Goal: Information Seeking & Learning: Learn about a topic

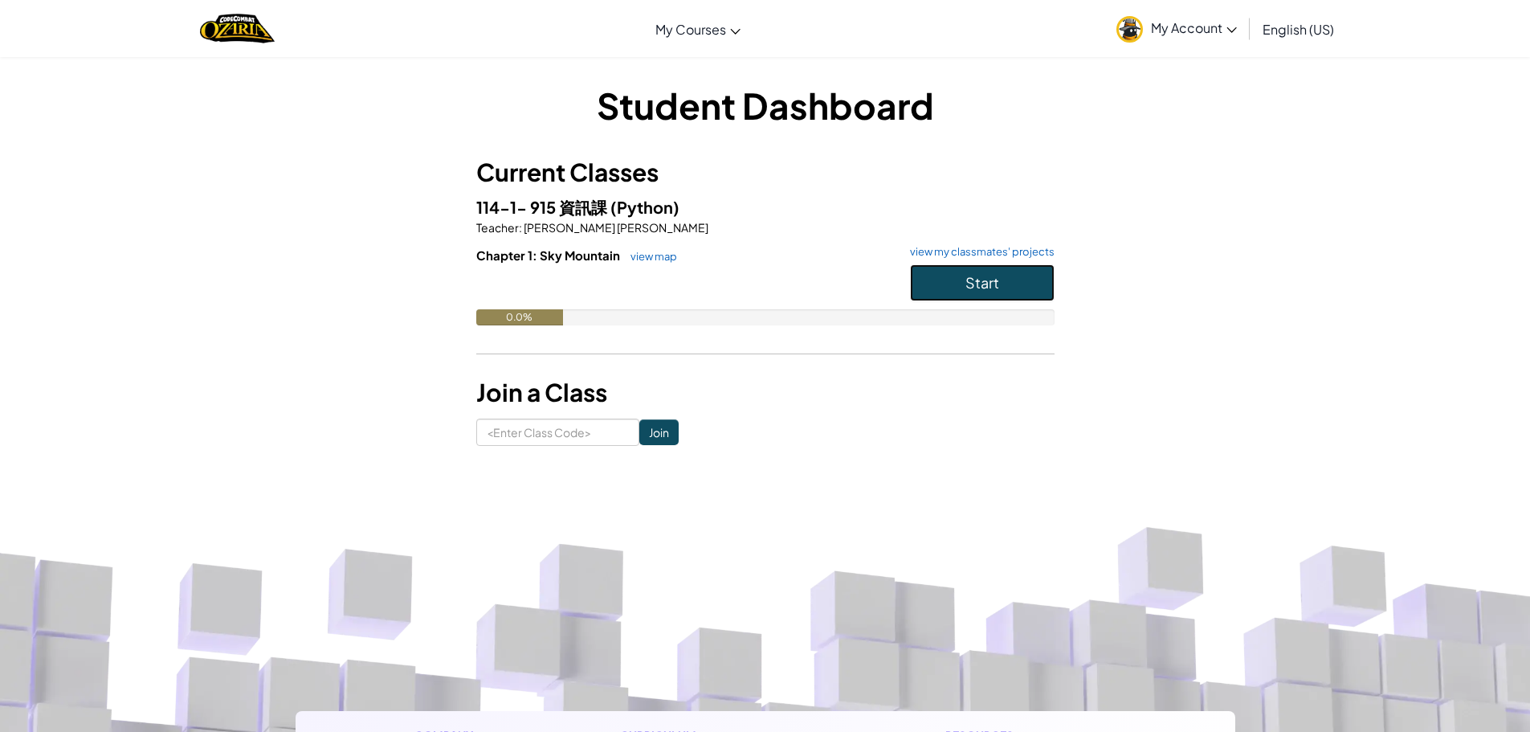
click at [963, 276] on button "Start" at bounding box center [982, 282] width 145 height 37
click at [1298, 22] on span "English (US)" at bounding box center [1297, 29] width 71 height 17
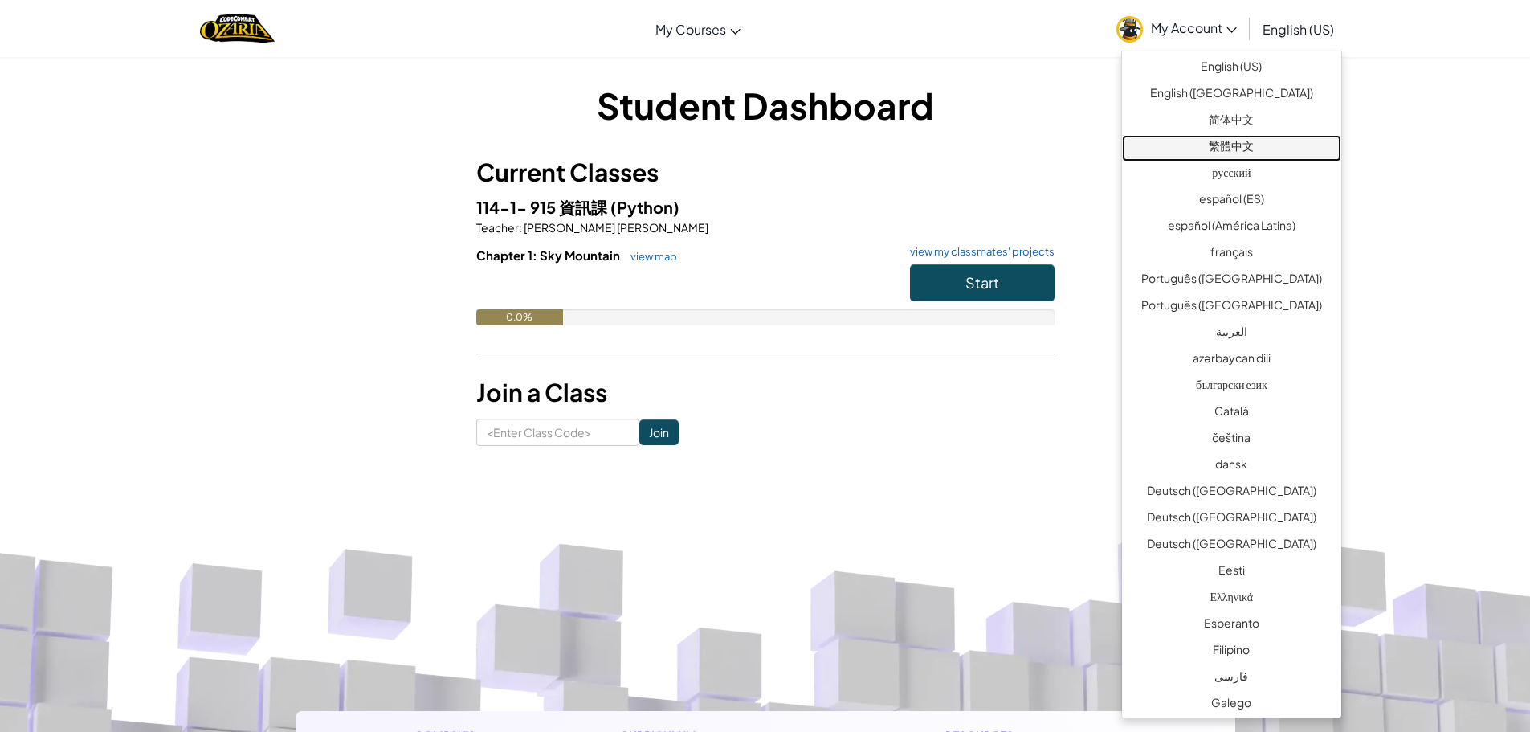
click at [1266, 146] on link "繁體中文" at bounding box center [1231, 148] width 219 height 26
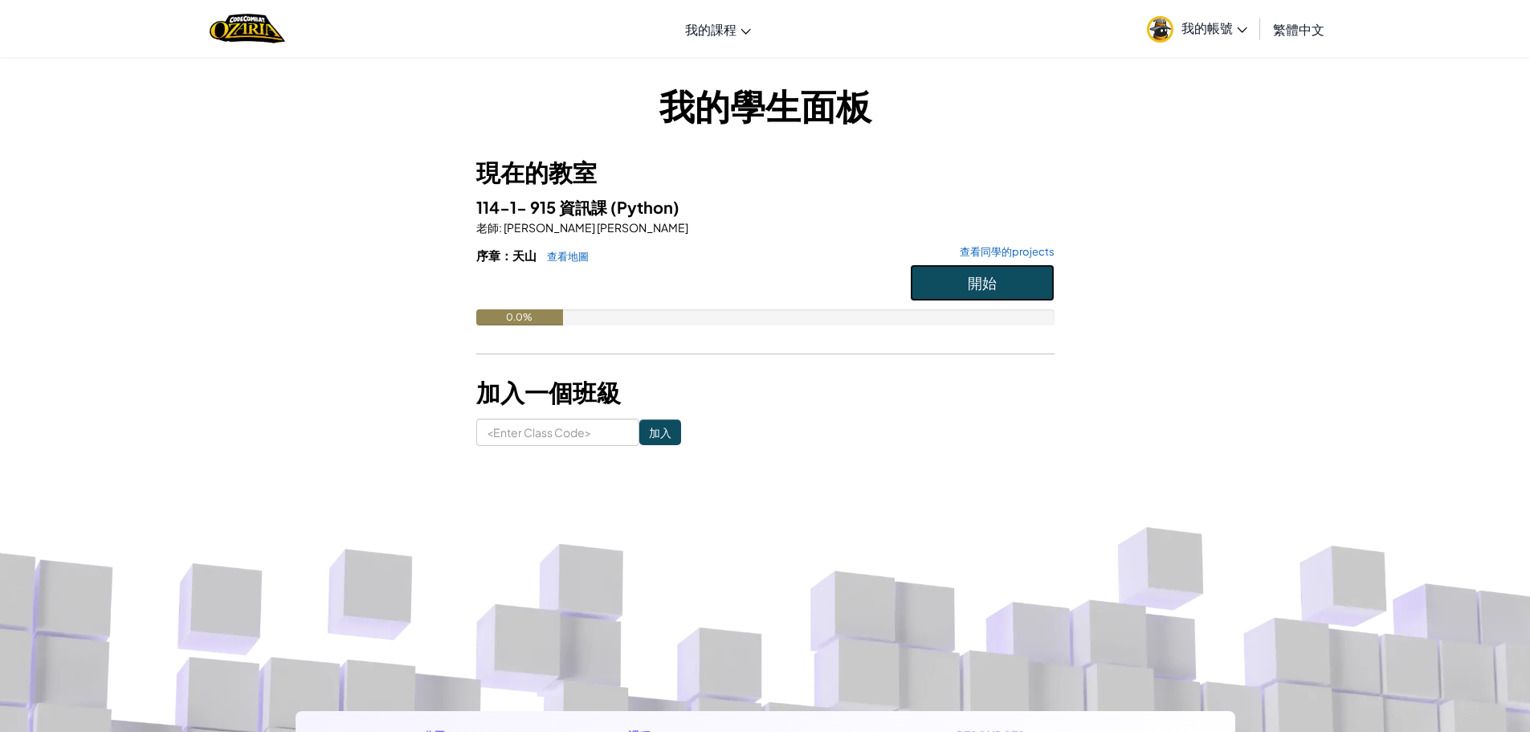
click at [956, 271] on button "開始" at bounding box center [982, 282] width 145 height 37
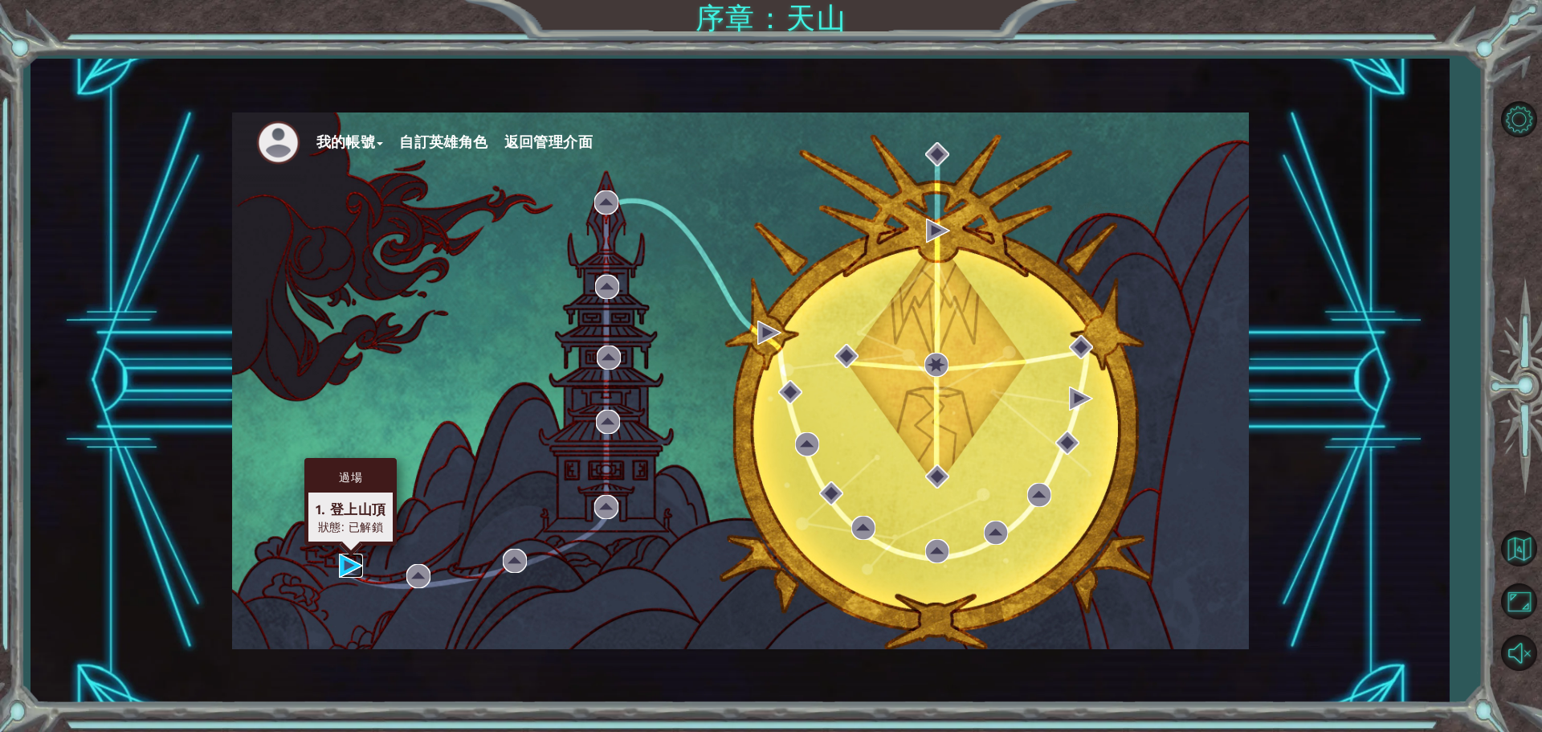
click at [345, 573] on img at bounding box center [351, 565] width 24 height 24
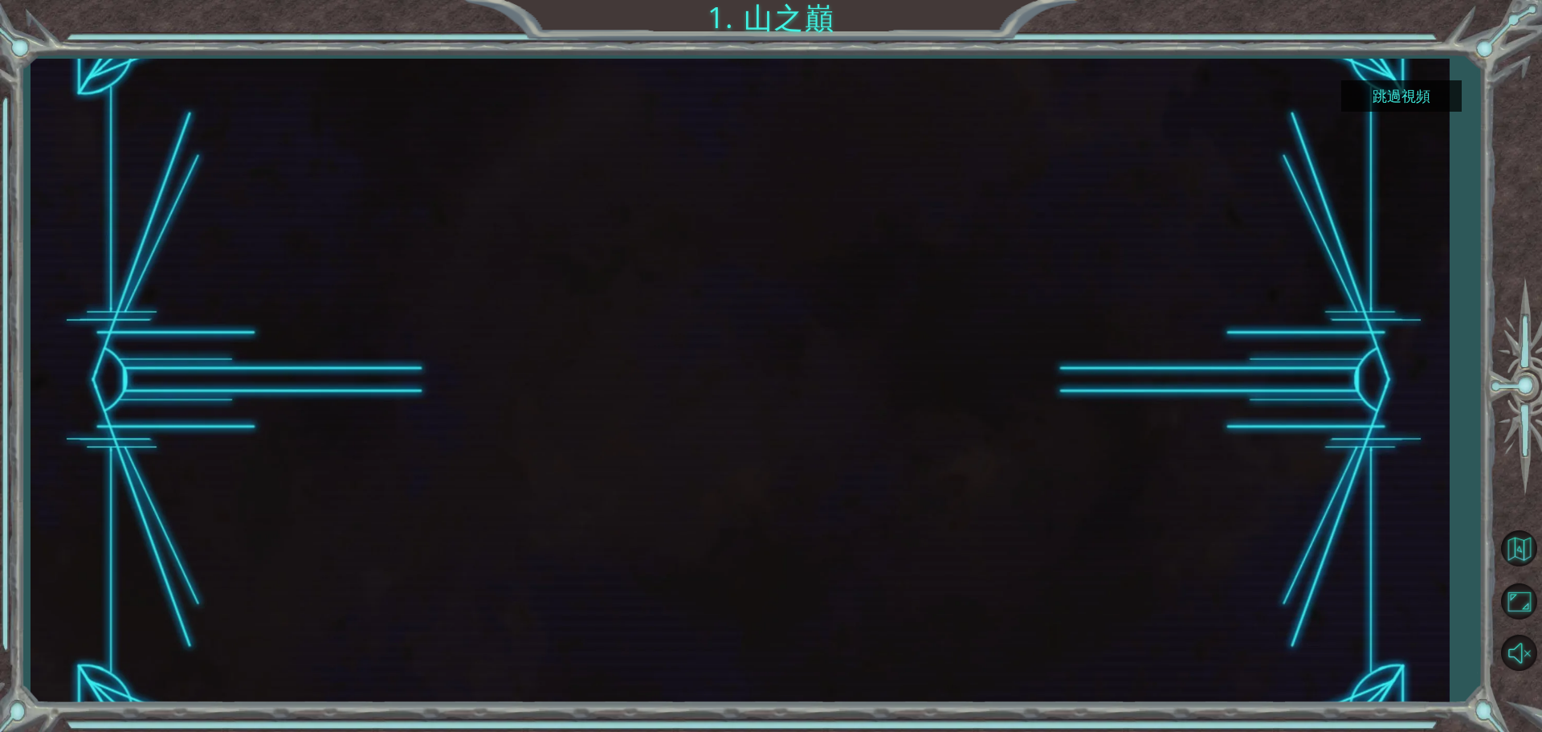
click at [1380, 97] on button "跳過視頻" at bounding box center [1401, 95] width 120 height 31
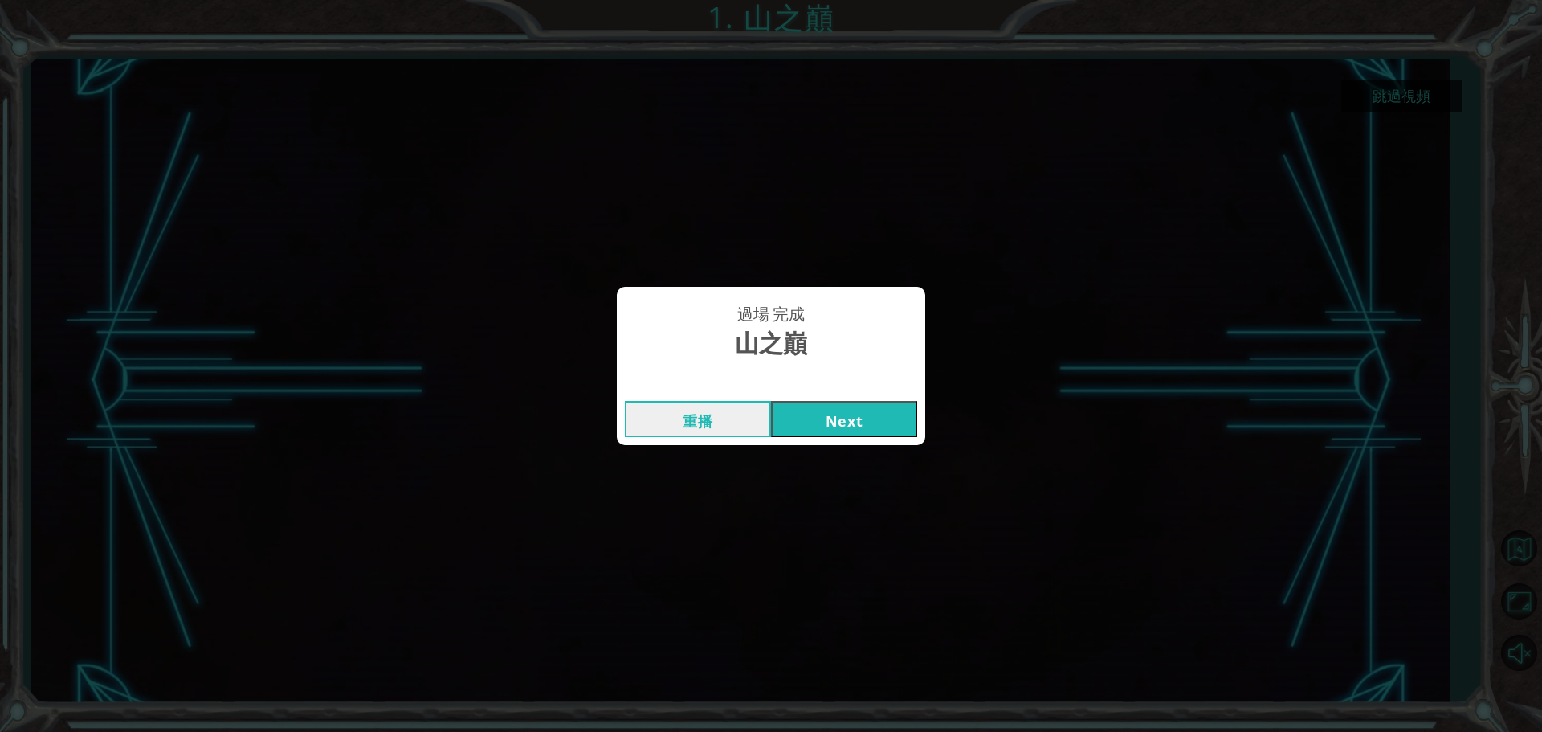
click at [878, 426] on button "Next" at bounding box center [844, 419] width 146 height 36
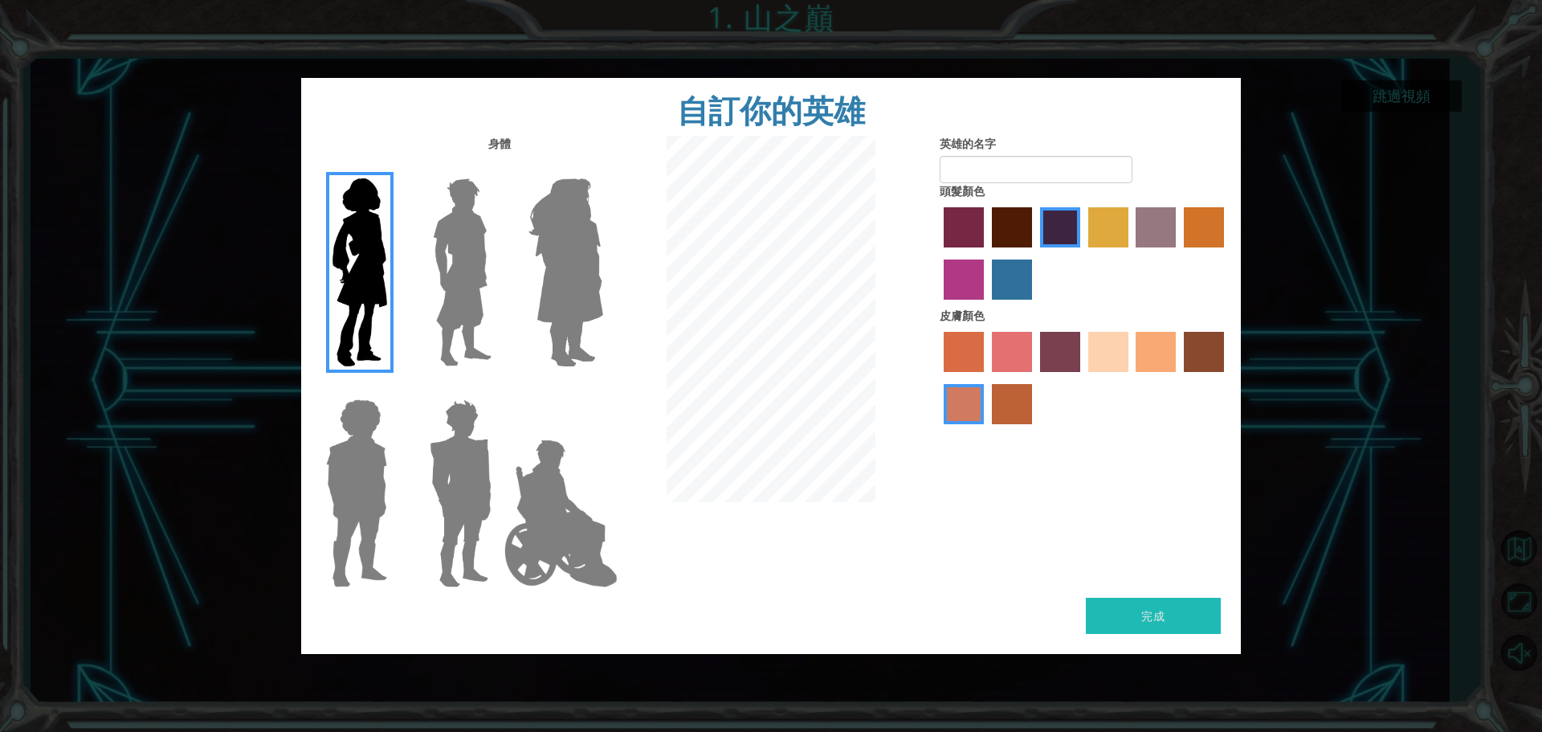
click at [484, 263] on img at bounding box center [461, 272] width 71 height 201
click at [498, 168] on input "Hero Lars" at bounding box center [498, 168] width 0 height 0
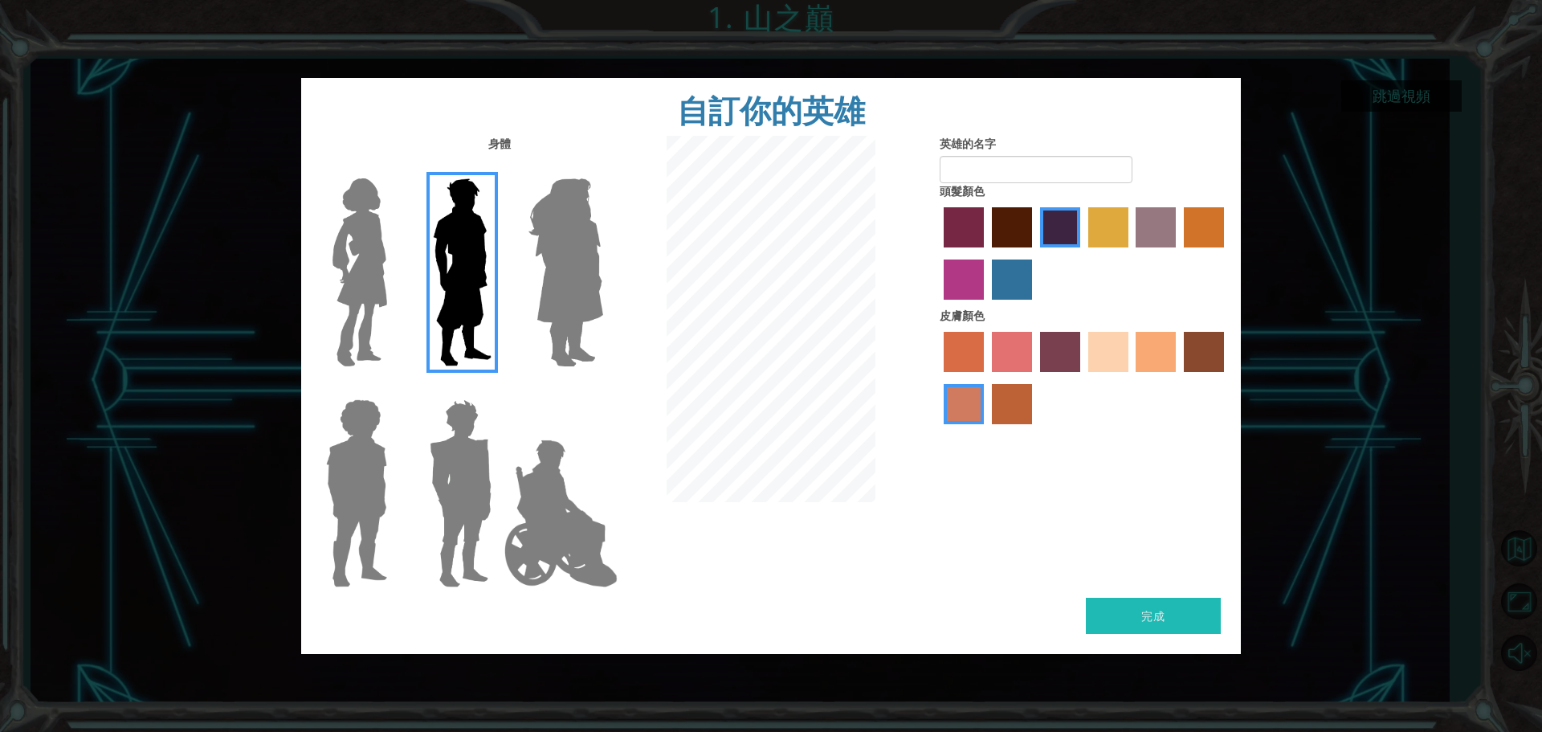
click at [528, 275] on img at bounding box center [566, 272] width 88 height 201
click at [602, 168] on input "Hero Amethyst" at bounding box center [602, 168] width 0 height 0
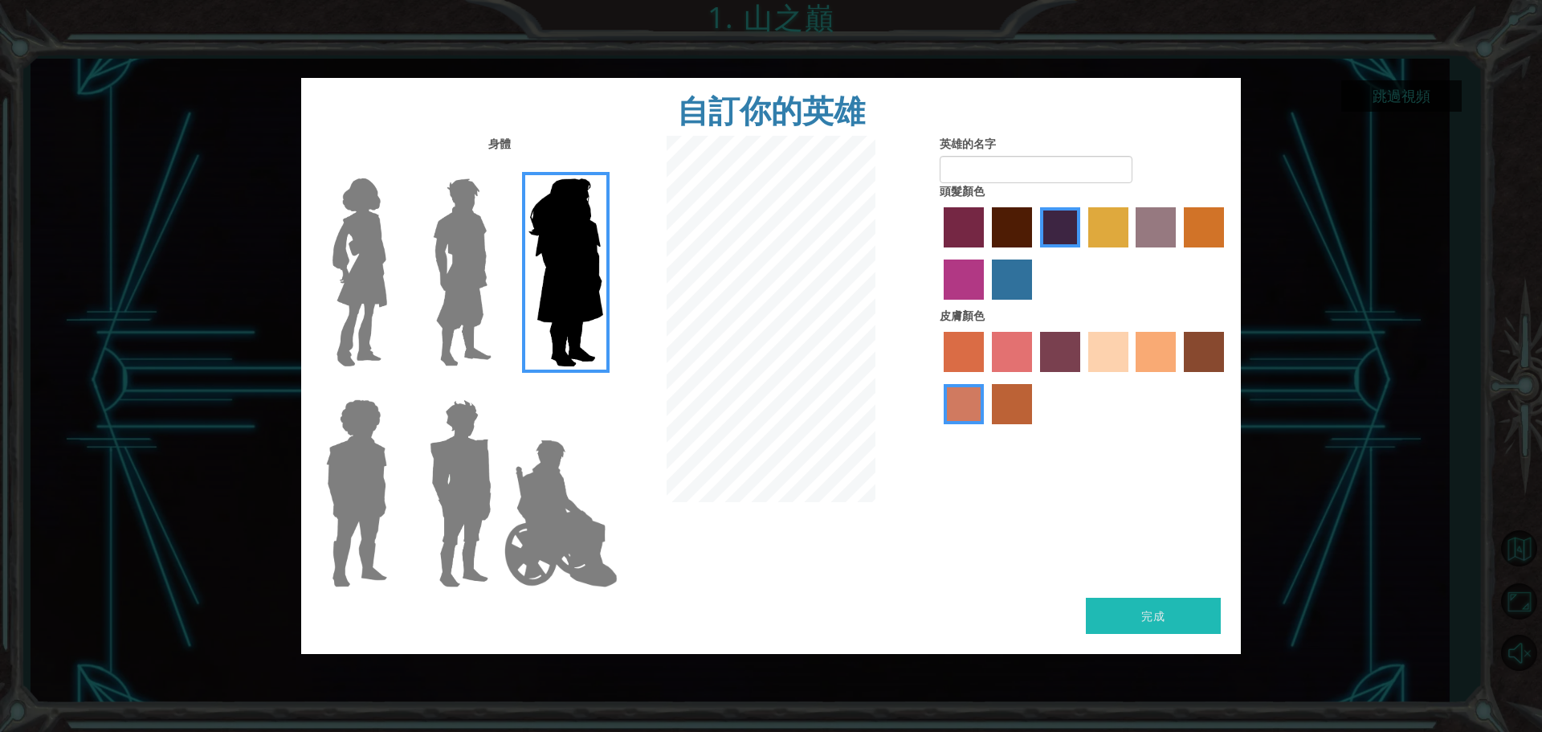
click at [546, 467] on img at bounding box center [561, 513] width 126 height 161
click at [602, 389] on input "Hero Jamie" at bounding box center [602, 389] width 0 height 0
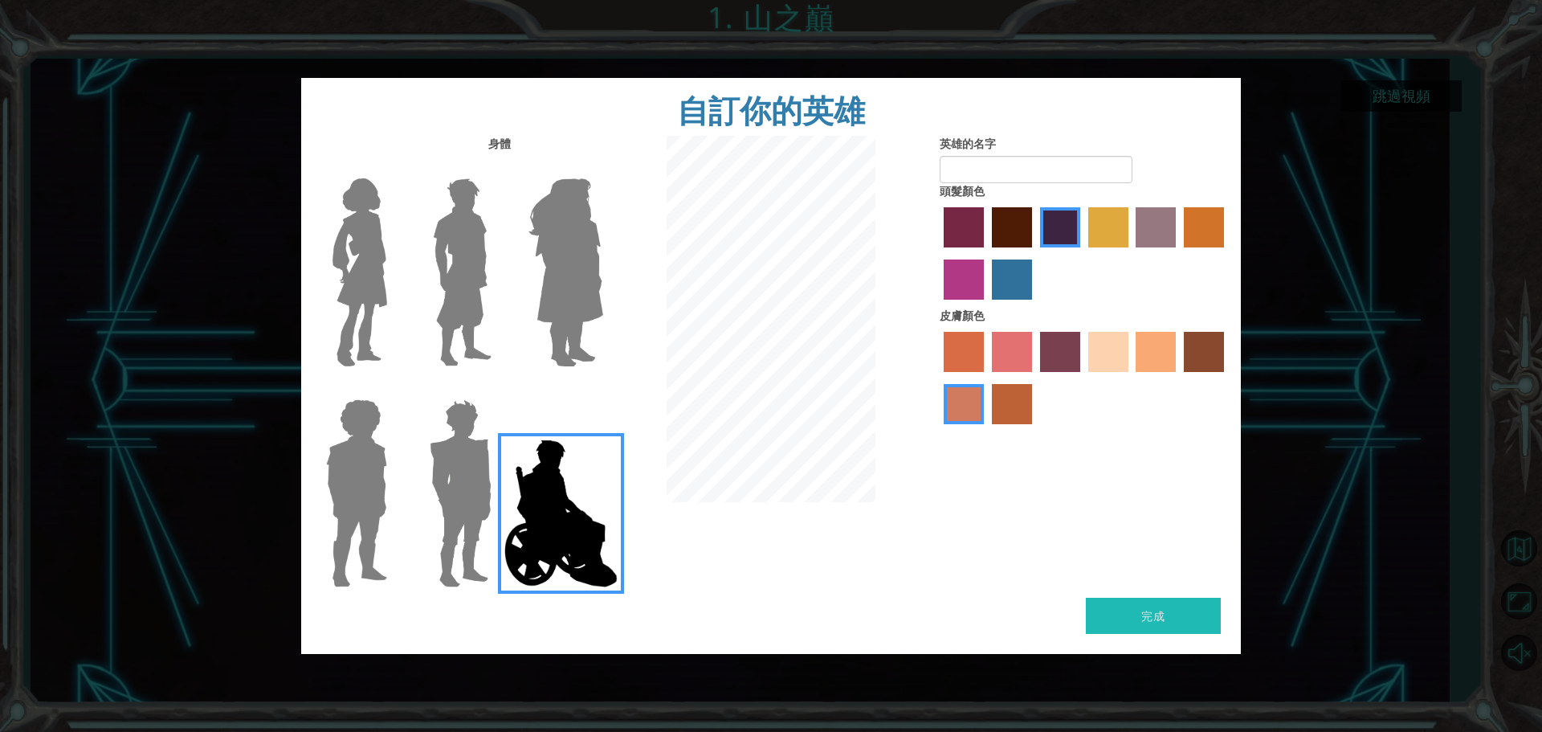
click at [449, 484] on img at bounding box center [460, 493] width 75 height 201
click at [498, 389] on input "Hero Garnet" at bounding box center [498, 389] width 0 height 0
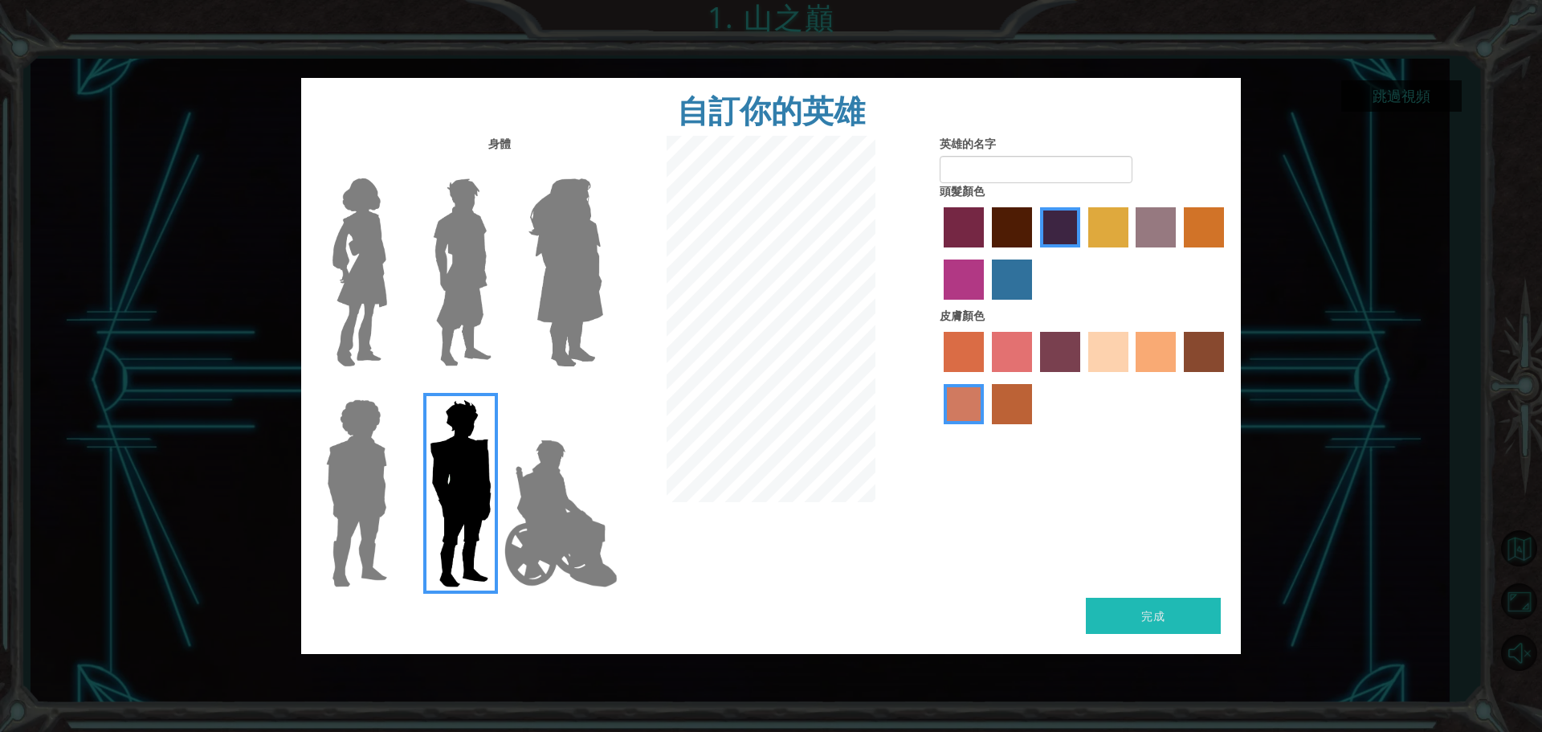
click at [387, 499] on img at bounding box center [357, 493] width 74 height 201
click at [393, 389] on input "Hero Steven" at bounding box center [393, 389] width 0 height 0
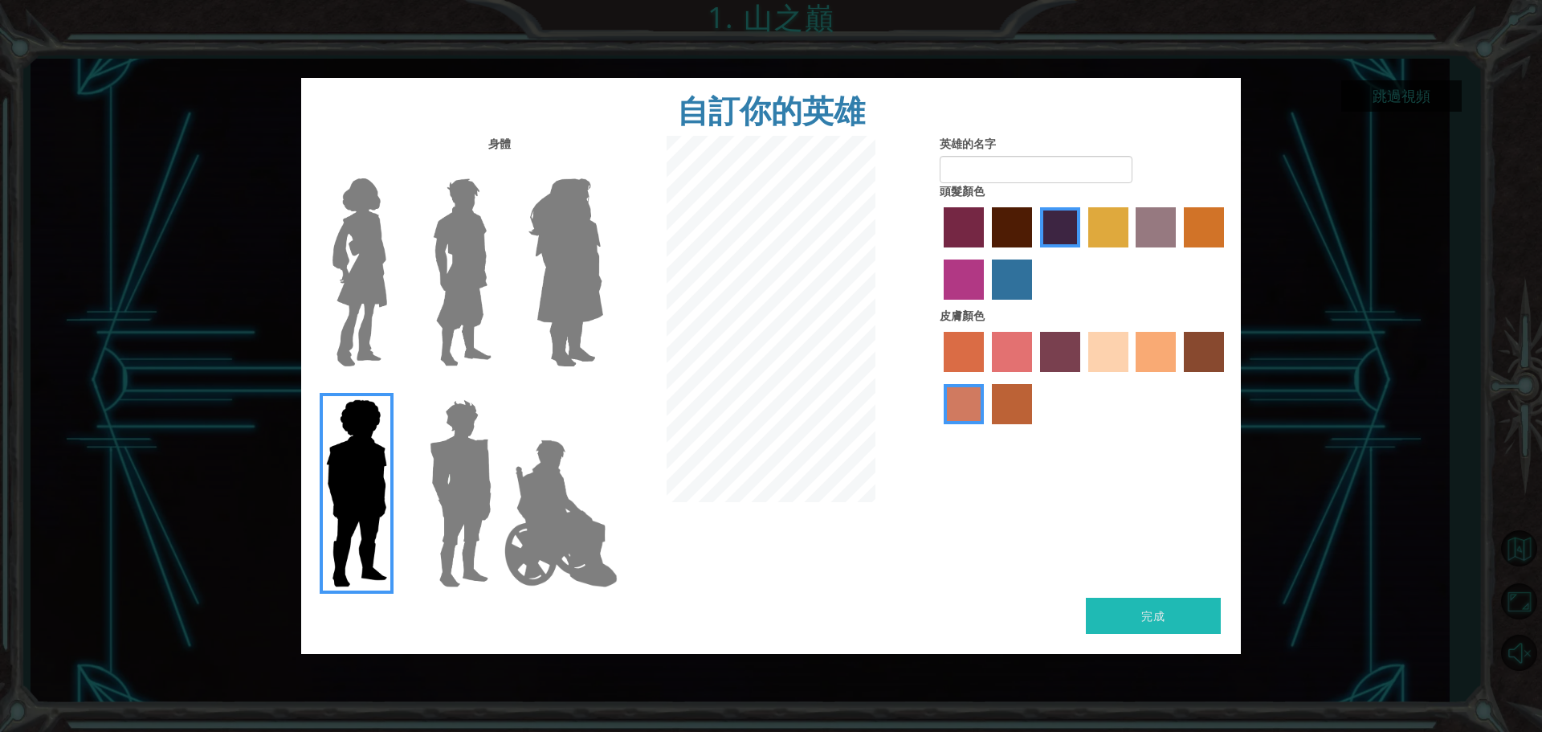
click at [561, 490] on img at bounding box center [561, 513] width 126 height 161
click at [602, 389] on input "Hero Jamie" at bounding box center [602, 389] width 0 height 0
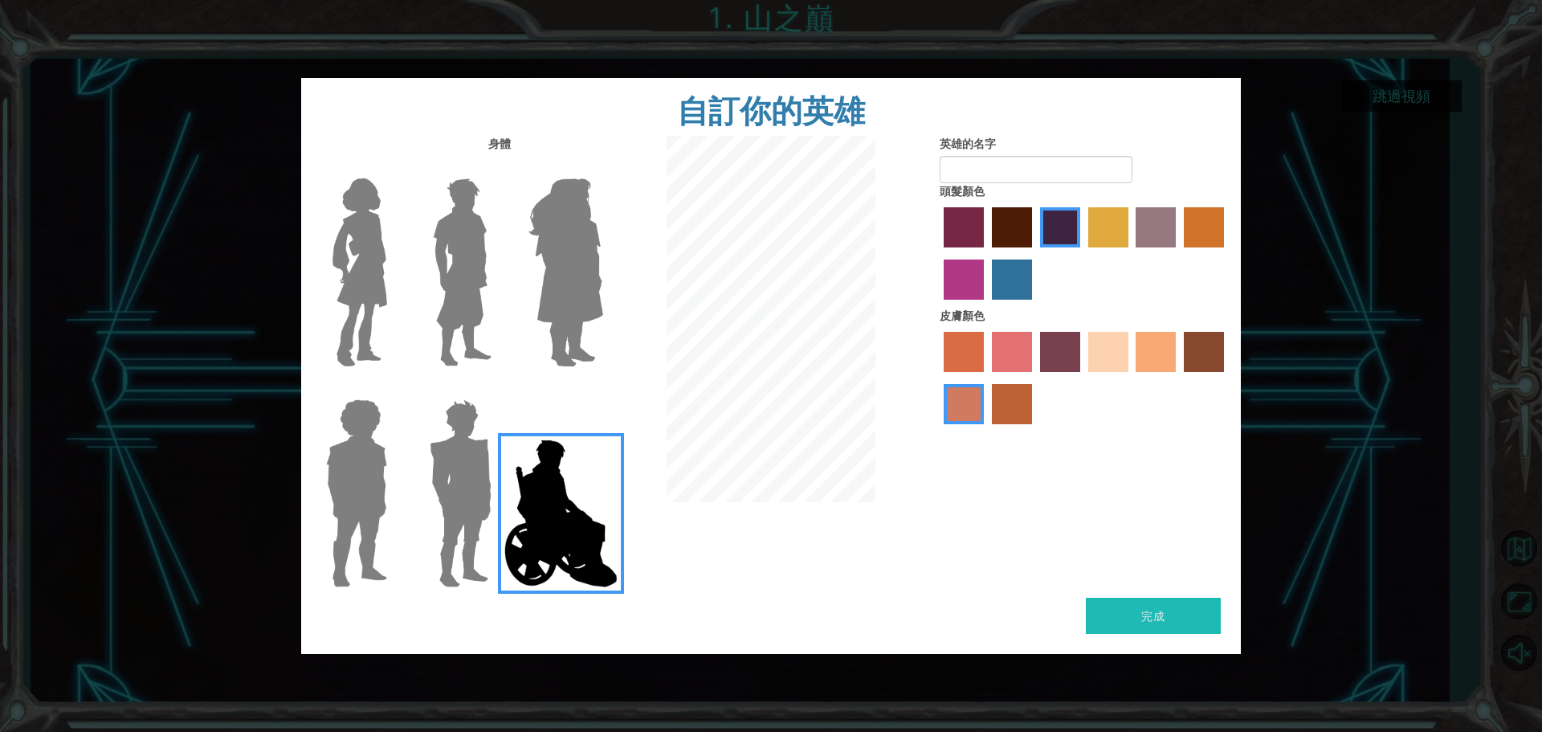
click at [560, 269] on img at bounding box center [566, 272] width 88 height 201
click at [602, 168] on input "Hero Amethyst" at bounding box center [602, 168] width 0 height 0
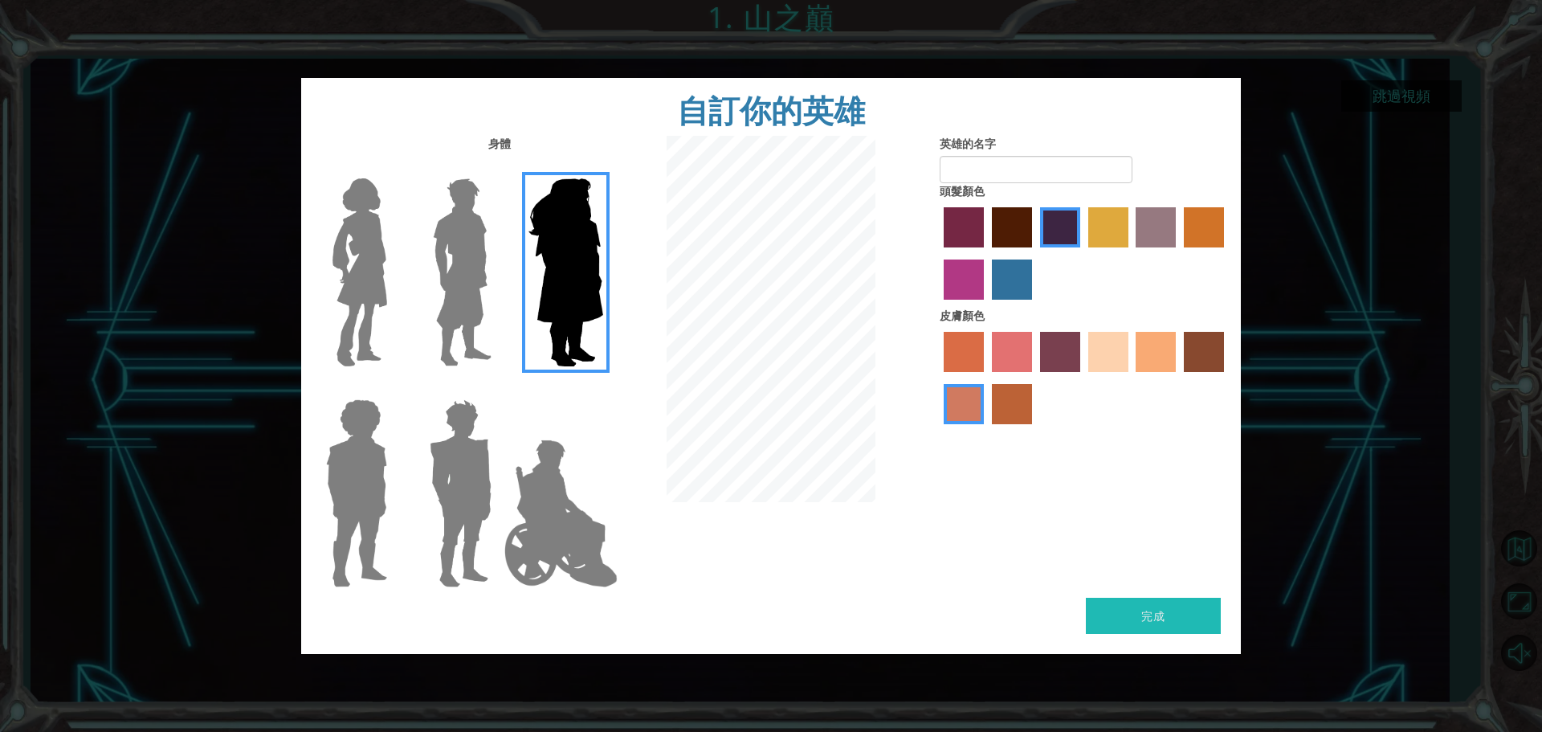
click at [488, 279] on img at bounding box center [461, 272] width 71 height 201
click at [498, 168] on input "Hero Lars" at bounding box center [498, 168] width 0 height 0
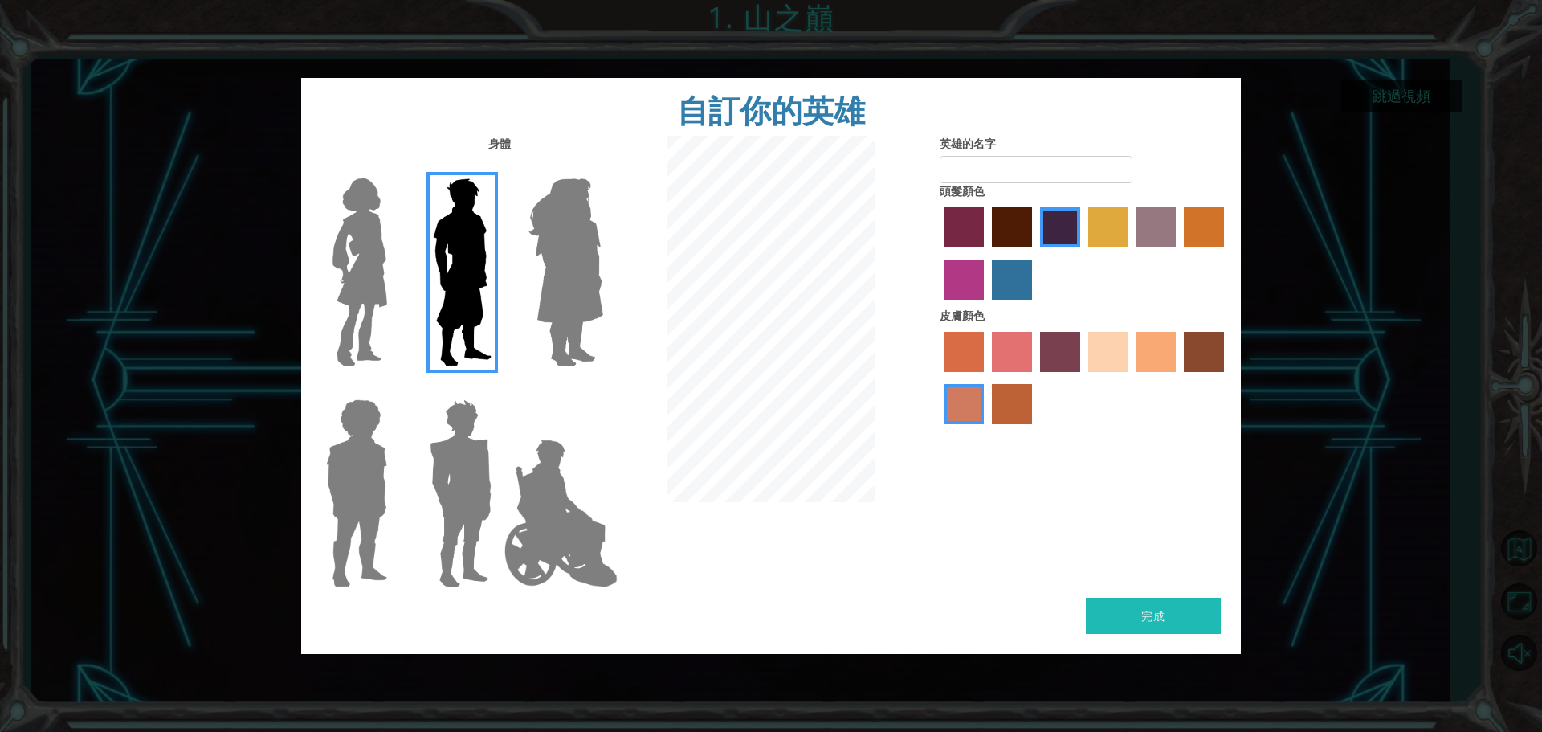
click at [369, 305] on img at bounding box center [359, 272] width 67 height 201
click at [393, 168] on input "Hero Connie" at bounding box center [393, 168] width 0 height 0
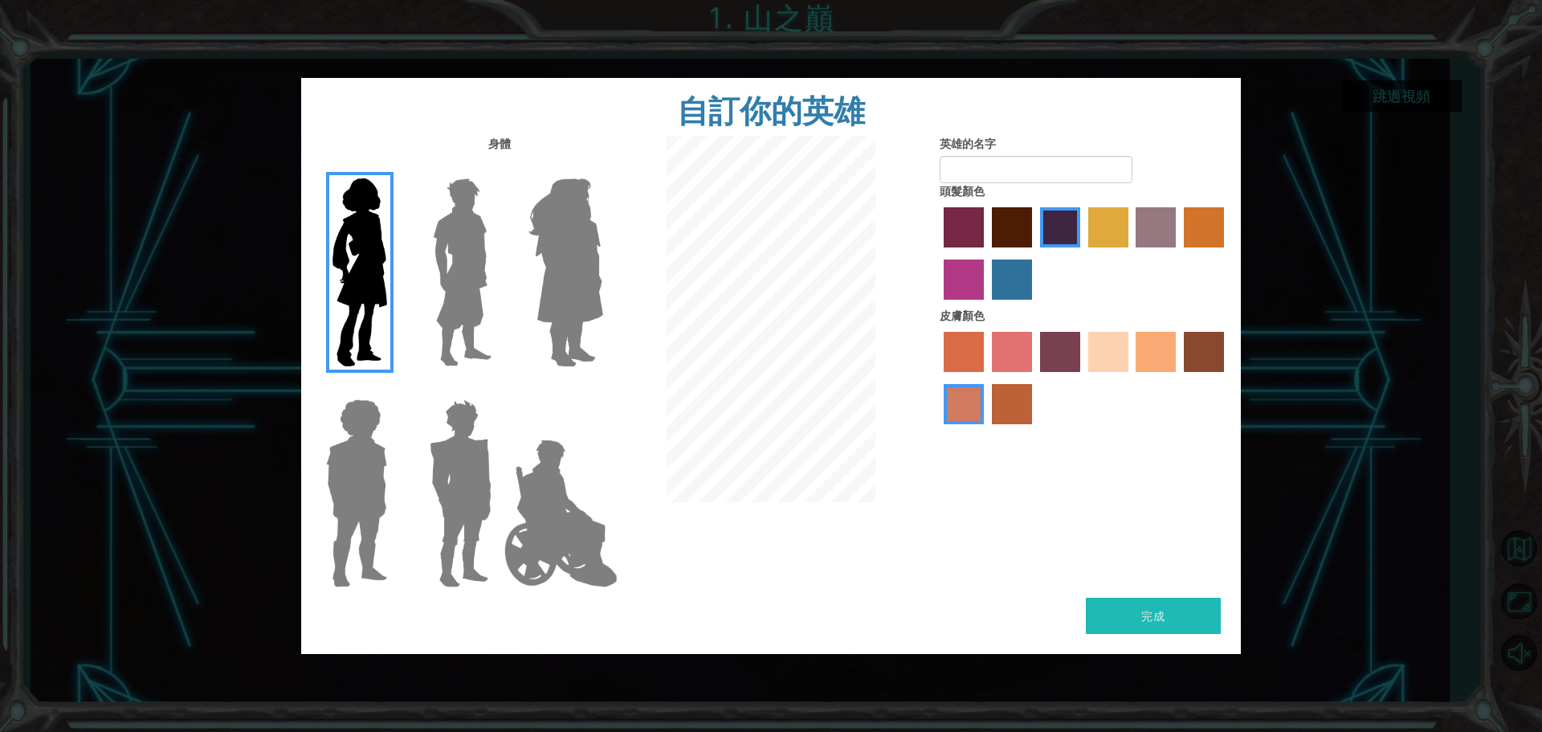
click at [564, 307] on img at bounding box center [566, 272] width 88 height 201
click at [602, 168] on input "Hero Amethyst" at bounding box center [602, 168] width 0 height 0
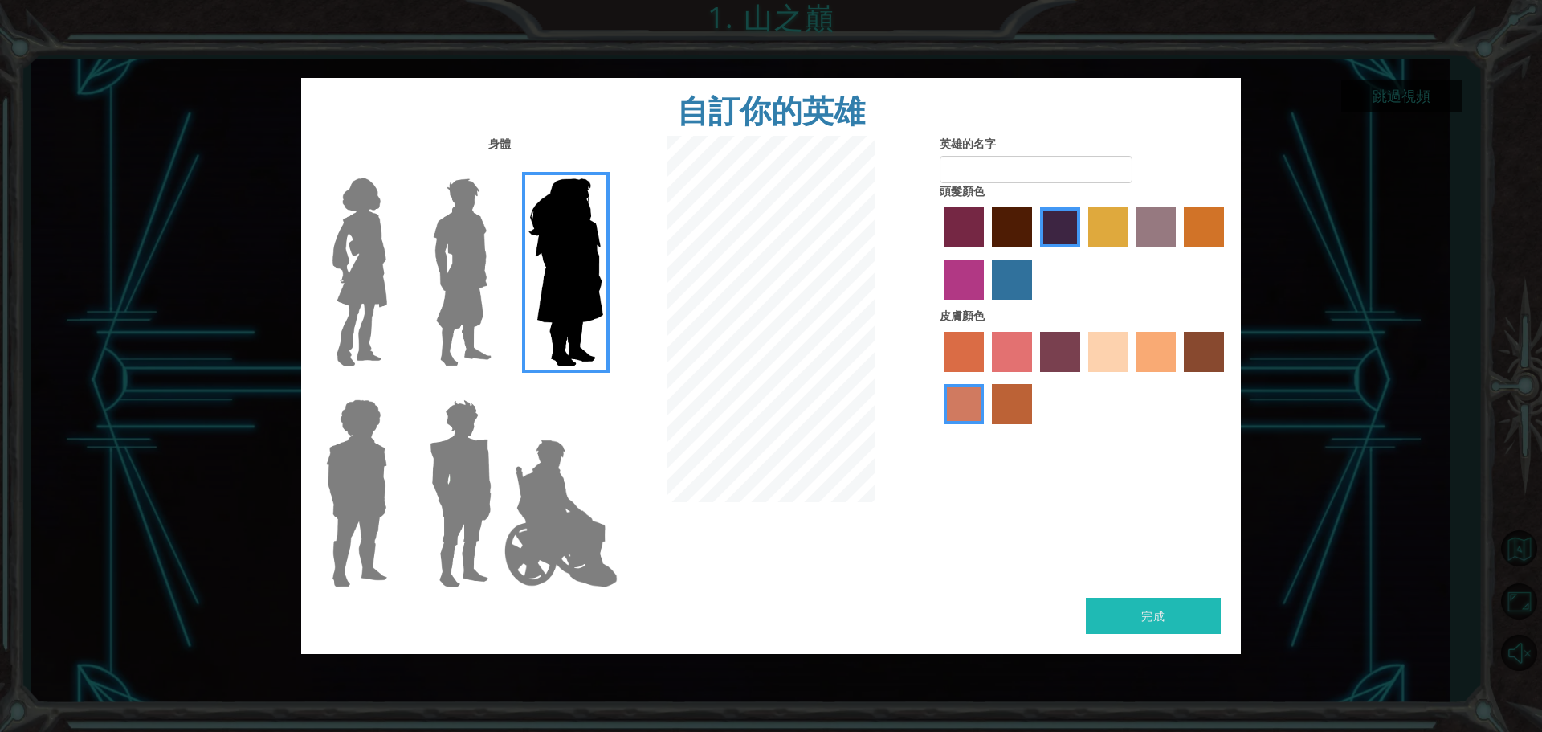
click at [470, 291] on img at bounding box center [461, 272] width 71 height 201
click at [498, 168] on input "Hero Lars" at bounding box center [498, 168] width 0 height 0
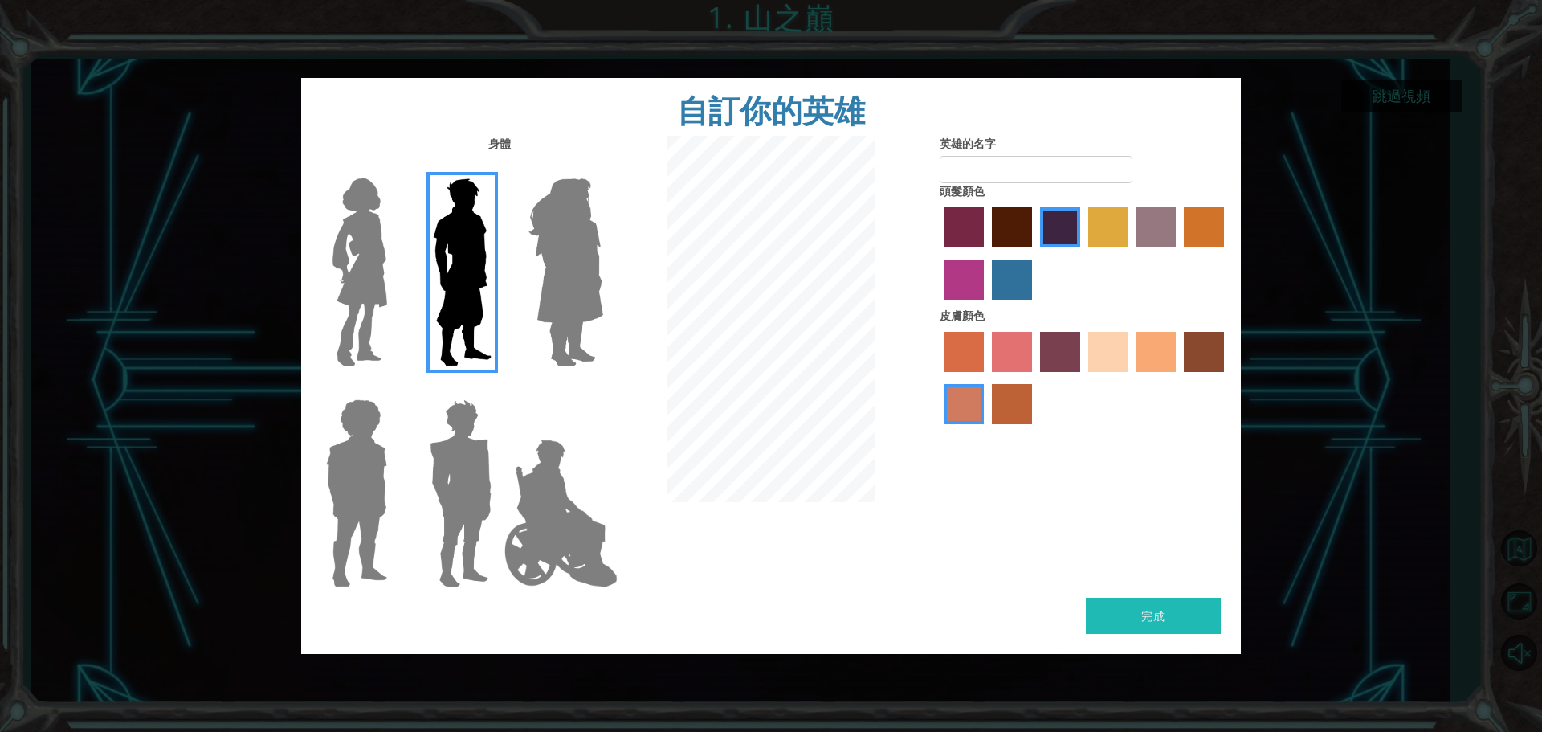
drag, startPoint x: 552, startPoint y: 537, endPoint x: 512, endPoint y: 537, distance: 40.1
click at [550, 481] on img at bounding box center [561, 513] width 126 height 161
click at [602, 389] on input "Hero Jamie" at bounding box center [602, 389] width 0 height 0
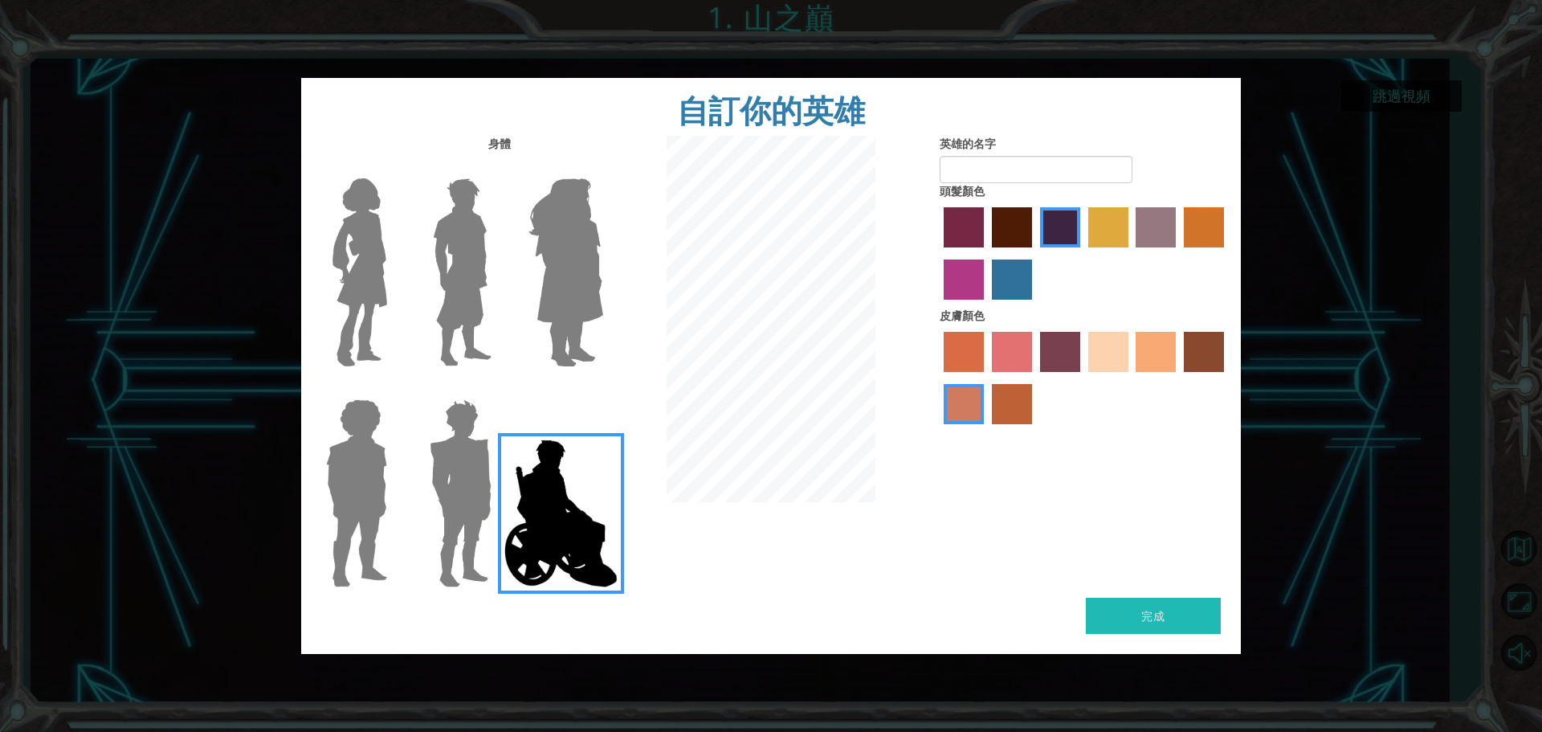
click at [438, 288] on img at bounding box center [461, 272] width 71 height 201
click at [498, 168] on input "Hero Lars" at bounding box center [498, 168] width 0 height 0
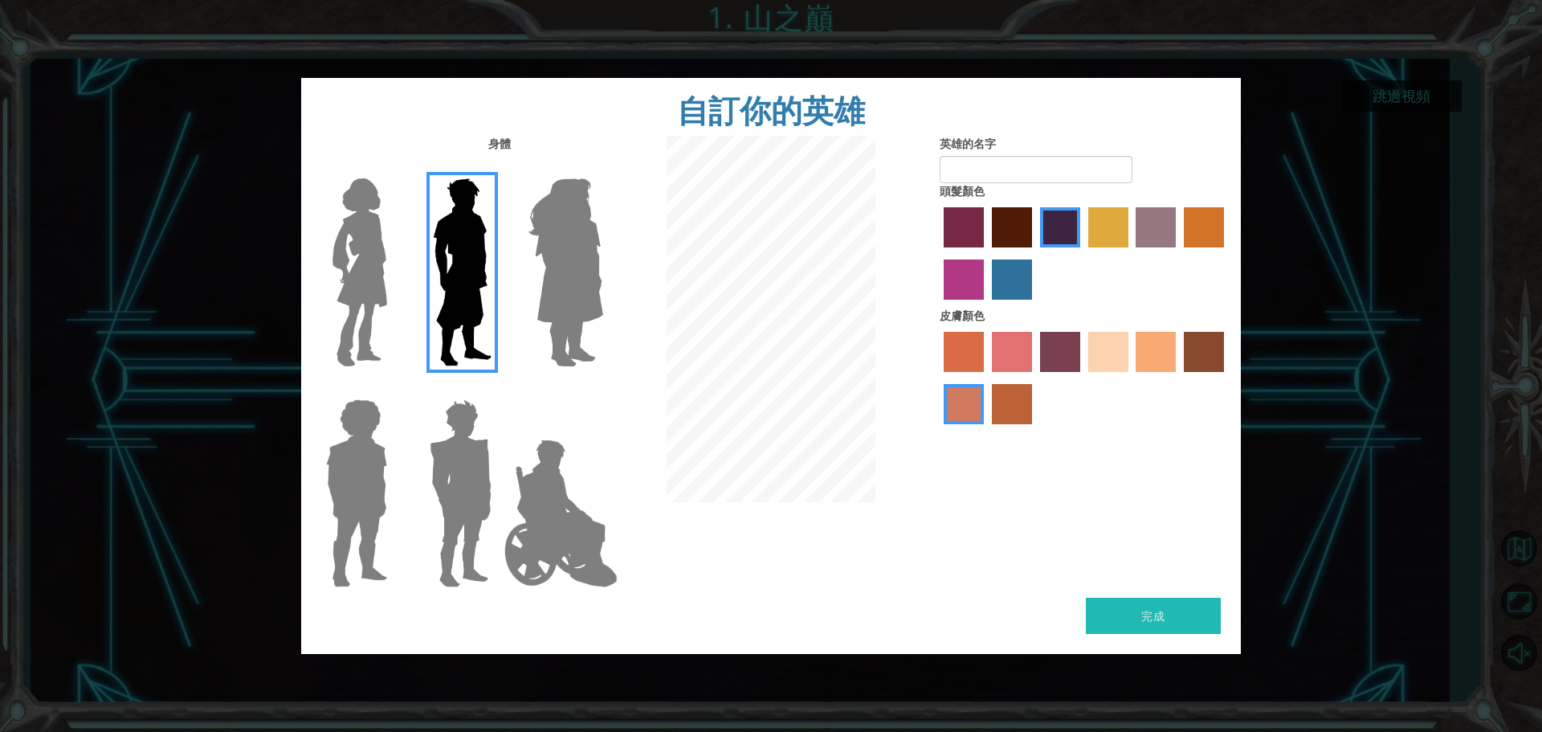
click at [370, 287] on img at bounding box center [359, 272] width 67 height 201
click at [393, 168] on input "Hero Connie" at bounding box center [393, 168] width 0 height 0
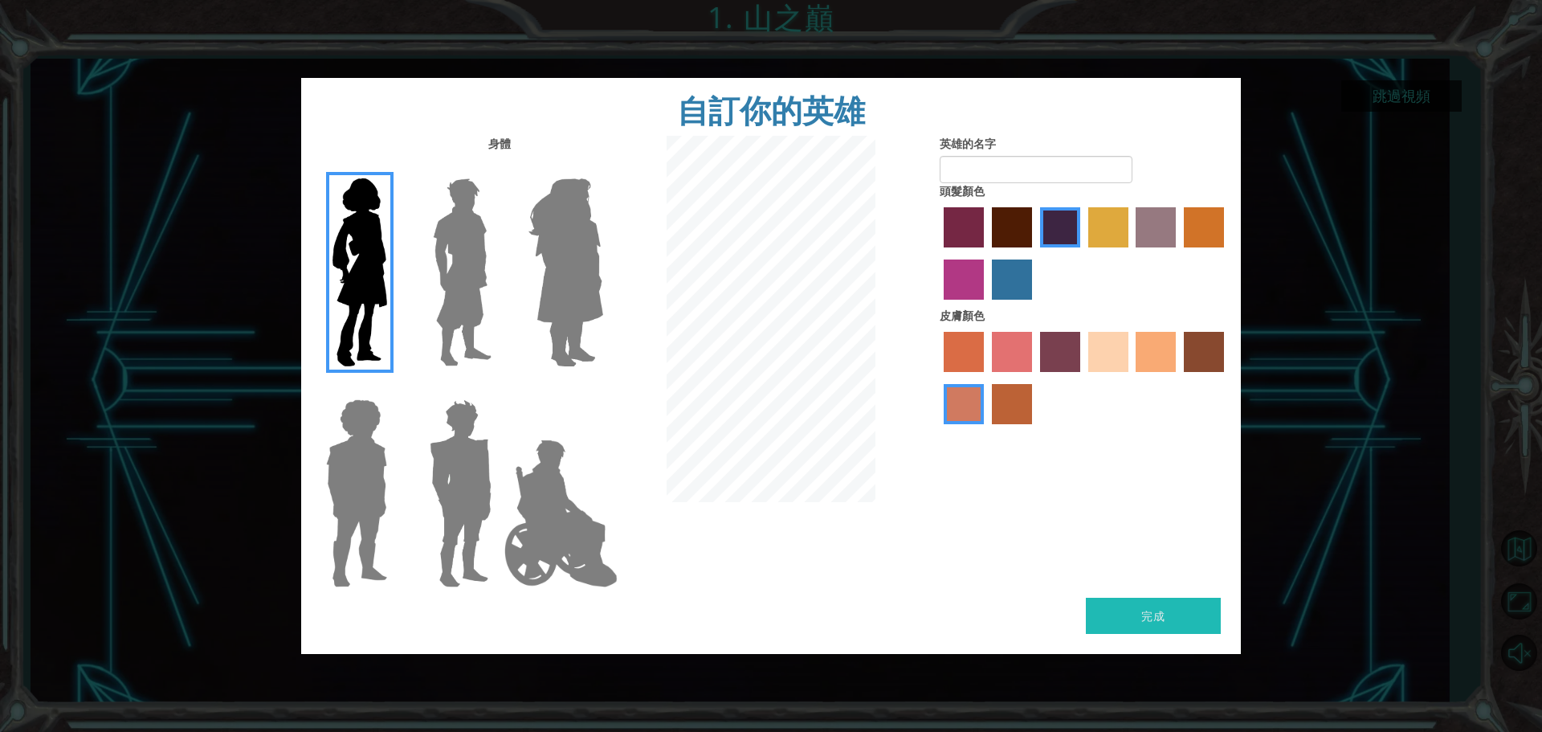
click at [555, 293] on img at bounding box center [566, 272] width 88 height 201
click at [602, 168] on input "Hero Amethyst" at bounding box center [602, 168] width 0 height 0
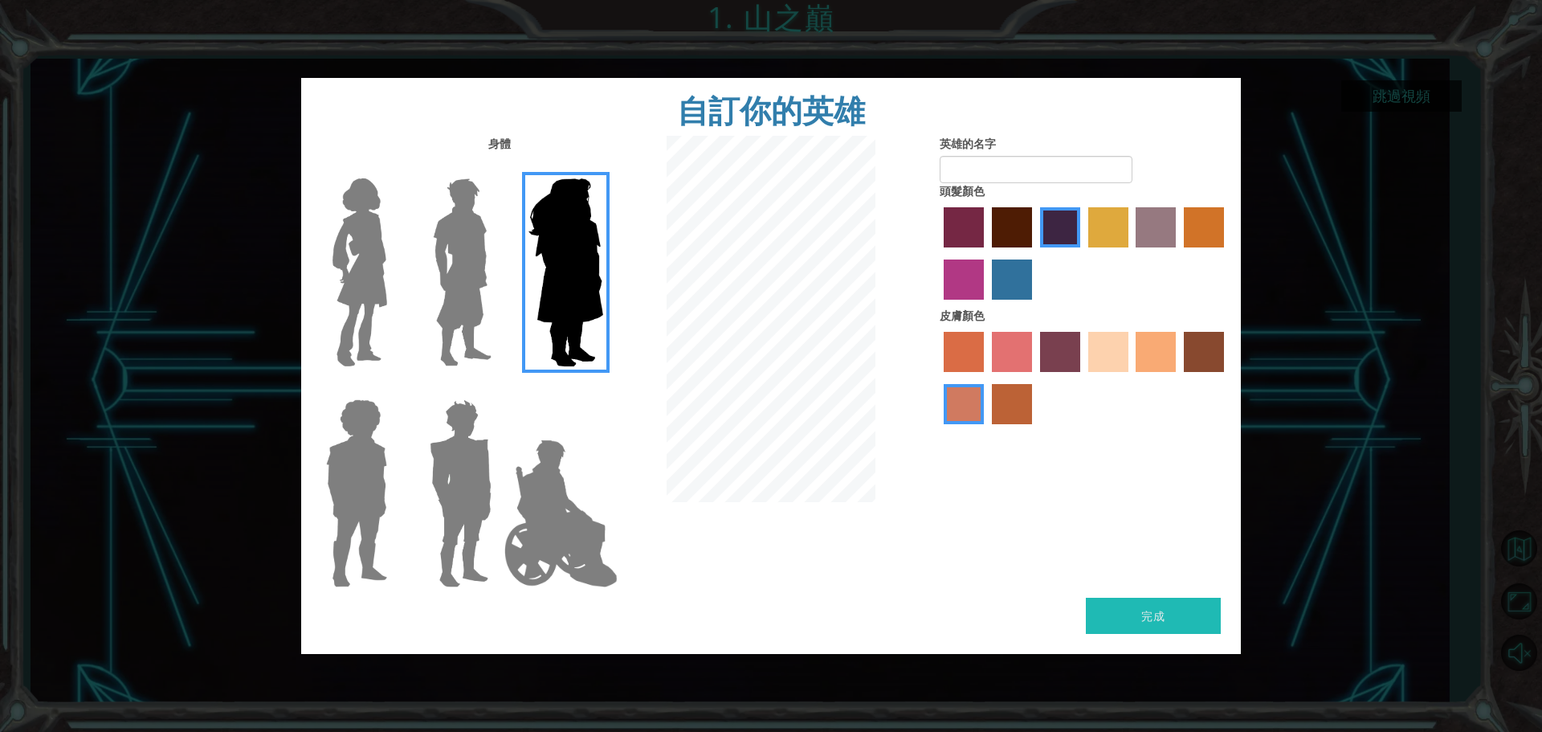
click at [577, 514] on img at bounding box center [561, 513] width 126 height 161
click at [602, 389] on input "Hero Jamie" at bounding box center [602, 389] width 0 height 0
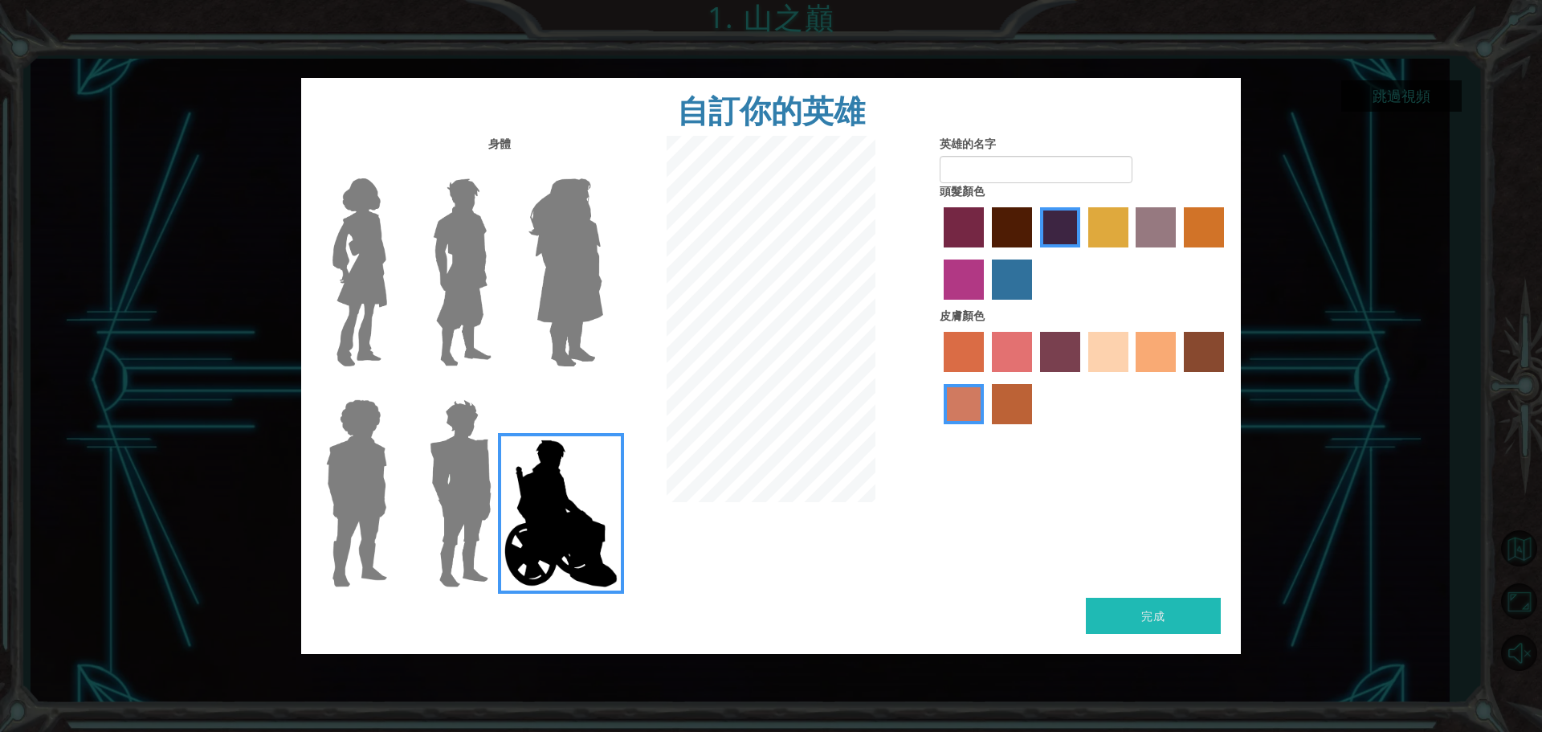
click at [973, 230] on label "paprika hair color" at bounding box center [963, 227] width 40 height 40
click at [938, 253] on input "paprika hair color" at bounding box center [938, 253] width 0 height 0
click at [368, 437] on img at bounding box center [357, 493] width 74 height 201
click at [393, 389] on input "Hero Steven" at bounding box center [393, 389] width 0 height 0
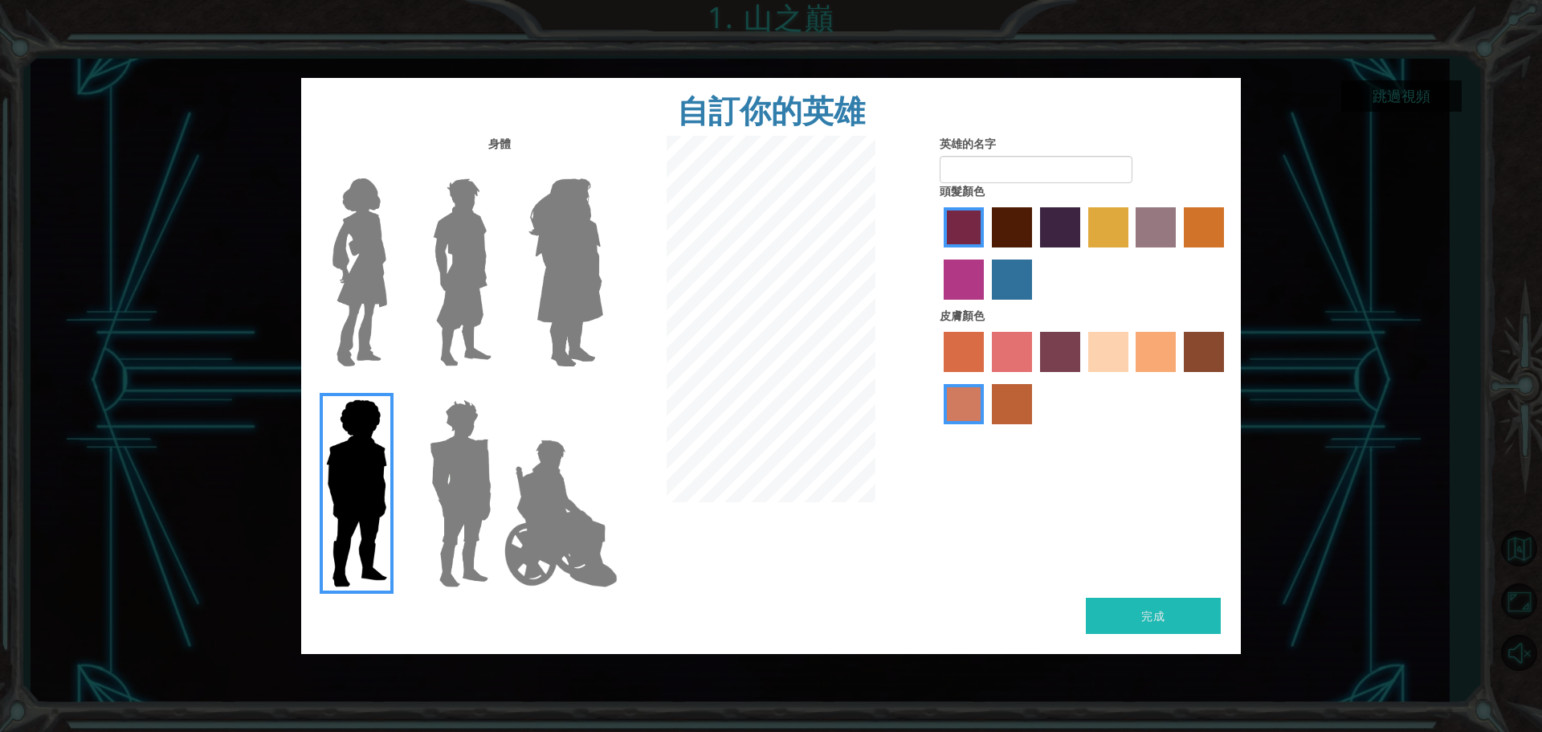
click at [361, 266] on img at bounding box center [359, 272] width 67 height 201
click at [393, 168] on input "Hero Connie" at bounding box center [393, 168] width 0 height 0
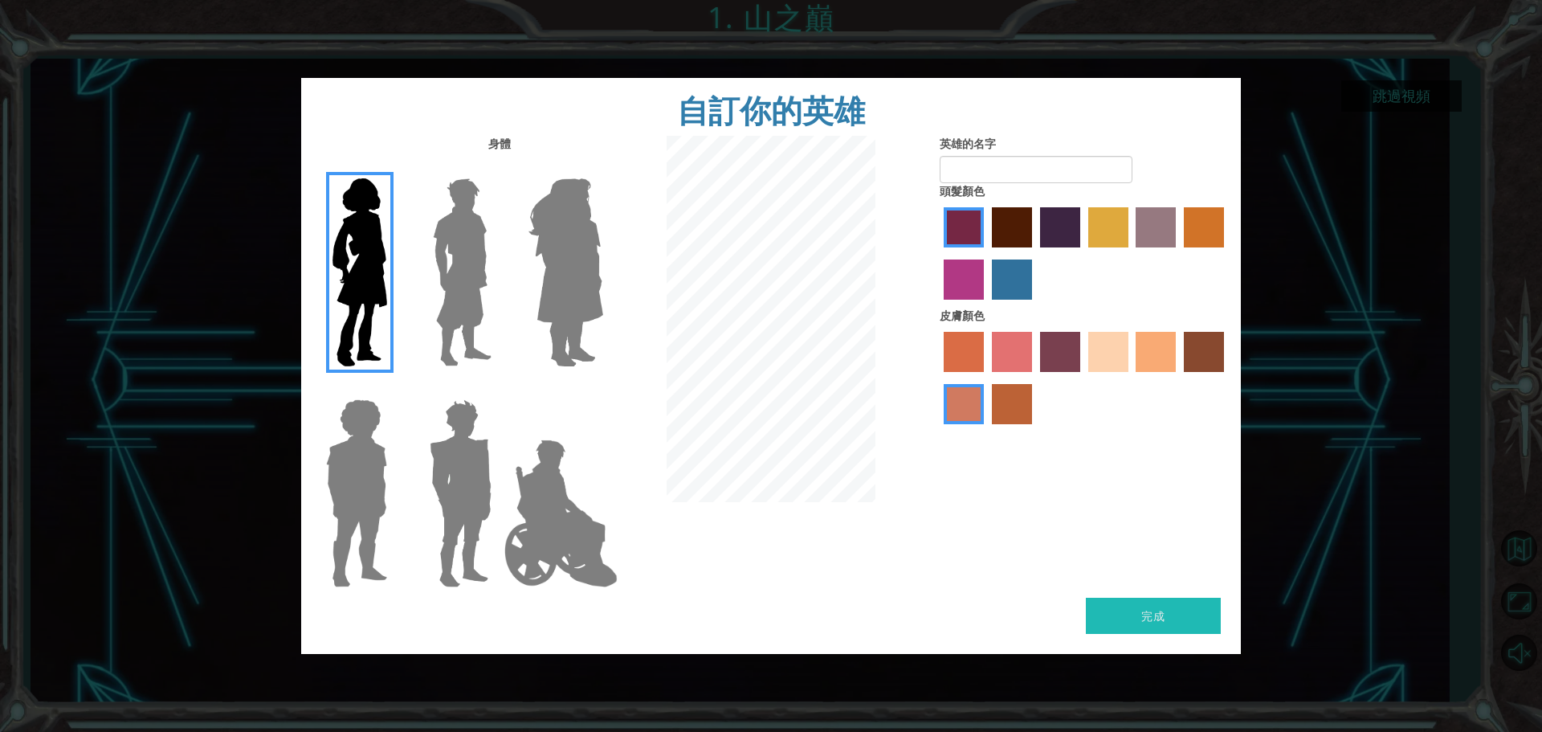
click at [1102, 230] on label "tulip tree hair color" at bounding box center [1108, 227] width 40 height 40
click at [1082, 253] on input "tulip tree hair color" at bounding box center [1082, 253] width 0 height 0
drag, startPoint x: 585, startPoint y: 282, endPoint x: 610, endPoint y: 281, distance: 25.7
click at [586, 282] on img at bounding box center [566, 272] width 88 height 201
click at [602, 168] on input "Hero Amethyst" at bounding box center [602, 168] width 0 height 0
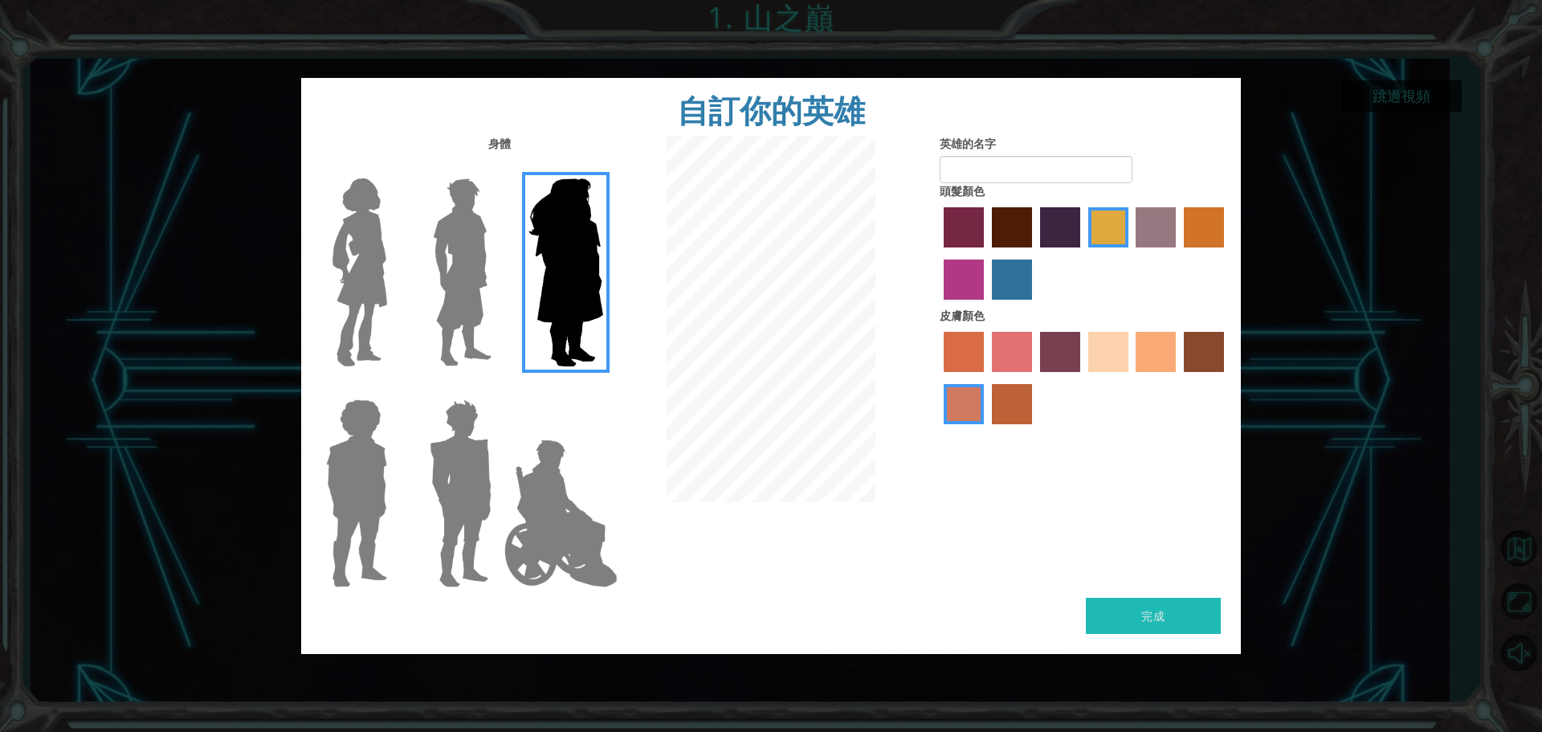
click at [513, 537] on img at bounding box center [561, 513] width 126 height 161
click at [602, 389] on input "Hero Jamie" at bounding box center [602, 389] width 0 height 0
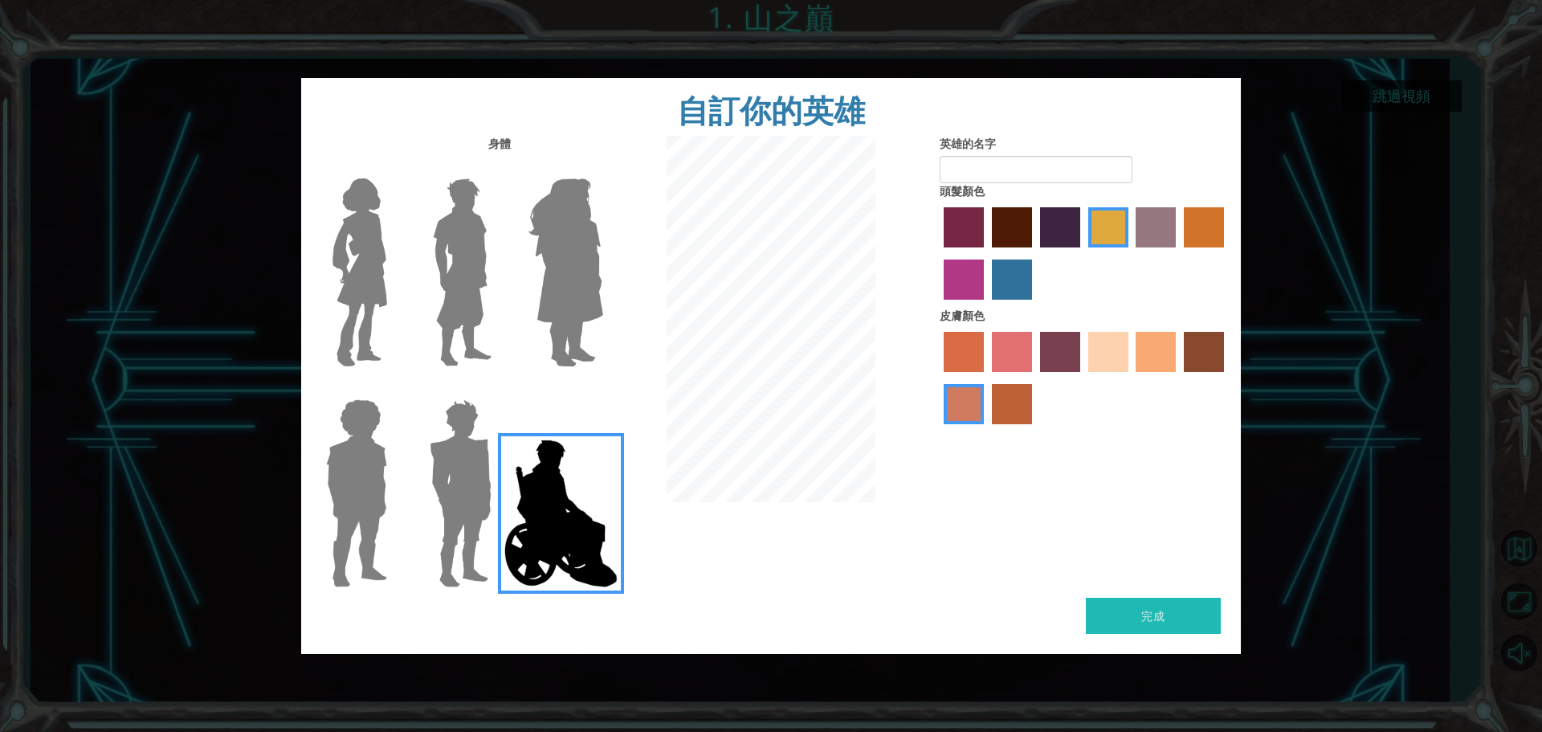
click at [997, 280] on label "lachmara hair color" at bounding box center [1012, 279] width 40 height 40
click at [986, 305] on input "lachmara hair color" at bounding box center [986, 305] width 0 height 0
click at [971, 279] on label "medium red violet hair color" at bounding box center [963, 279] width 40 height 40
click at [1226, 253] on input "medium red violet hair color" at bounding box center [1226, 253] width 0 height 0
click at [1191, 223] on label "gold drop hair color" at bounding box center [1204, 227] width 40 height 40
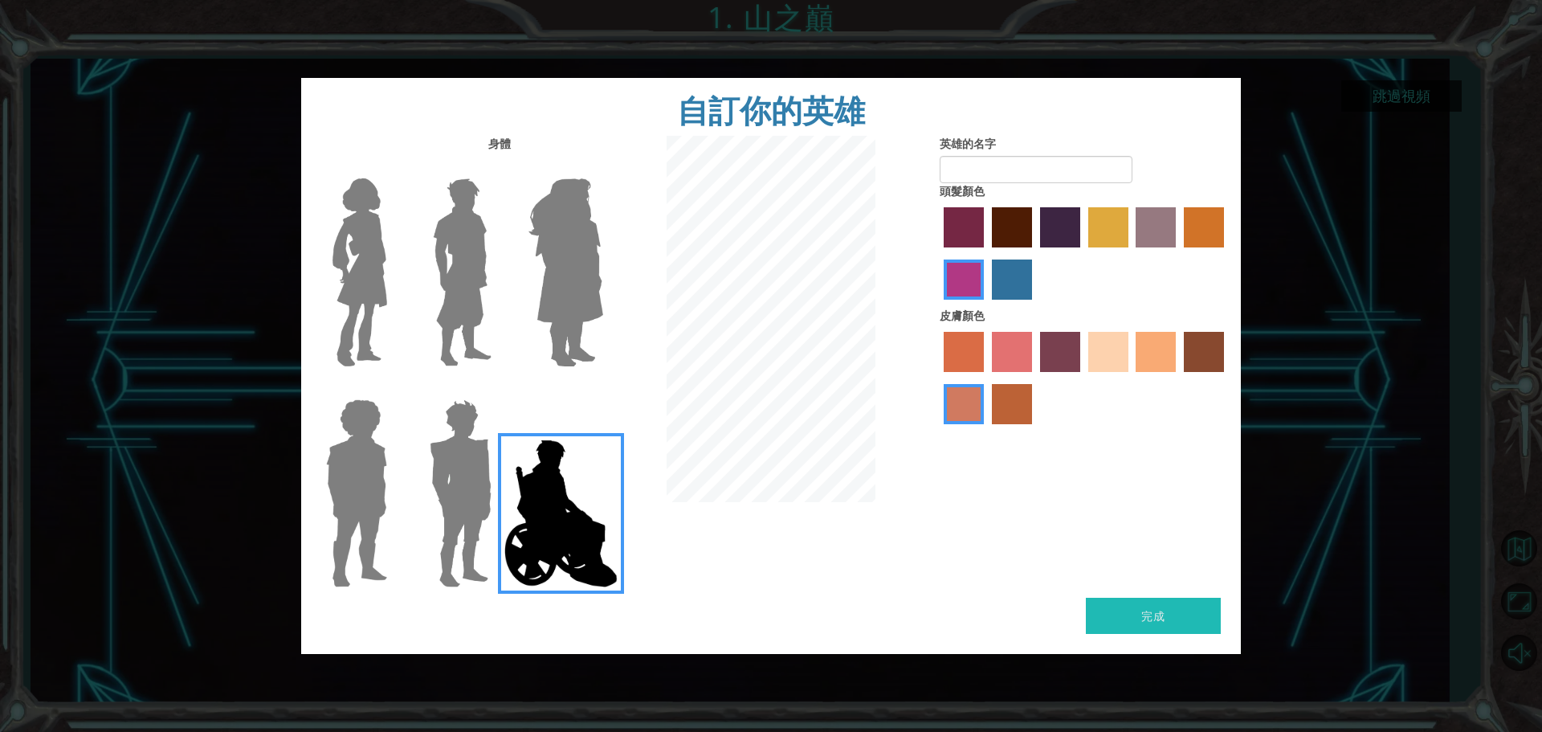
click at [1178, 253] on input "gold drop hair color" at bounding box center [1178, 253] width 0 height 0
click at [971, 279] on label "medium red violet hair color" at bounding box center [963, 279] width 40 height 40
click at [1226, 253] on input "medium red violet hair color" at bounding box center [1226, 253] width 0 height 0
click at [1114, 206] on div at bounding box center [1083, 255] width 289 height 104
click at [1108, 229] on label "tulip tree hair color" at bounding box center [1108, 227] width 40 height 40
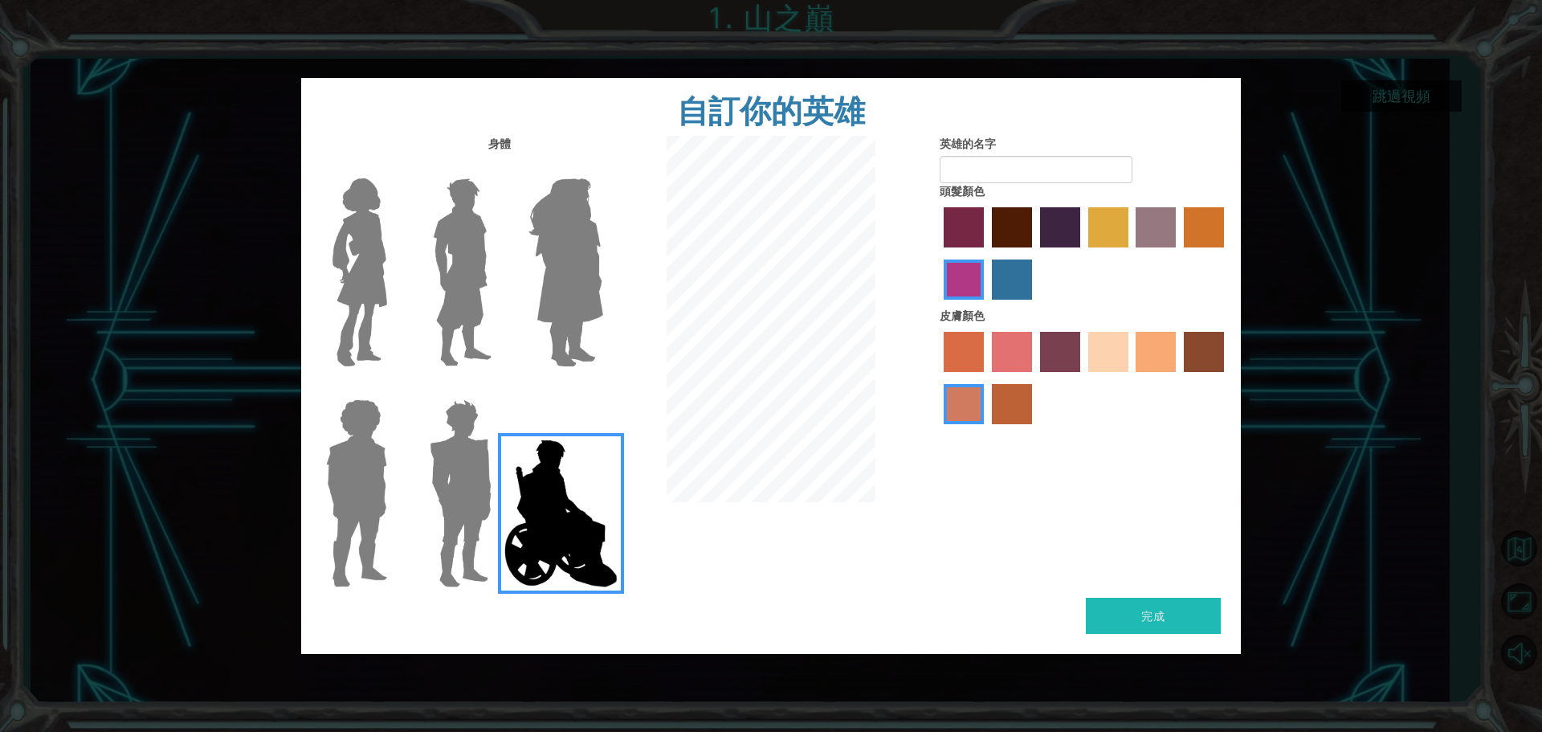
click at [1082, 253] on input "tulip tree hair color" at bounding box center [1082, 253] width 0 height 0
click at [1124, 352] on label "sandy beach skin color" at bounding box center [1108, 352] width 40 height 40
click at [1082, 377] on input "sandy beach skin color" at bounding box center [1082, 377] width 0 height 0
click at [1147, 354] on label "tacao skin color" at bounding box center [1155, 352] width 40 height 40
click at [1131, 377] on input "tacao skin color" at bounding box center [1131, 377] width 0 height 0
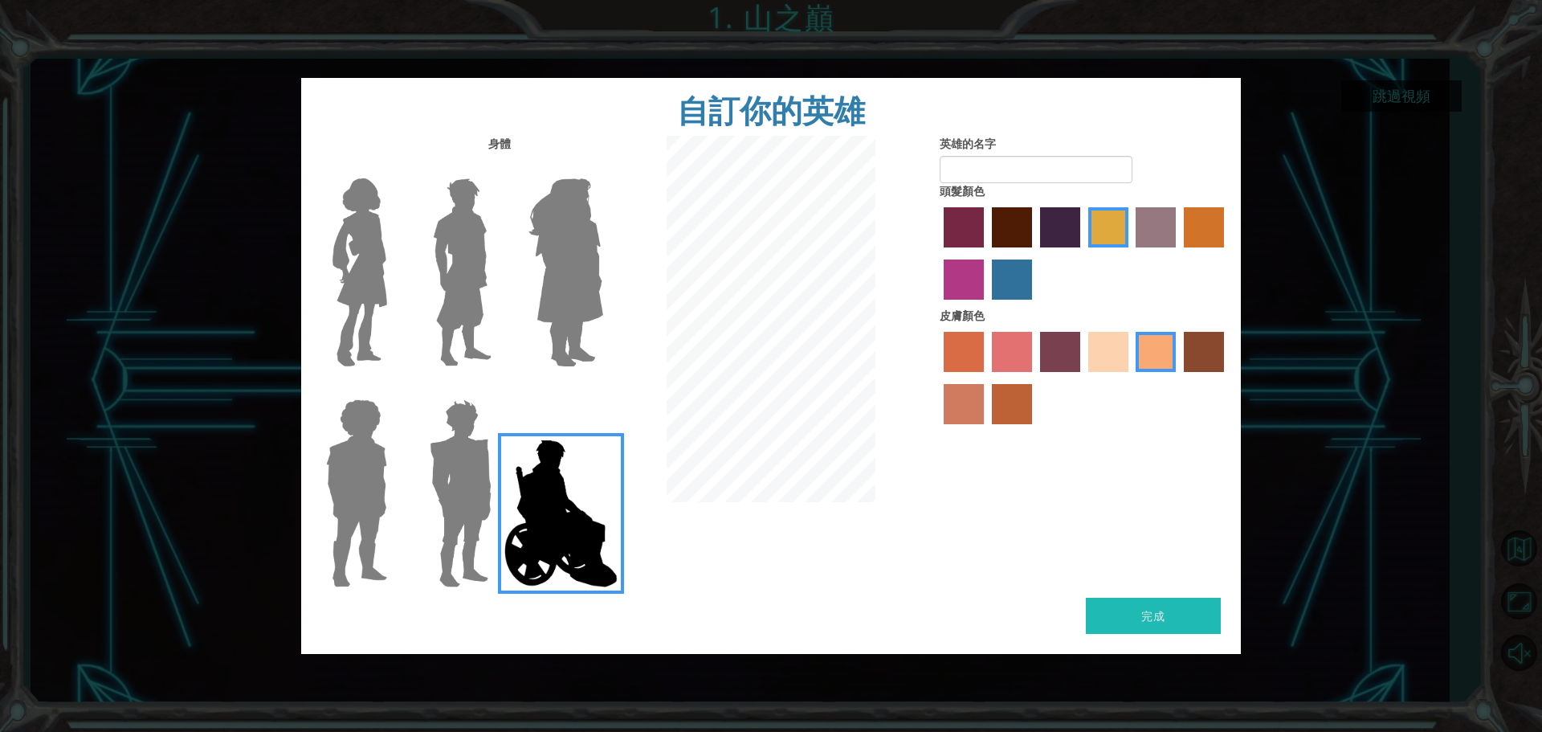
click at [971, 395] on label "burning sand skin color" at bounding box center [963, 404] width 40 height 40
click at [1226, 377] on input "burning sand skin color" at bounding box center [1226, 377] width 0 height 0
click at [964, 345] on label "sorbus skin color" at bounding box center [963, 352] width 40 height 40
click at [938, 377] on input "sorbus skin color" at bounding box center [938, 377] width 0 height 0
click at [1165, 345] on label "tacao skin color" at bounding box center [1155, 352] width 40 height 40
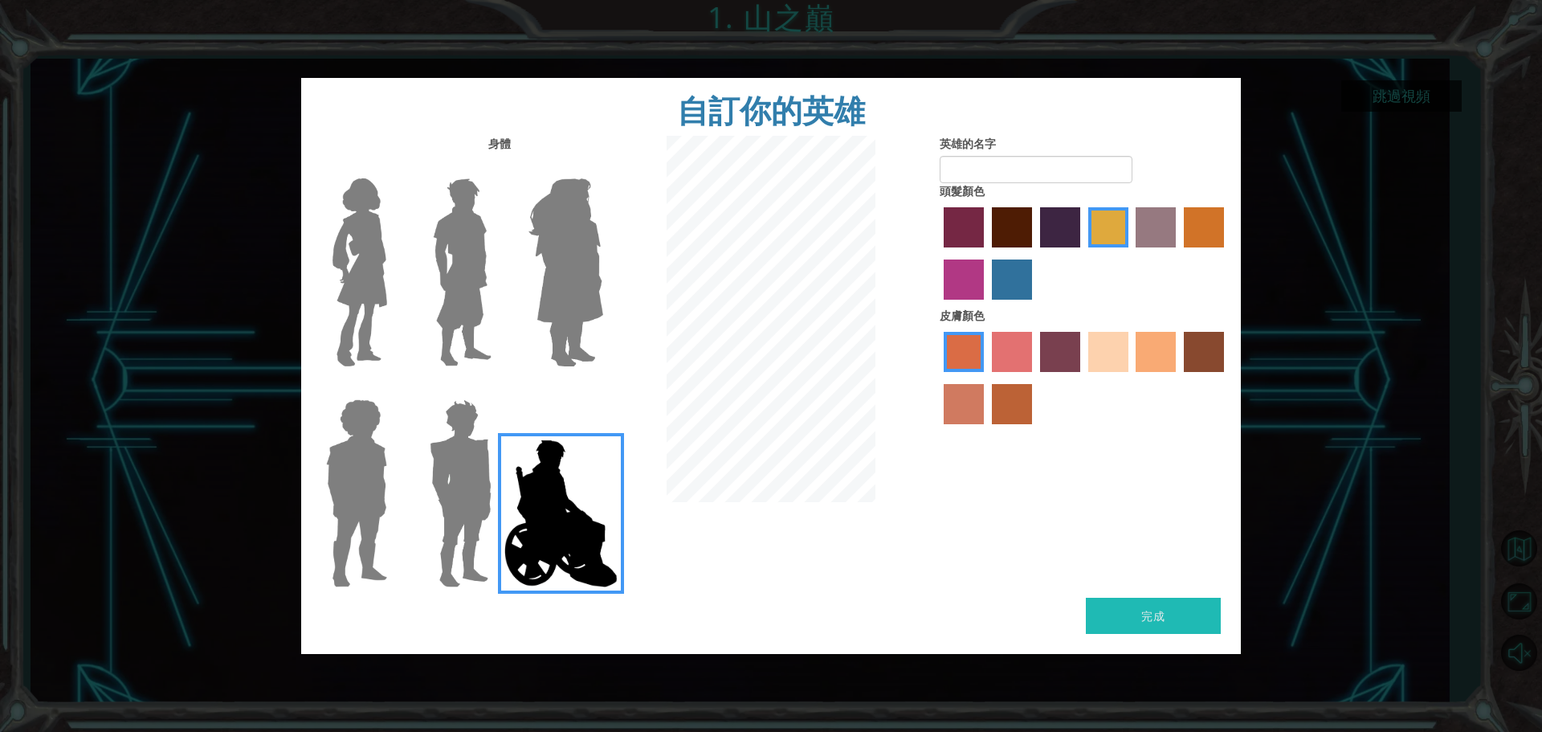
click at [1131, 377] on input "tacao skin color" at bounding box center [1131, 377] width 0 height 0
click at [1150, 623] on button "完成" at bounding box center [1153, 615] width 135 height 36
type input "黃悅玲"
drag, startPoint x: 1125, startPoint y: 426, endPoint x: 1142, endPoint y: 415, distance: 19.8
click at [1127, 426] on div at bounding box center [1083, 380] width 289 height 104
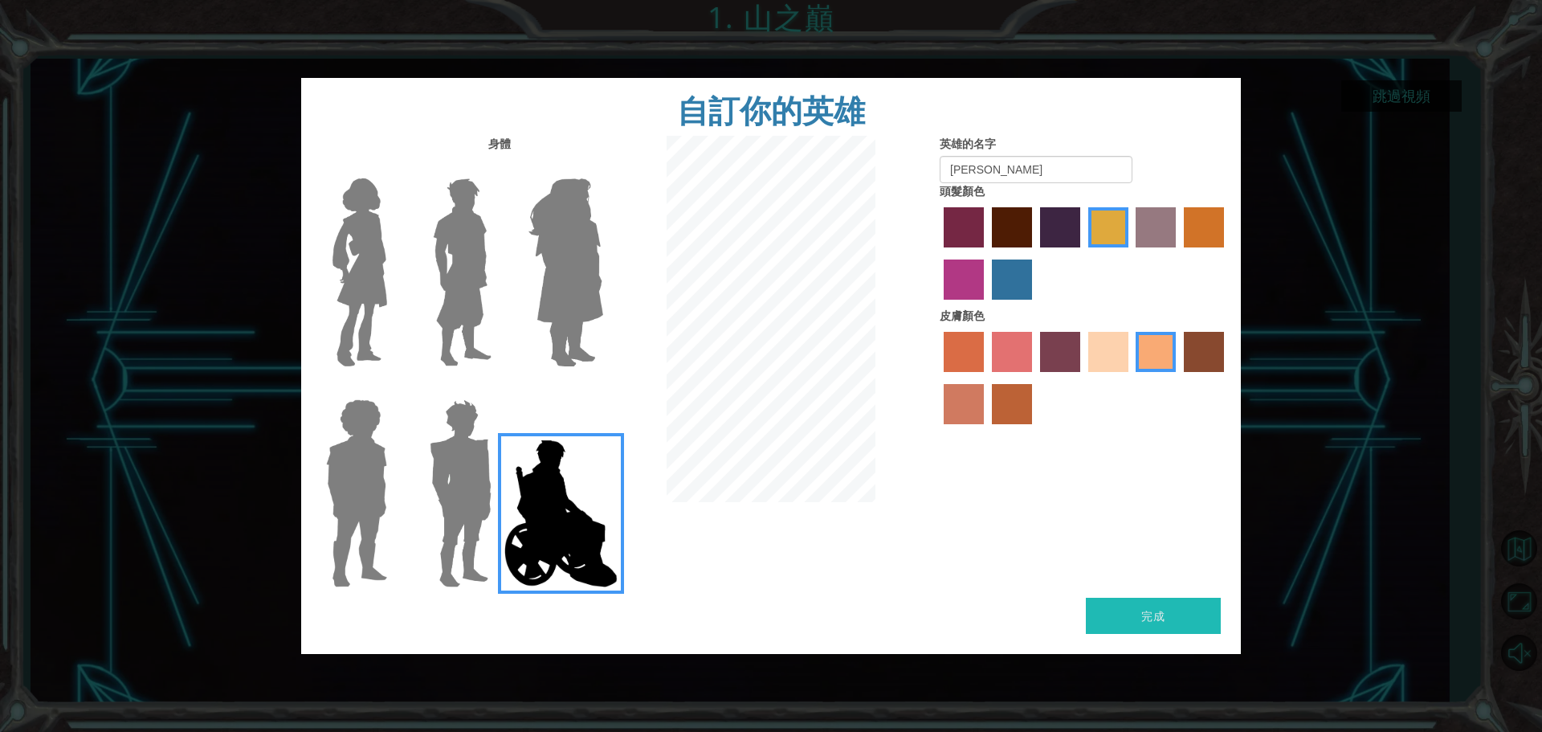
click at [1210, 360] on label "karma skin color" at bounding box center [1204, 352] width 40 height 40
click at [1178, 377] on input "karma skin color" at bounding box center [1178, 377] width 0 height 0
click at [1167, 354] on label "tacao skin color" at bounding box center [1155, 352] width 40 height 40
click at [1131, 377] on input "tacao skin color" at bounding box center [1131, 377] width 0 height 0
click at [1005, 410] on label "smoke tree skin color" at bounding box center [1012, 404] width 40 height 40
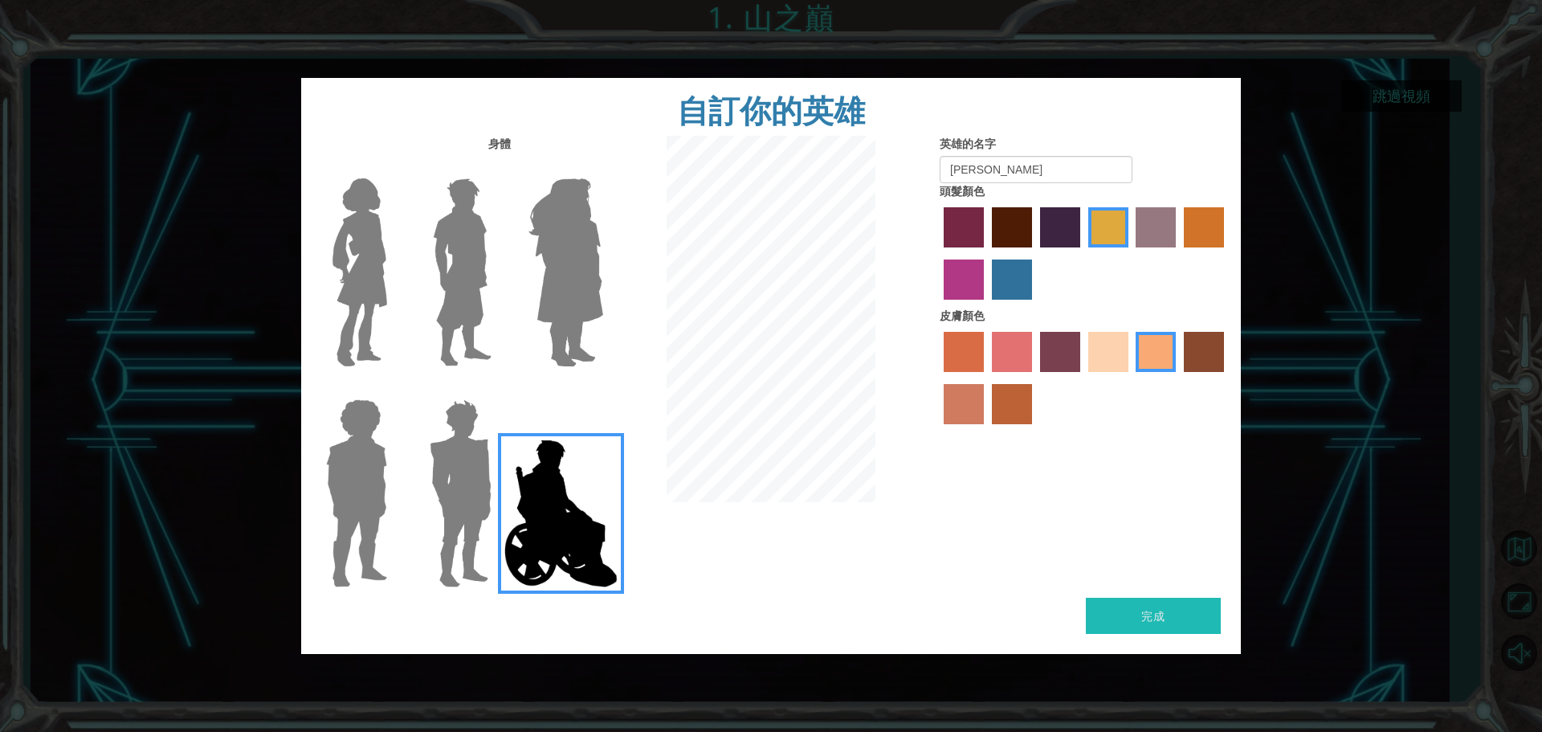
click at [986, 430] on input "smoke tree skin color" at bounding box center [986, 430] width 0 height 0
click at [1165, 349] on label "tacao skin color" at bounding box center [1155, 352] width 40 height 40
click at [1131, 377] on input "tacao skin color" at bounding box center [1131, 377] width 0 height 0
click at [1059, 345] on label "tosca skin color" at bounding box center [1060, 352] width 40 height 40
click at [1034, 377] on input "tosca skin color" at bounding box center [1034, 377] width 0 height 0
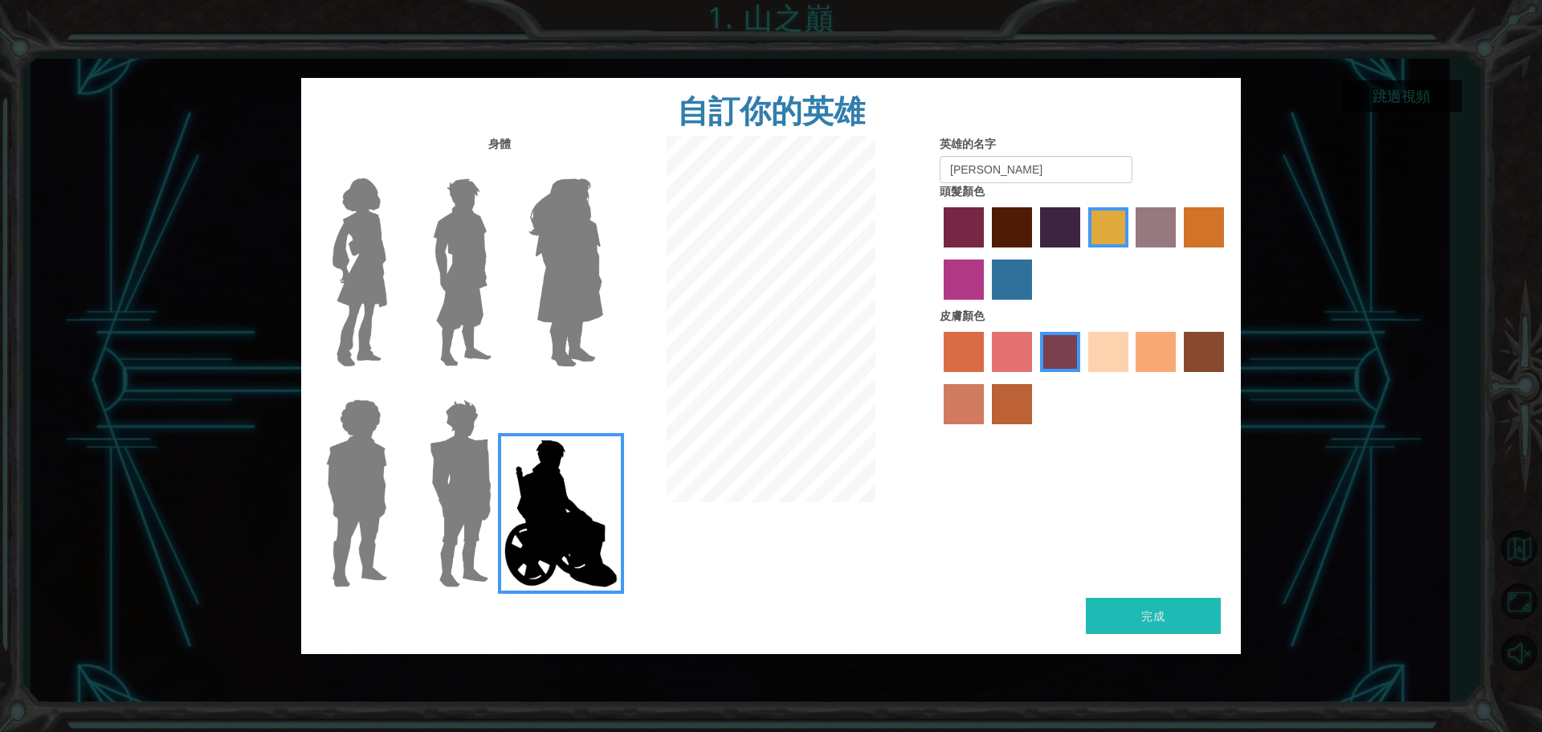
click at [1157, 349] on label "tacao skin color" at bounding box center [1155, 352] width 40 height 40
click at [1131, 377] on input "tacao skin color" at bounding box center [1131, 377] width 0 height 0
click at [1076, 359] on label "tosca skin color" at bounding box center [1060, 352] width 40 height 40
click at [1034, 377] on input "tosca skin color" at bounding box center [1034, 377] width 0 height 0
click at [1150, 365] on label "tacao skin color" at bounding box center [1155, 352] width 40 height 40
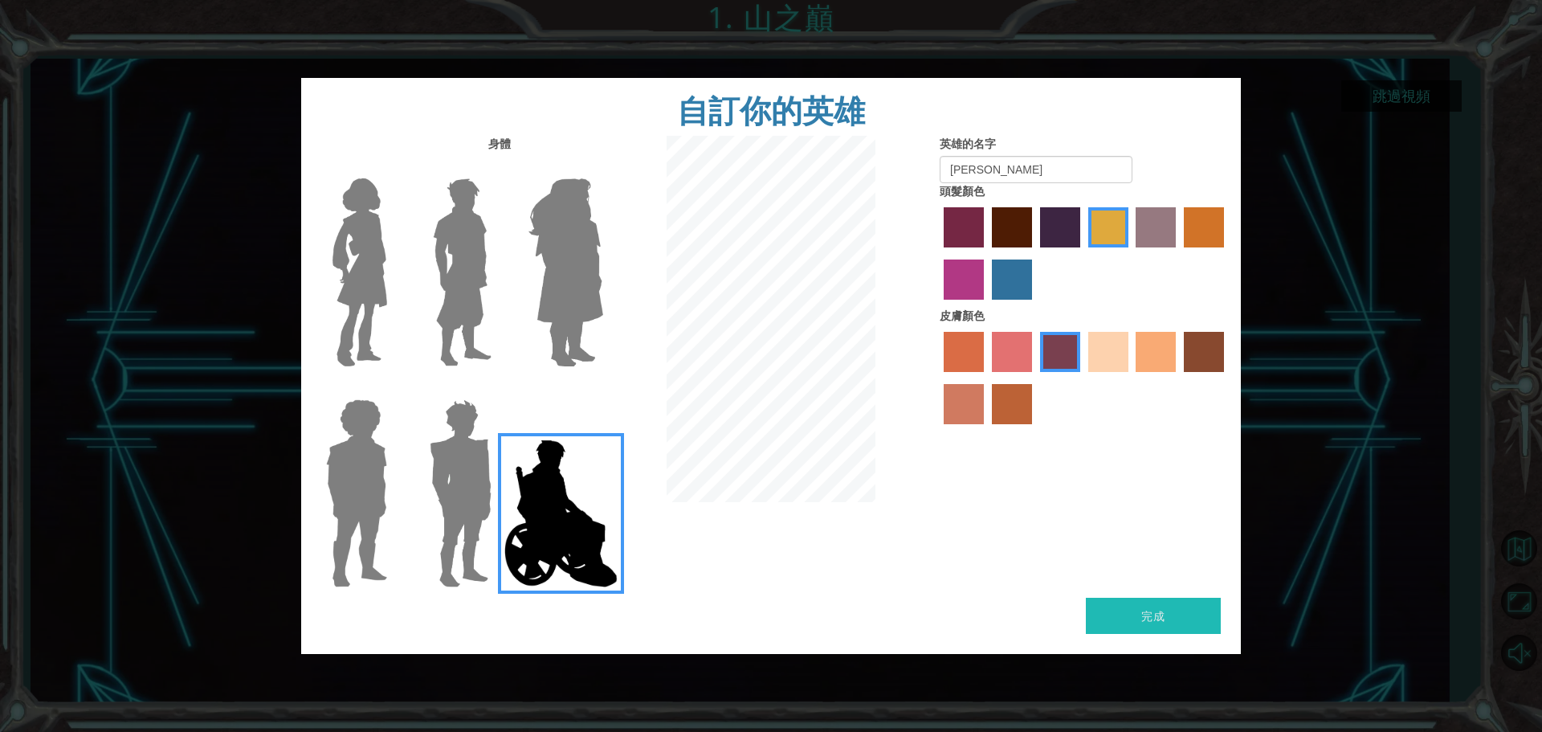
click at [1131, 377] on input "tacao skin color" at bounding box center [1131, 377] width 0 height 0
click at [1193, 609] on button "完成" at bounding box center [1153, 615] width 135 height 36
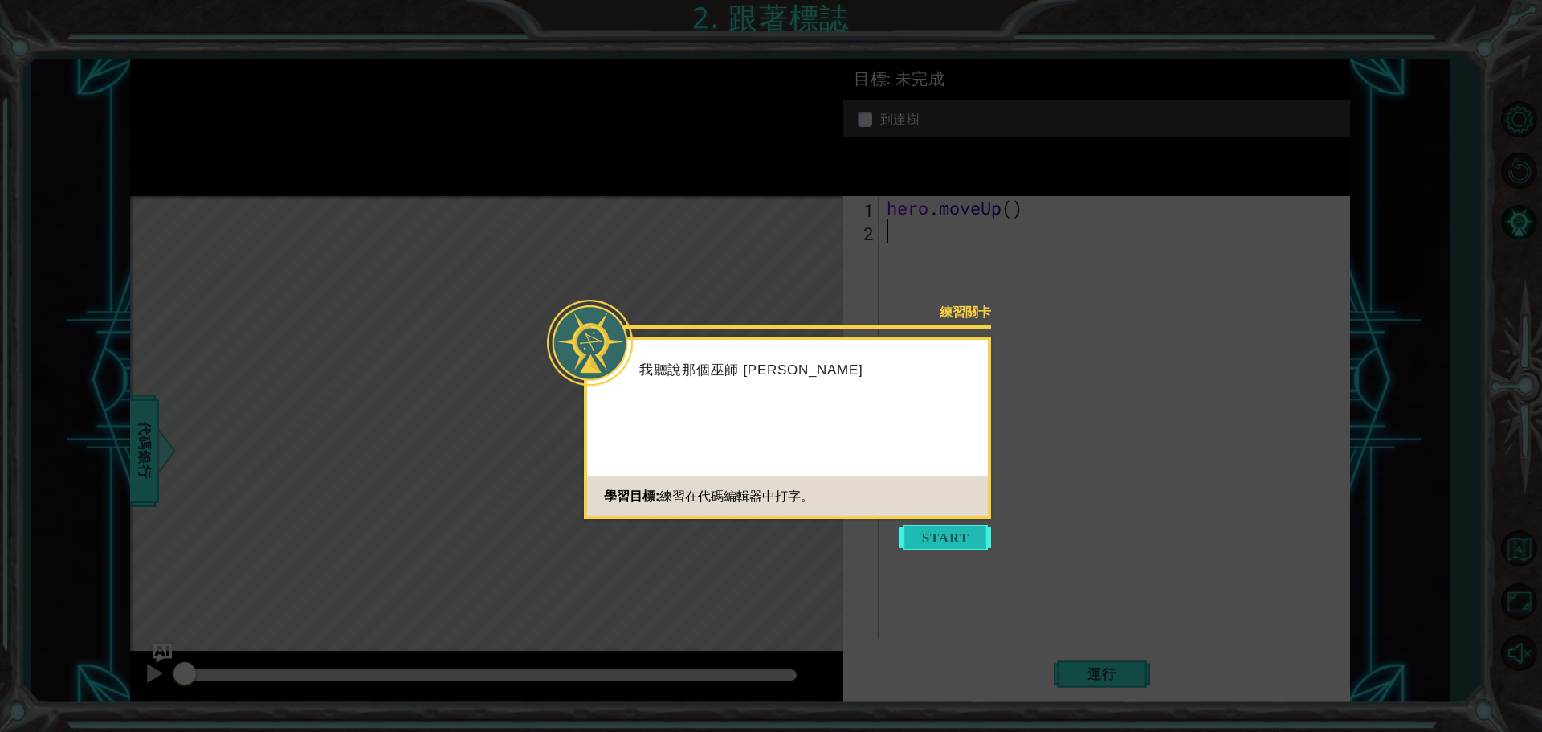
drag, startPoint x: 962, startPoint y: 532, endPoint x: 978, endPoint y: 505, distance: 31.7
click at [962, 532] on button "Start" at bounding box center [945, 537] width 92 height 26
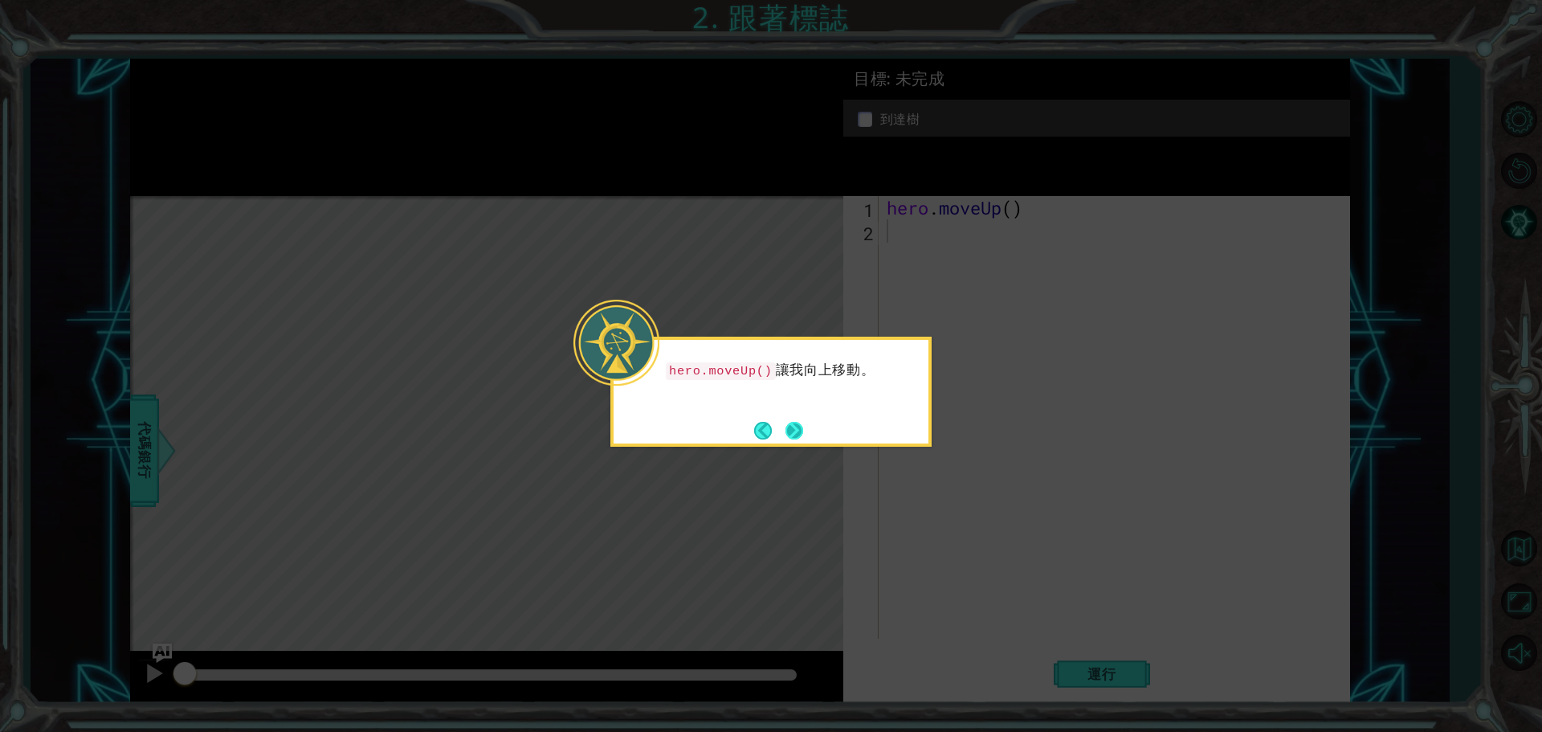
click at [787, 423] on button "Next" at bounding box center [794, 430] width 20 height 20
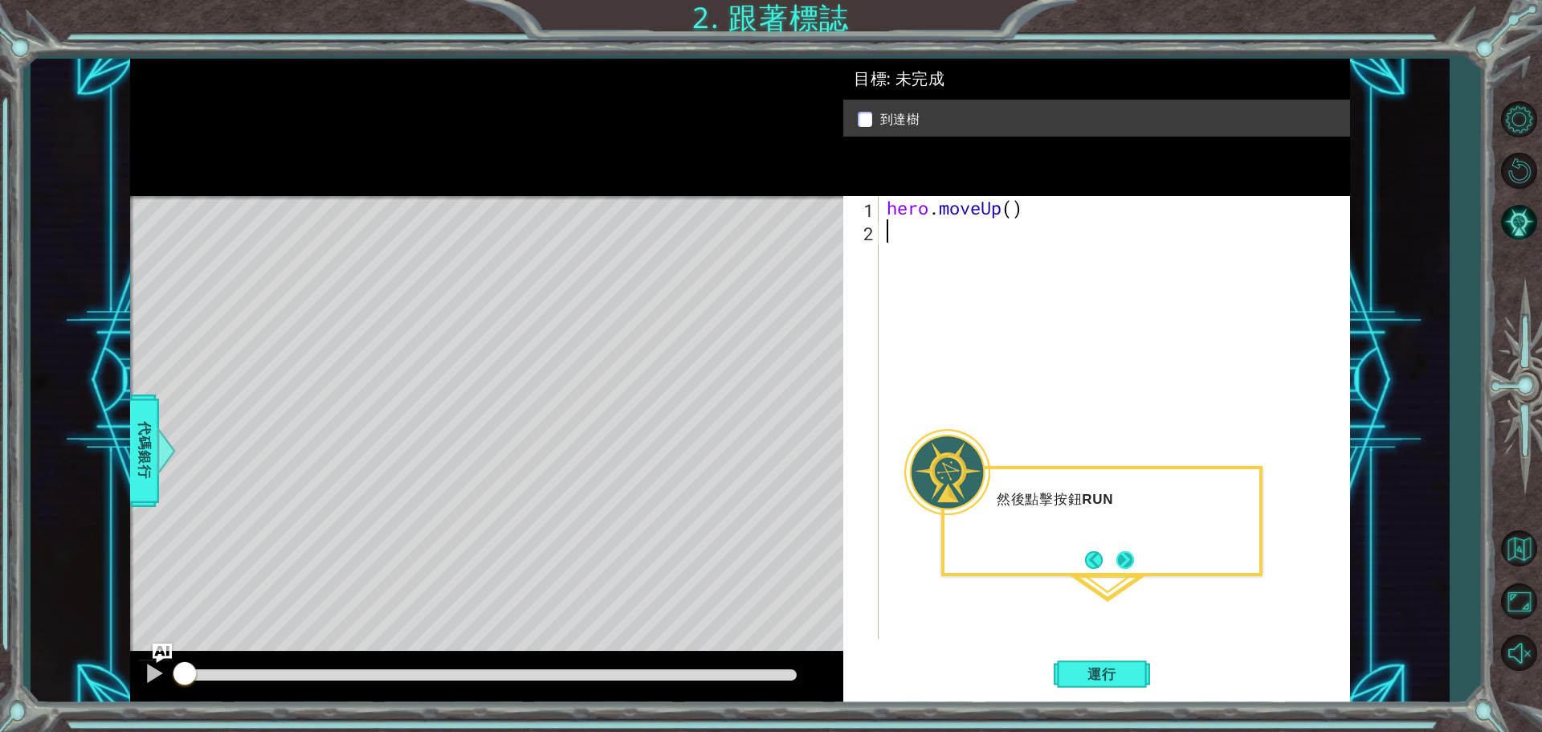
click at [1134, 560] on button "Next" at bounding box center [1125, 560] width 18 height 18
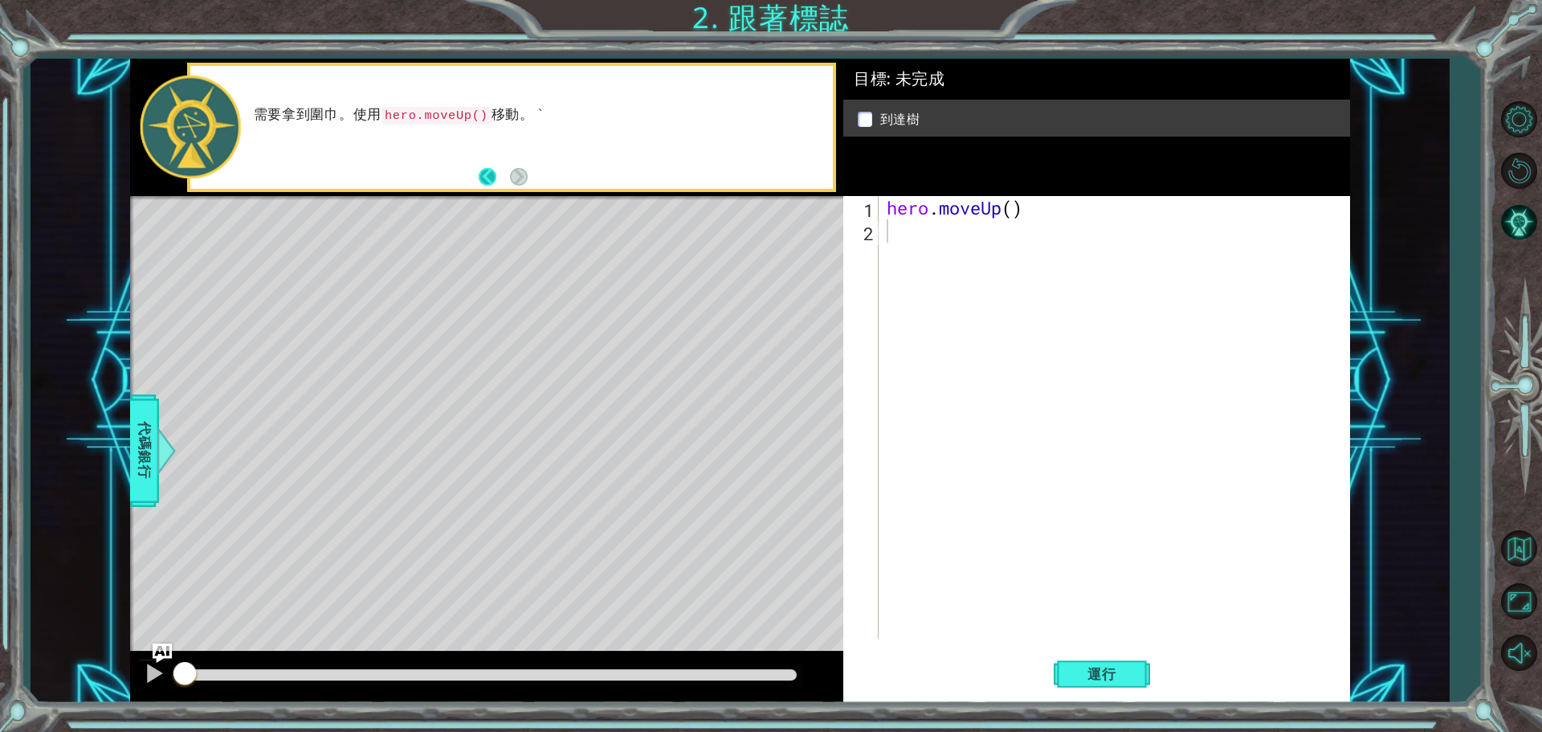
click at [483, 177] on button "Back" at bounding box center [494, 177] width 31 height 18
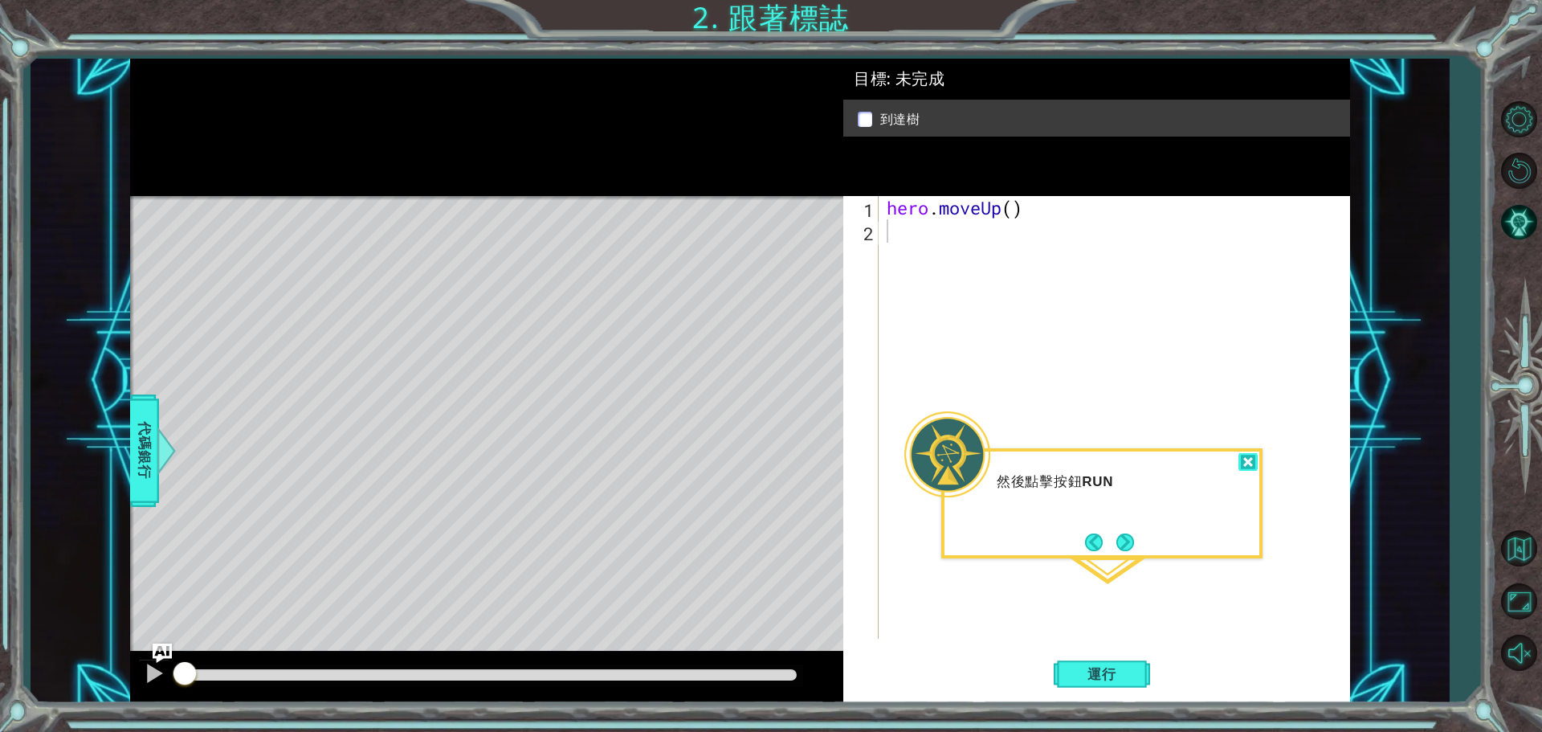
click at [1241, 458] on div at bounding box center [1247, 462] width 19 height 18
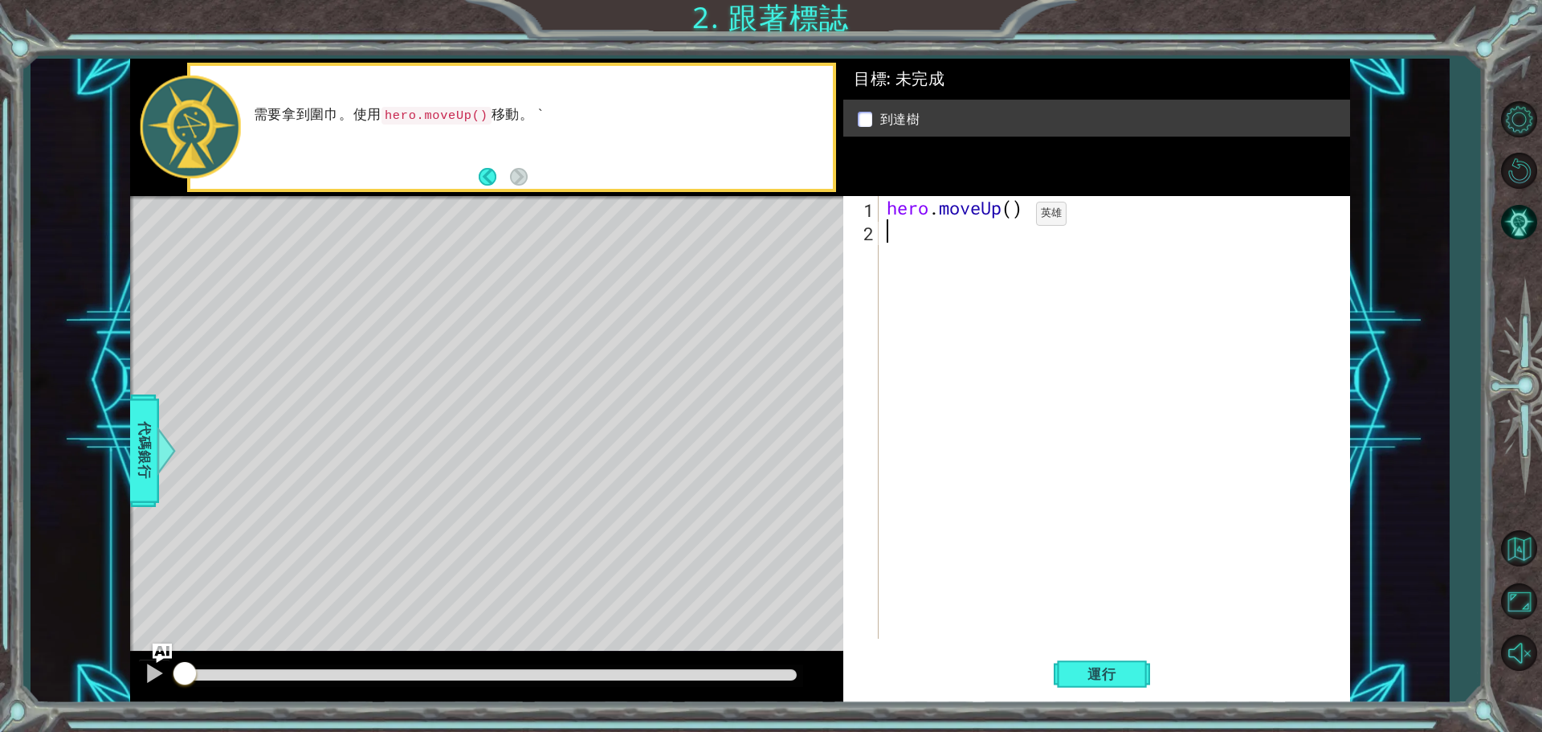
click at [1012, 218] on div "hero . moveUp ( )" at bounding box center [1118, 440] width 470 height 489
click at [1124, 674] on span "運行" at bounding box center [1101, 674] width 61 height 16
type textarea "hero.moveUp(2)"
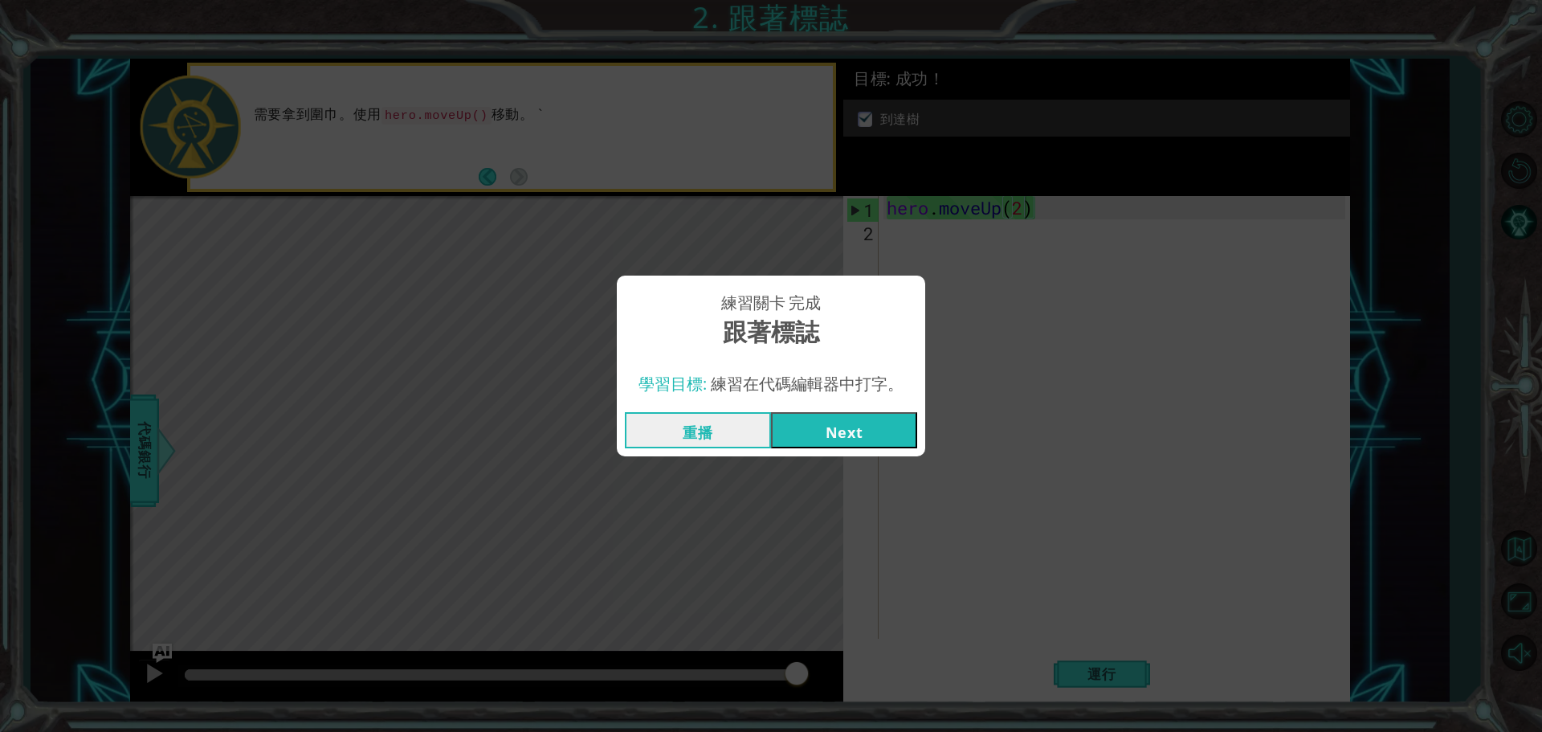
click at [821, 439] on button "Next" at bounding box center [844, 430] width 146 height 36
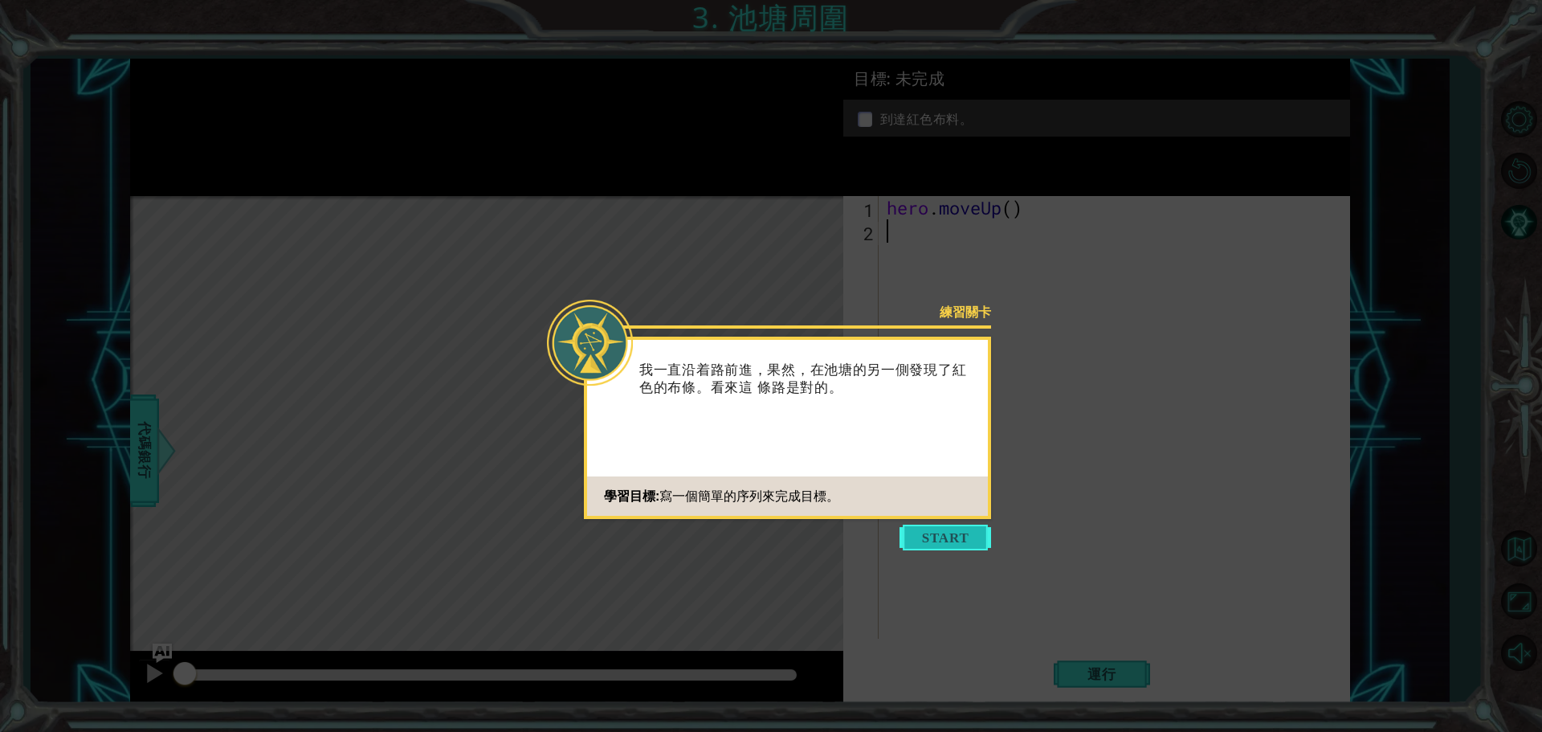
click at [941, 530] on button "Start" at bounding box center [945, 537] width 92 height 26
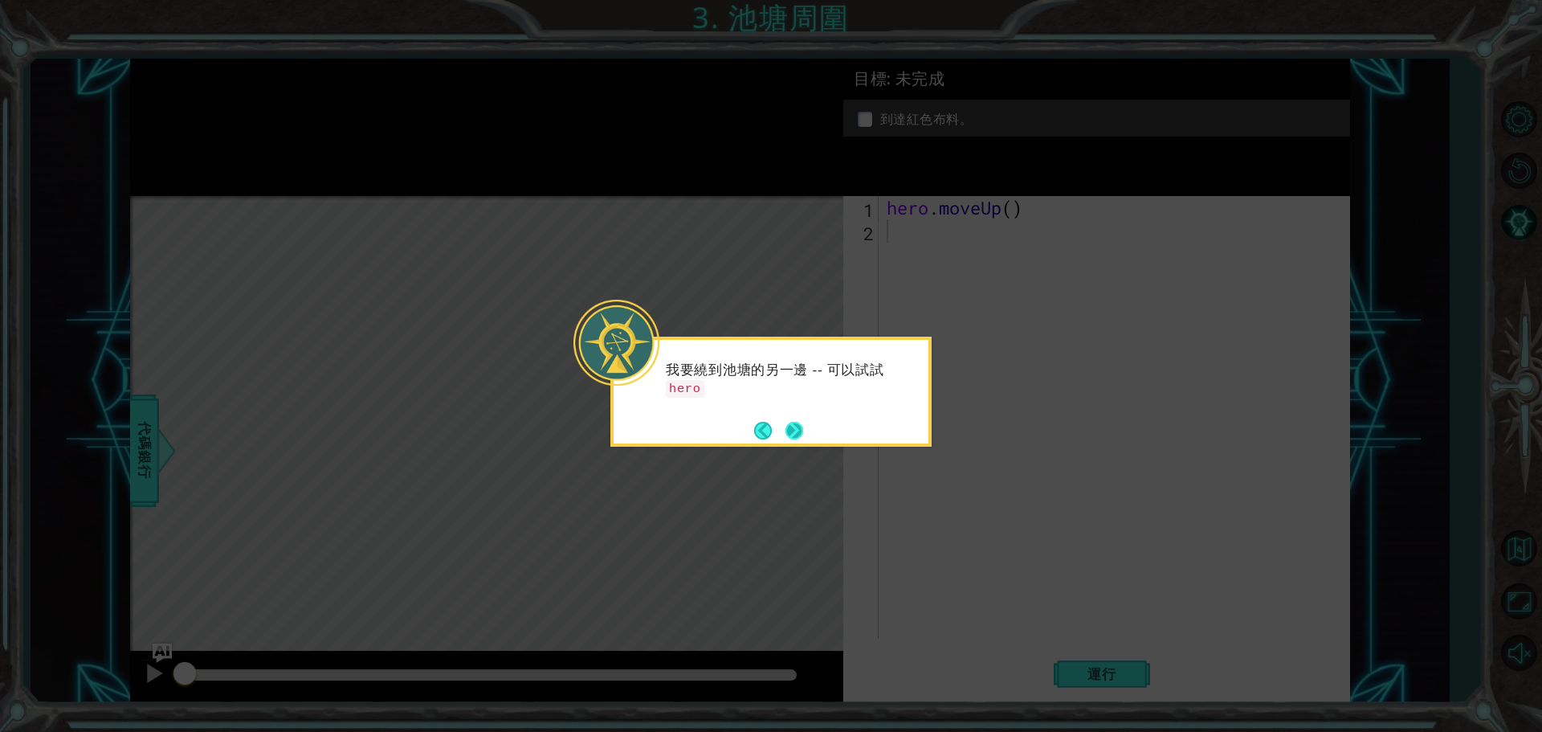
click at [794, 424] on button "Next" at bounding box center [794, 431] width 18 height 18
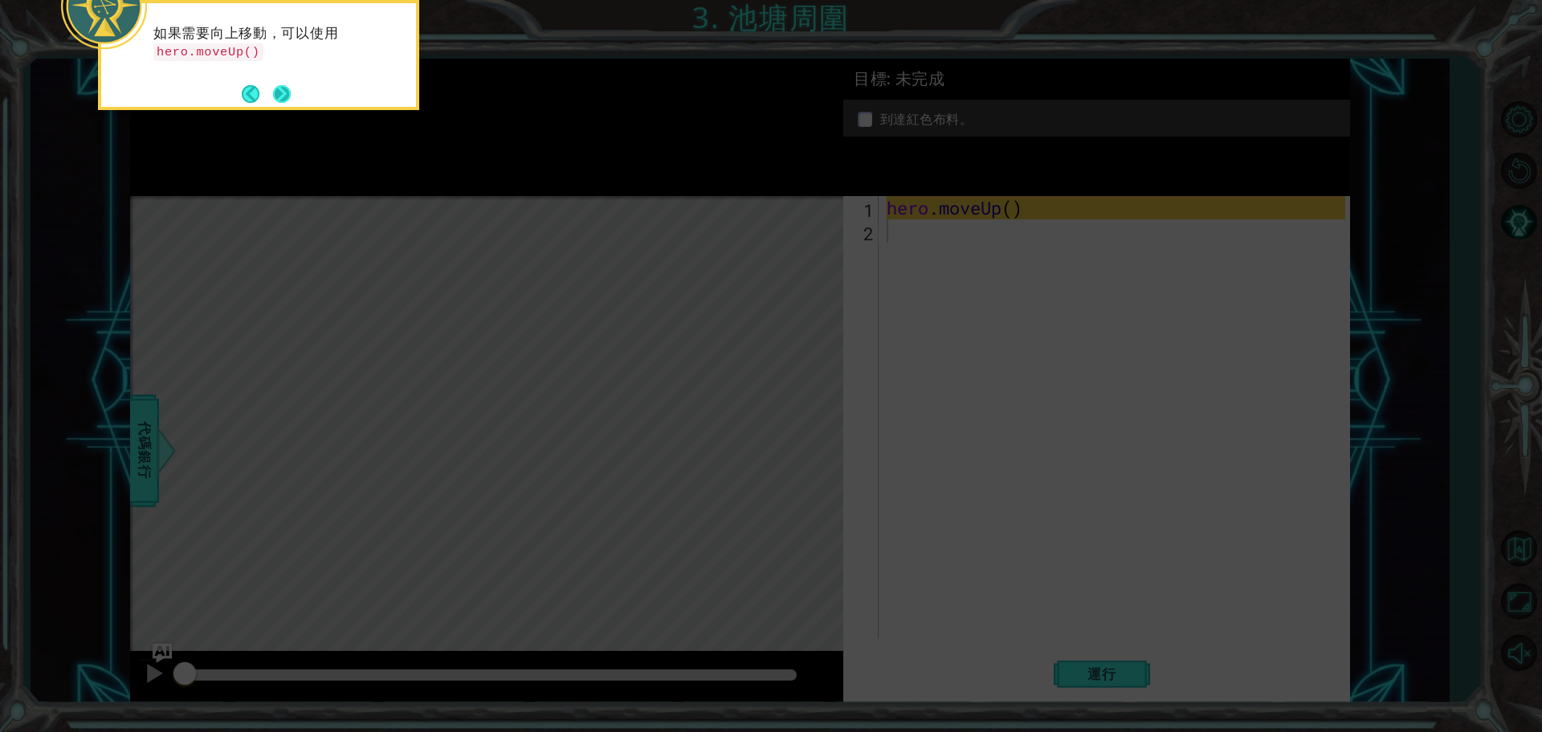
click at [283, 89] on button "Next" at bounding box center [282, 94] width 18 height 18
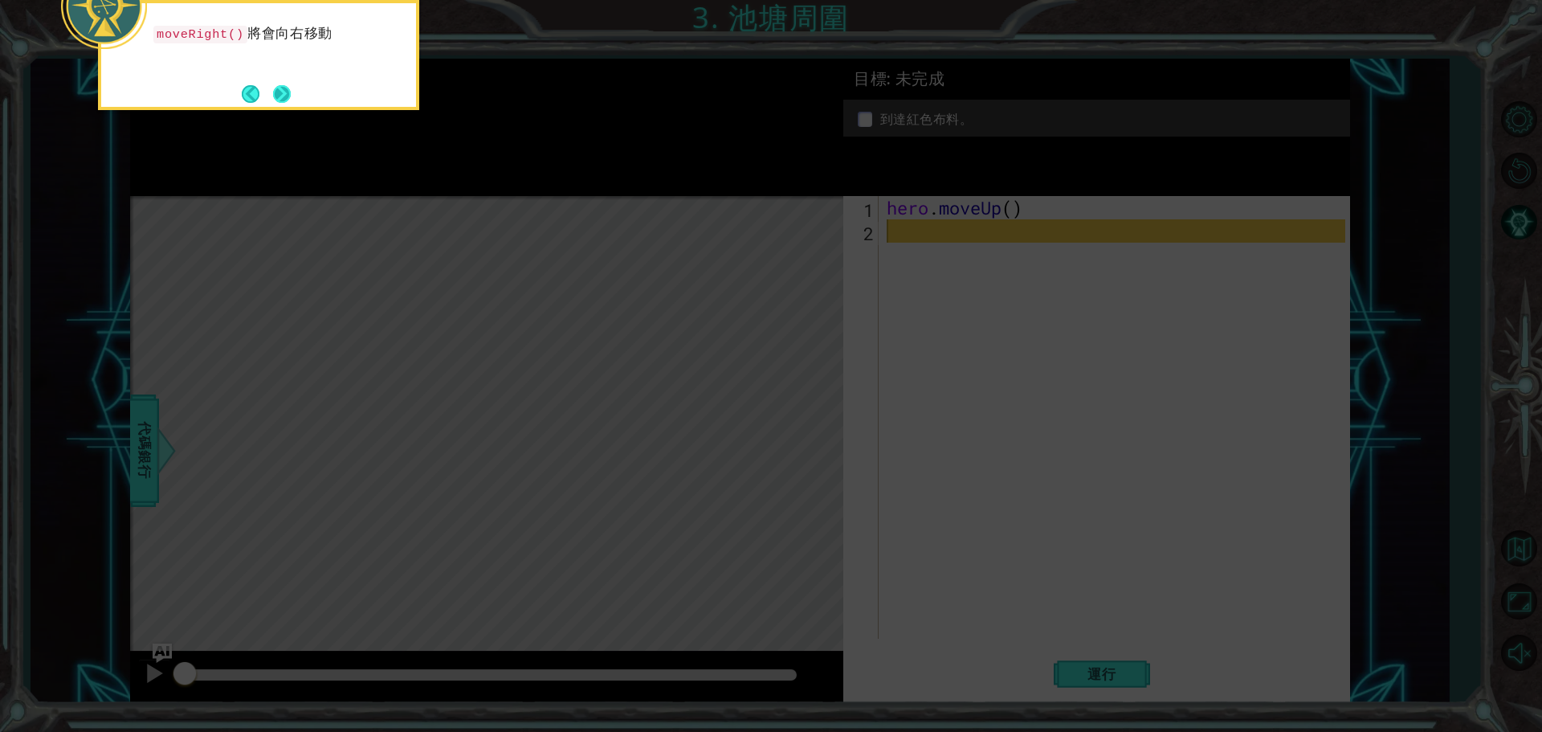
click at [275, 85] on button "Next" at bounding box center [282, 94] width 18 height 18
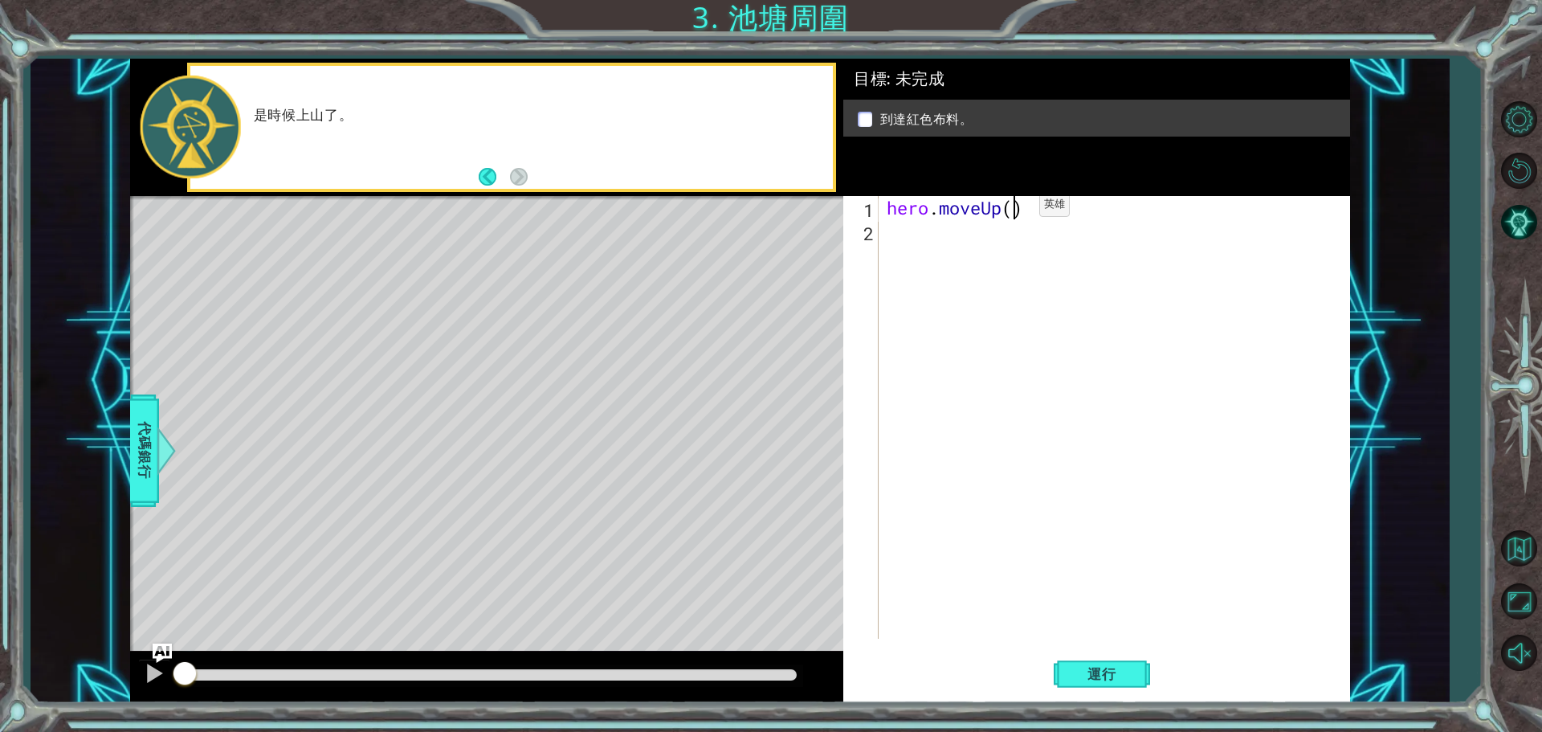
drag, startPoint x: 1015, startPoint y: 209, endPoint x: 1298, endPoint y: 251, distance: 286.6
click at [1016, 208] on div "hero . moveUp ( )" at bounding box center [1118, 440] width 470 height 489
drag, startPoint x: 986, startPoint y: 210, endPoint x: 885, endPoint y: 213, distance: 101.2
click at [885, 213] on div "hero . moveUp ( 2 )" at bounding box center [1118, 440] width 470 height 489
type textarea "hero.moveUp(2)"
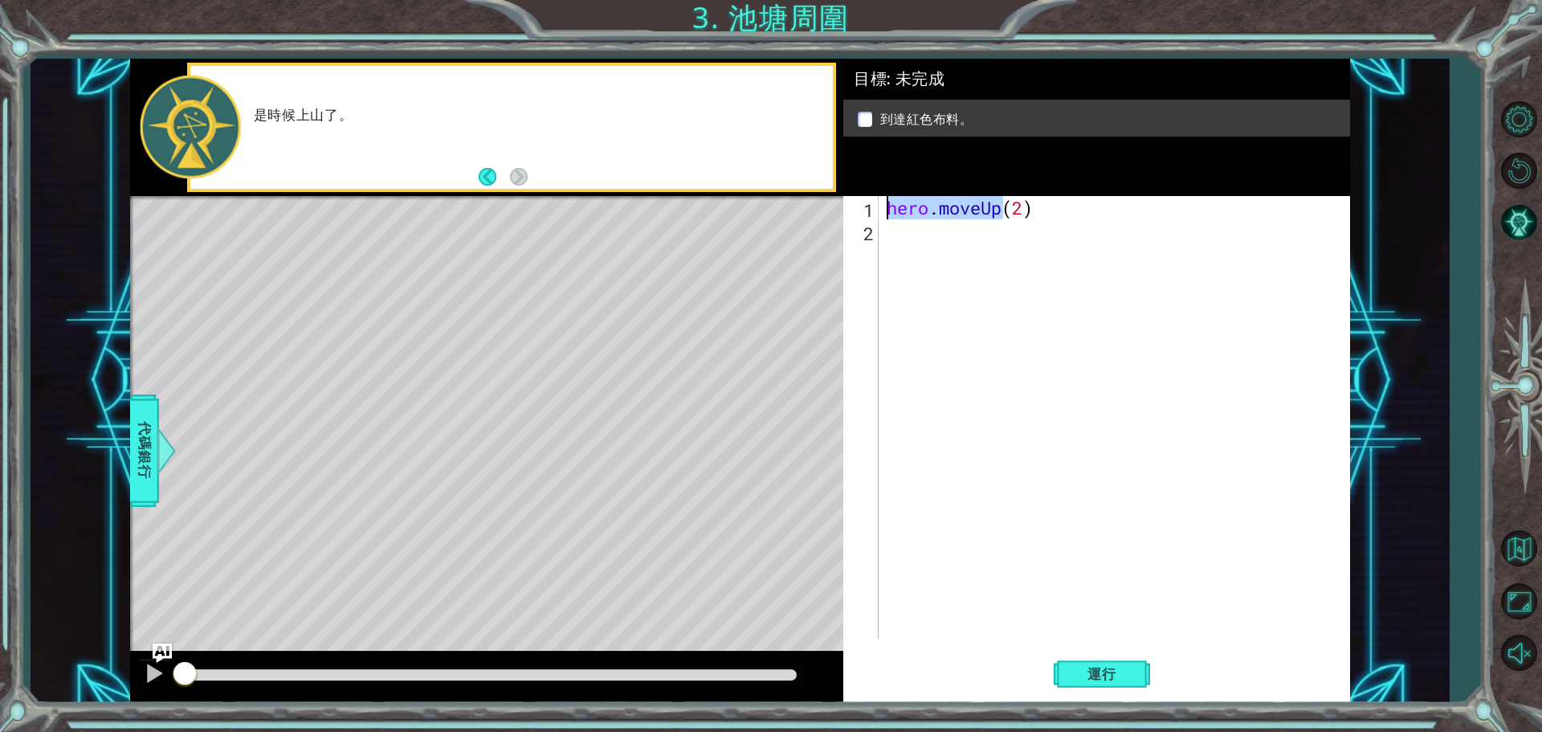
click at [923, 241] on div "hero . moveUp ( 2 )" at bounding box center [1118, 440] width 470 height 489
paste textarea "hero.moveUp"
drag, startPoint x: 996, startPoint y: 232, endPoint x: 986, endPoint y: 230, distance: 10.7
click at [986, 230] on div "hero . moveUp ( 2 ) hero . moveUp" at bounding box center [1118, 440] width 470 height 489
click at [972, 238] on div "hero . moveUp ( 2 ) hero . move" at bounding box center [1118, 440] width 470 height 489
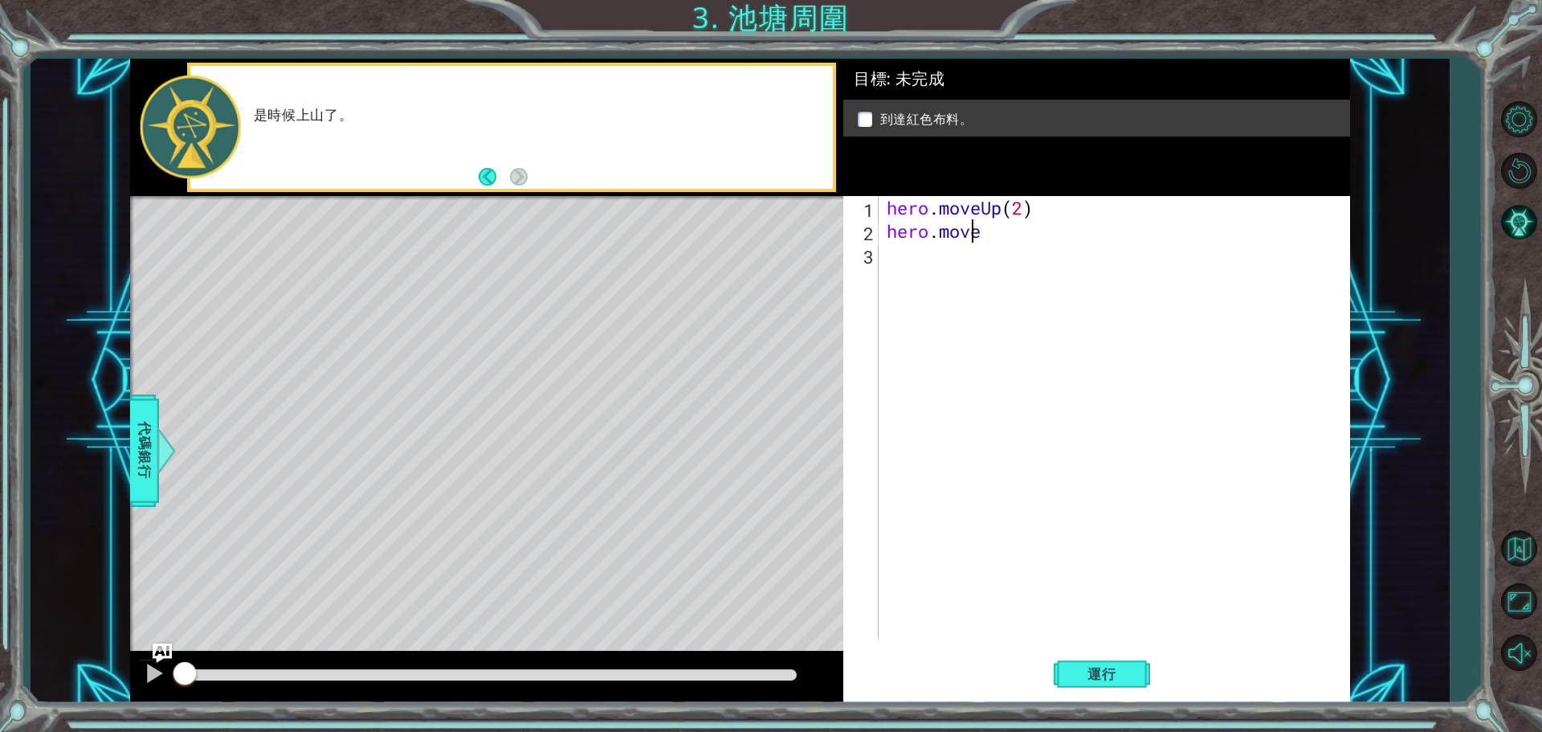
click at [988, 234] on div "hero . moveUp ( 2 ) hero . move" at bounding box center [1118, 440] width 470 height 489
type textarea "hero.mov"
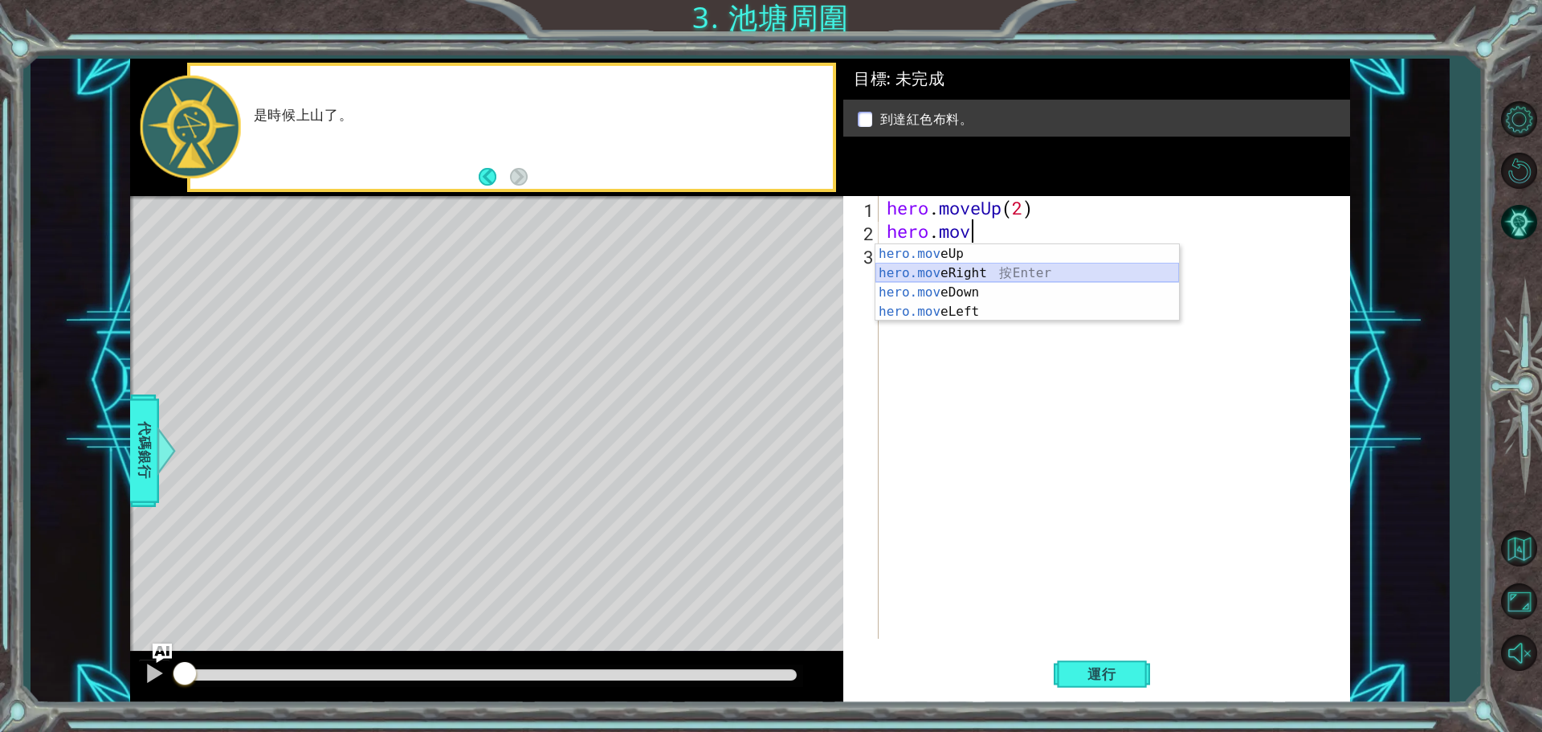
click at [979, 275] on div "hero.mov eUp 按 Enter hero.mov eRight 按 Enter hero.mov eDown 按 Enter hero.mov eL…" at bounding box center [1027, 302] width 304 height 116
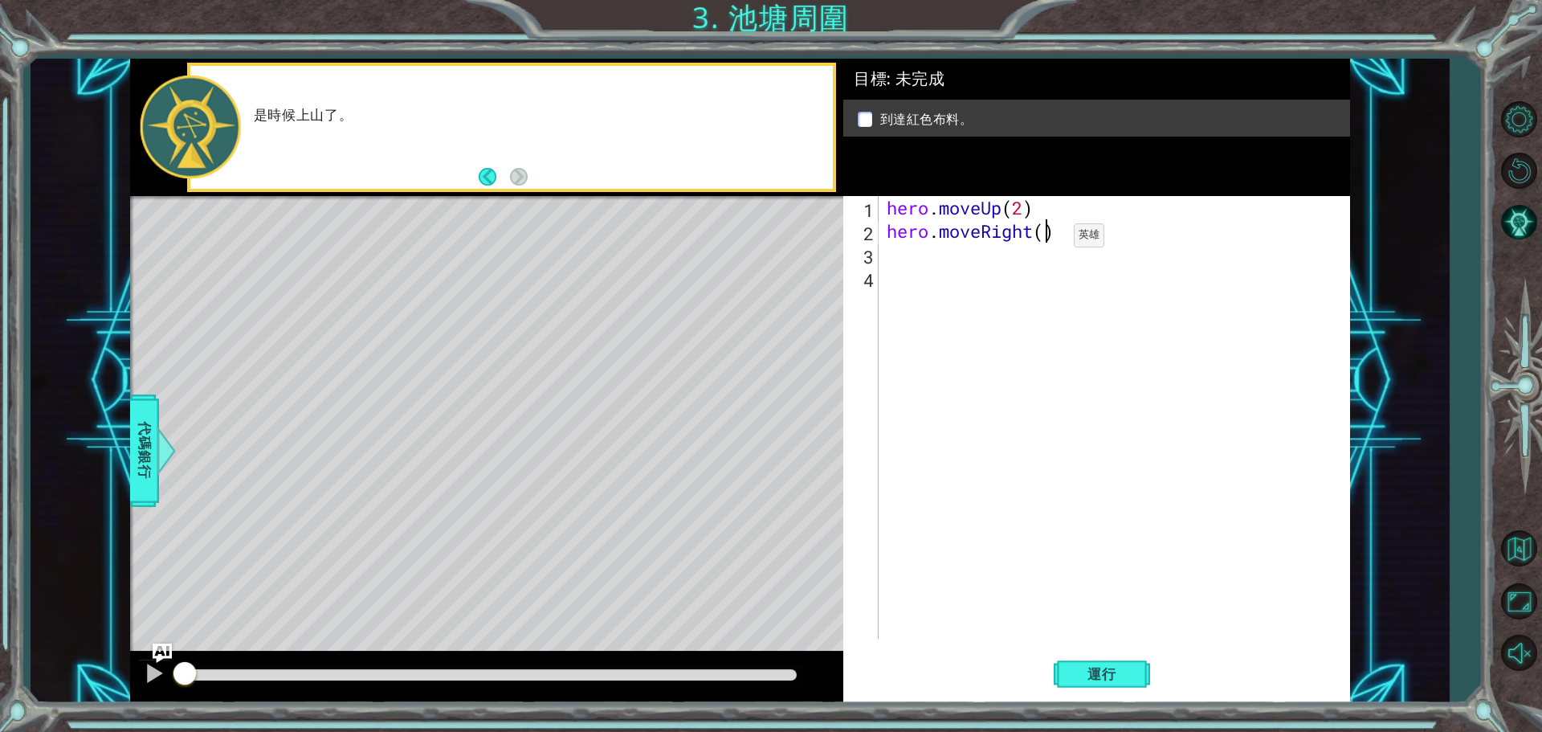
click at [1049, 239] on div "hero . moveUp ( 2 ) hero . moveRight ( )" at bounding box center [1118, 440] width 470 height 489
drag, startPoint x: 1004, startPoint y: 200, endPoint x: 890, endPoint y: 206, distance: 114.2
click at [890, 206] on div "hero . moveUp ( 2 ) hero . moveRight ( 1 )" at bounding box center [1118, 440] width 470 height 489
type textarea "hero.moveUp(2)"
click at [940, 263] on div "hero . moveUp ( 2 ) hero . moveRight ( 1 )" at bounding box center [1118, 440] width 470 height 489
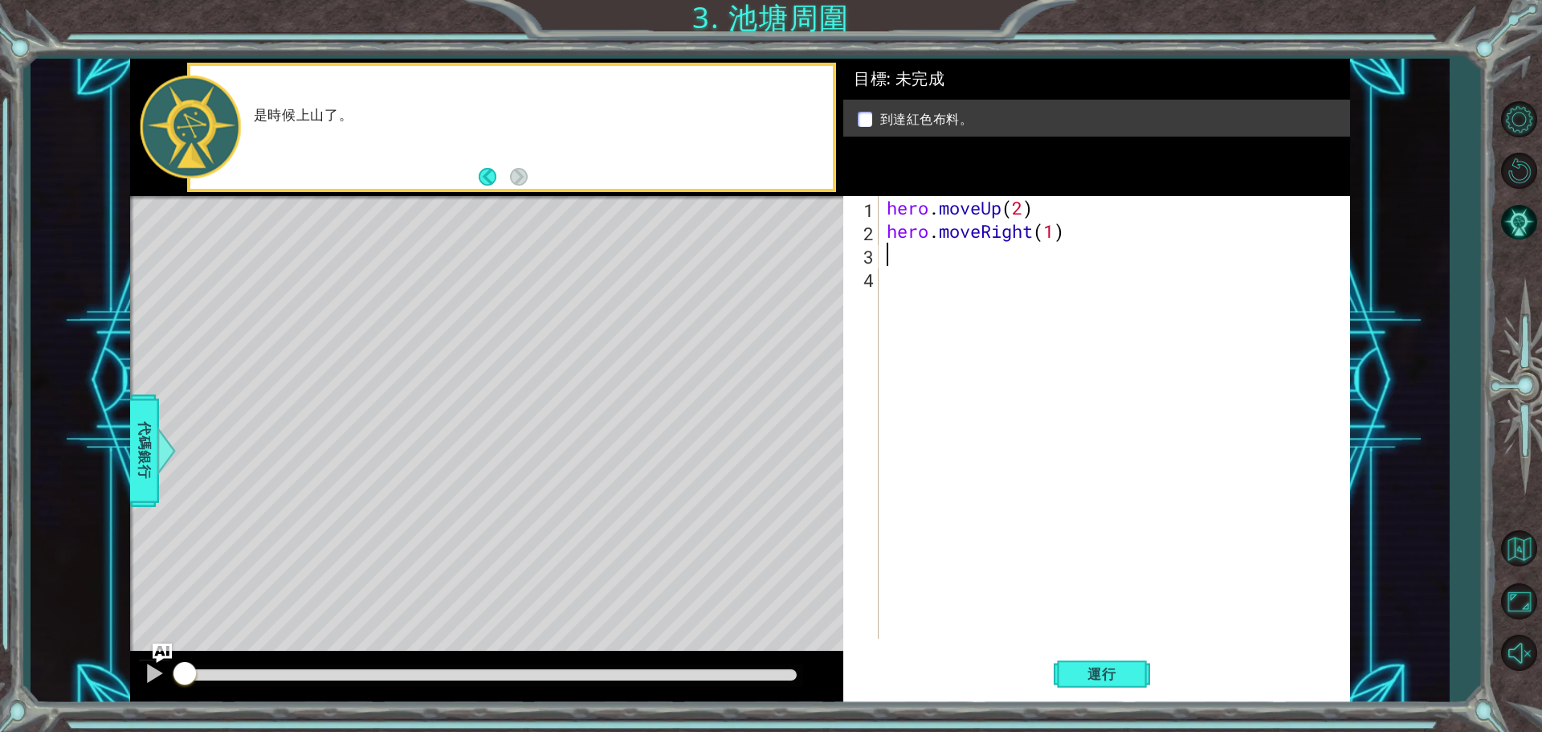
paste textarea "hero.moveUp"
drag, startPoint x: 1036, startPoint y: 209, endPoint x: 995, endPoint y: 209, distance: 41.0
click at [995, 209] on div "hero . moveUp ( 2 ) hero . moveRight ( 1 ) hero . moveUp" at bounding box center [1118, 440] width 470 height 489
click at [1045, 202] on div "hero . moveUp ( 2 ) hero . moveRight ( 1 ) hero . moveUp" at bounding box center [1114, 417] width 462 height 442
drag, startPoint x: 1040, startPoint y: 204, endPoint x: 1005, endPoint y: 212, distance: 36.2
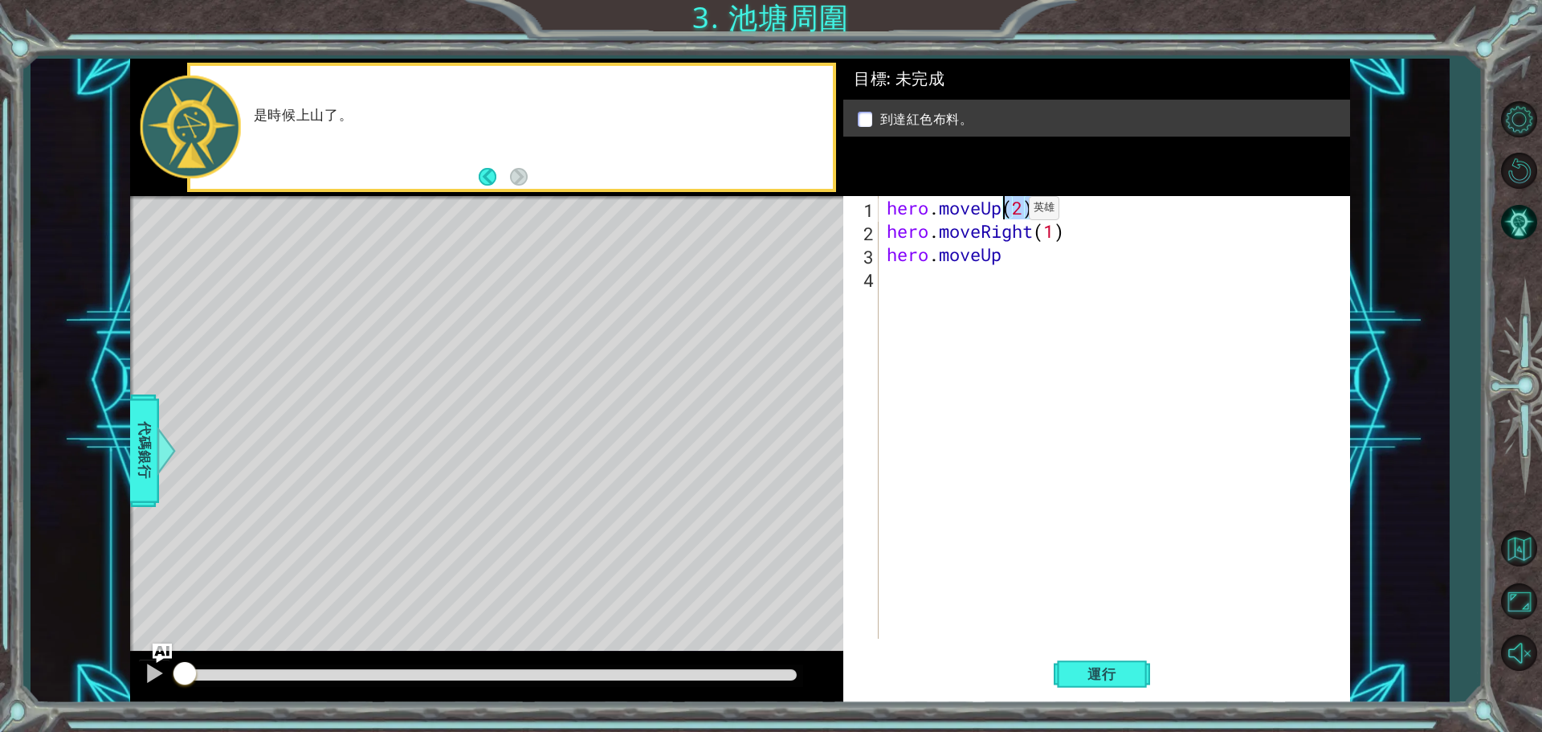
click at [1005, 212] on div "hero . moveUp ( 2 ) hero . moveRight ( 1 ) hero . moveUp" at bounding box center [1118, 440] width 470 height 489
type textarea "hero.moveUp"
click at [1018, 206] on div "hero . moveUp hero . moveRight ( 1 ) hero . moveUp ( 2 )" at bounding box center [1118, 440] width 470 height 489
paste textarea "(2)"
click at [1021, 259] on div "hero . moveUp ( 2 ) hero . moveRight ( 1 ) hero . moveUp ( 2 )" at bounding box center [1118, 440] width 470 height 489
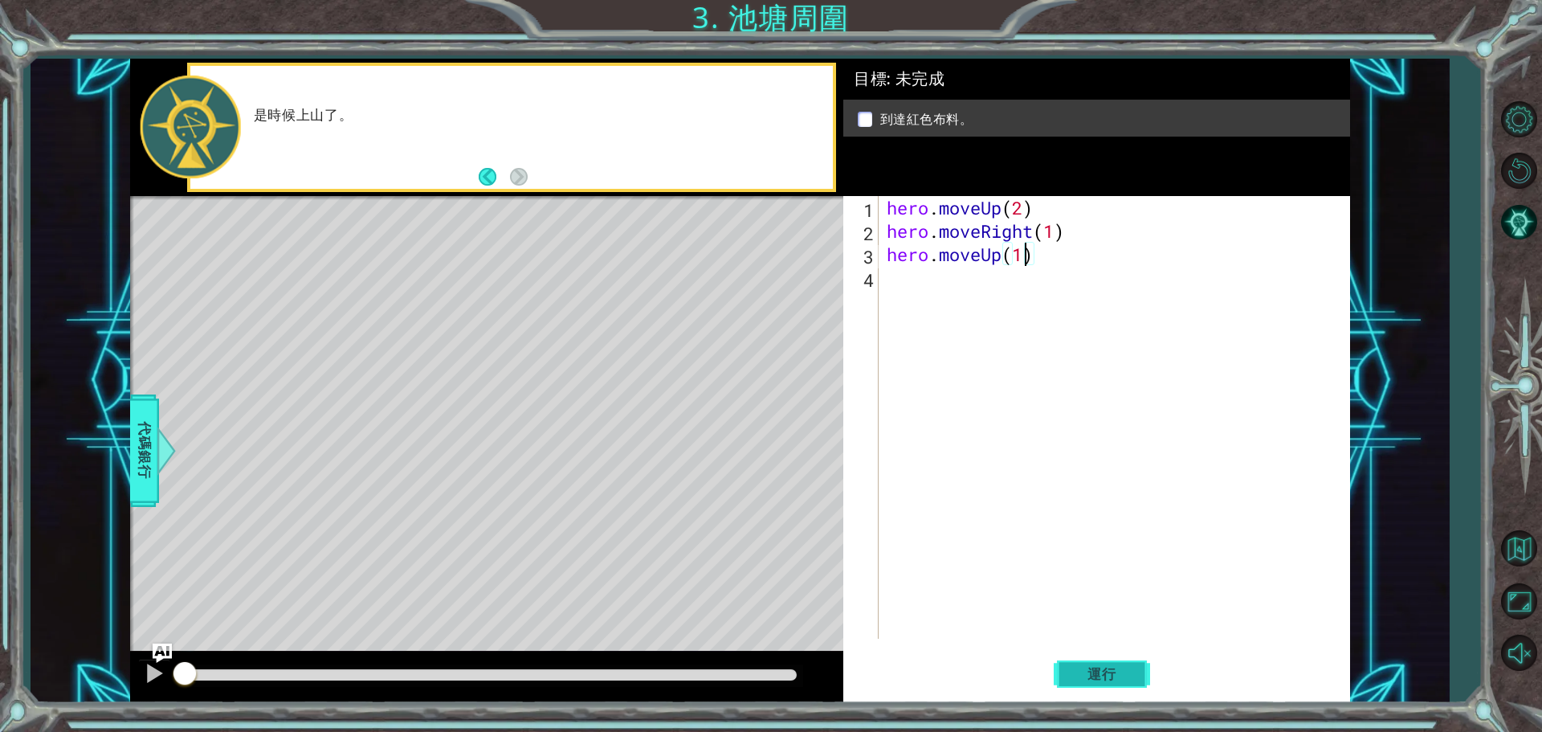
click at [1109, 663] on button "運行" at bounding box center [1101, 673] width 96 height 51
type textarea "hero.moveUp(1)"
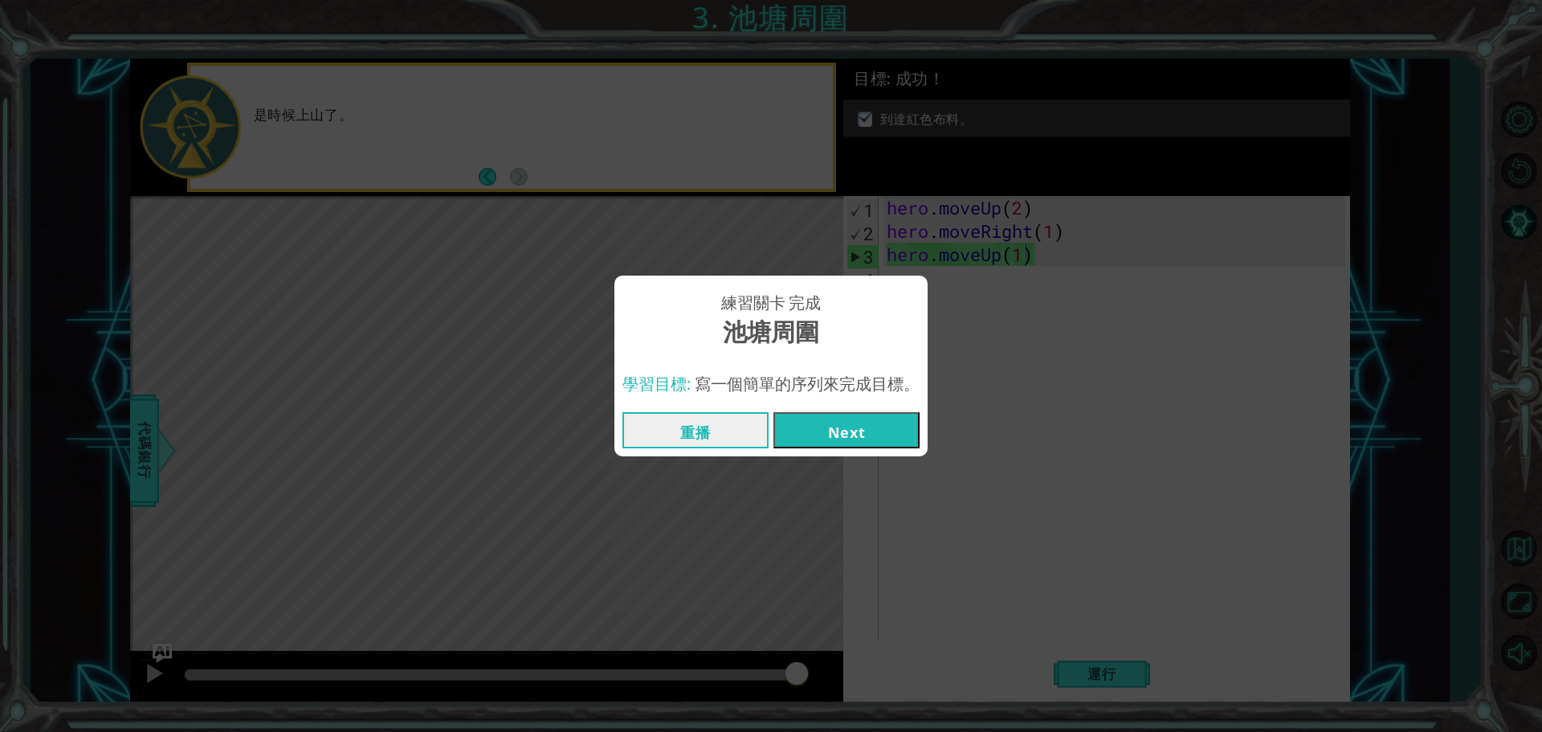
click at [842, 434] on button "Next" at bounding box center [846, 430] width 146 height 36
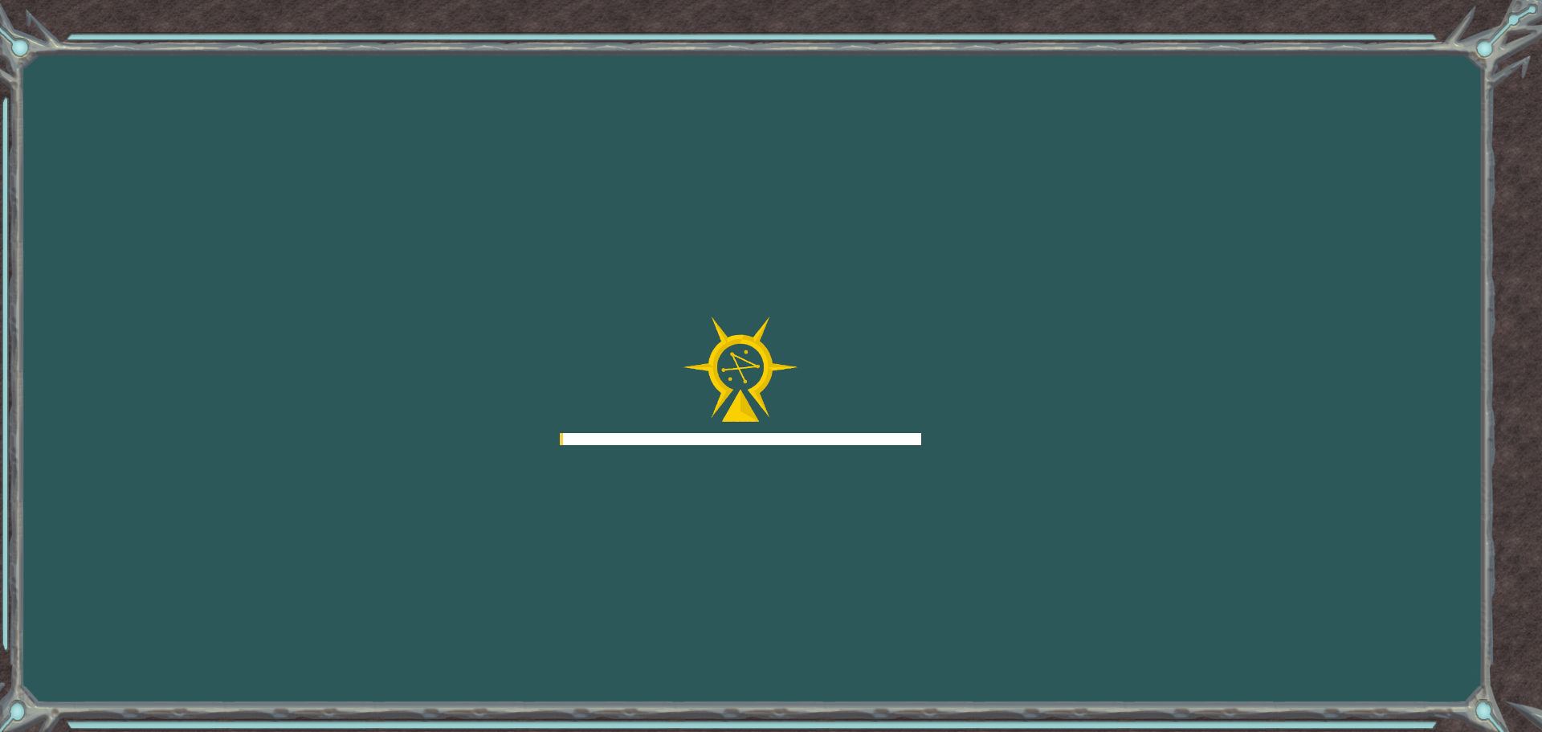
click at [821, 435] on div at bounding box center [740, 439] width 361 height 12
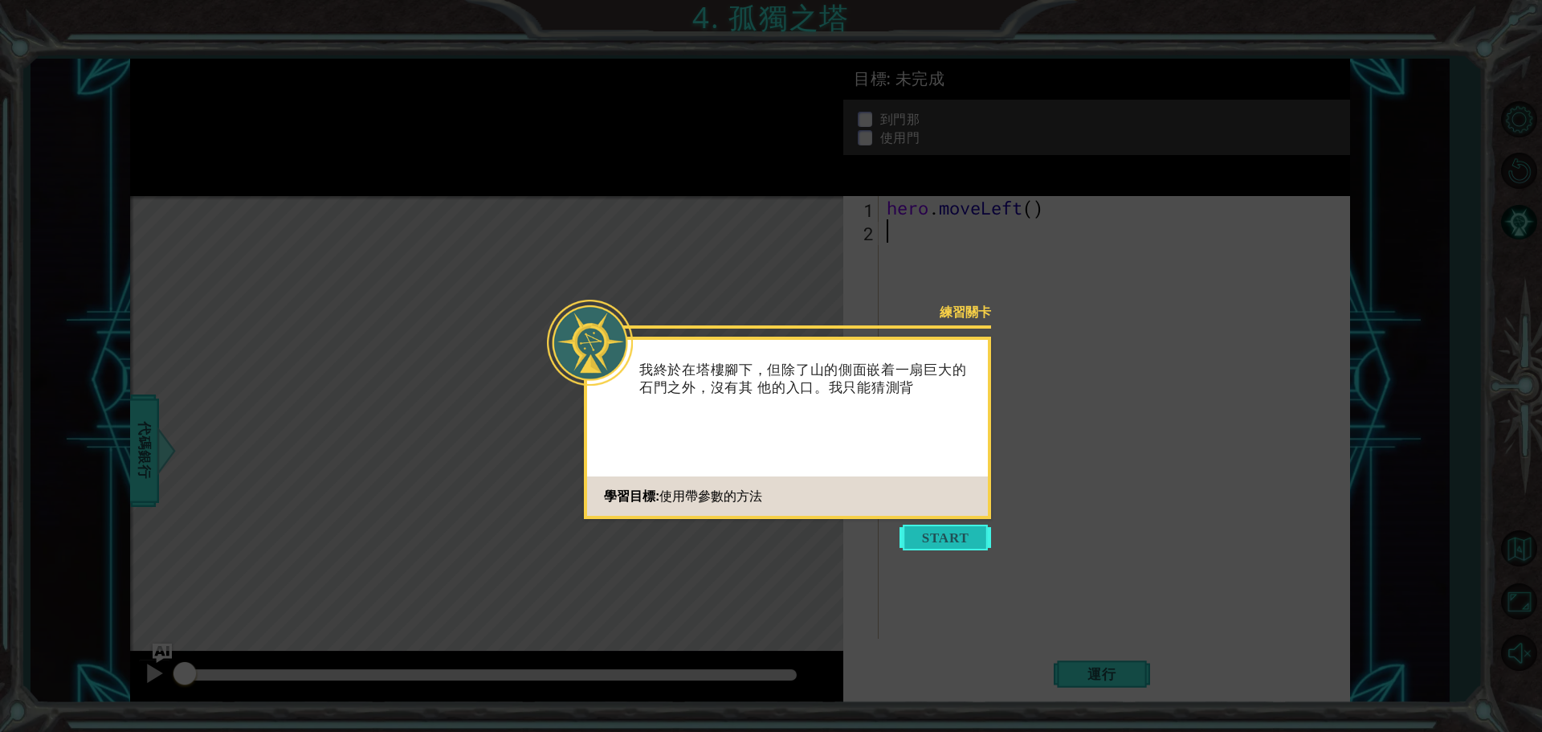
click at [950, 531] on button "Start" at bounding box center [945, 537] width 92 height 26
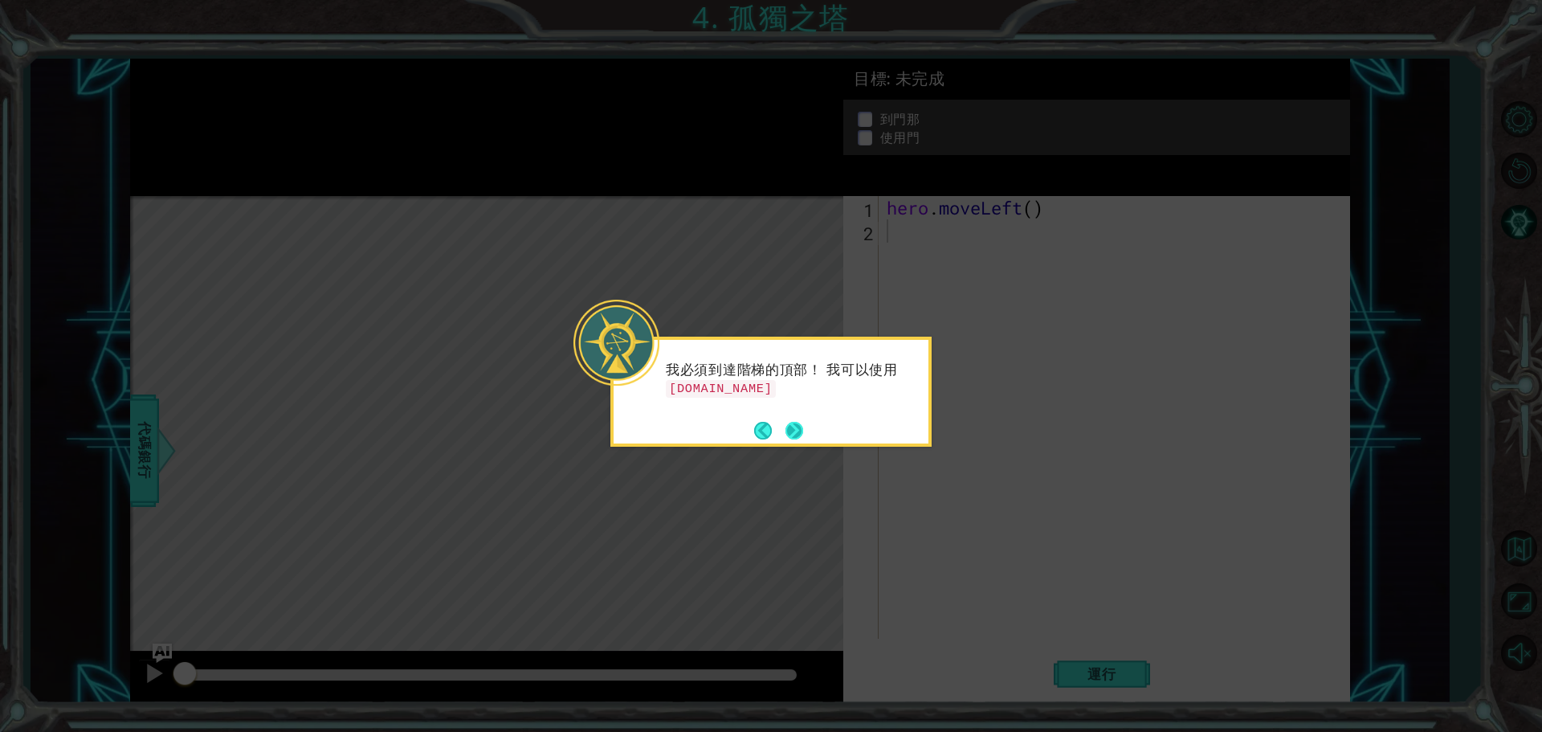
click at [803, 432] on button "Next" at bounding box center [794, 431] width 18 height 18
click at [796, 428] on button "Next" at bounding box center [794, 431] width 18 height 18
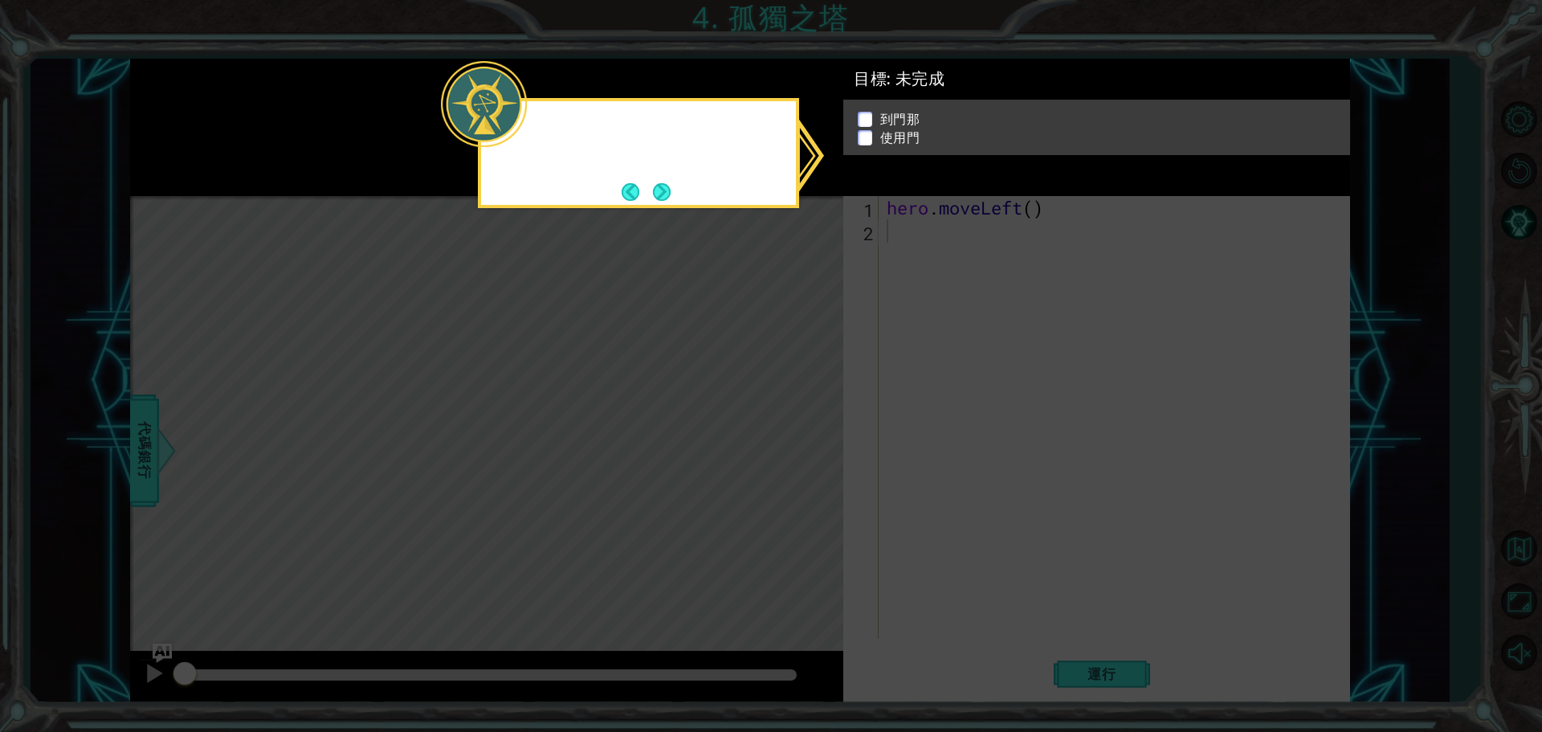
click at [796, 427] on icon at bounding box center [771, 366] width 1542 height 732
click at [670, 186] on button "Next" at bounding box center [662, 192] width 18 height 18
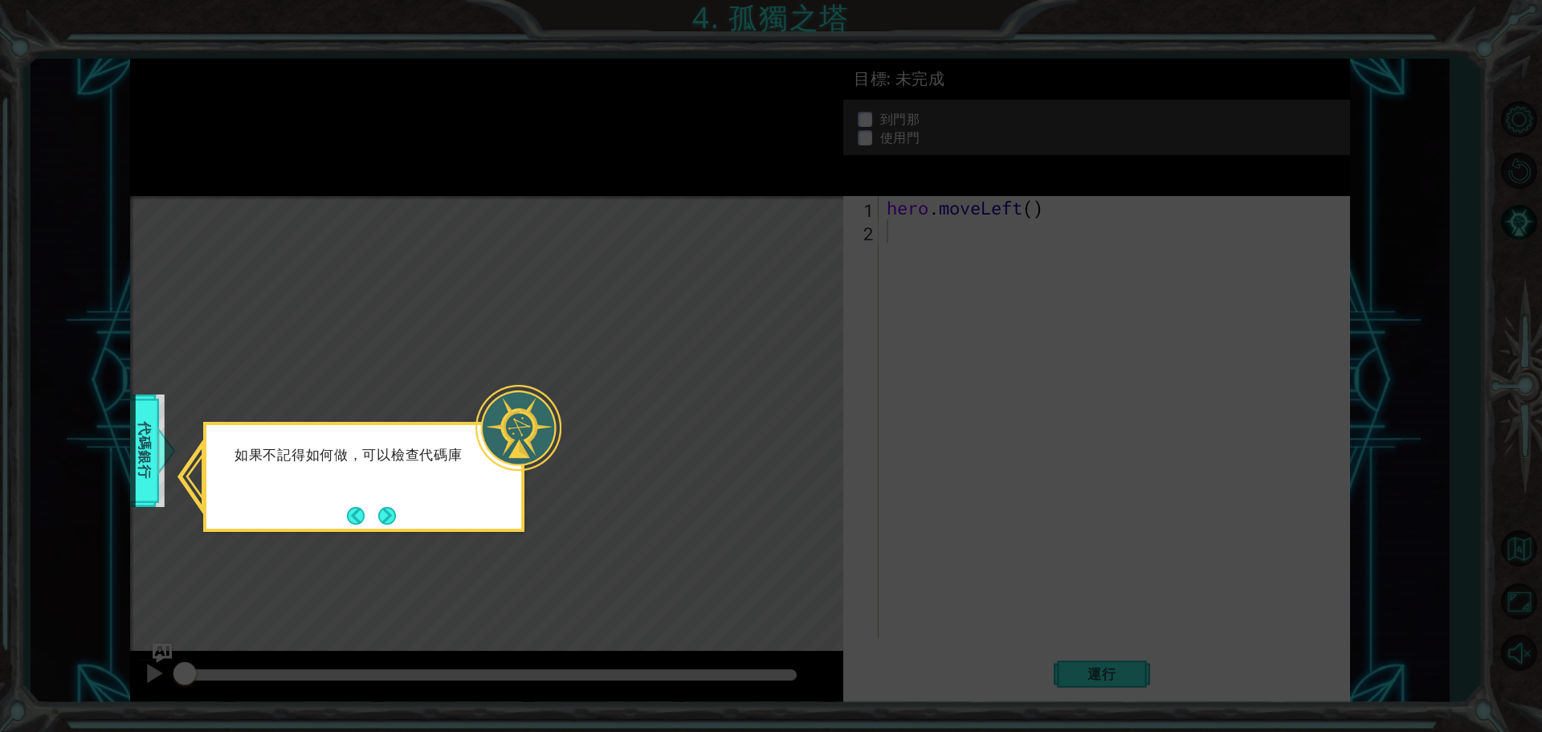
click at [381, 515] on button "Next" at bounding box center [387, 516] width 18 height 18
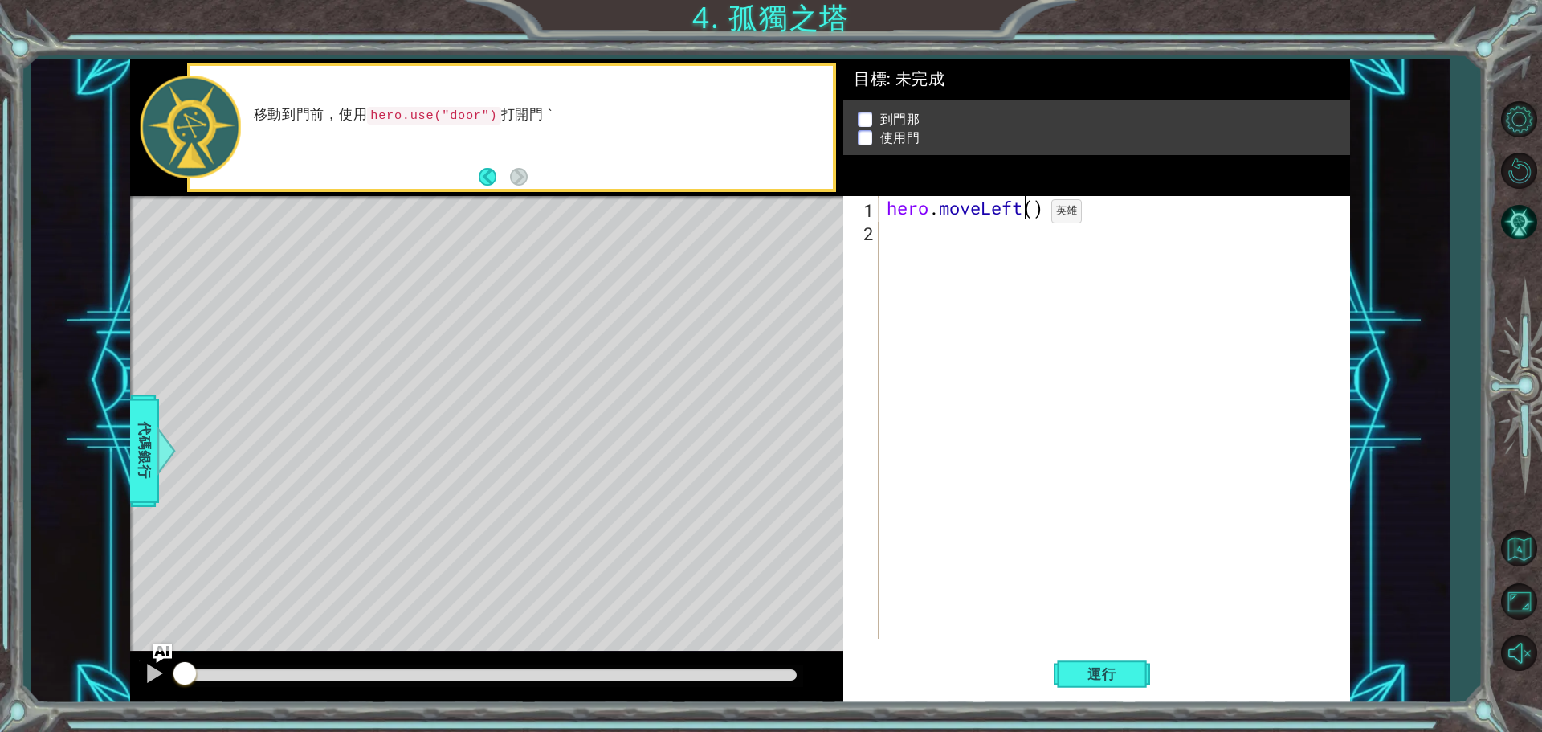
click at [1028, 215] on div "hero . moveLeft ( )" at bounding box center [1118, 440] width 470 height 489
drag, startPoint x: 1030, startPoint y: 215, endPoint x: 1053, endPoint y: 202, distance: 27.0
click at [1031, 215] on div "hero . moveLeft ( )" at bounding box center [1118, 440] width 470 height 489
type textarea "2"
click at [988, 250] on div "hero . moveLeft ( 2 )" at bounding box center [1118, 440] width 470 height 489
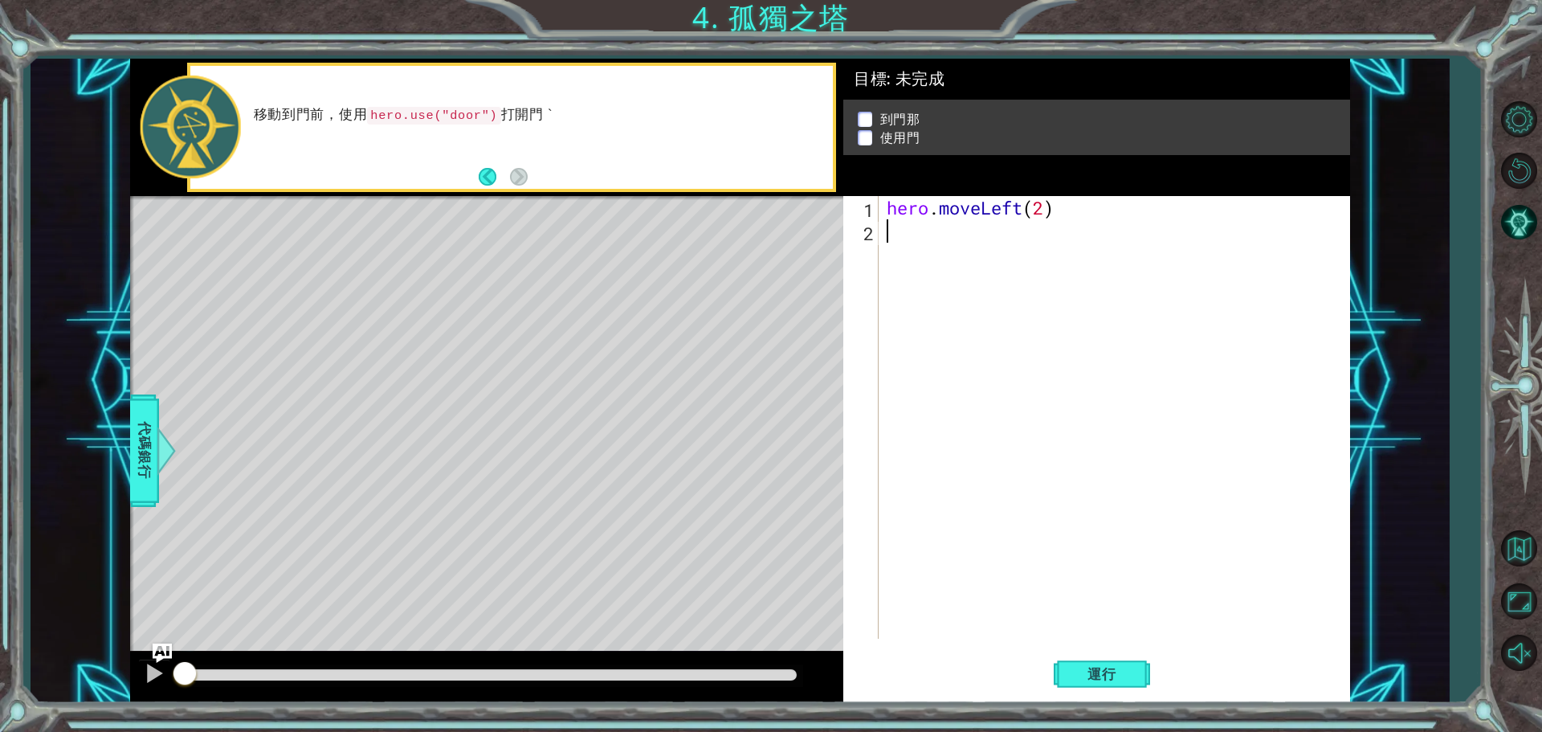
type textarea "ㄘ"
type textarea "h"
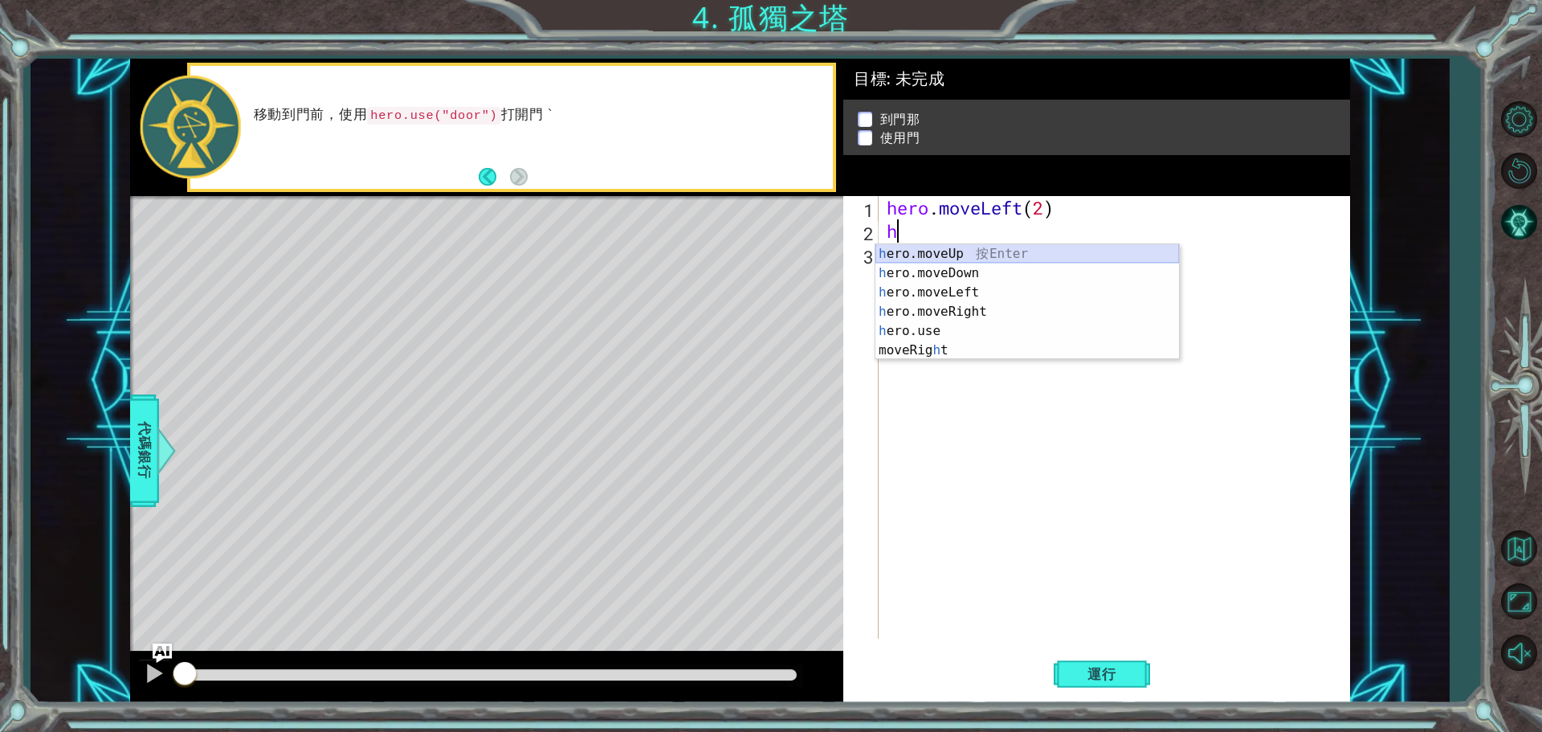
click at [995, 250] on div "h ero.moveUp 按 Enter h ero.moveDown 按 Enter h ero.moveLeft 按 Enter h ero.moveRi…" at bounding box center [1027, 321] width 304 height 154
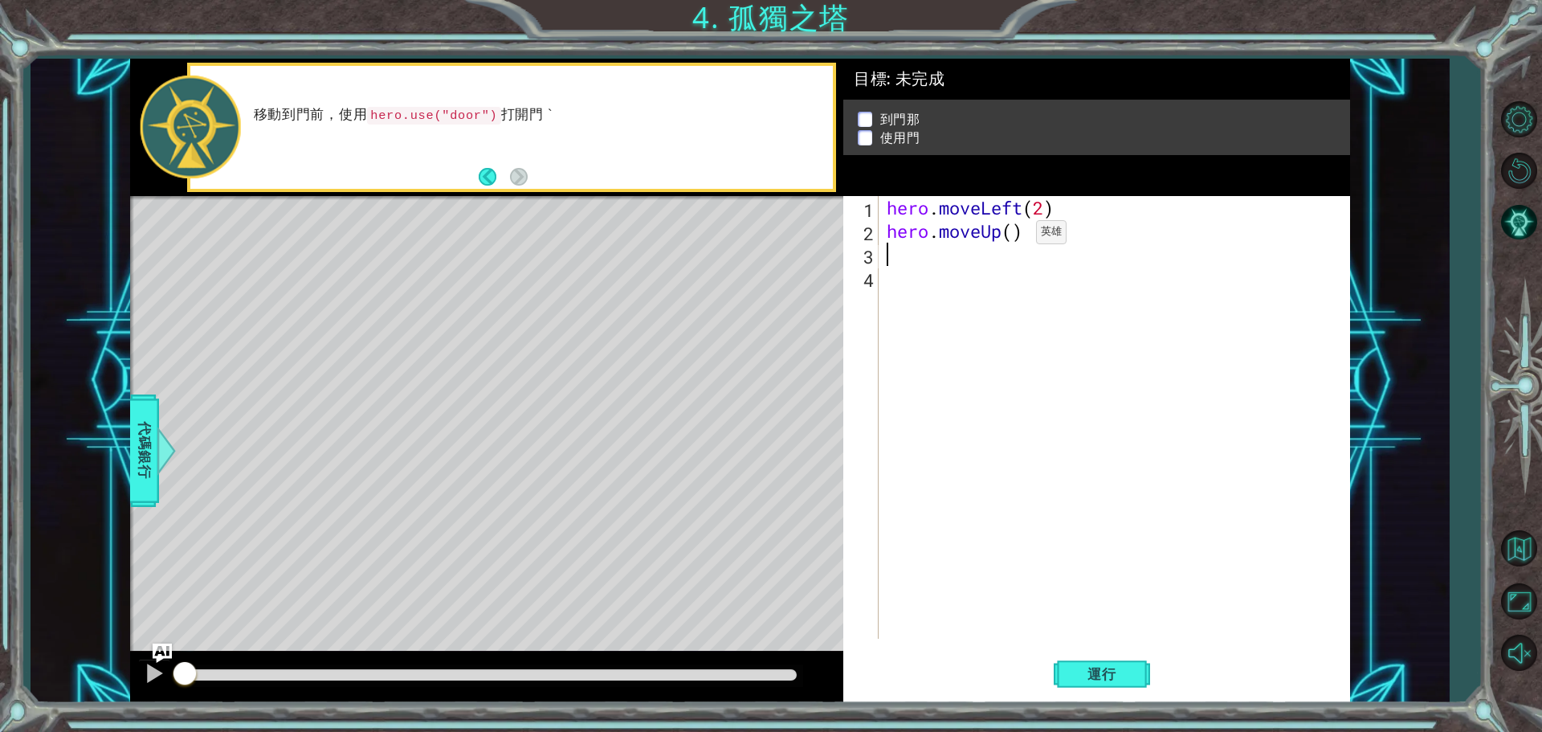
click at [1012, 236] on div "hero . moveLeft ( 2 ) hero . moveUp ( )" at bounding box center [1118, 440] width 470 height 489
type textarea "hero.moveUp(3)"
click at [874, 285] on div "4" at bounding box center [862, 279] width 32 height 23
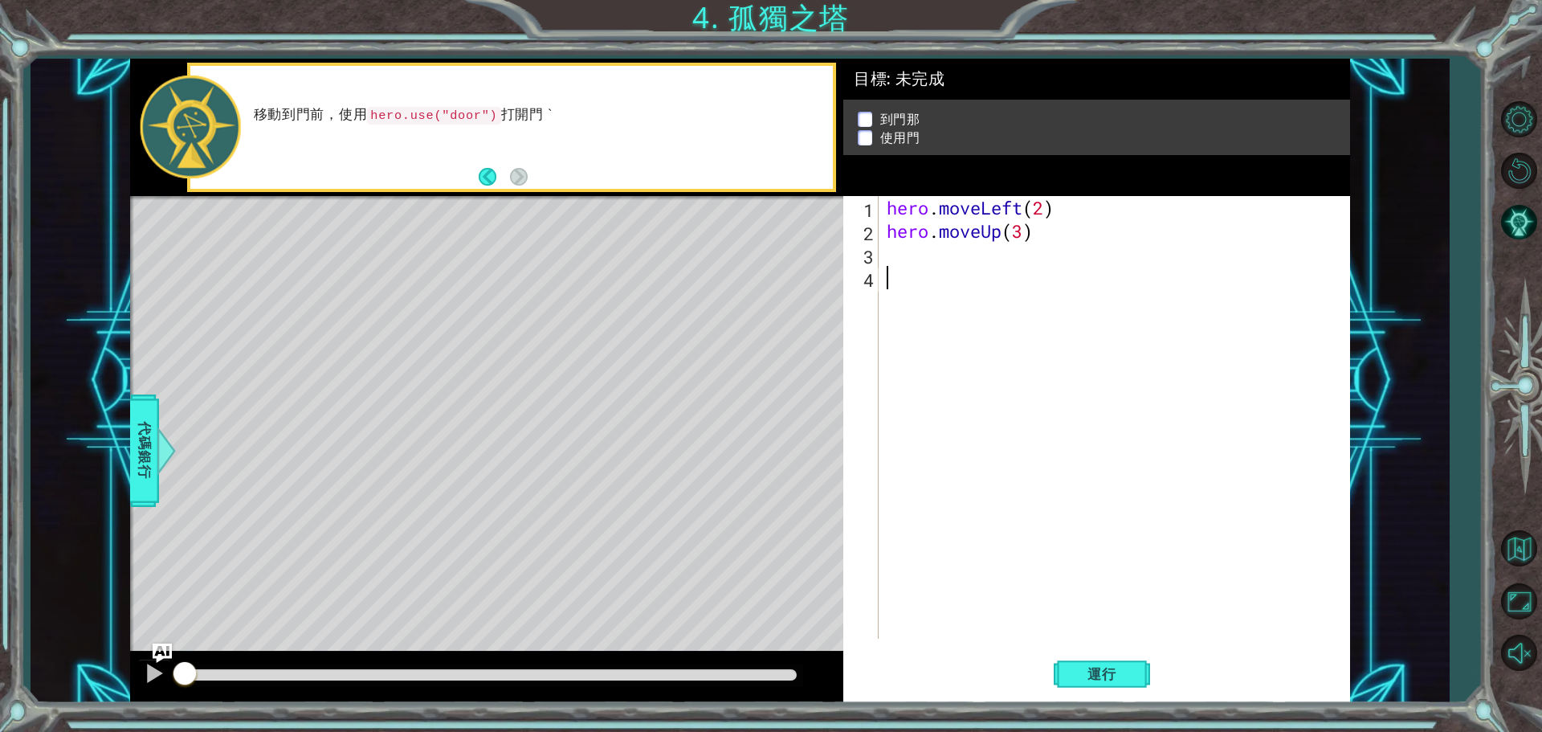
click at [898, 251] on div "hero . moveLeft ( 2 ) hero . moveUp ( 3 )" at bounding box center [1118, 440] width 470 height 489
type textarea "h"
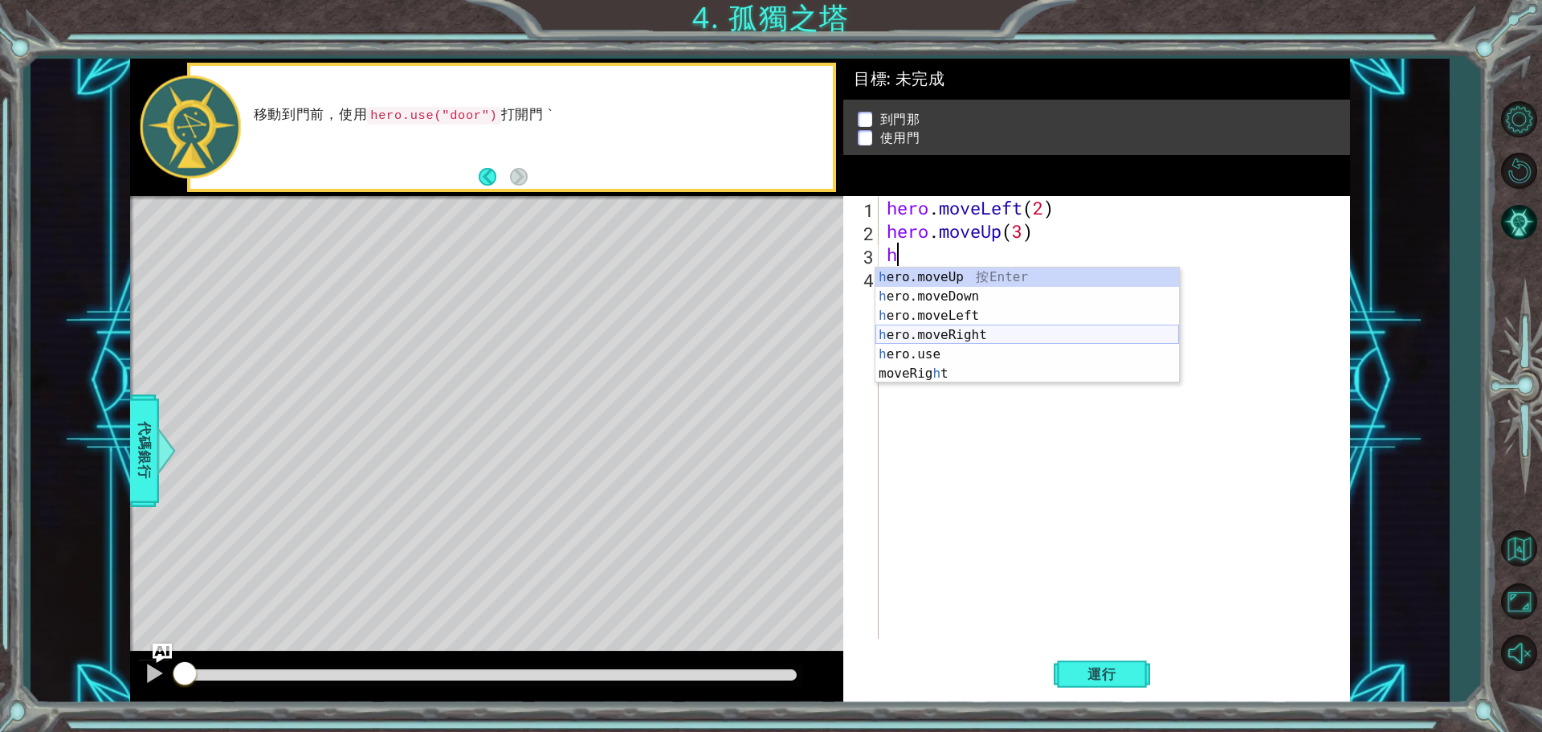
click at [956, 330] on div "h ero.moveUp 按 Enter h ero.moveDown 按 Enter h ero.moveLeft 按 Enter h ero.moveRi…" at bounding box center [1027, 344] width 304 height 154
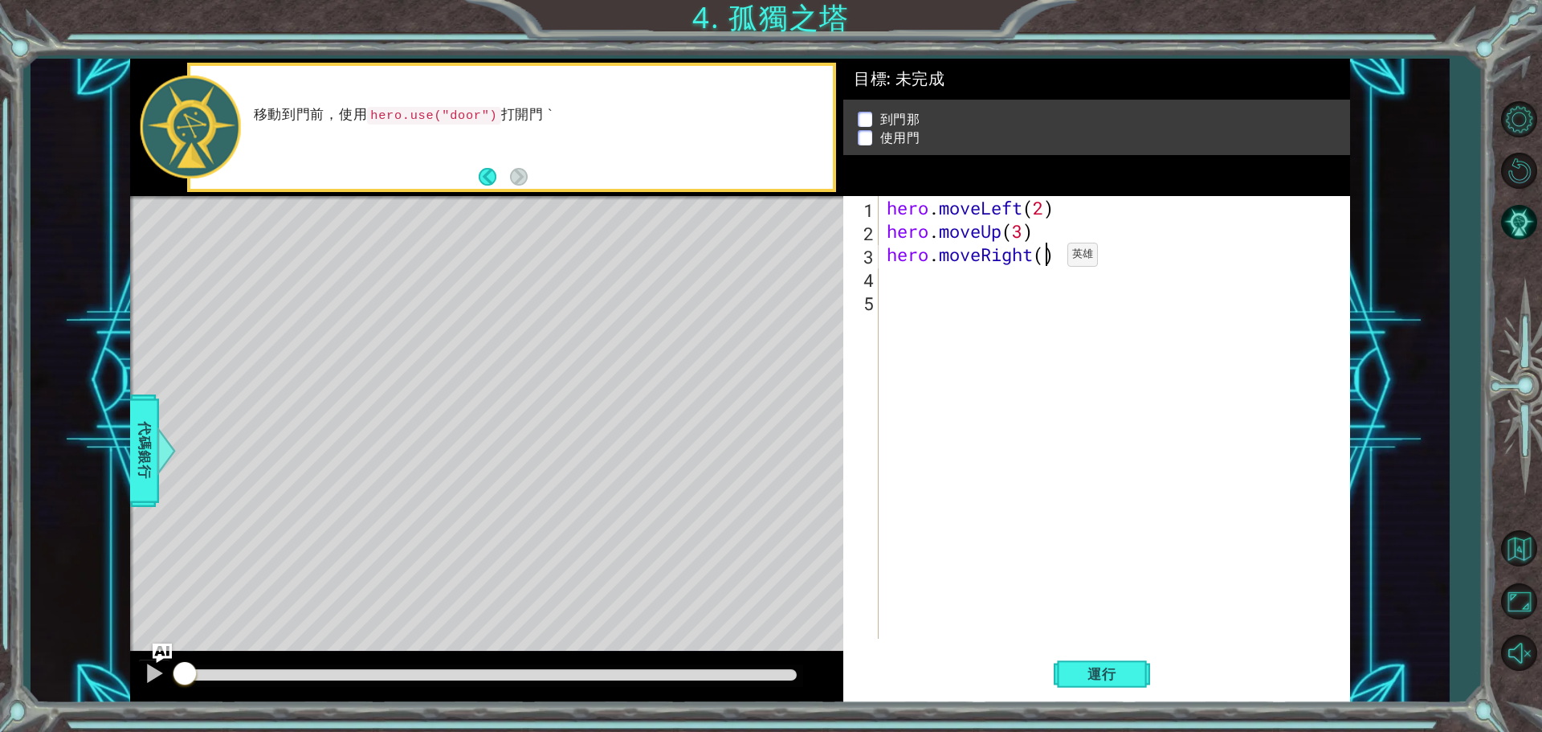
click at [1043, 259] on div "hero . moveLeft ( 2 ) hero . moveUp ( 3 ) hero . moveRight ( )" at bounding box center [1118, 440] width 470 height 489
type textarea "hero.moveRight(2)"
click at [890, 112] on p "到門那" at bounding box center [900, 121] width 40 height 18
click at [858, 119] on p at bounding box center [865, 126] width 14 height 15
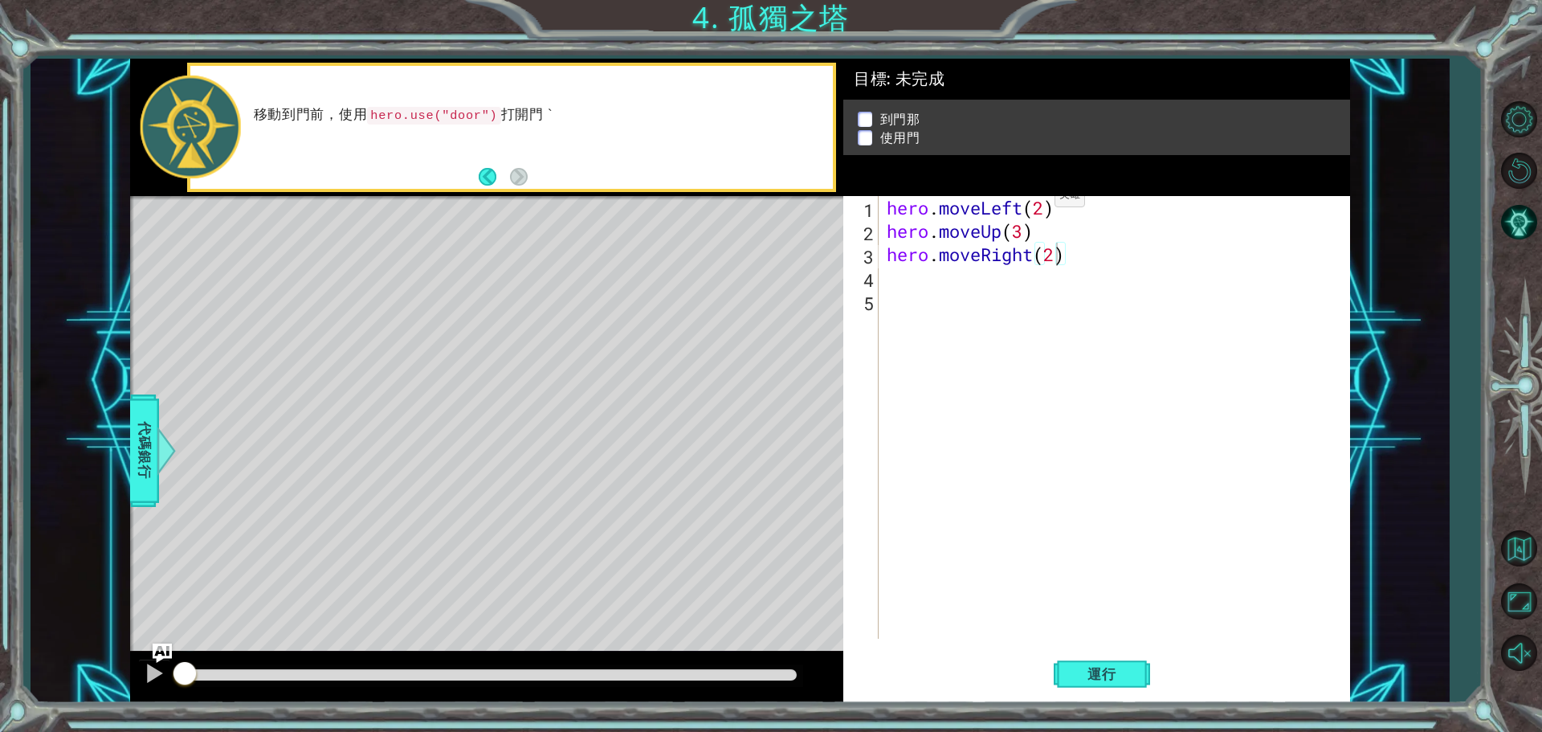
click at [858, 134] on p at bounding box center [865, 137] width 14 height 15
click at [889, 280] on div "hero . moveLeft ( 2 ) hero . moveUp ( 3 ) hero . moveRight ( 2 )" at bounding box center [1118, 440] width 470 height 489
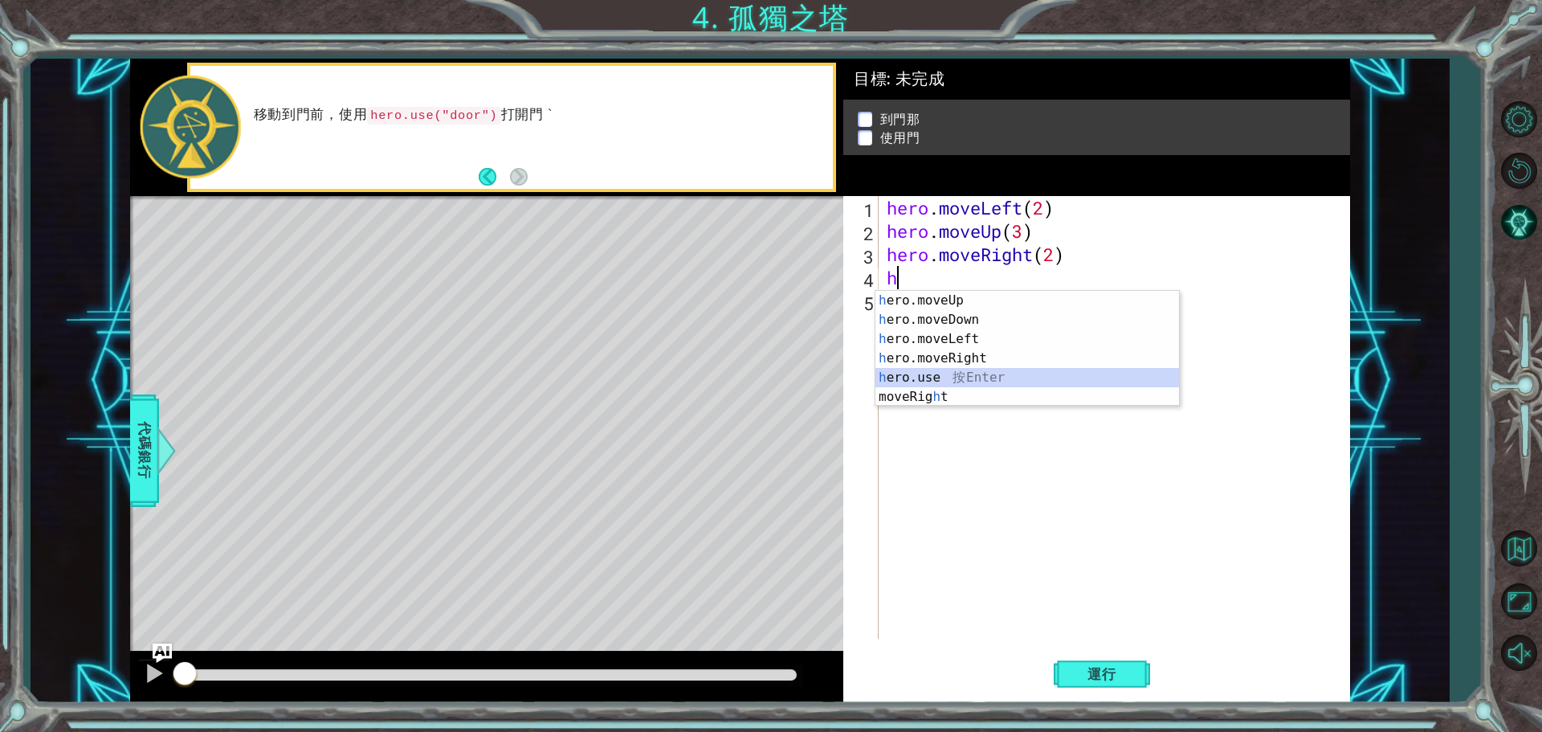
click at [976, 381] on div "h ero.moveUp 按 Enter h ero.moveDown 按 Enter h ero.moveLeft 按 Enter h ero.moveRi…" at bounding box center [1027, 368] width 304 height 154
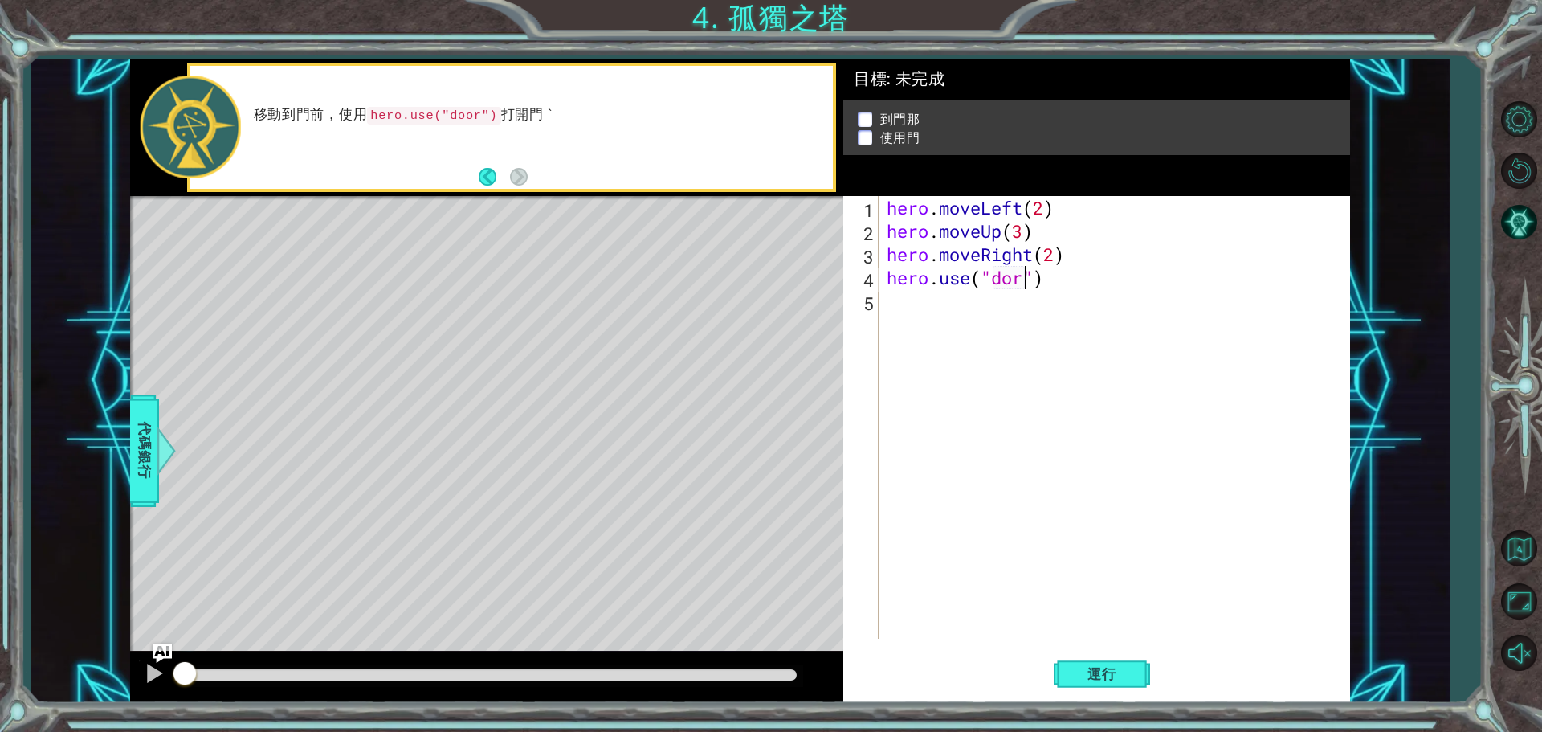
type textarea "hero.use("dore")"
click at [1109, 674] on span "運行" at bounding box center [1101, 674] width 61 height 16
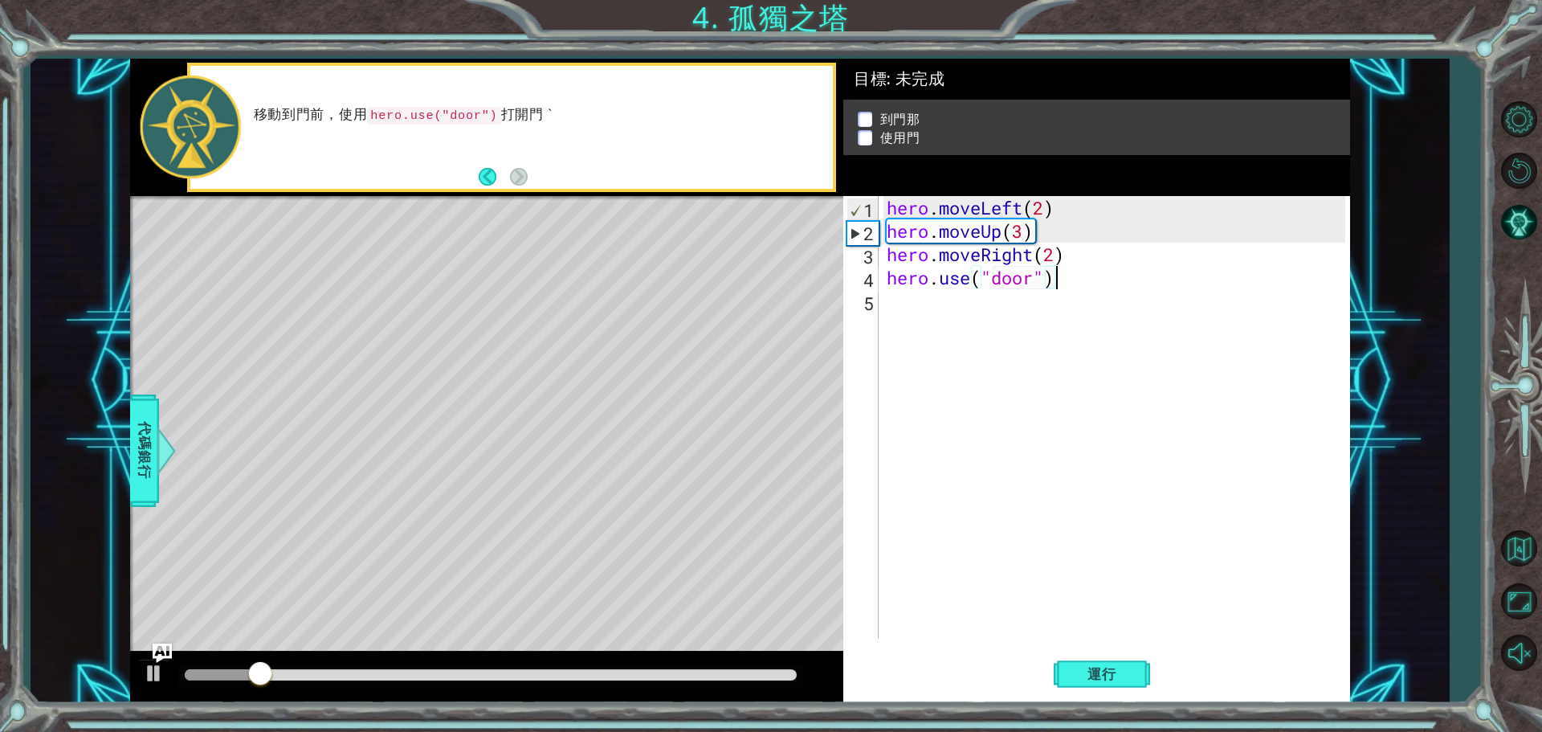
click at [689, 681] on div at bounding box center [490, 675] width 625 height 22
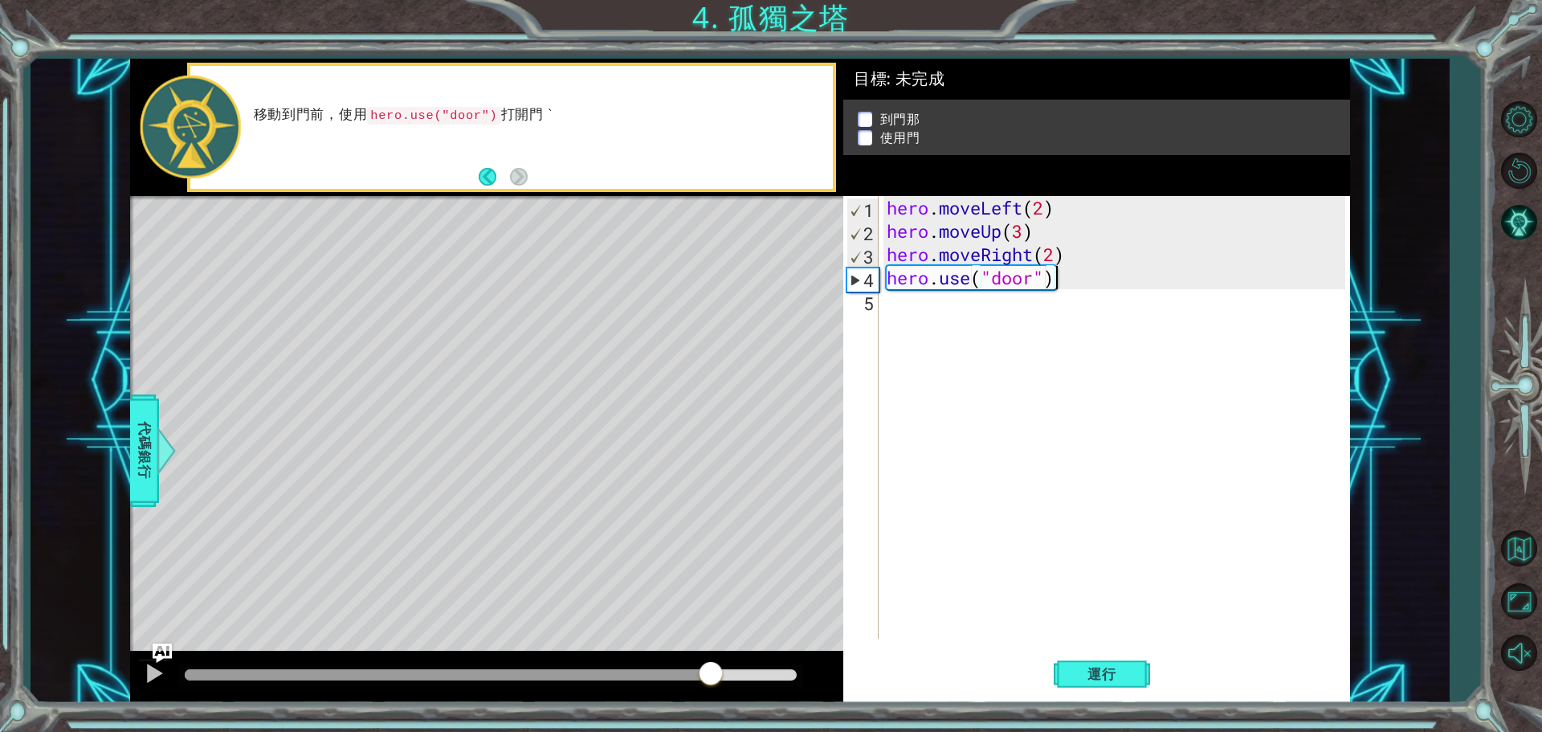
click at [710, 672] on div at bounding box center [491, 674] width 612 height 11
click at [768, 675] on div at bounding box center [491, 674] width 612 height 11
drag, startPoint x: 777, startPoint y: 674, endPoint x: 809, endPoint y: 671, distance: 31.4
click at [809, 671] on div at bounding box center [796, 674] width 29 height 29
click at [1051, 255] on div "hero . moveLeft ( 2 ) hero . moveUp ( 3 ) hero . moveRight ( 2 ) hero . use ( "…" at bounding box center [1118, 440] width 470 height 489
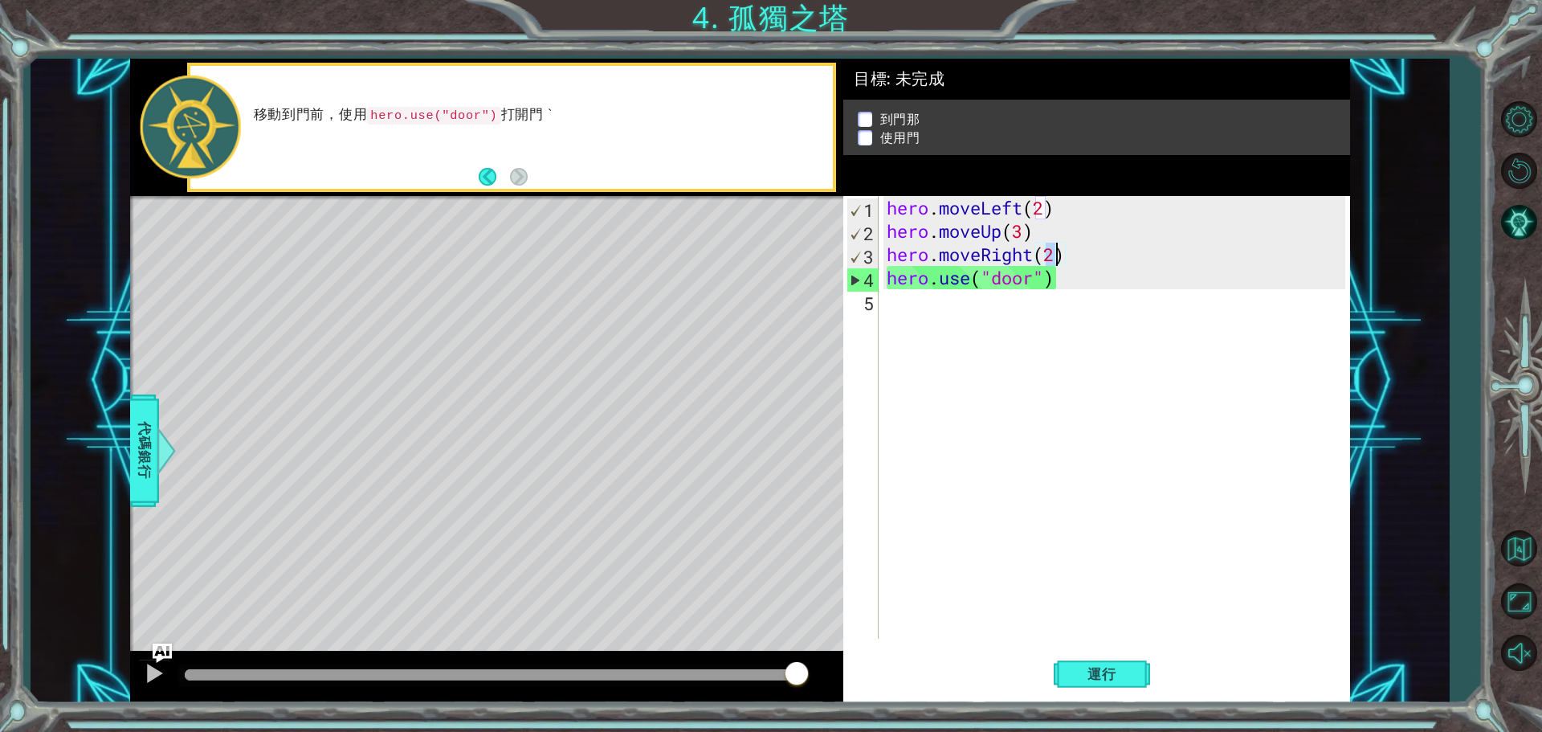
scroll to position [0, 7]
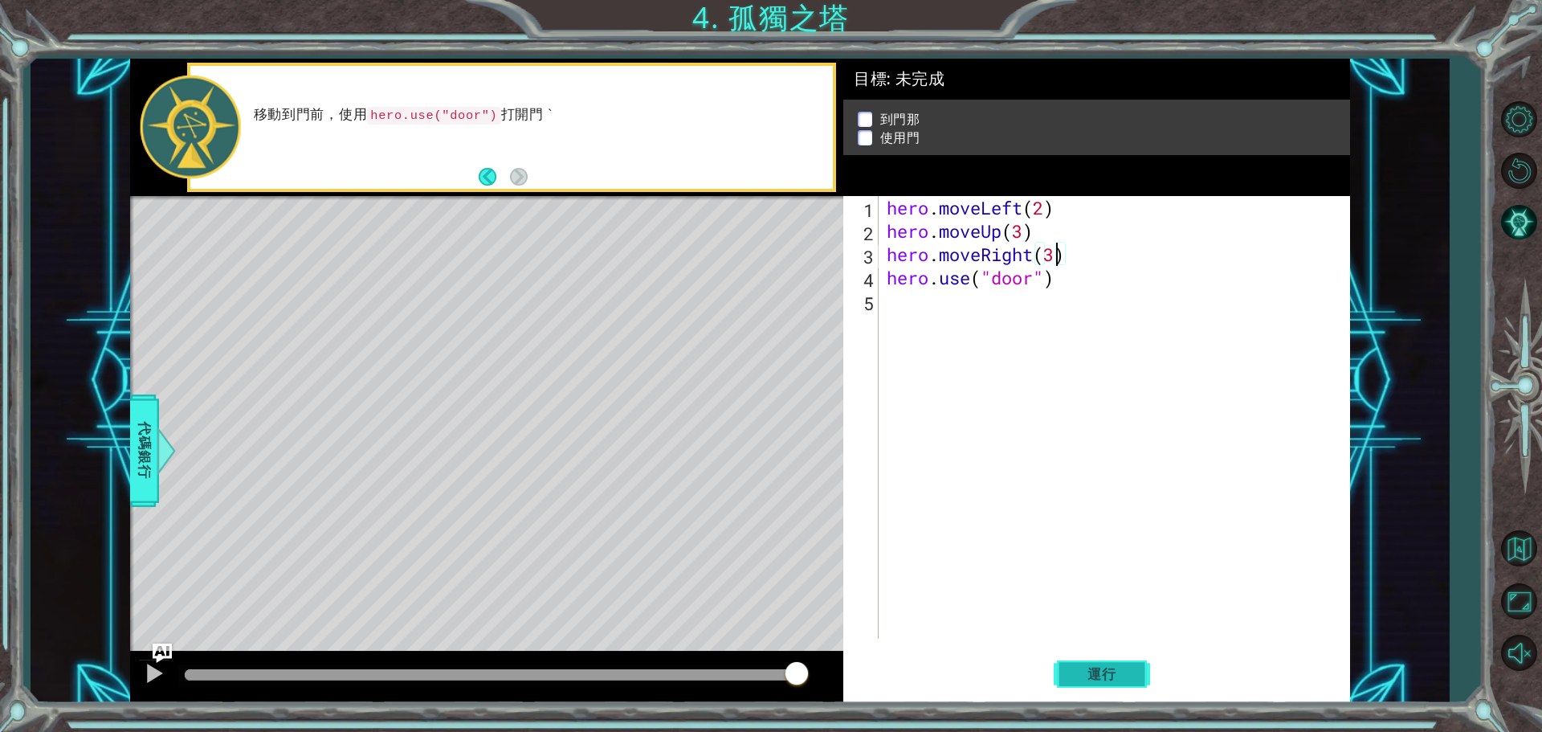
type textarea "hero.moveRight(3)"
click at [1110, 664] on button "運行" at bounding box center [1101, 673] width 96 height 51
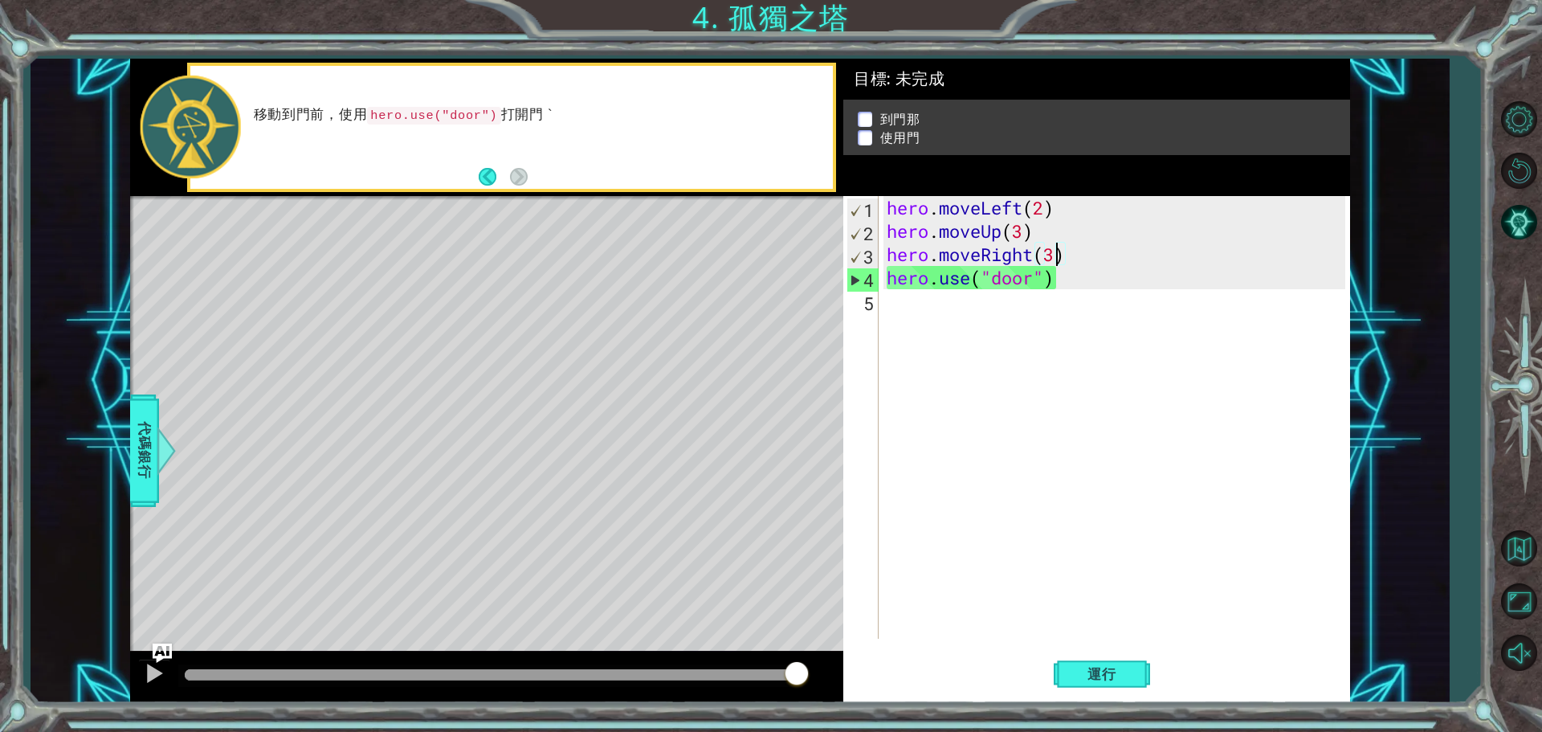
click at [954, 355] on div "hero . moveLeft ( 2 ) hero . moveUp ( 3 ) hero . moveRight ( 3 ) hero . use ( "…" at bounding box center [1118, 440] width 470 height 489
click at [861, 249] on div "3" at bounding box center [862, 256] width 31 height 23
click at [987, 259] on div "hero . moveLeft ( 2 ) hero . moveUp ( 3 ) hero . moveRight ( 3 ) hero . use ( "…" at bounding box center [1118, 440] width 470 height 489
drag, startPoint x: 1046, startPoint y: 281, endPoint x: 1040, endPoint y: 312, distance: 32.0
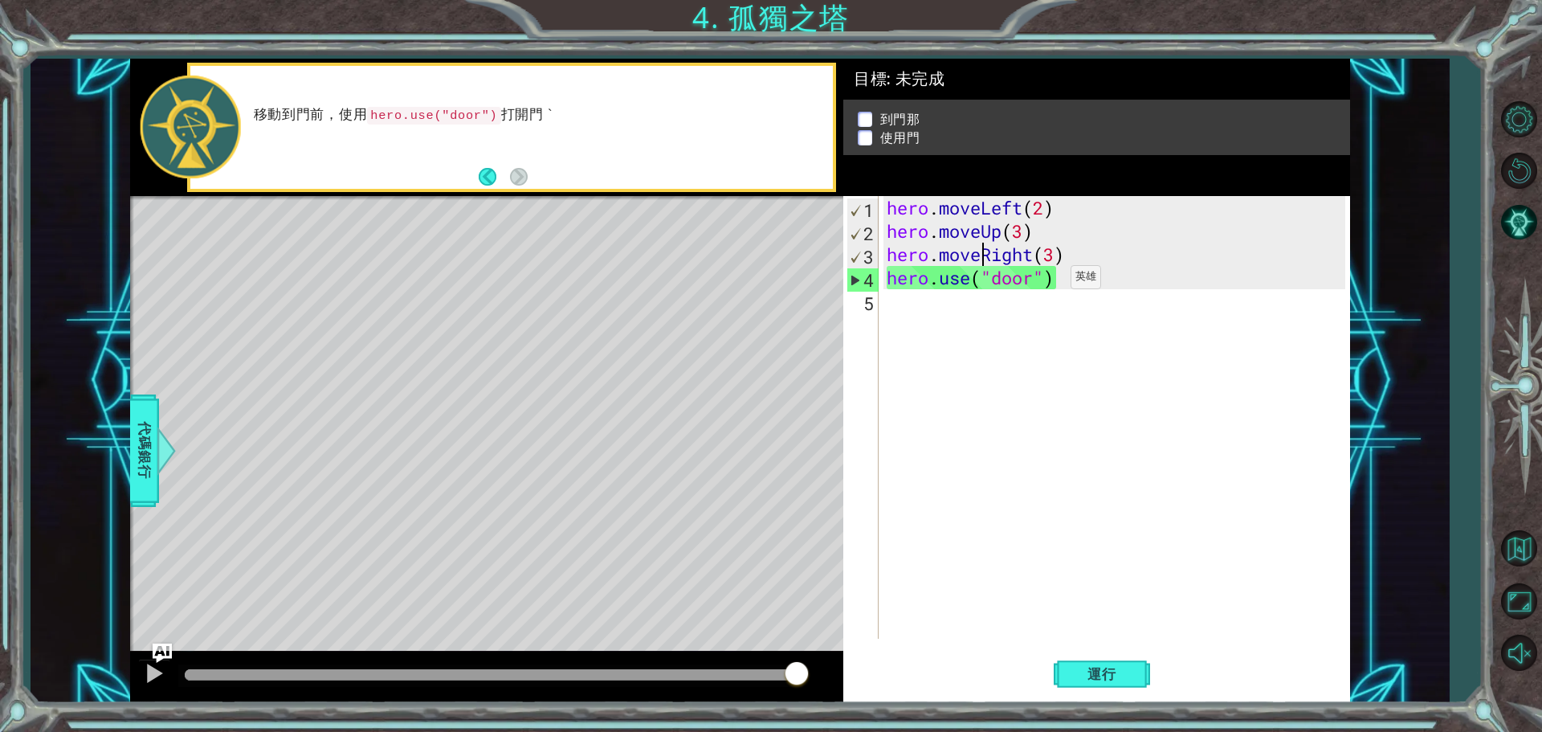
click at [1046, 280] on div "hero . moveLeft ( 2 ) hero . moveUp ( 3 ) hero . moveRight ( 3 ) hero . use ( "…" at bounding box center [1118, 440] width 470 height 489
click at [486, 180] on button "Back" at bounding box center [494, 177] width 31 height 18
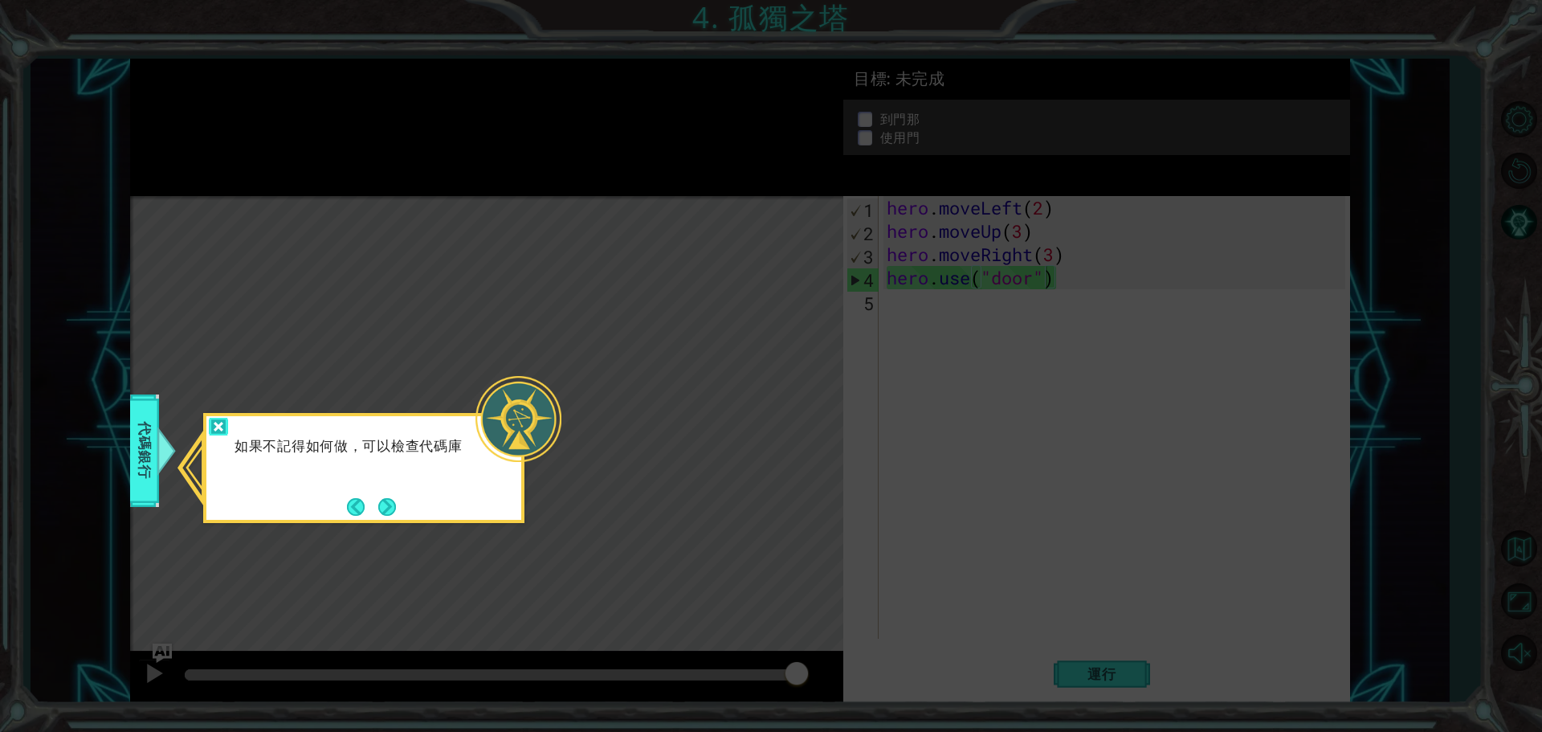
click at [218, 426] on div at bounding box center [218, 427] width 19 height 18
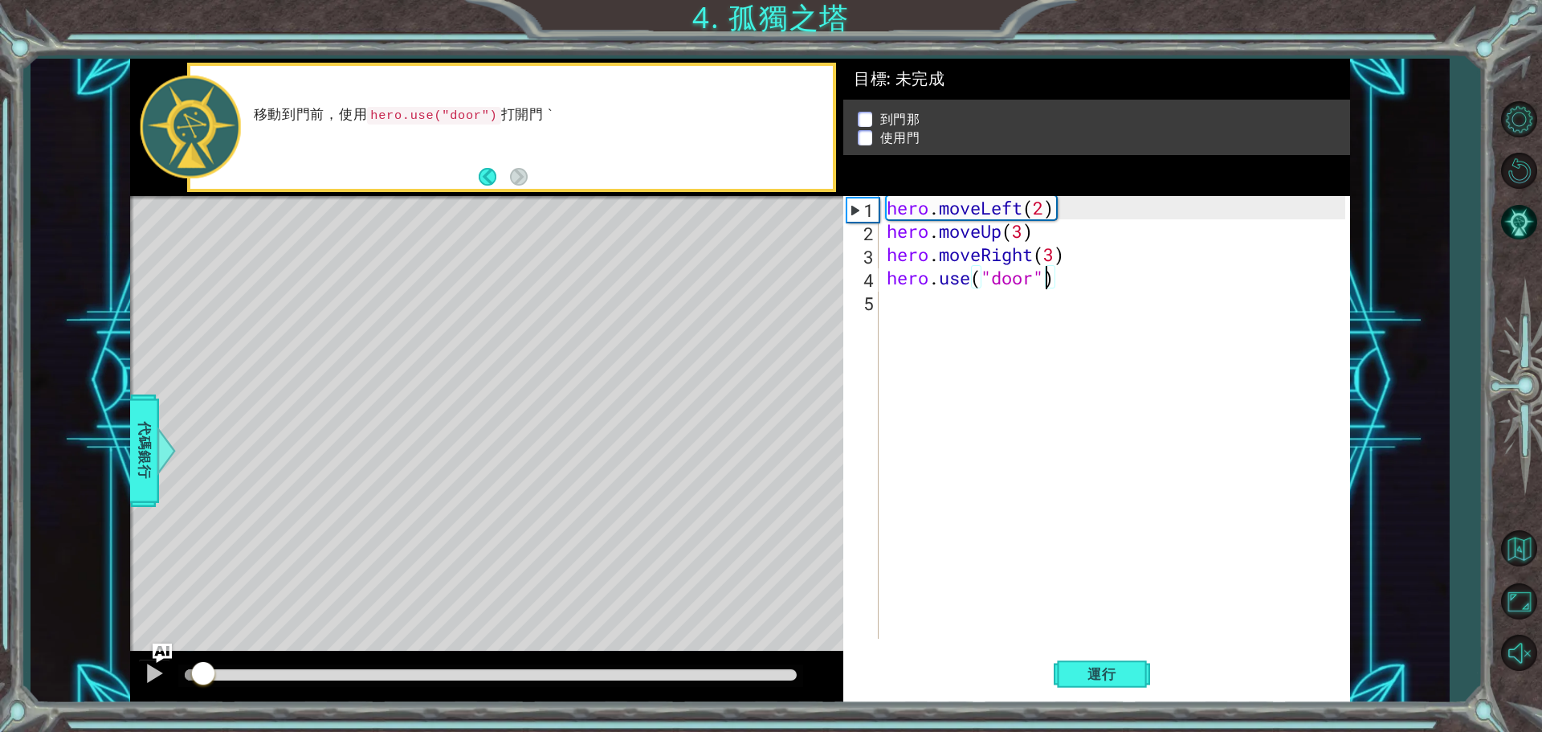
drag, startPoint x: 205, startPoint y: 675, endPoint x: 202, endPoint y: 666, distance: 9.2
click at [203, 675] on div at bounding box center [194, 674] width 18 height 11
click at [146, 677] on div at bounding box center [154, 672] width 21 height 21
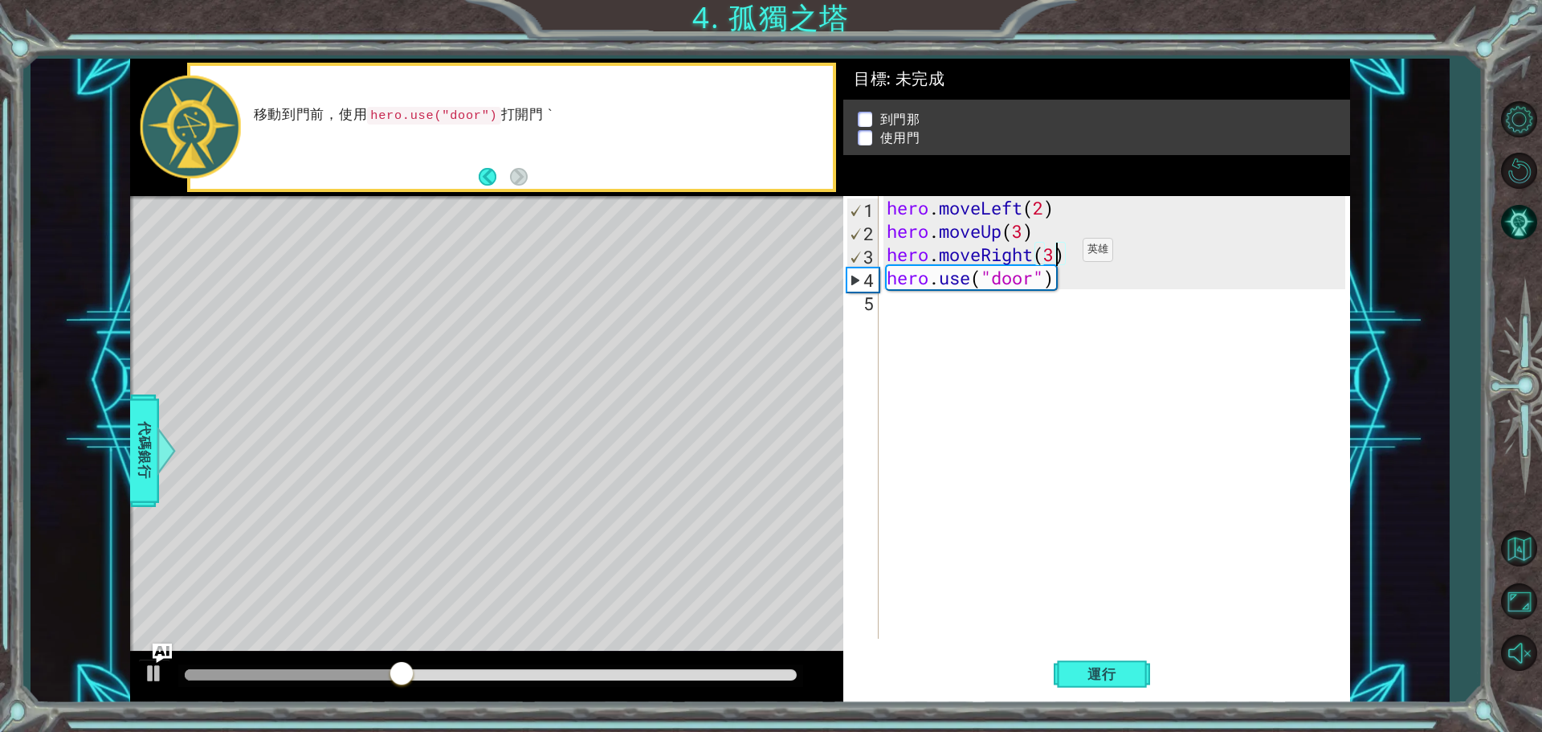
click at [1058, 254] on div "hero . moveLeft ( 2 ) hero . moveUp ( 3 ) hero . moveRight ( 3 ) hero . use ( "…" at bounding box center [1118, 440] width 470 height 489
type textarea "hero.moveRight(3)"
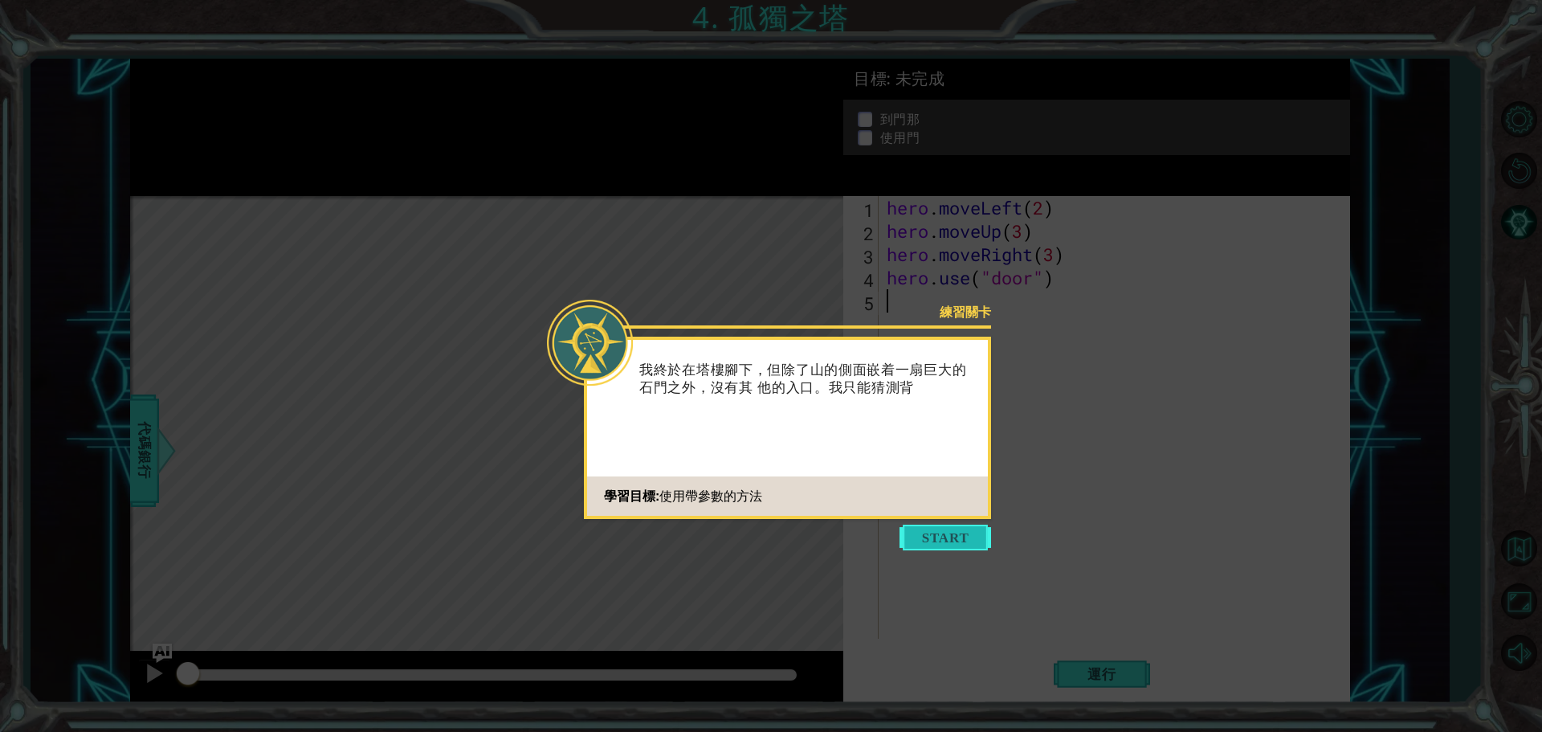
click at [966, 534] on button "Start" at bounding box center [945, 537] width 92 height 26
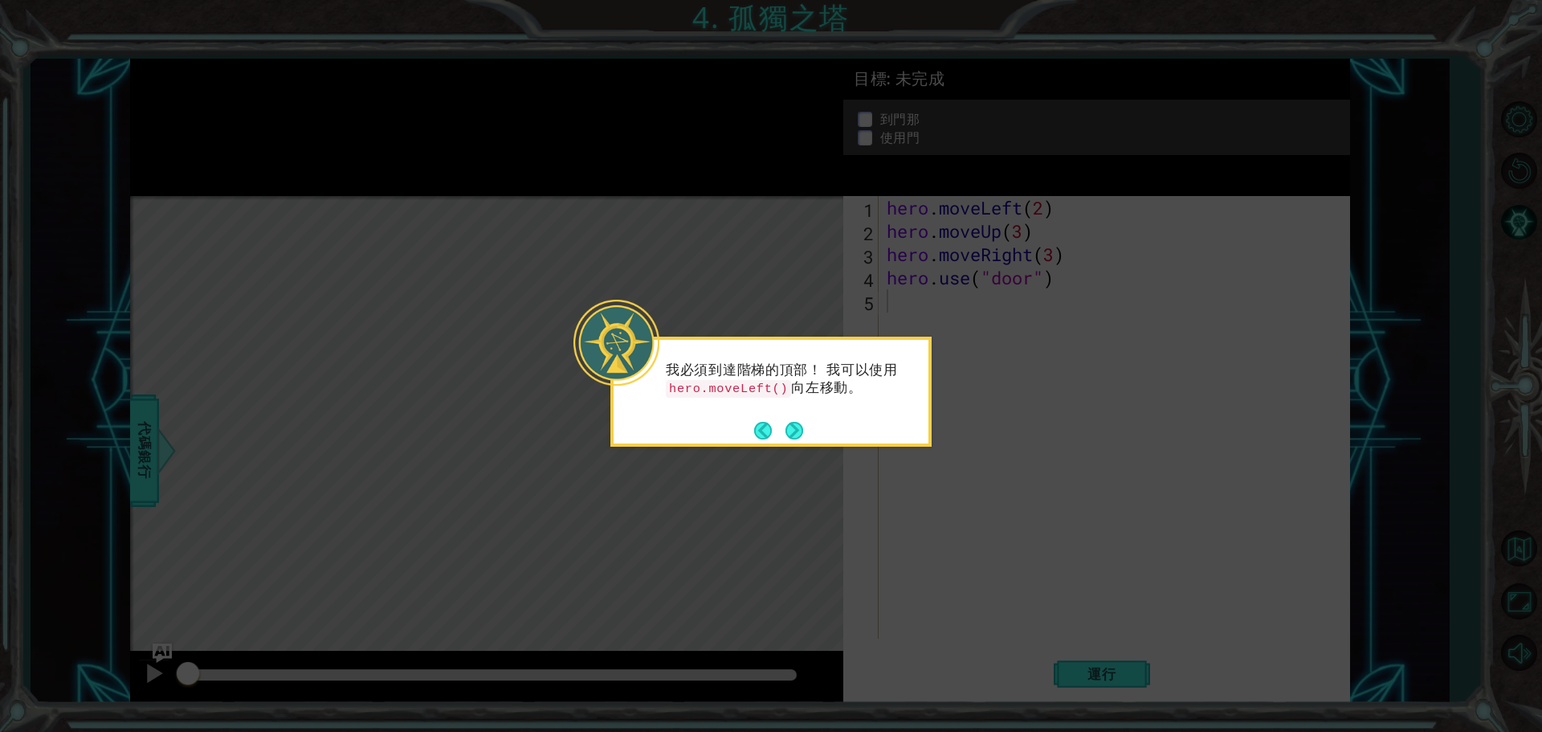
drag, startPoint x: 1132, startPoint y: 592, endPoint x: 1143, endPoint y: 587, distance: 11.5
click at [1140, 588] on icon at bounding box center [771, 366] width 1542 height 732
click at [799, 426] on button "Next" at bounding box center [794, 431] width 18 height 18
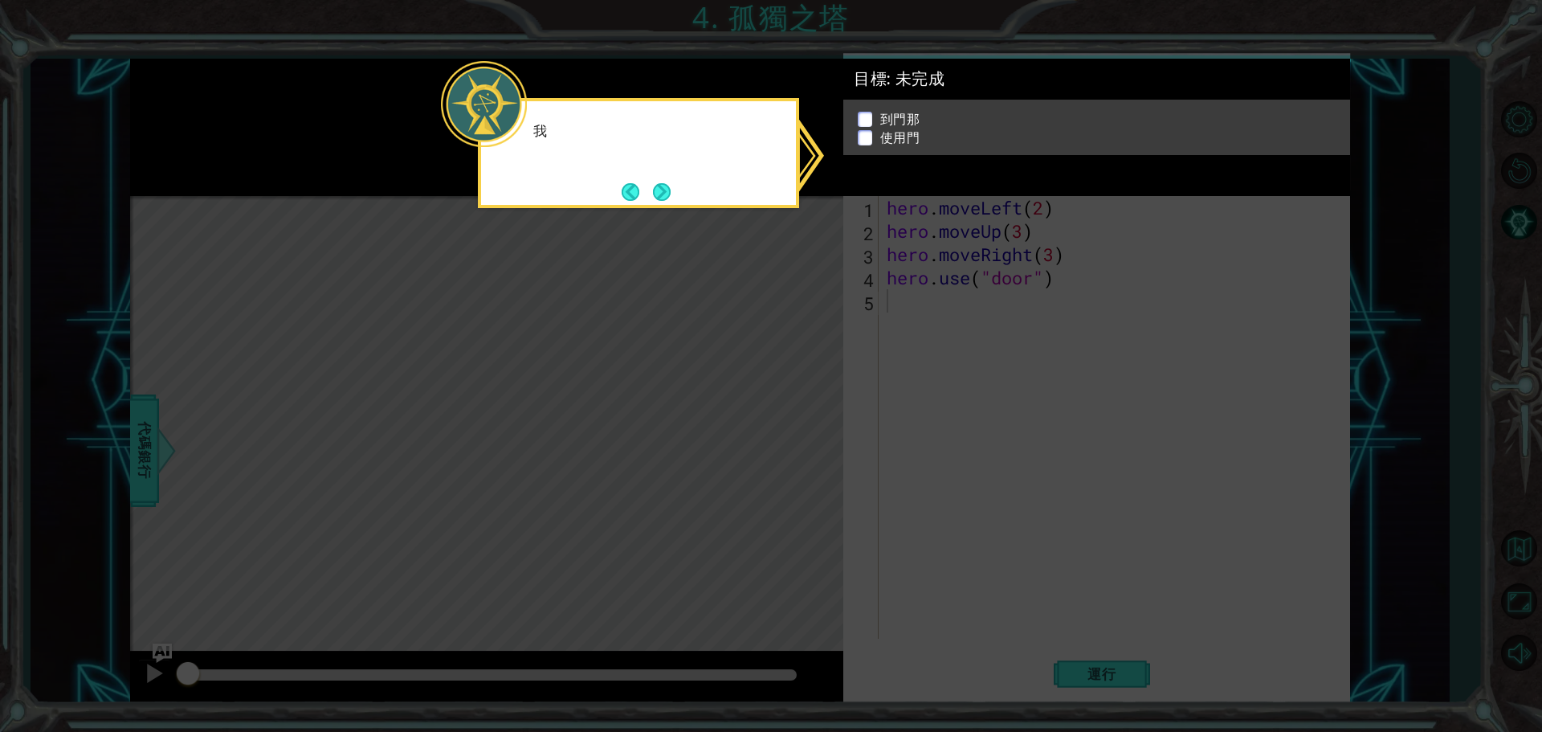
click at [799, 426] on icon at bounding box center [771, 366] width 1542 height 732
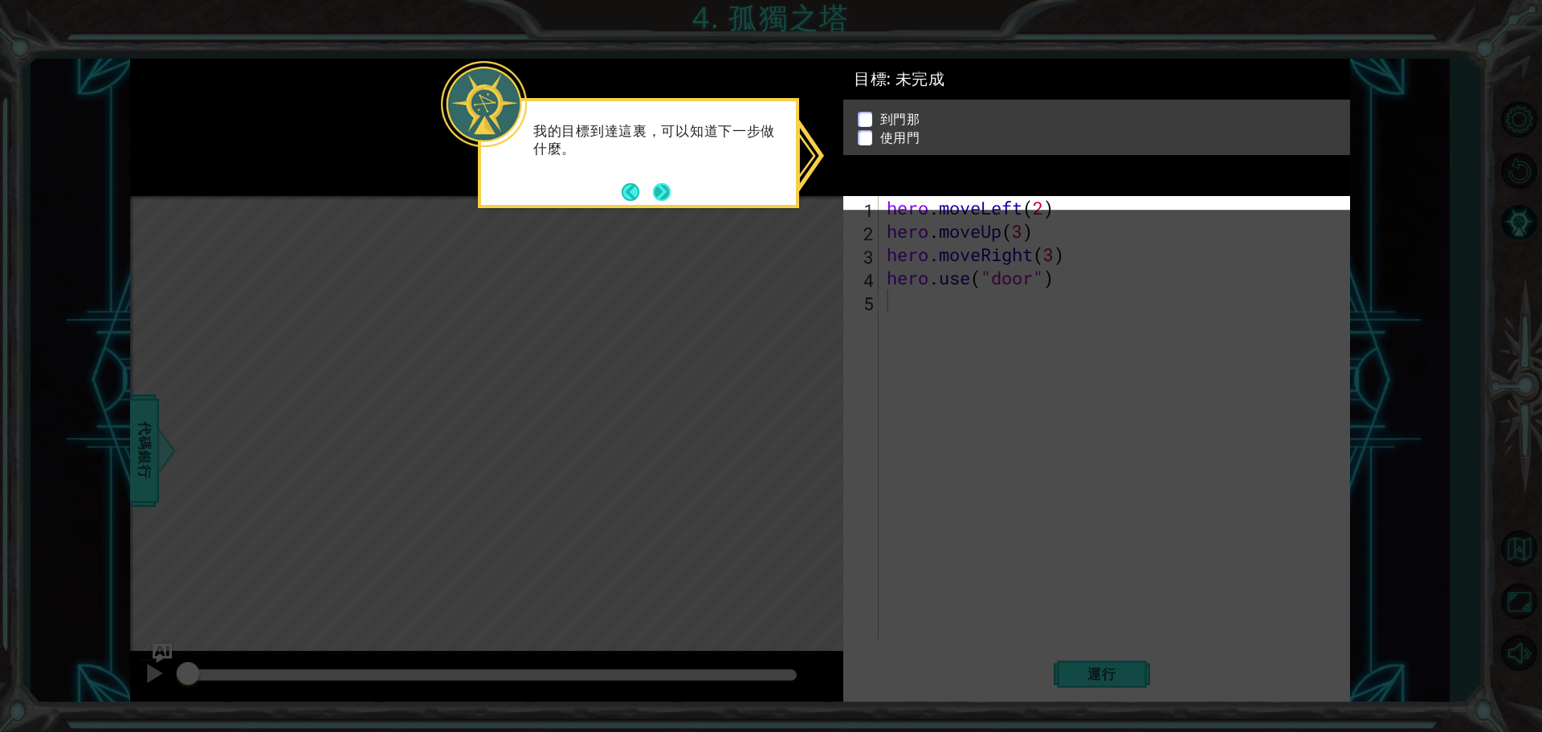
click at [662, 196] on button "Next" at bounding box center [662, 192] width 18 height 18
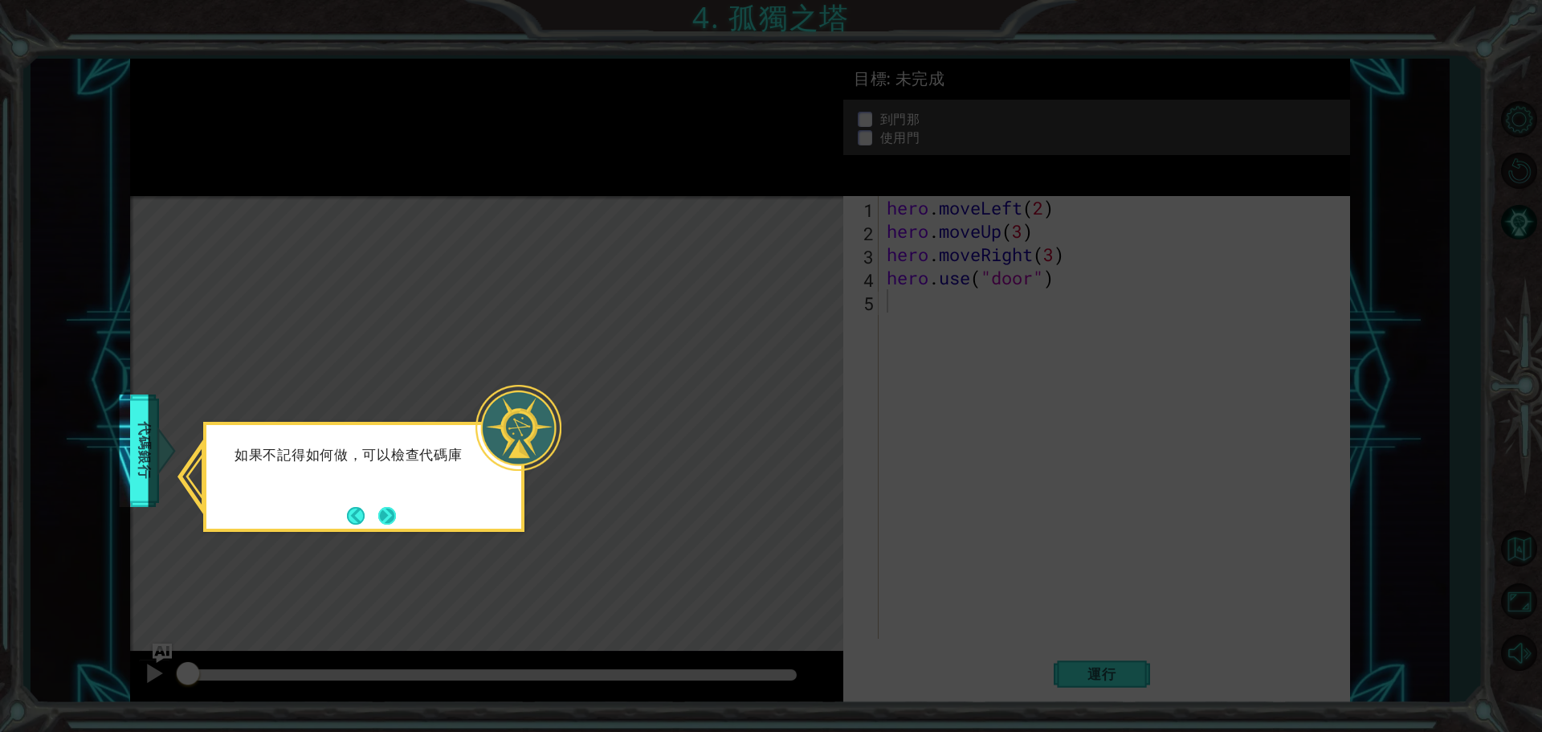
click at [390, 514] on button "Next" at bounding box center [387, 516] width 18 height 18
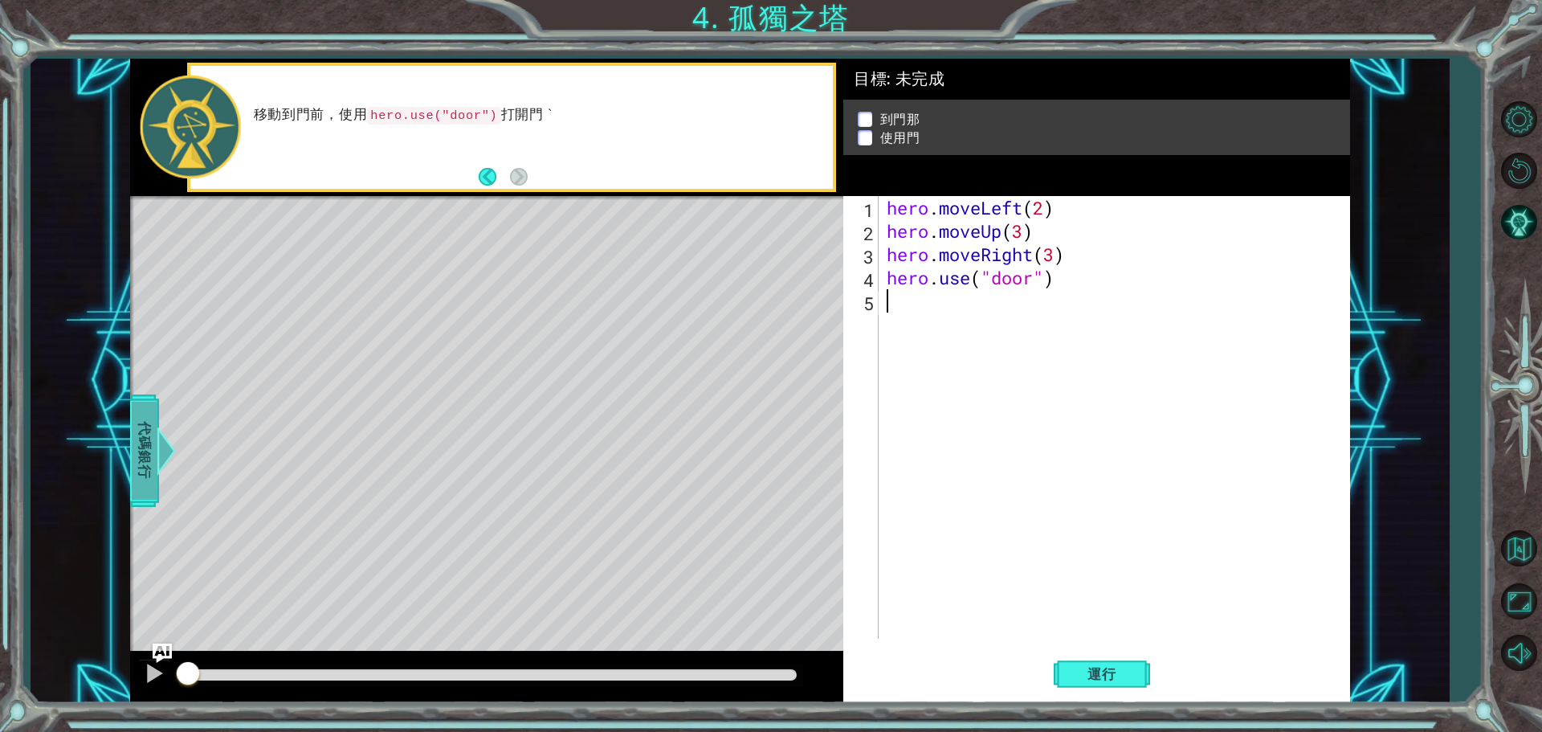
click at [151, 457] on span "代碼銀行" at bounding box center [144, 450] width 26 height 98
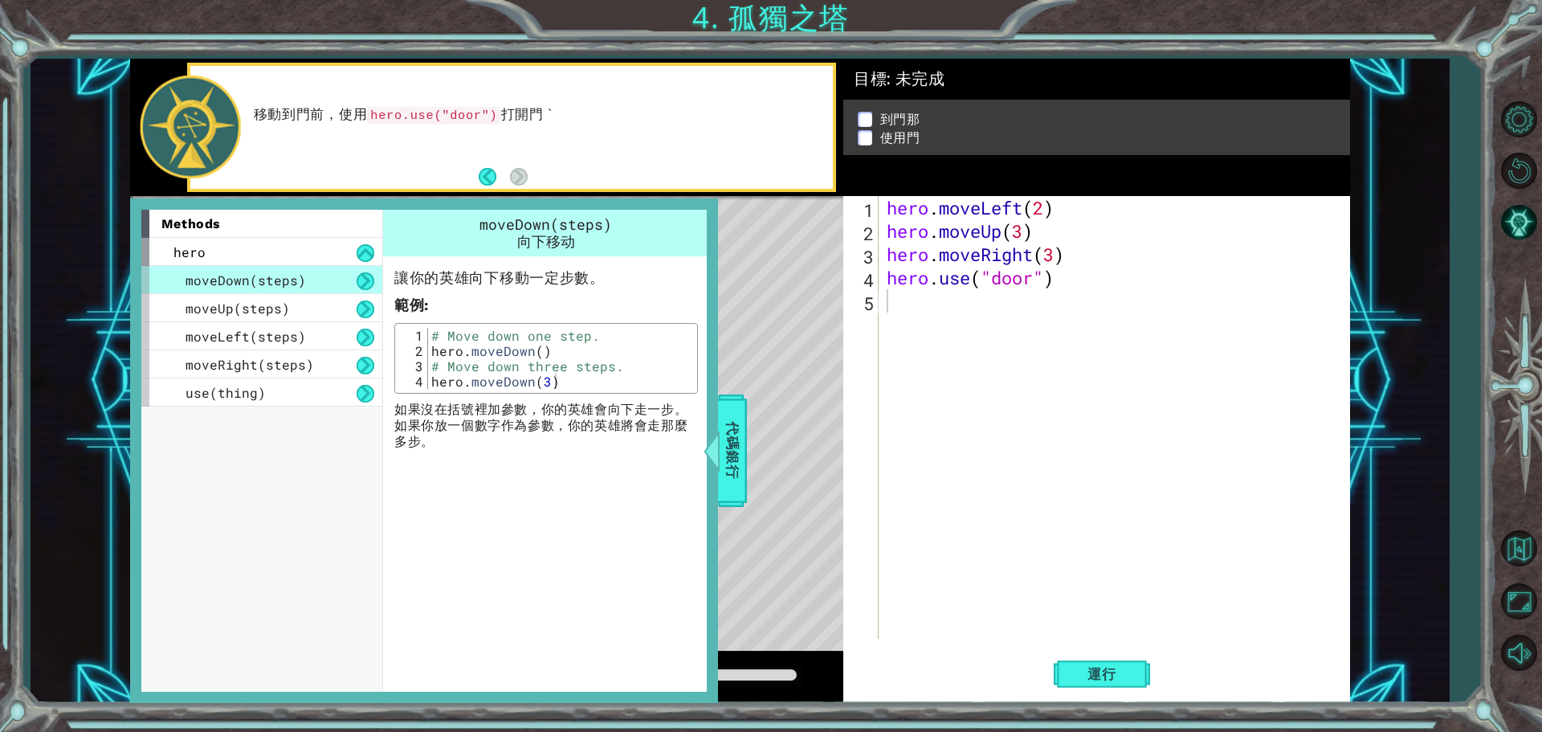
click at [833, 386] on div "Level Map" at bounding box center [501, 432] width 742 height 473
drag, startPoint x: 829, startPoint y: 340, endPoint x: 923, endPoint y: 321, distance: 95.7
click at [830, 340] on div "Level Map" at bounding box center [501, 432] width 742 height 473
click at [972, 312] on div "hero . moveLeft ( 2 ) hero . moveUp ( 3 ) hero . moveRight ( 3 ) hero . use ( "…" at bounding box center [1118, 440] width 470 height 489
click at [727, 444] on span "代碼銀行" at bounding box center [732, 450] width 26 height 98
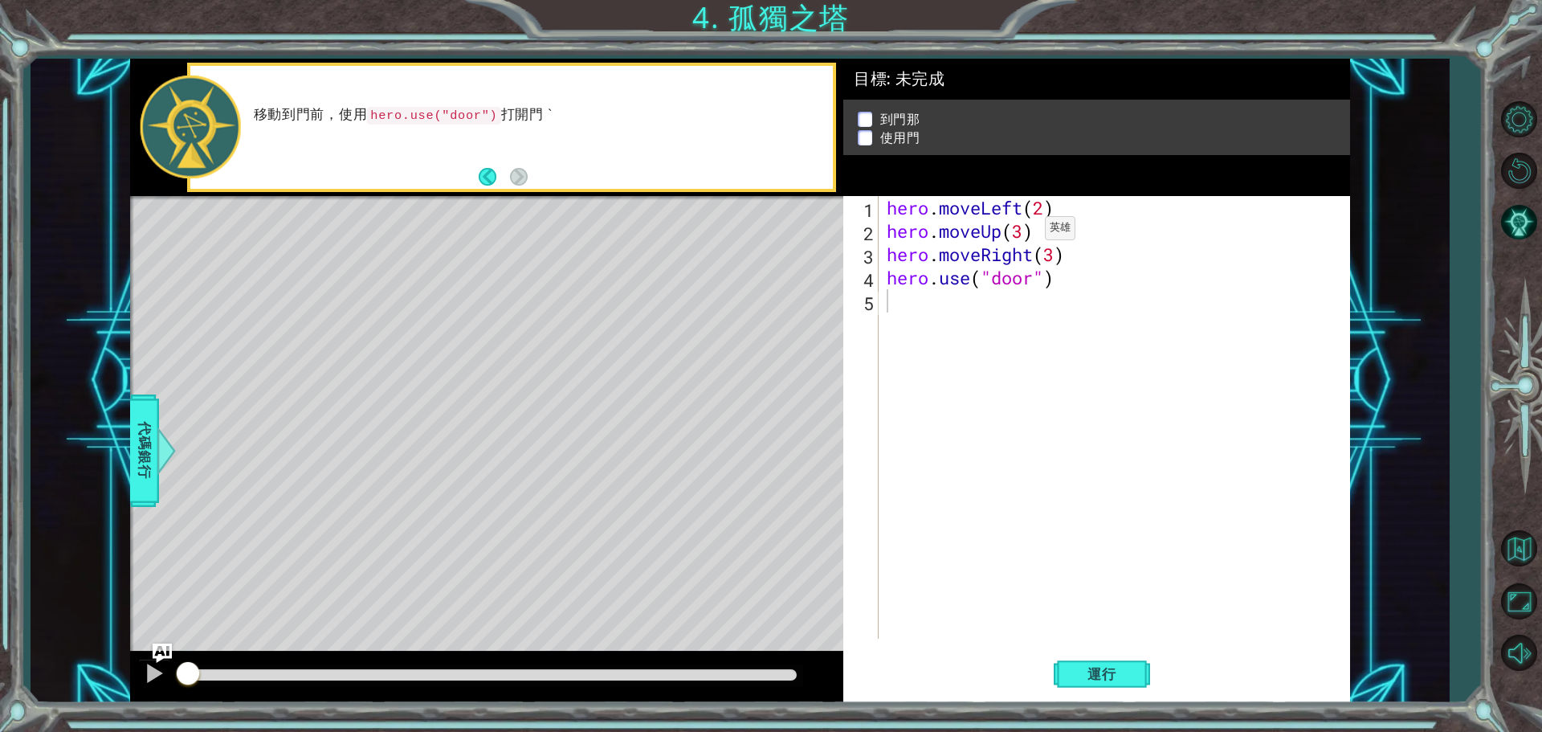
click at [1021, 232] on div "hero . moveLeft ( 2 ) hero . moveUp ( 3 ) hero . moveRight ( 3 ) hero . use ( "…" at bounding box center [1118, 440] width 470 height 489
click at [1056, 262] on div "hero . moveLeft ( 2 ) hero . moveUp ( 2 ) hero . moveRight ( 3 ) hero . use ( "…" at bounding box center [1118, 440] width 470 height 489
type textarea "hero.moveRight(2)"
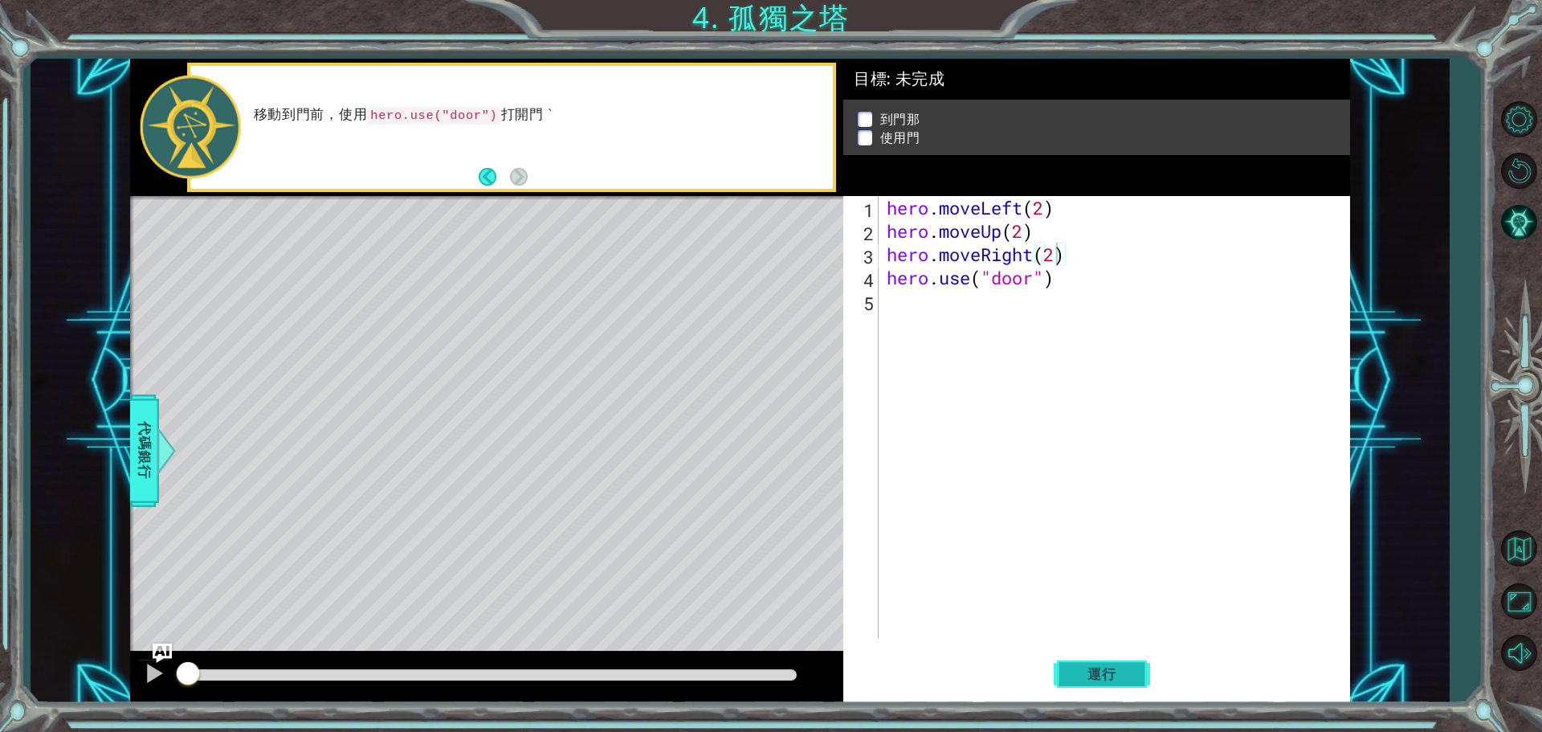
click at [1064, 668] on button "運行" at bounding box center [1101, 673] width 96 height 51
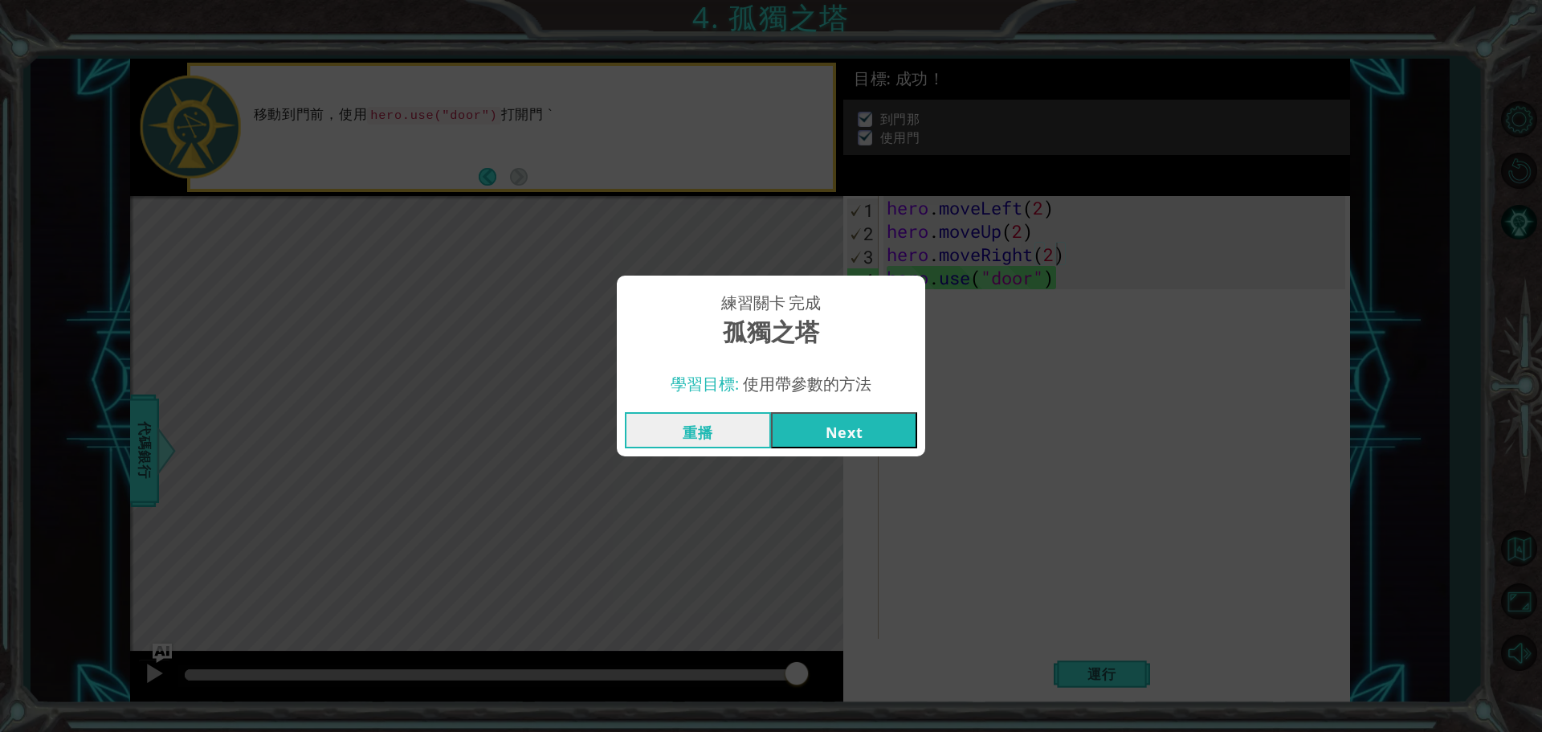
click at [846, 426] on button "Next" at bounding box center [844, 430] width 146 height 36
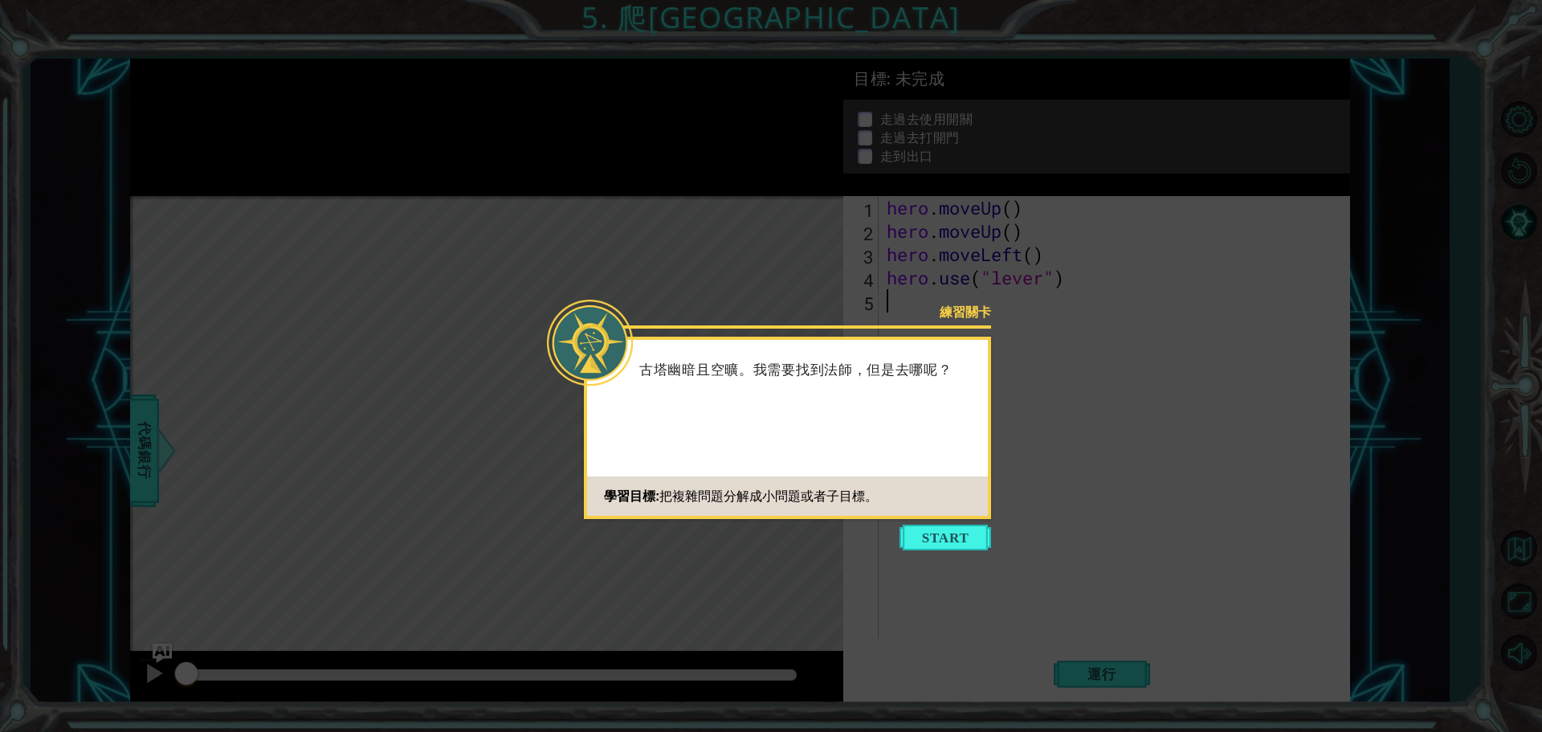
click at [945, 533] on button "Start" at bounding box center [945, 537] width 92 height 26
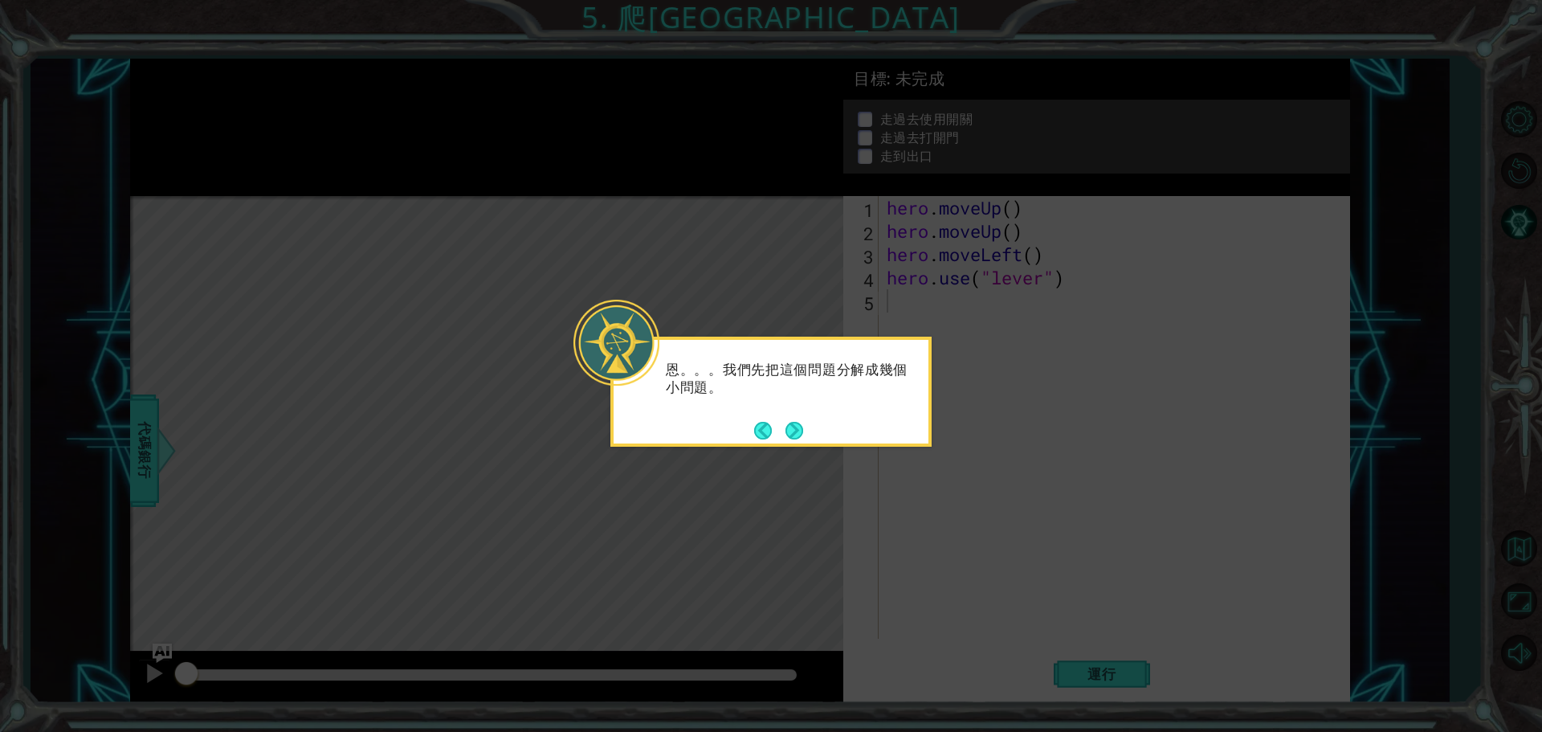
click at [788, 422] on button "Next" at bounding box center [794, 431] width 18 height 18
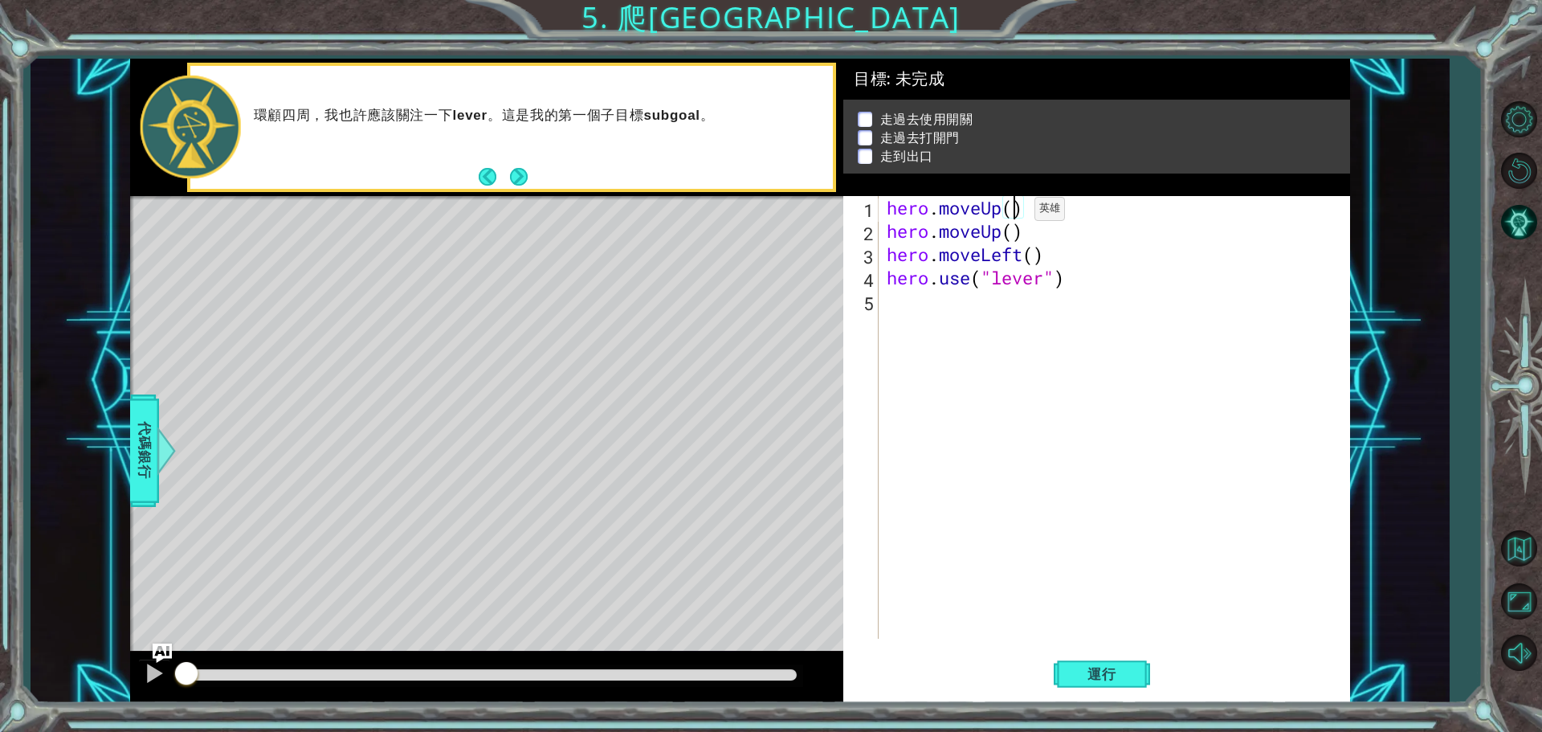
drag, startPoint x: 1010, startPoint y: 213, endPoint x: 1120, endPoint y: 213, distance: 110.0
click at [1011, 213] on div "hero . moveUp ( ) hero . moveUp ( ) hero . moveLeft ( ) hero . use ( "lever" )" at bounding box center [1118, 440] width 470 height 489
click at [1079, 218] on div "hero . moveUp ( 1 ) hero . moveUp ( ) hero . moveLeft ( ) hero . use ( "lever" )" at bounding box center [1118, 440] width 470 height 489
drag, startPoint x: 888, startPoint y: 237, endPoint x: 1029, endPoint y: 227, distance: 141.6
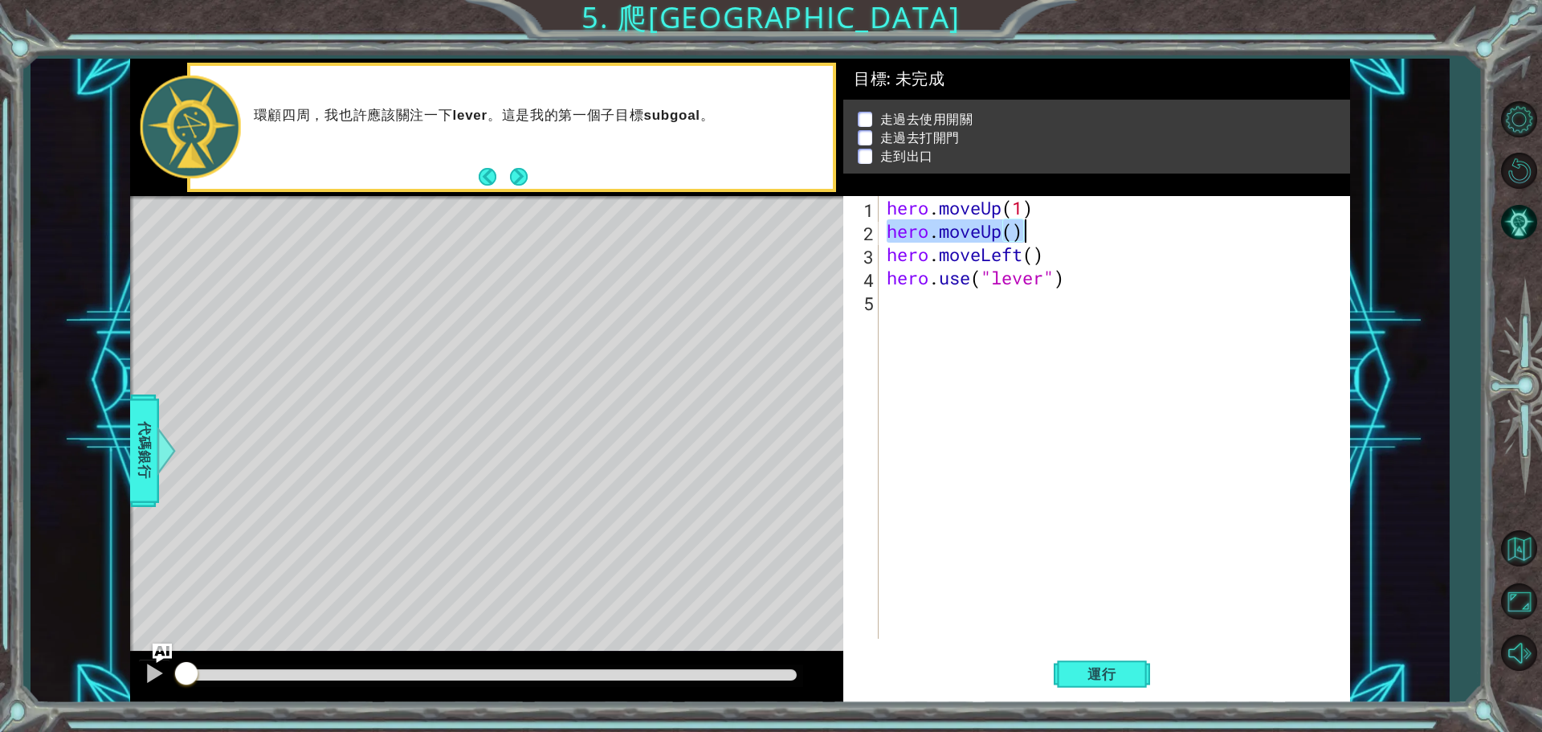
click at [1029, 227] on div "hero . moveUp ( 1 ) hero . moveUp ( ) hero . moveLeft ( ) hero . use ( "lever" )" at bounding box center [1118, 440] width 470 height 489
type textarea "hero.moveLeft()hero.moveUp()"
drag, startPoint x: 888, startPoint y: 231, endPoint x: 984, endPoint y: 218, distance: 96.4
click at [893, 230] on div "hero . moveUp ( 1 ) hero . moveLeft ( ) hero . moveUp ( ) hero . use ( "lever" )" at bounding box center [1118, 440] width 470 height 489
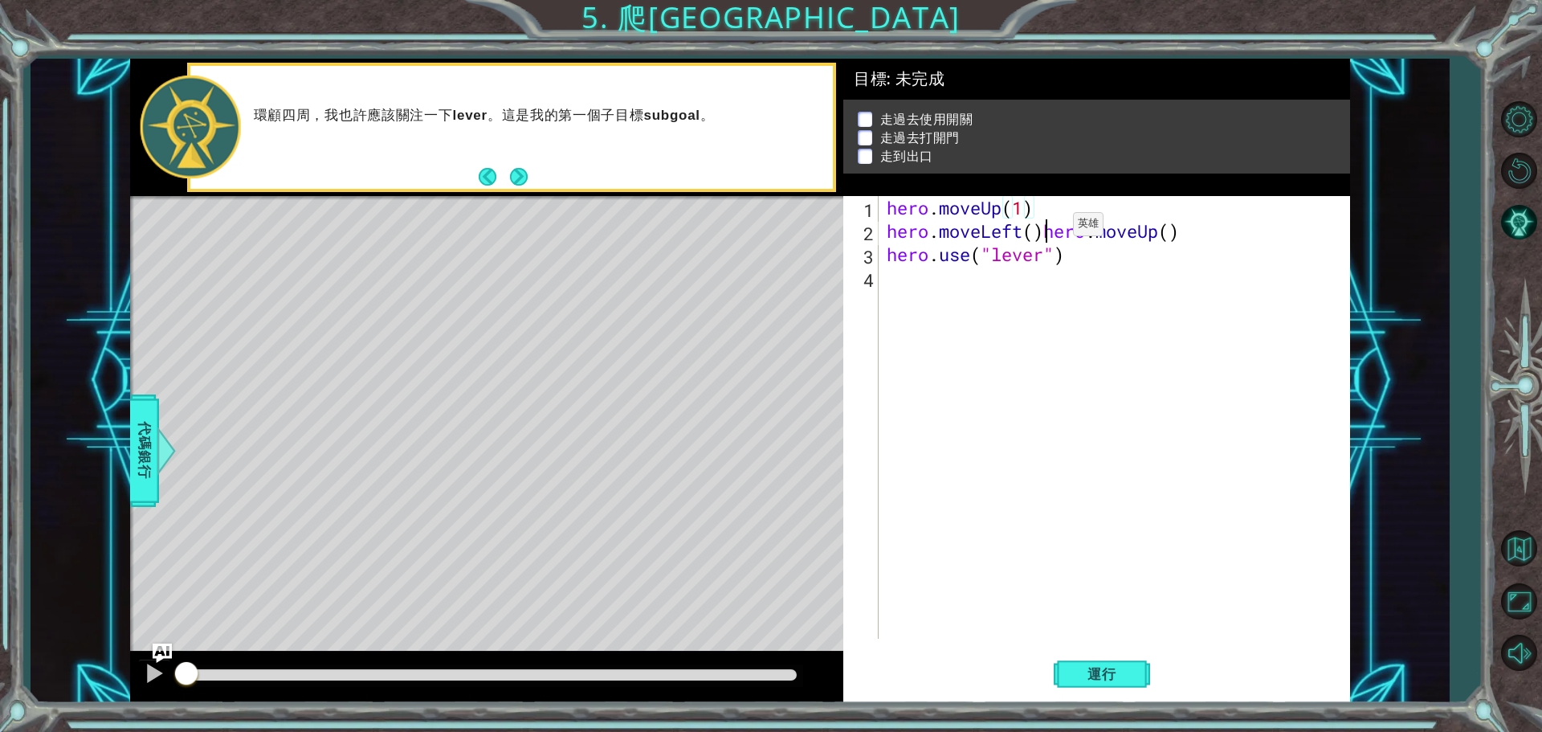
click at [1049, 228] on div "hero . moveUp ( 1 ) hero . moveLeft ( ) hero . moveUp ( ) hero . use ( "lever" )" at bounding box center [1118, 440] width 470 height 489
click at [1035, 233] on div "hero . moveUp ( 1 ) hero . moveLeft ( ) hero . moveUp ( ) hero . use ( "lever" )" at bounding box center [1118, 440] width 470 height 489
click at [1009, 255] on div "hero . moveUp ( 1 ) hero . moveLeft ( 1 ) hero . moveUp ( ) hero . use ( "lever…" at bounding box center [1118, 440] width 470 height 489
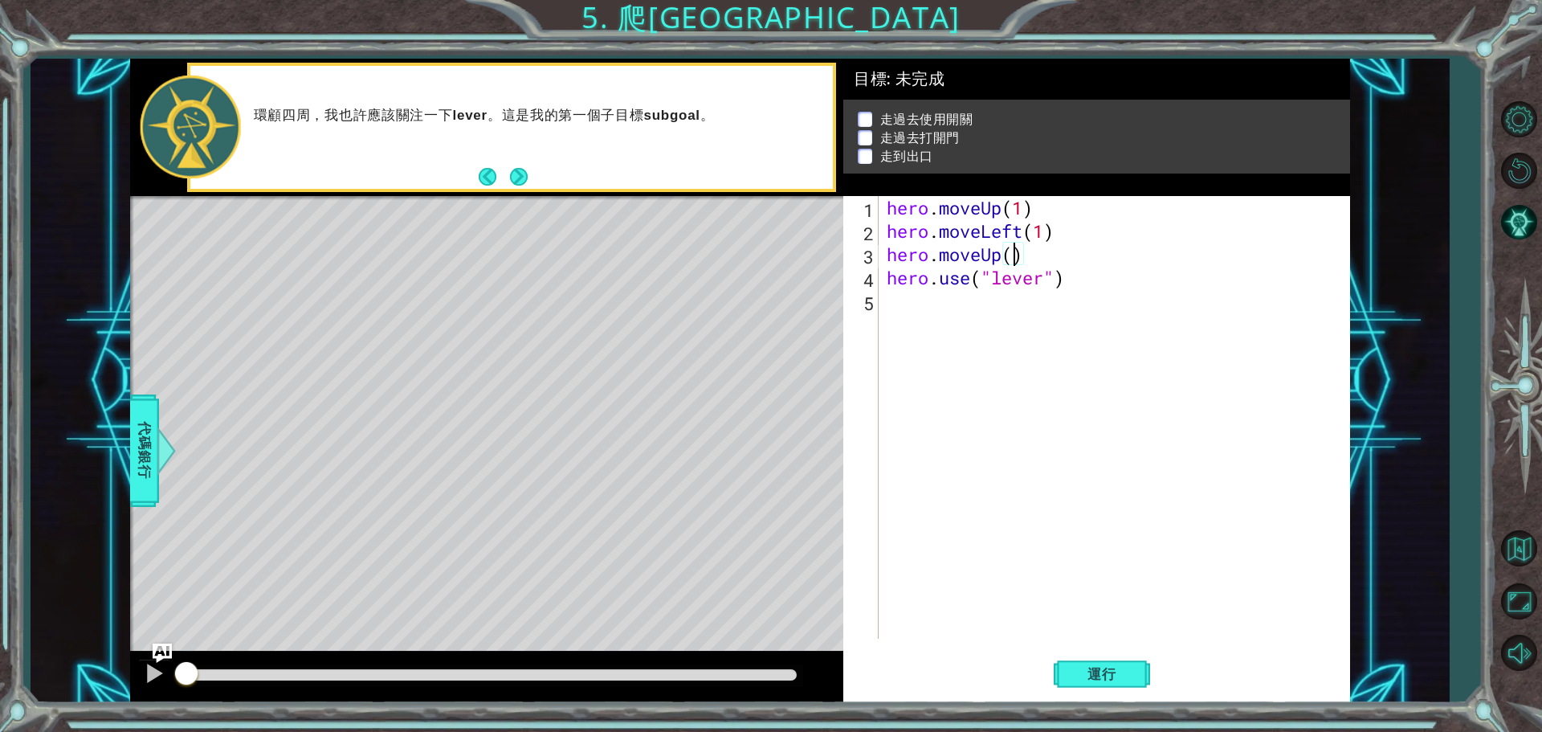
type textarea "hero.moveUp(1)"
drag, startPoint x: 1038, startPoint y: 251, endPoint x: 890, endPoint y: 259, distance: 148.0
click at [890, 259] on div "hero . moveUp ( 1 ) hero . moveLeft ( 1 ) hero . moveUp ( 1 ) hero . use ( "lev…" at bounding box center [1118, 440] width 470 height 489
click at [1091, 668] on span "運行" at bounding box center [1101, 674] width 61 height 16
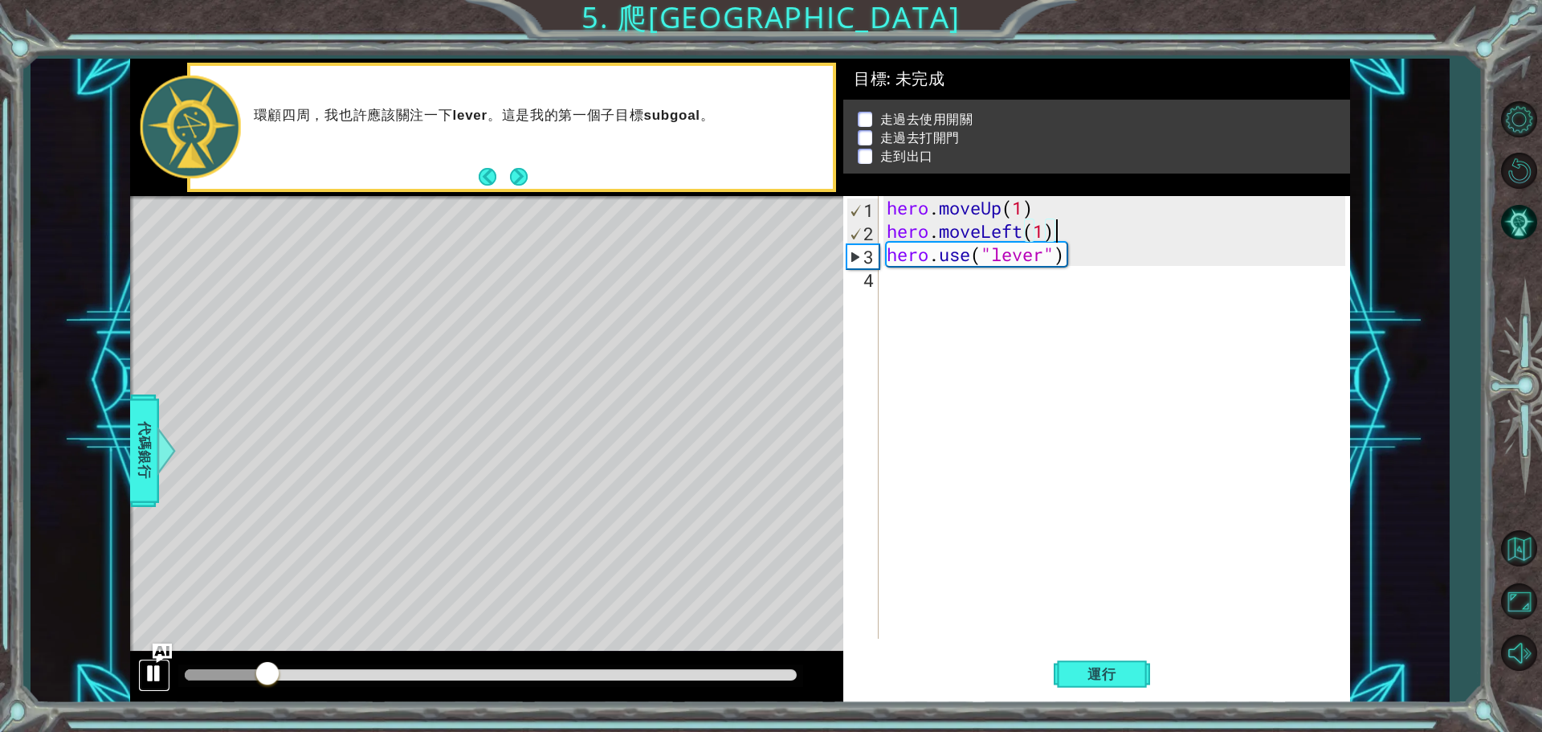
click at [159, 672] on div at bounding box center [154, 672] width 21 height 21
drag, startPoint x: 1009, startPoint y: 218, endPoint x: 886, endPoint y: 206, distance: 122.6
click at [886, 206] on div "hero . moveUp ( 1 ) hero . moveLeft ( 1 ) hero . use ( "lever" )" at bounding box center [1118, 440] width 470 height 489
paste textarea "(2"
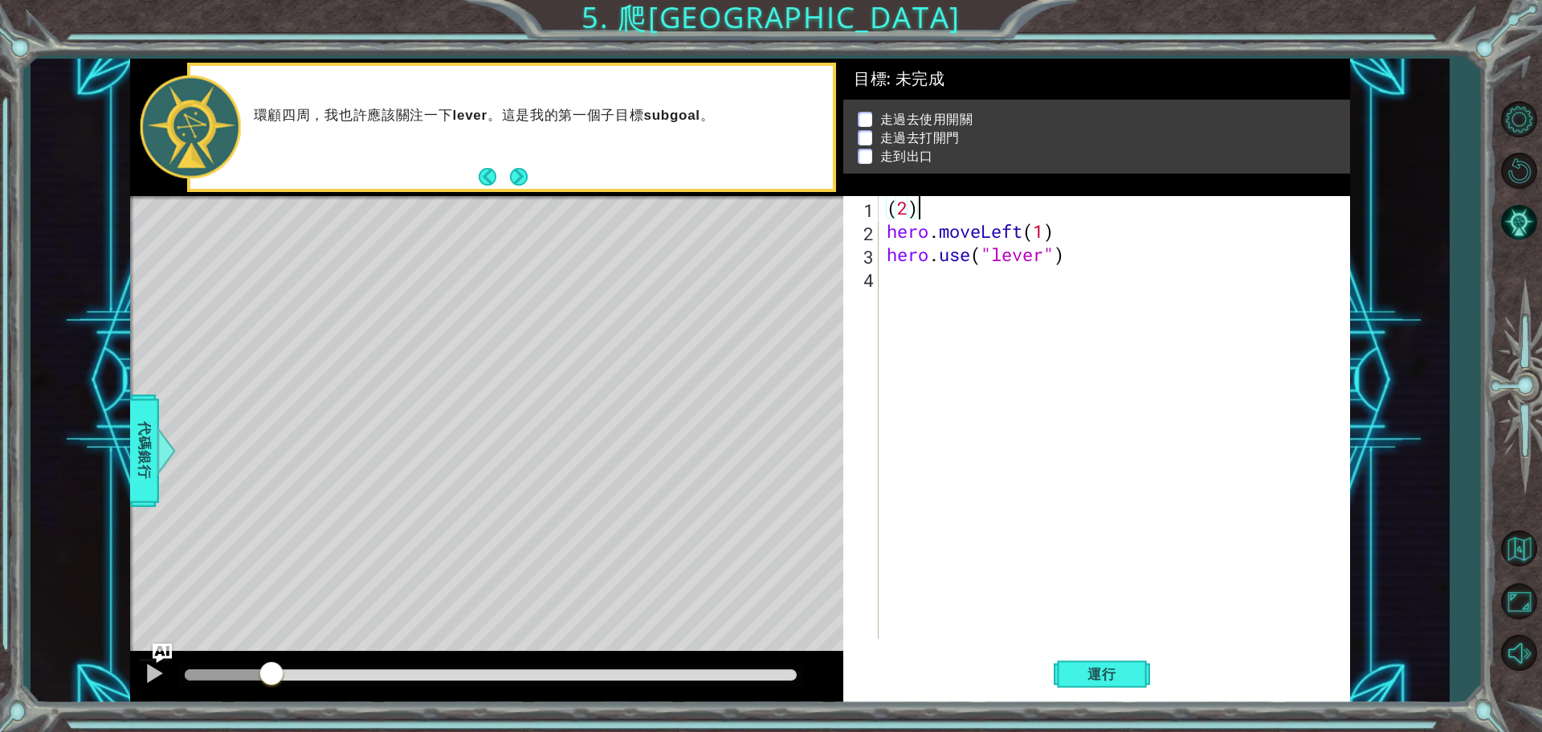
click at [1066, 234] on div "( 2 ) hero . moveLeft ( 1 ) hero . use ( "lever" )" at bounding box center [1118, 440] width 470 height 489
type textarea "hero.moveLeft(1)"
paste textarea "(2)"
type textarea "("
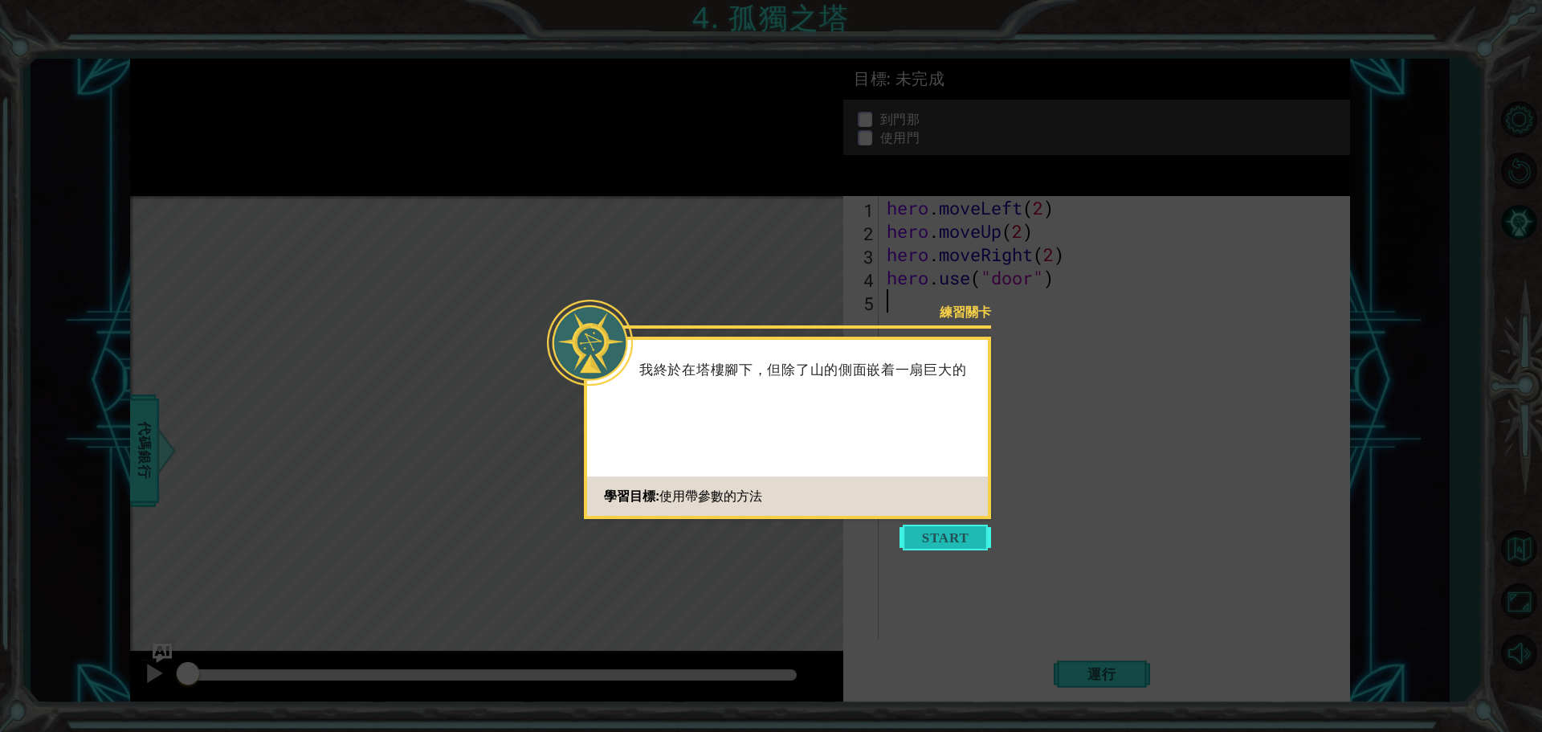
click at [957, 537] on button "Start" at bounding box center [945, 537] width 92 height 26
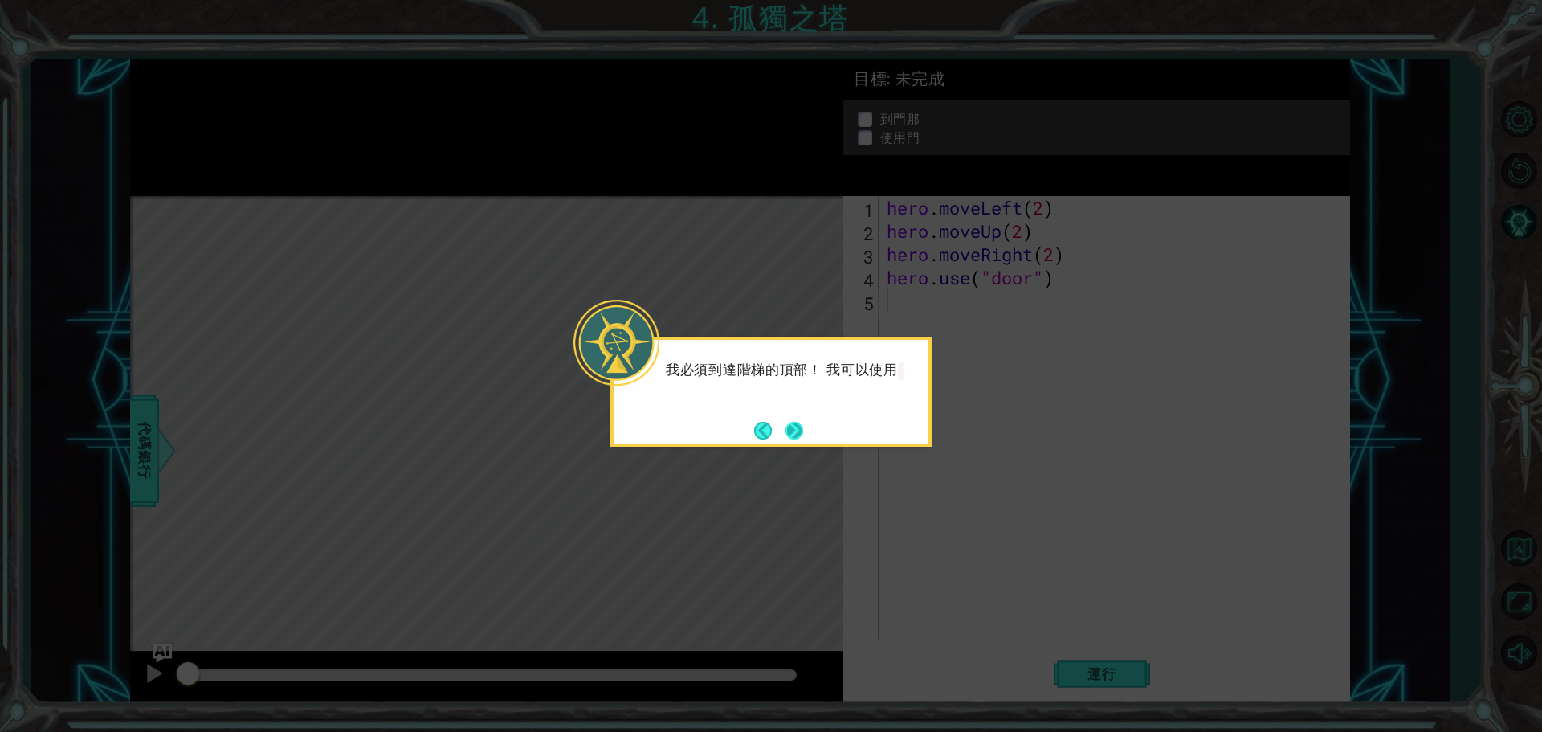
click at [799, 422] on button "Next" at bounding box center [794, 431] width 18 height 18
click at [797, 424] on button "Next" at bounding box center [794, 431] width 18 height 18
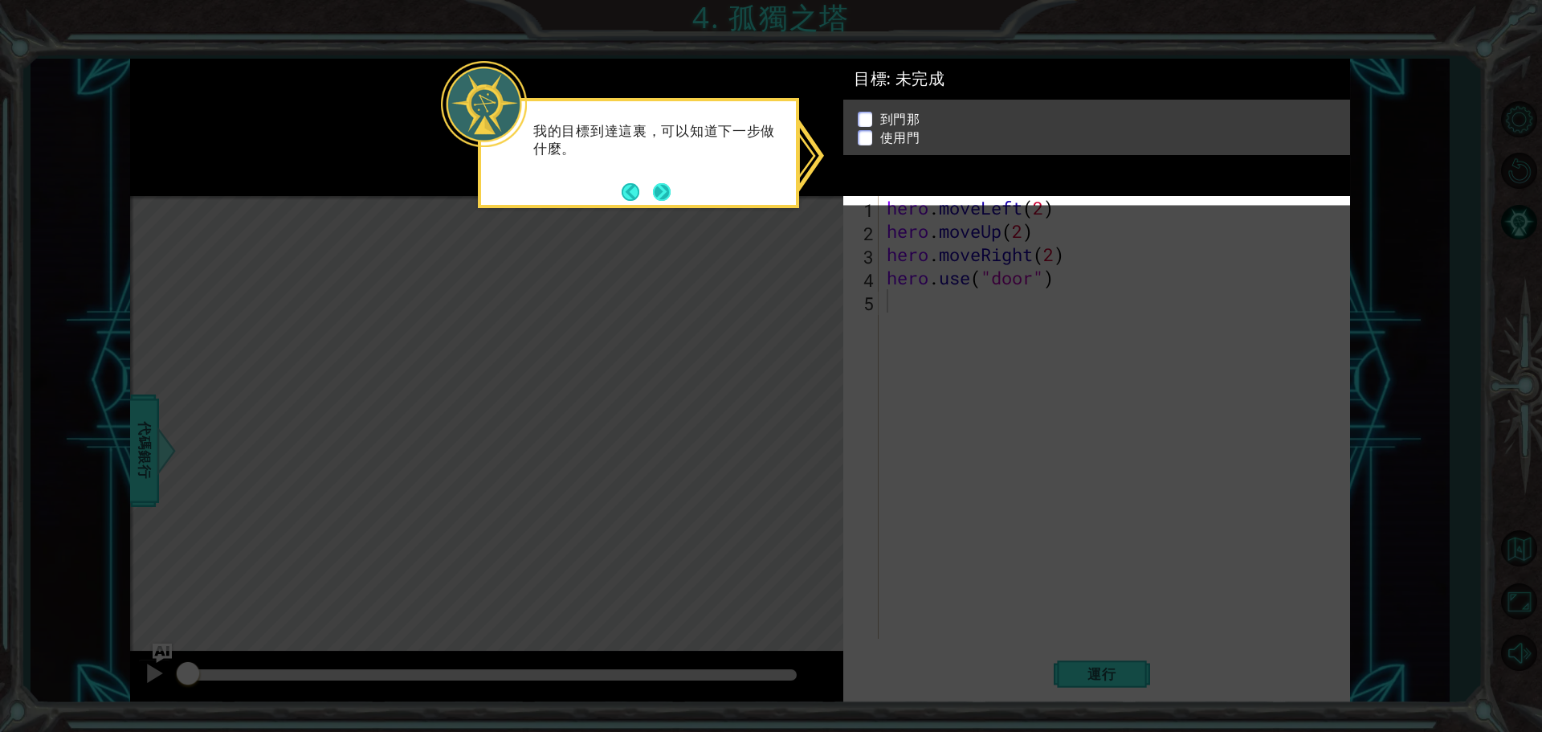
click at [657, 184] on button "Next" at bounding box center [662, 192] width 18 height 18
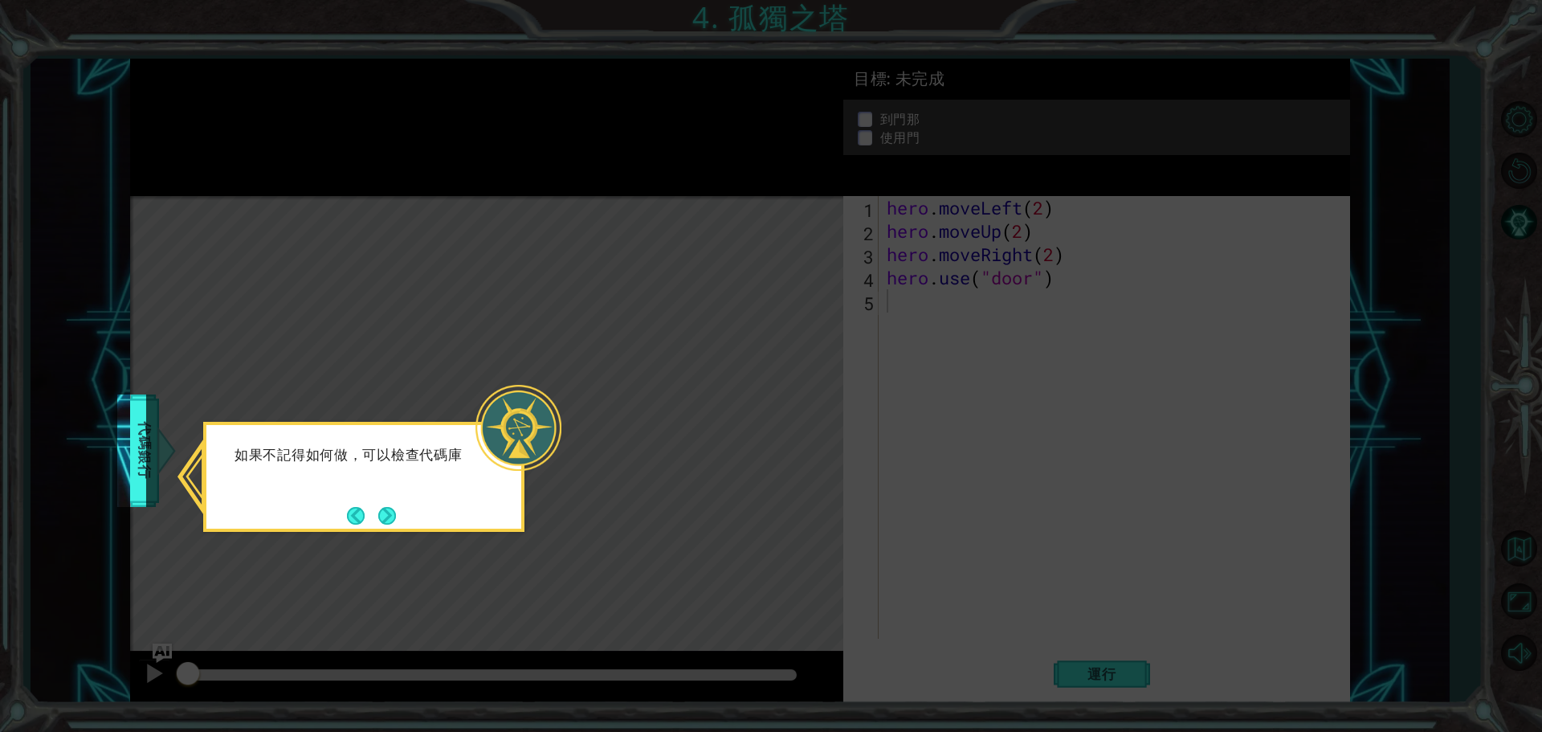
click at [395, 519] on button "Next" at bounding box center [387, 516] width 18 height 18
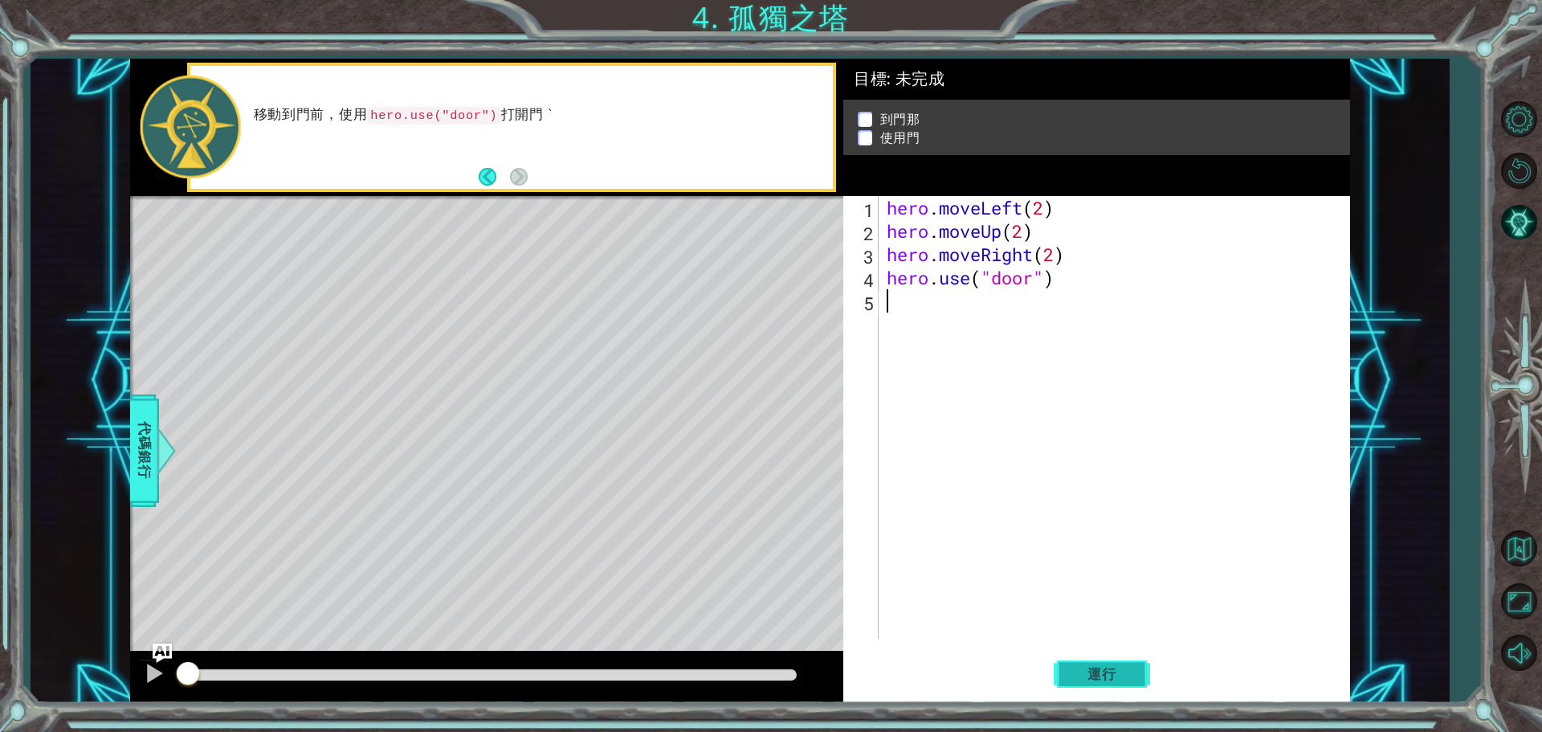
click at [1106, 661] on button "運行" at bounding box center [1101, 673] width 96 height 51
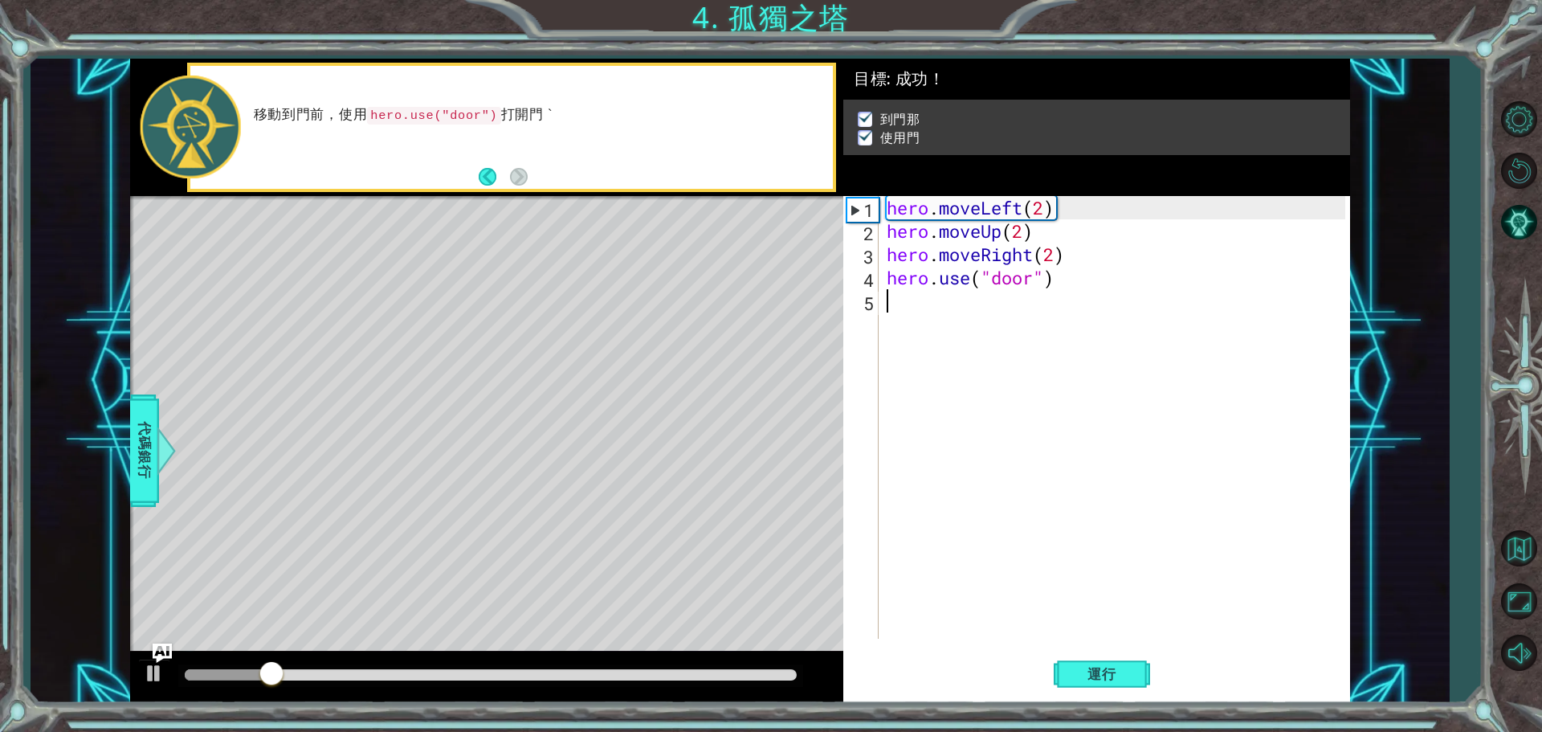
drag, startPoint x: 712, startPoint y: 668, endPoint x: 723, endPoint y: 667, distance: 11.3
click at [713, 669] on div at bounding box center [491, 674] width 612 height 11
drag, startPoint x: 617, startPoint y: 666, endPoint x: 79, endPoint y: 586, distance: 544.6
click at [79, 586] on div "1 ההההההההההההההההההההההההההההההההההההההההההההההההההההההההההההההההההההההההההההה…" at bounding box center [740, 381] width 1418 height 644
click at [1119, 668] on span "運行" at bounding box center [1101, 674] width 61 height 16
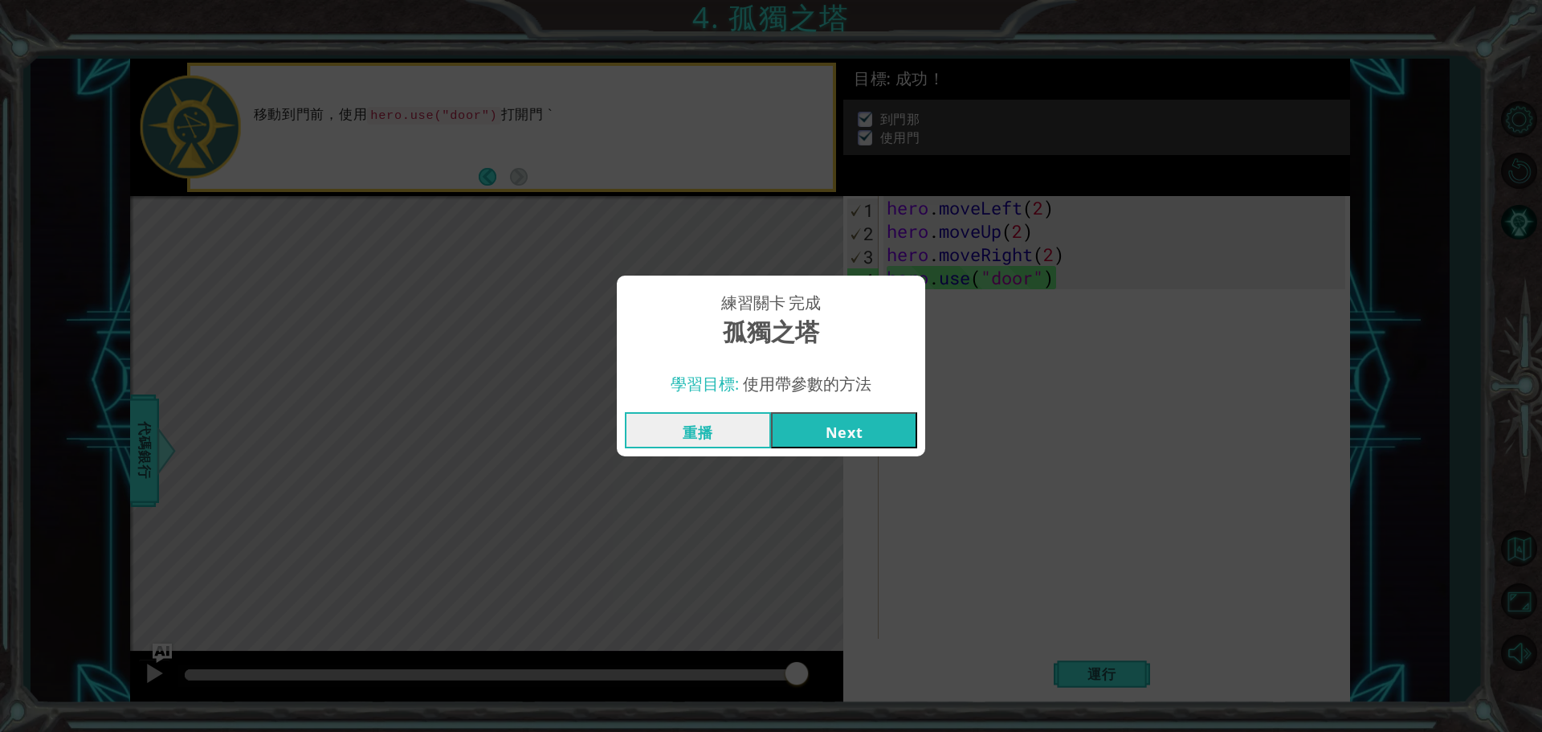
click at [875, 432] on button "Next" at bounding box center [844, 430] width 146 height 36
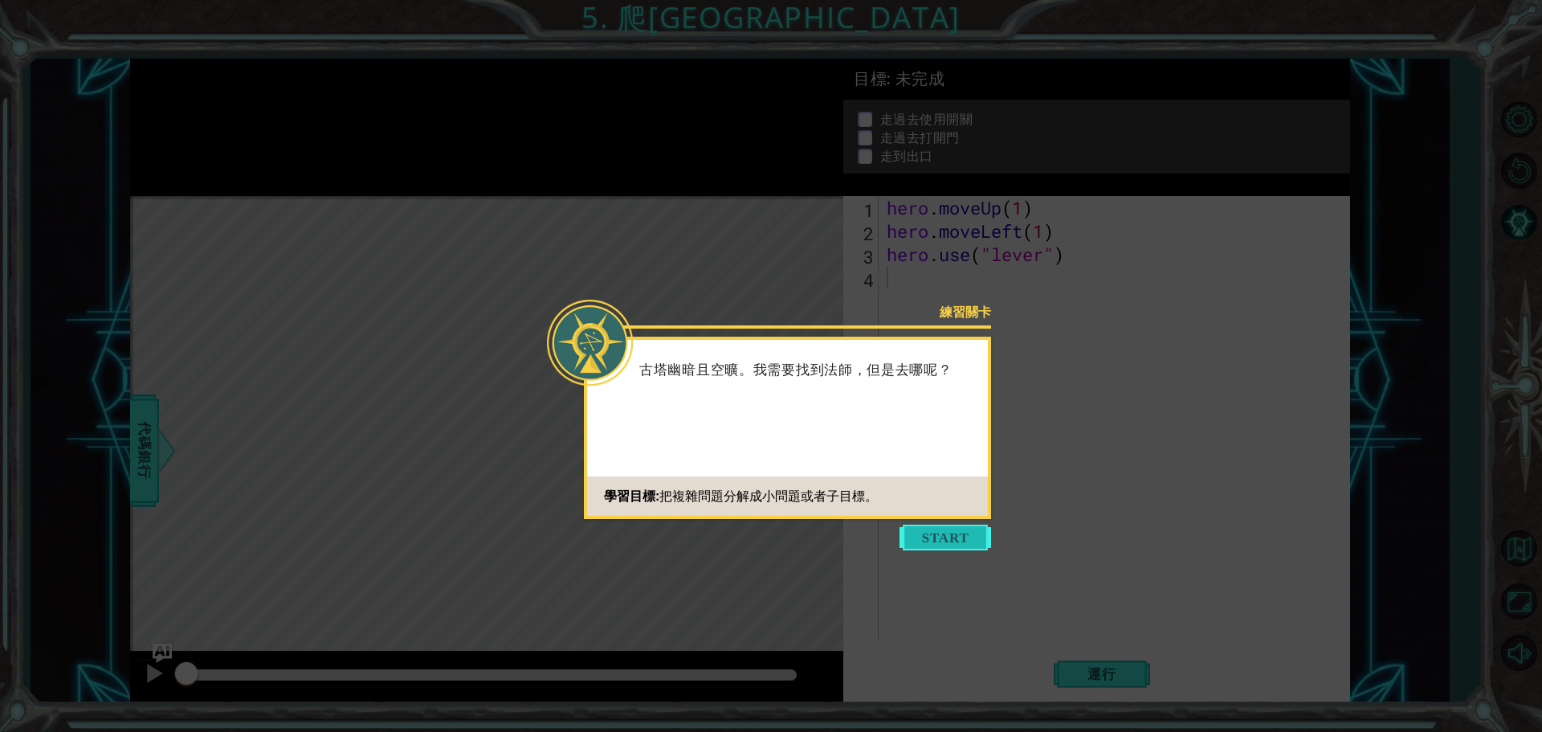
click at [929, 541] on button "Start" at bounding box center [945, 537] width 92 height 26
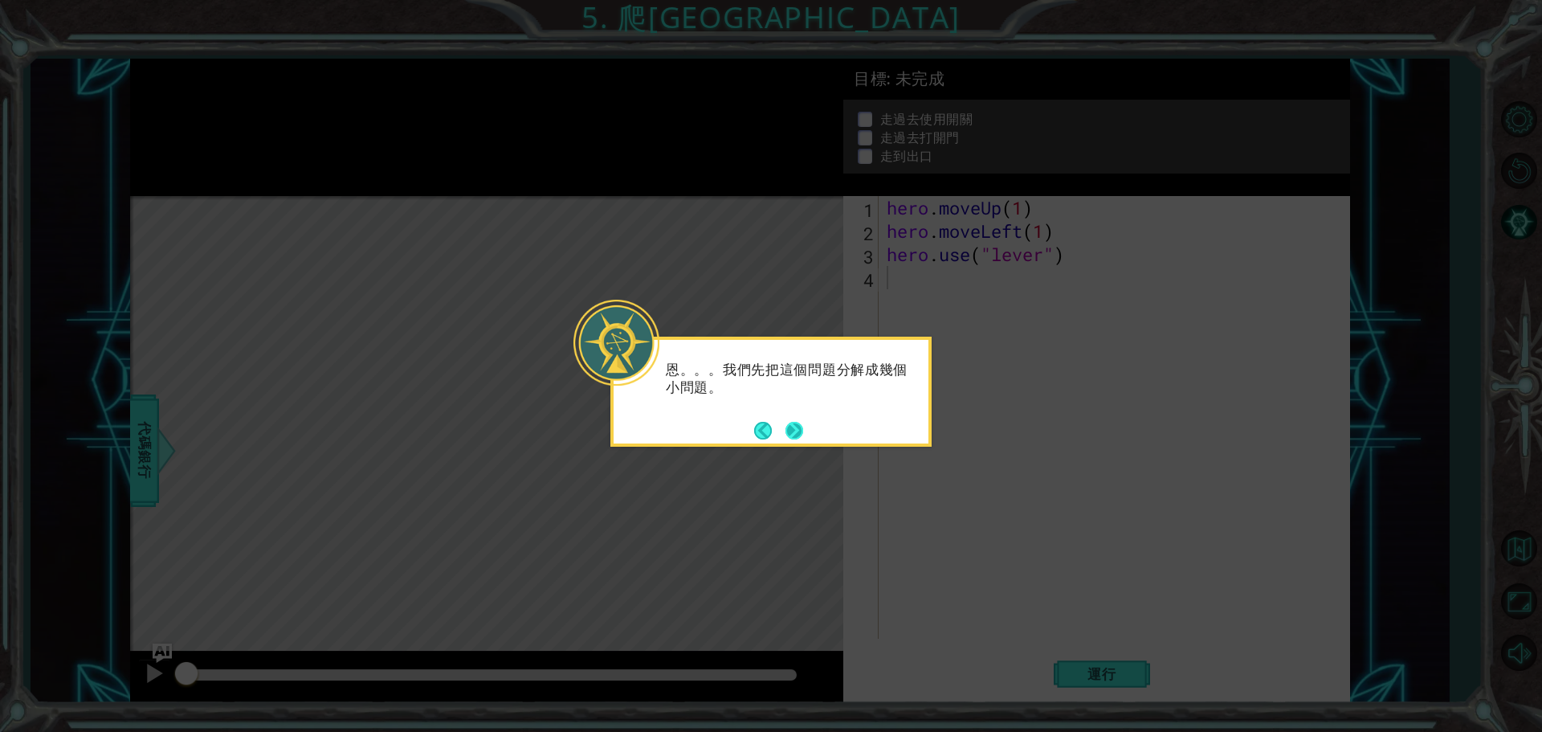
click at [798, 428] on button "Next" at bounding box center [794, 431] width 18 height 18
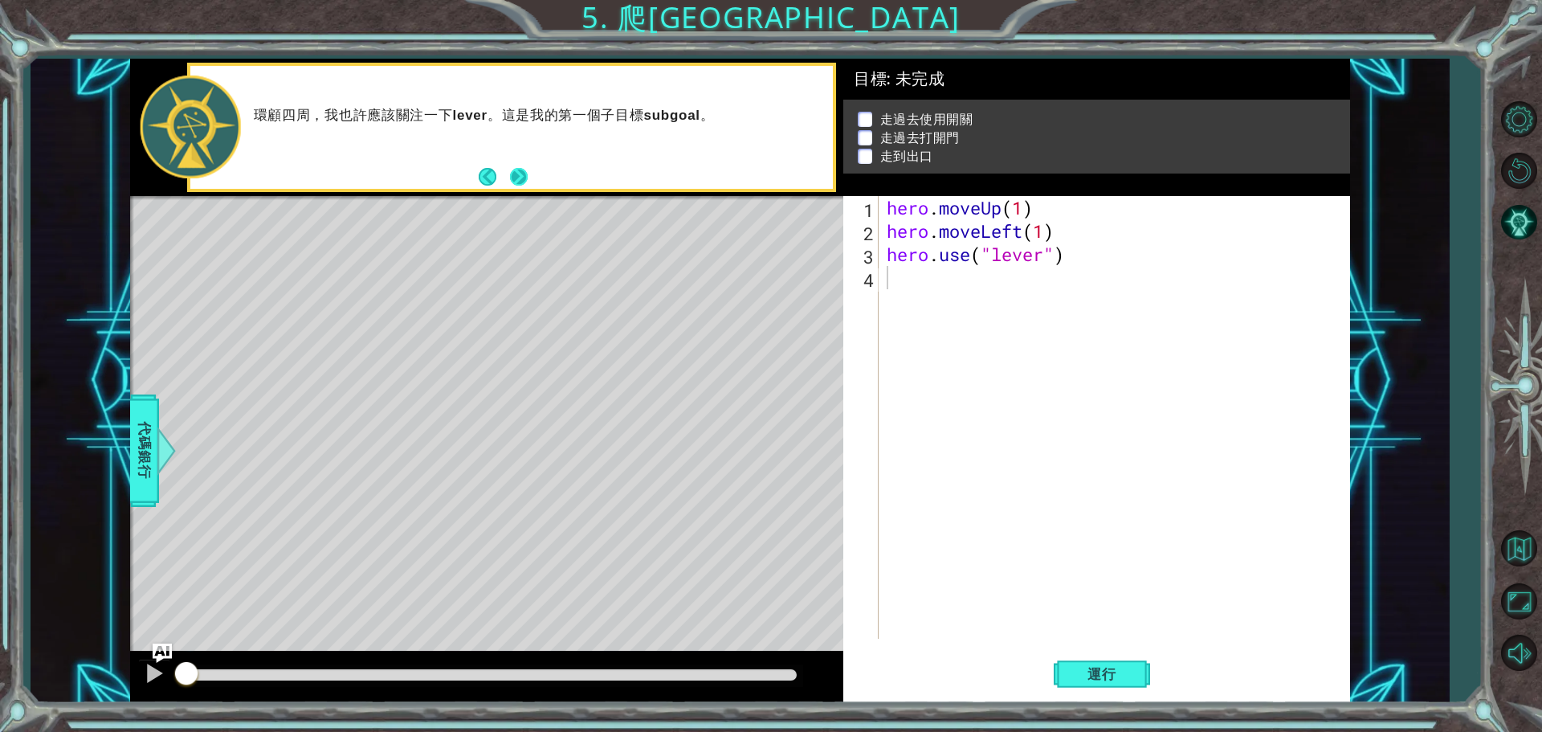
click at [522, 181] on button "Next" at bounding box center [519, 177] width 18 height 18
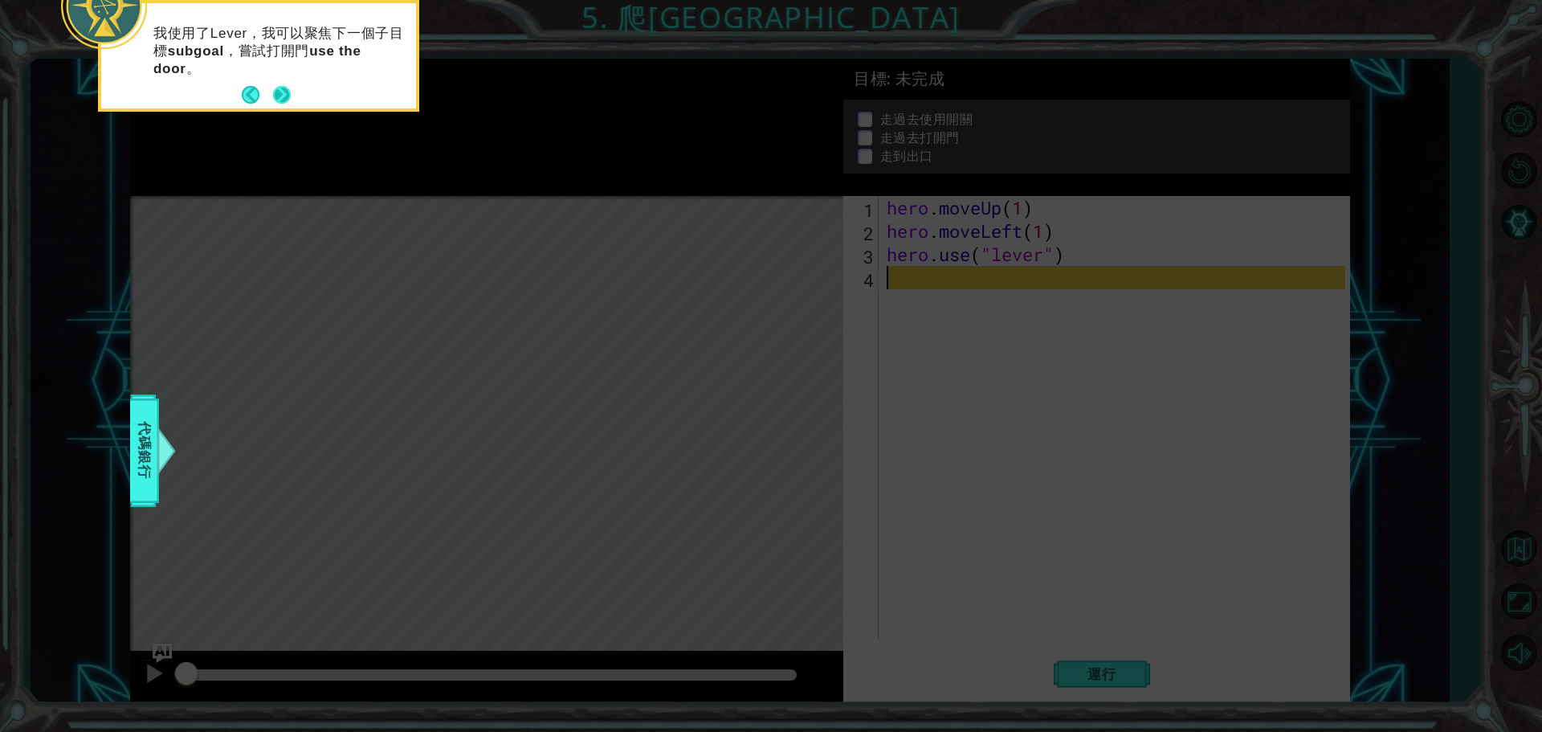
click at [283, 87] on button "Next" at bounding box center [282, 95] width 18 height 18
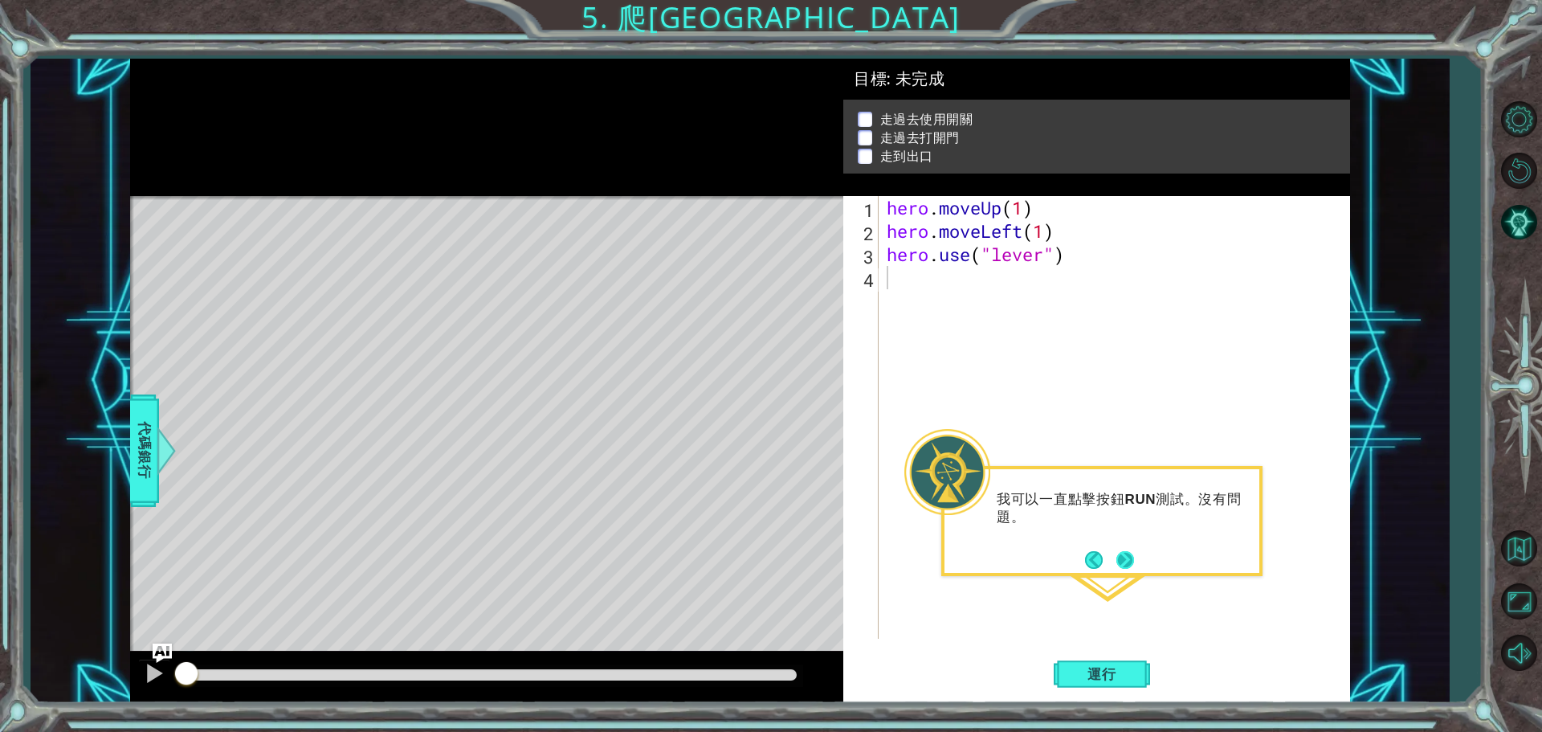
click at [1125, 553] on button "Next" at bounding box center [1125, 560] width 18 height 18
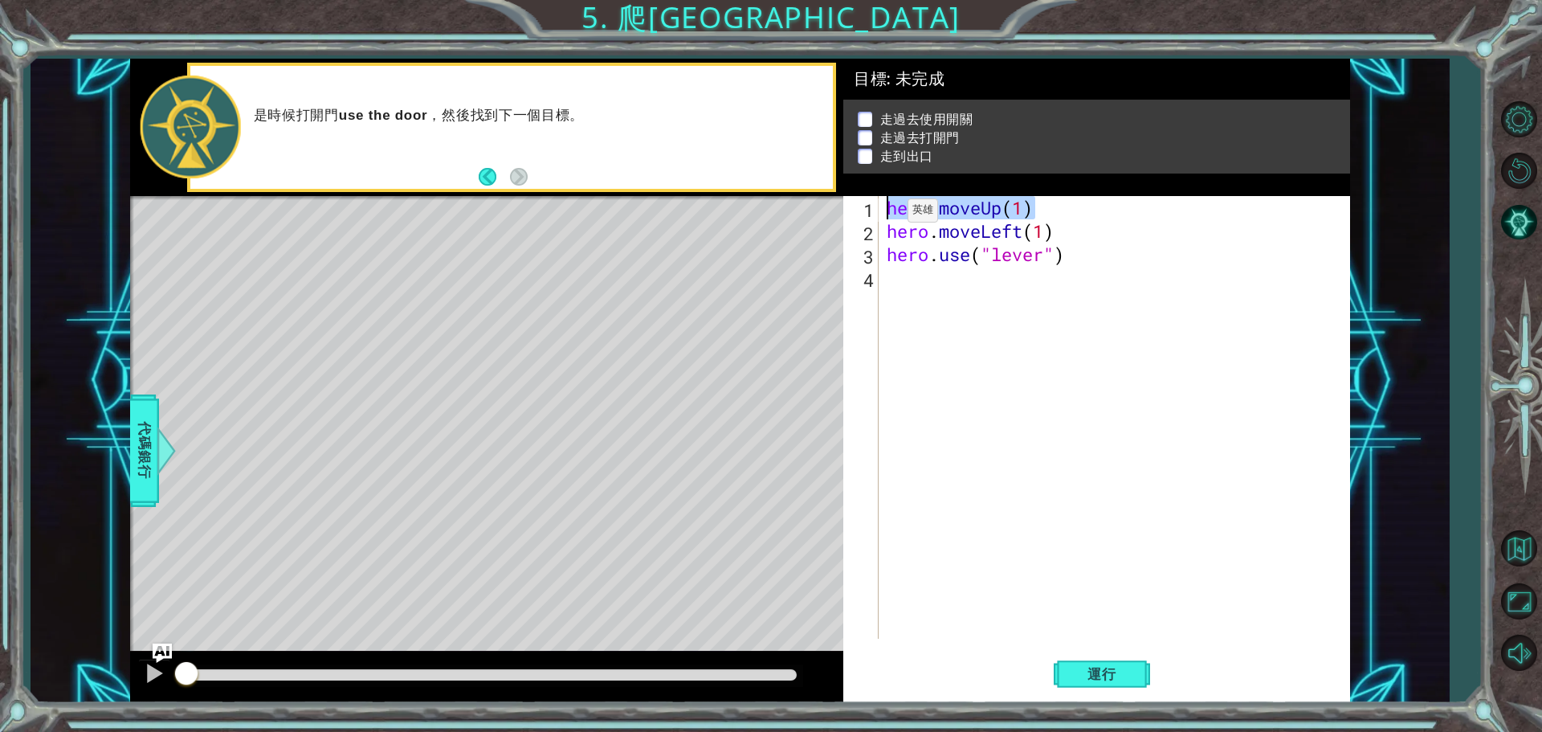
drag, startPoint x: 1043, startPoint y: 208, endPoint x: 873, endPoint y: 214, distance: 170.3
click at [873, 214] on div "1 2 3 4 hero . moveUp ( 1 ) hero . moveLeft ( 1 ) hero . use ( "lever" ) הההההה…" at bounding box center [1094, 417] width 502 height 442
click at [1066, 230] on div "hero . moveUp ( 1 ) hero . moveLeft ( 1 ) hero . use ( "lever" )" at bounding box center [1118, 440] width 470 height 489
type textarea "hero.moveLeft(1)\"
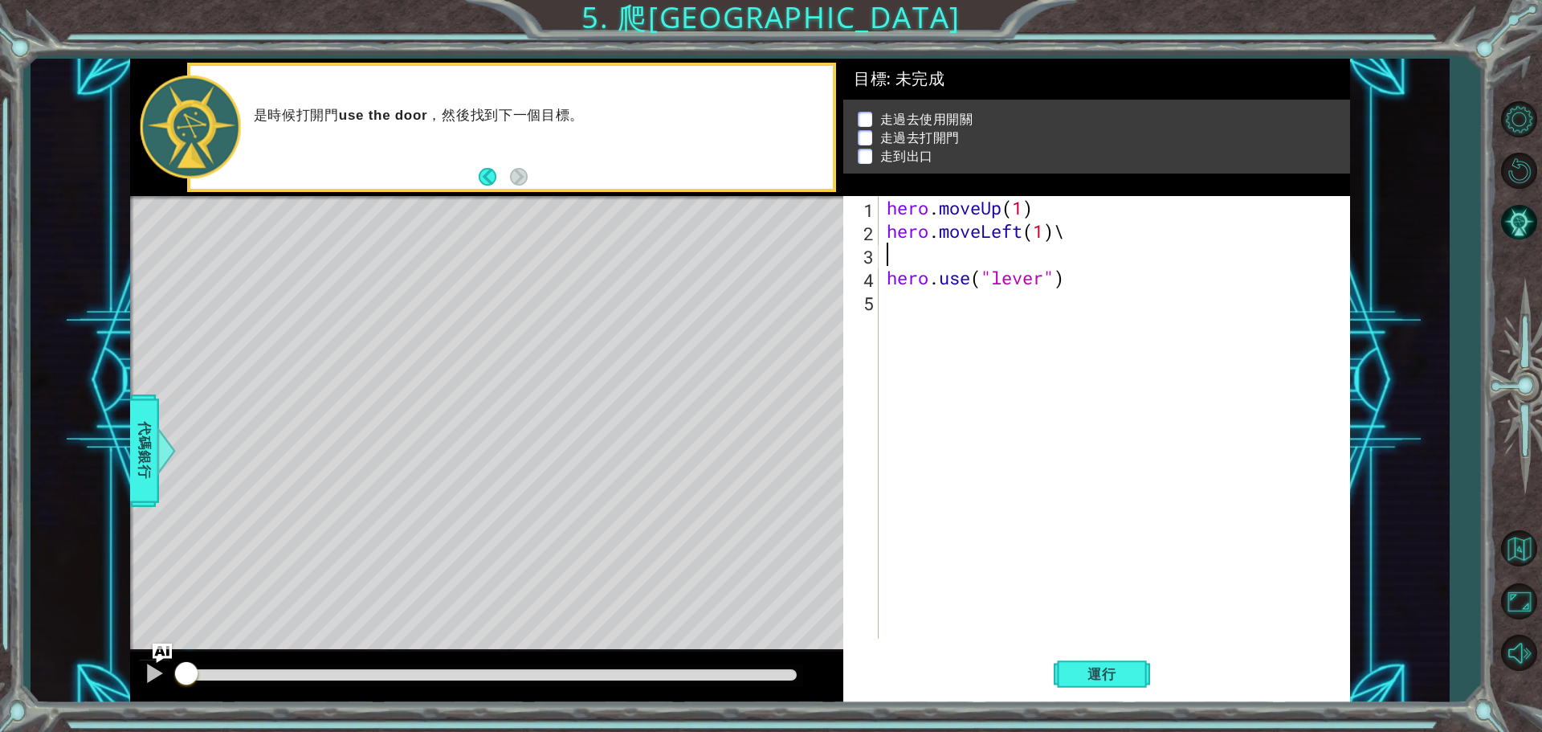
click at [1071, 229] on div "hero . moveUp ( 1 ) hero . moveLeft ( 1 ) \ hero . use ( "lever" )" at bounding box center [1118, 440] width 470 height 489
type textarea "hero.moveLeft(1)"
click at [1040, 253] on div "hero . moveUp ( 1 ) hero . moveLeft ( 1 ) hero . use ( "lever" )" at bounding box center [1118, 440] width 470 height 489
paste textarea "hero.moveUp(1)"
type textarea "hero.moveUp(1)"
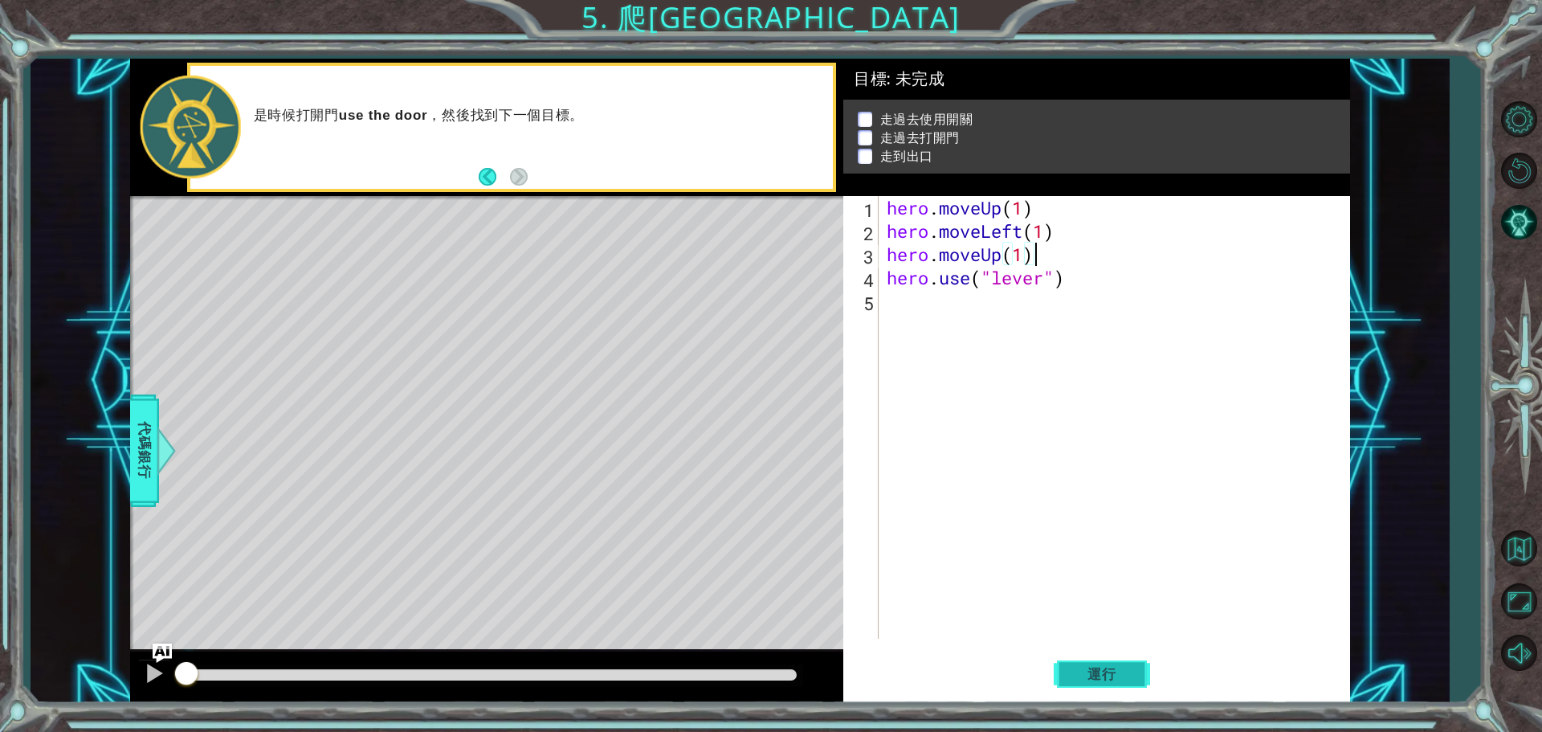
click at [1107, 666] on span "運行" at bounding box center [1101, 674] width 61 height 16
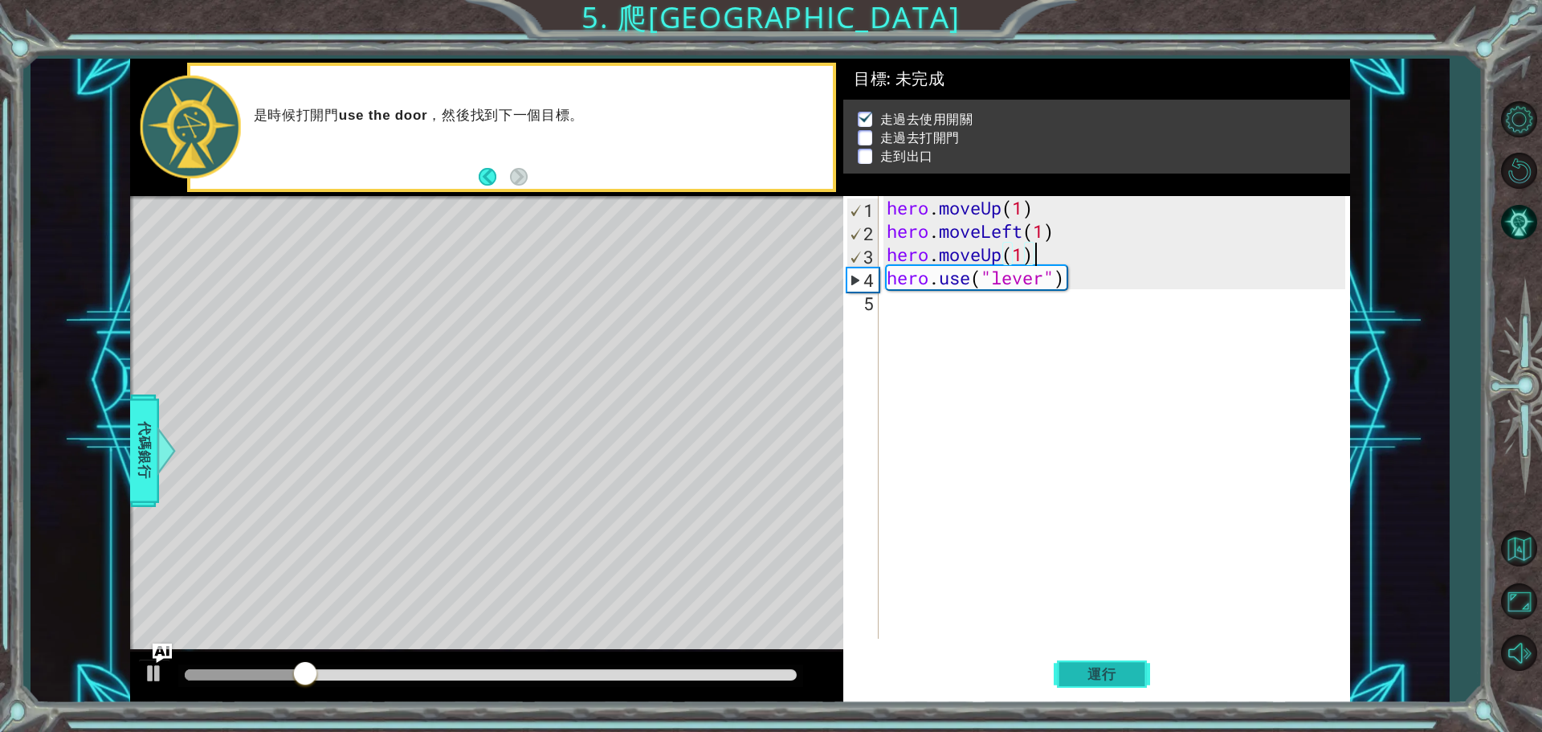
click at [1101, 679] on span "運行" at bounding box center [1101, 674] width 61 height 16
click at [149, 671] on div at bounding box center [154, 672] width 21 height 21
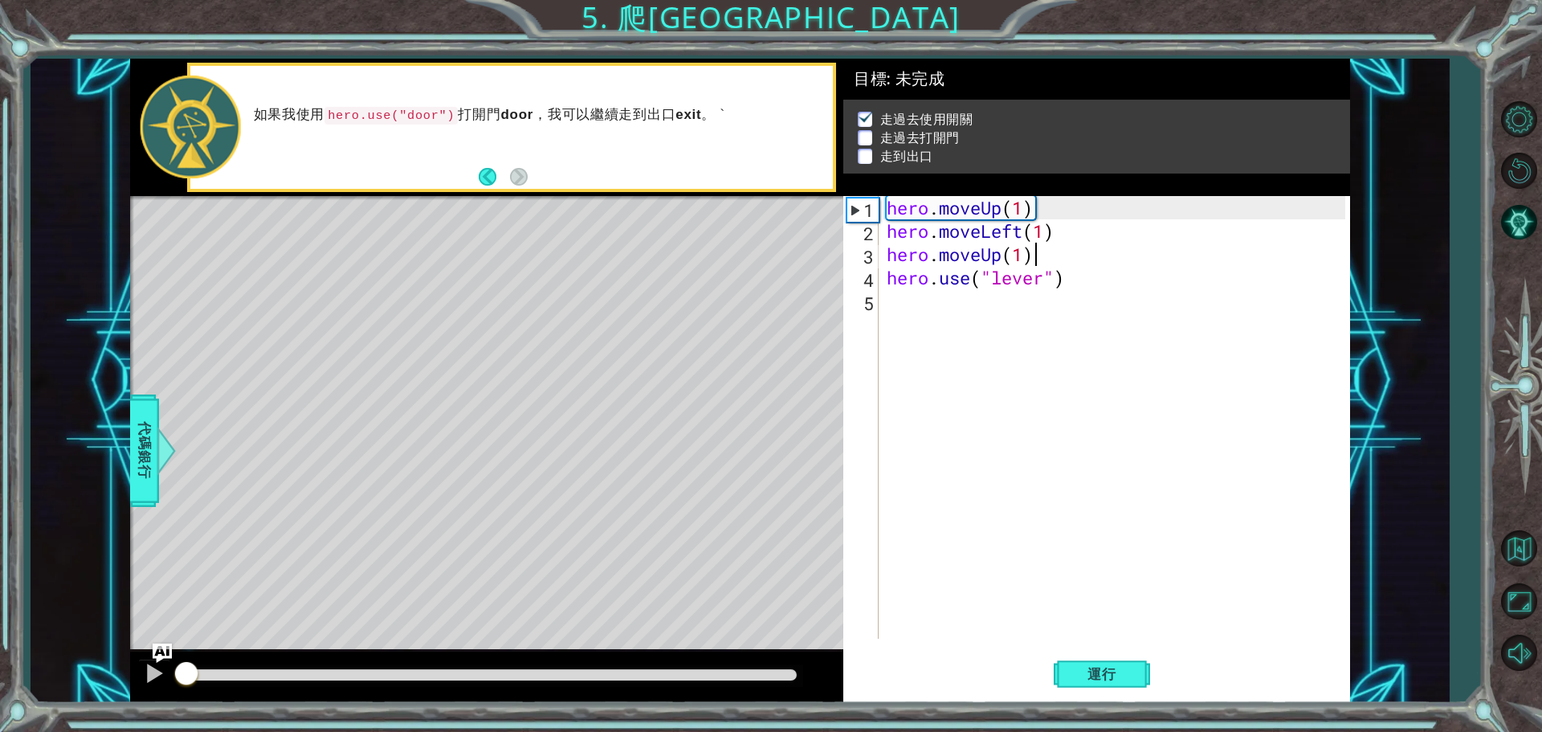
drag, startPoint x: 361, startPoint y: 677, endPoint x: 181, endPoint y: 670, distance: 180.0
click at [181, 670] on div at bounding box center [186, 674] width 29 height 29
click at [1095, 298] on div "hero . moveUp ( 1 ) hero . moveLeft ( 1 ) hero . moveUp ( 1 ) hero . use ( "lev…" at bounding box center [1118, 440] width 470 height 489
type textarea "h"
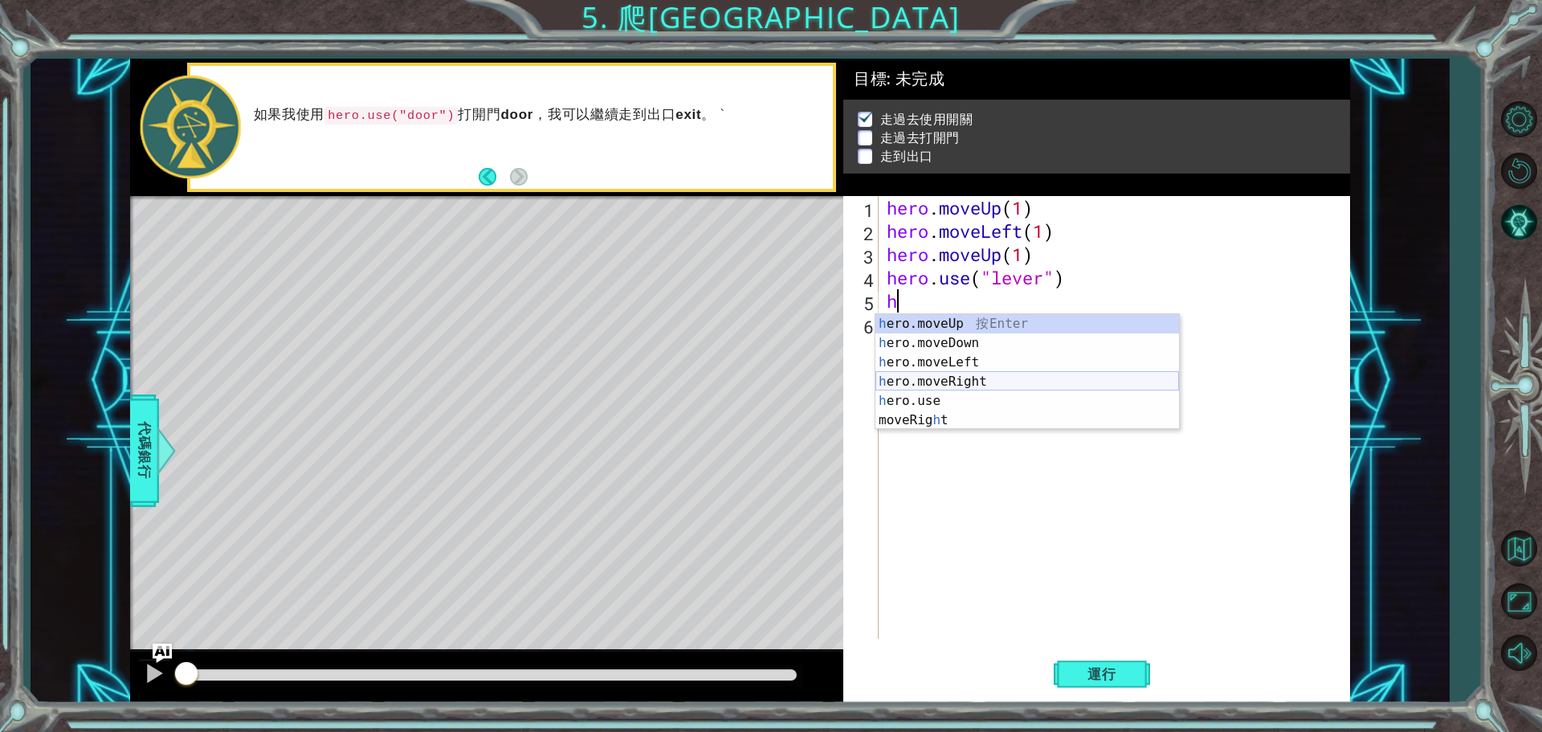
click at [977, 382] on div "h ero.moveUp 按 Enter h ero.moveDown 按 Enter h ero.moveLeft 按 Enter h ero.moveRi…" at bounding box center [1027, 391] width 304 height 154
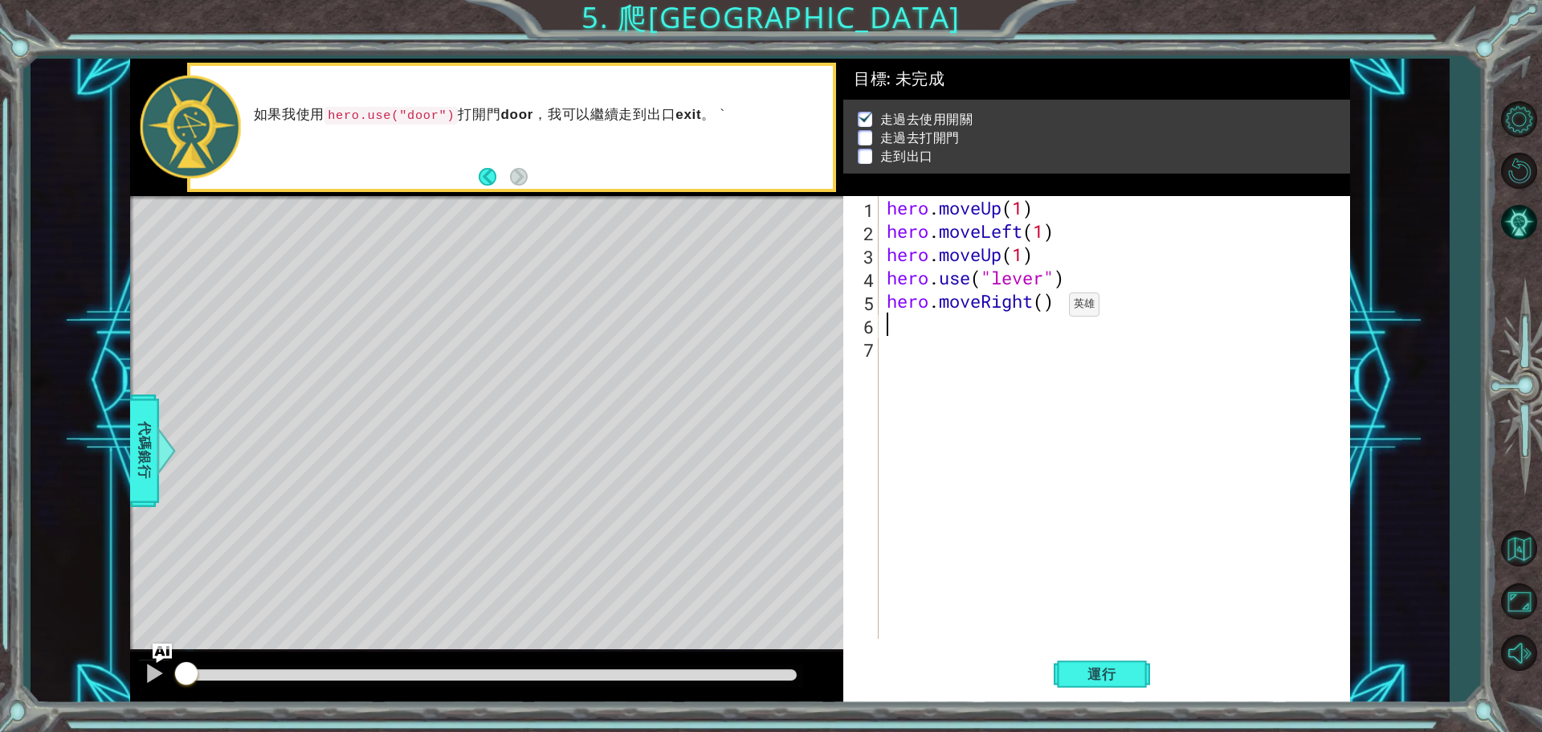
click at [1045, 308] on div "hero . moveUp ( 1 ) hero . moveLeft ( 1 ) hero . moveUp ( 1 ) hero . use ( "lev…" at bounding box center [1118, 440] width 470 height 489
type textarea "hero.moveRight(3)"
click at [966, 347] on div "hero . moveUp ( 1 ) hero . moveLeft ( 1 ) hero . moveUp ( 1 ) hero . use ( "lev…" at bounding box center [1118, 440] width 470 height 489
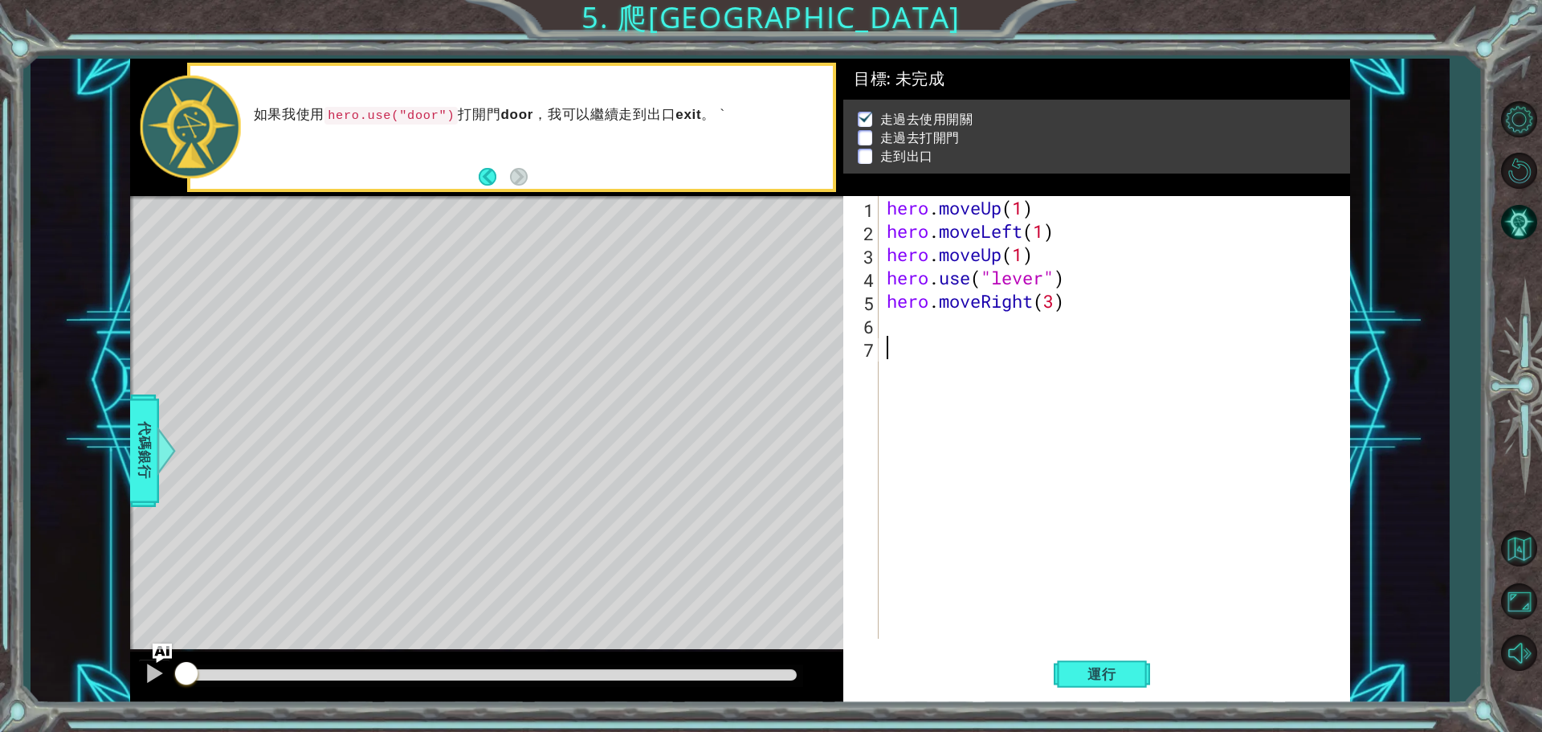
click at [923, 321] on div "hero . moveUp ( 1 ) hero . moveLeft ( 1 ) hero . moveUp ( 1 ) hero . use ( "lev…" at bounding box center [1118, 440] width 470 height 489
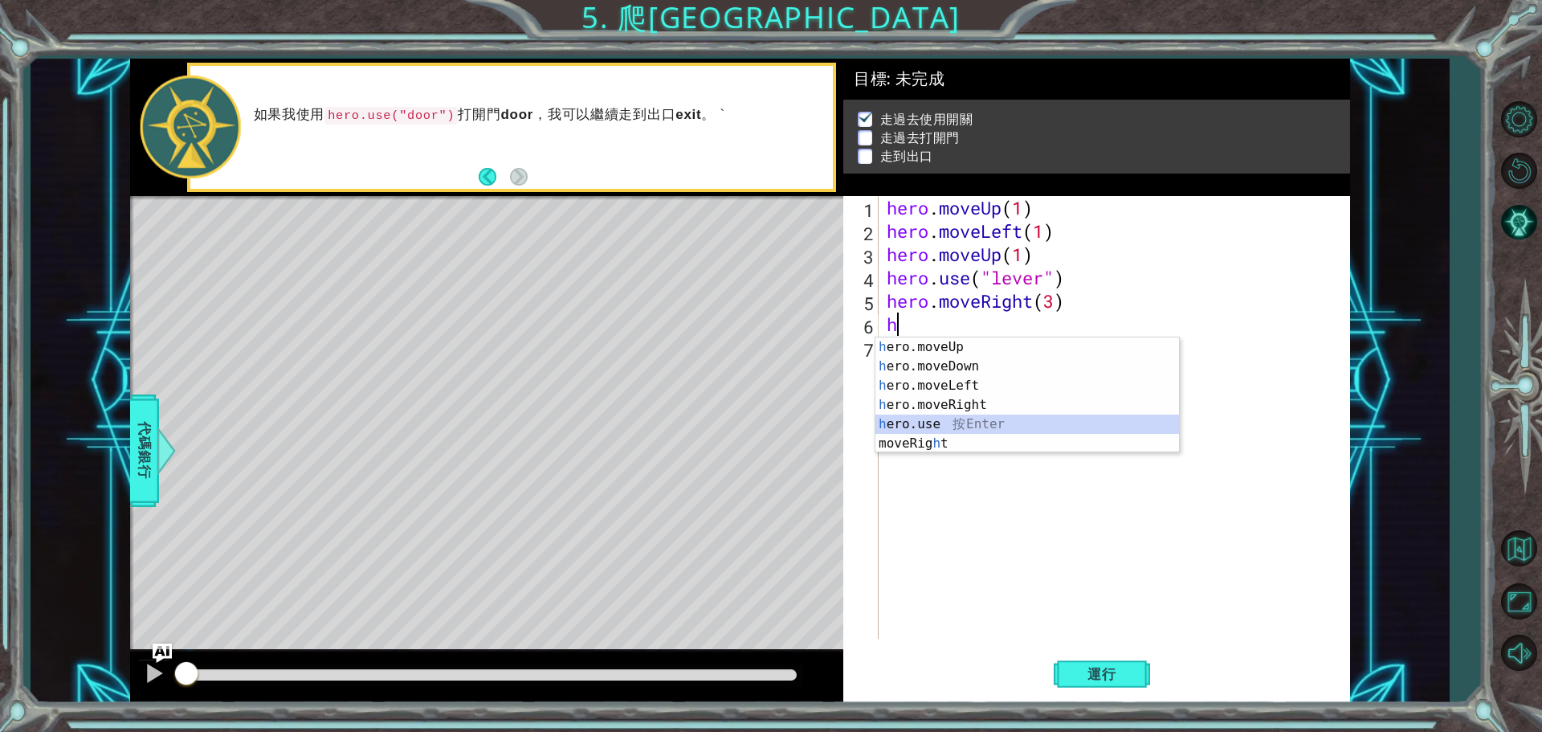
click at [966, 430] on div "h ero.moveUp 按 Enter h ero.moveDown 按 Enter h ero.moveLeft 按 Enter h ero.moveRi…" at bounding box center [1027, 414] width 304 height 154
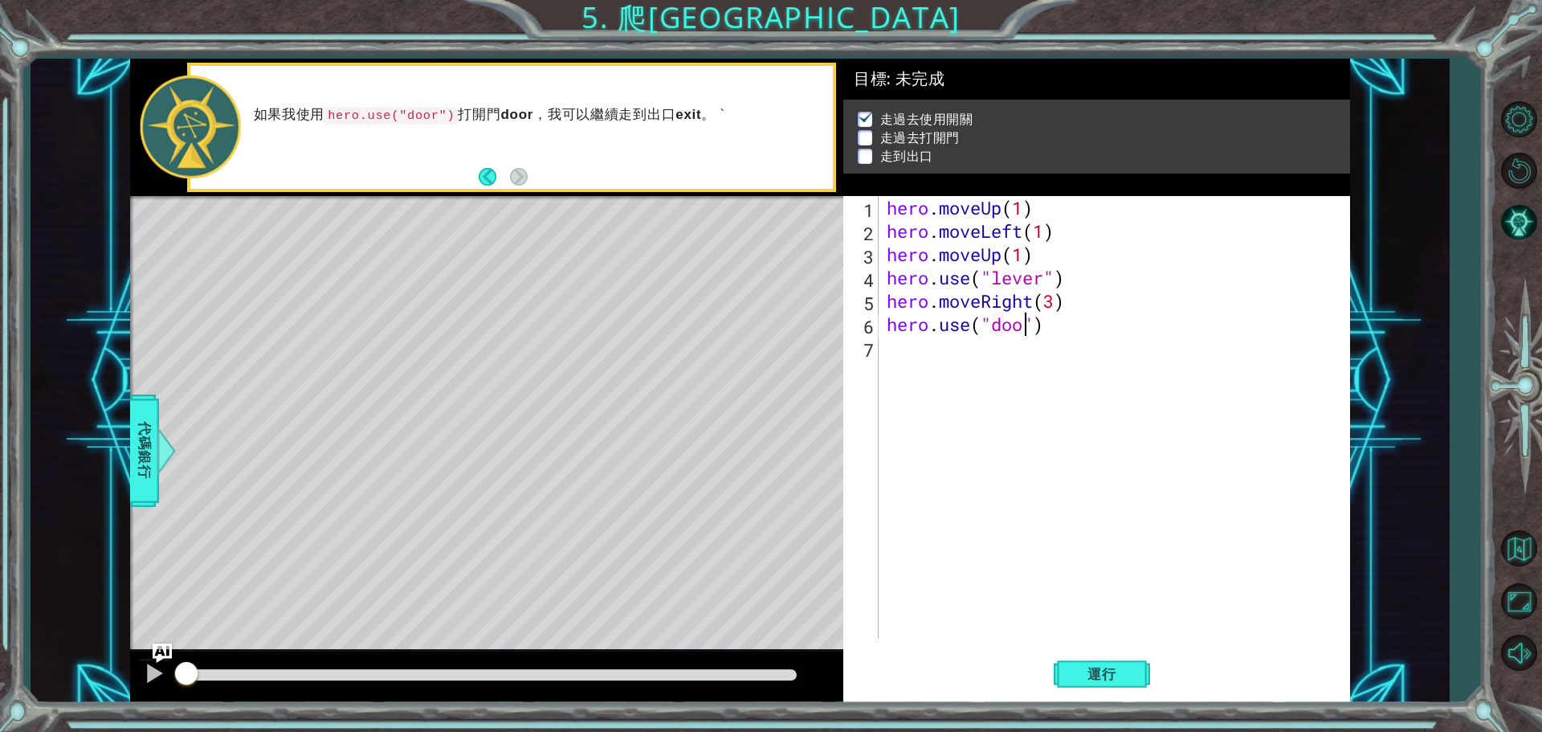
scroll to position [0, 6]
type textarea "hero.use("door")"
click at [1070, 669] on button "運行" at bounding box center [1101, 673] width 96 height 51
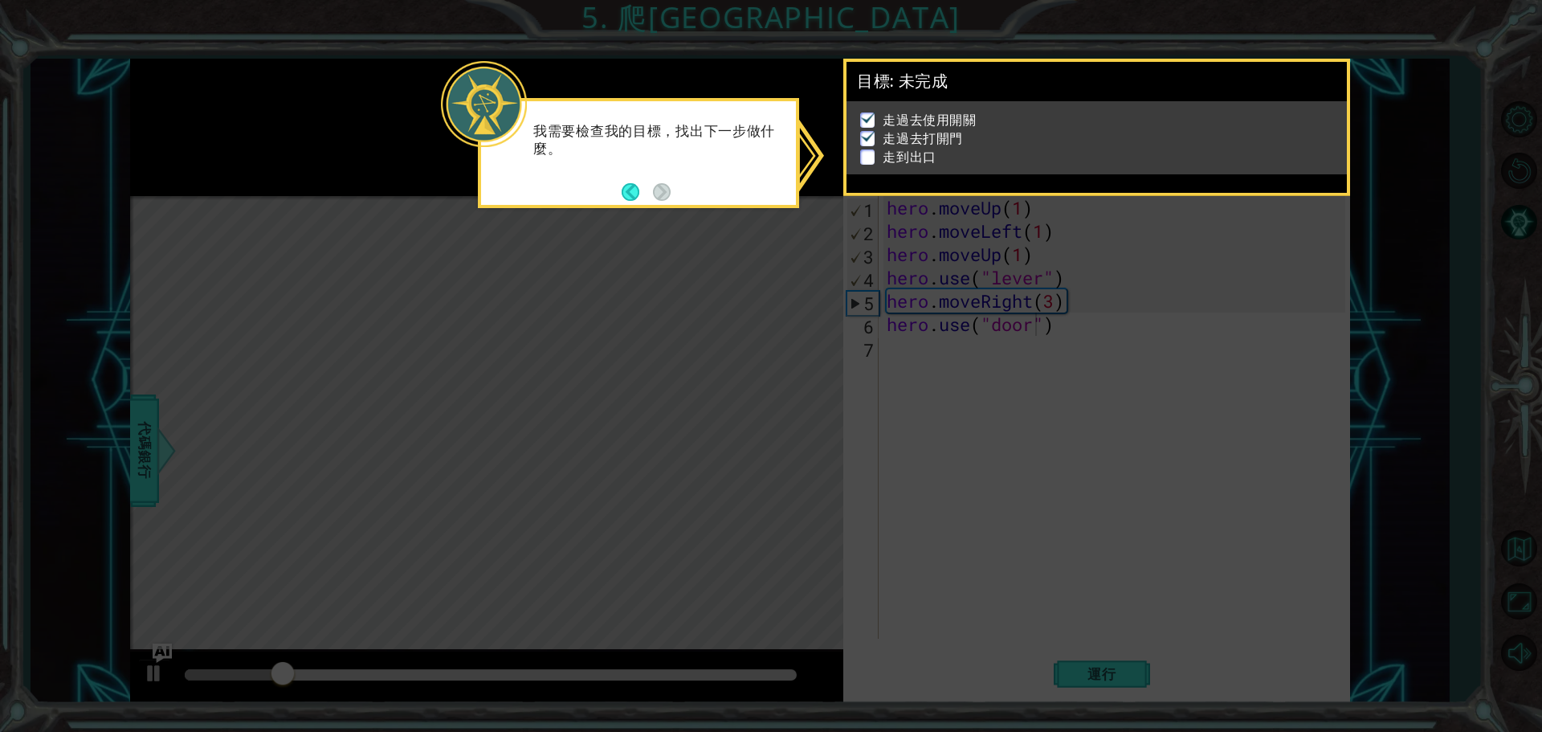
click at [999, 410] on icon at bounding box center [771, 366] width 1542 height 732
click at [630, 185] on button "Back" at bounding box center [636, 192] width 31 height 18
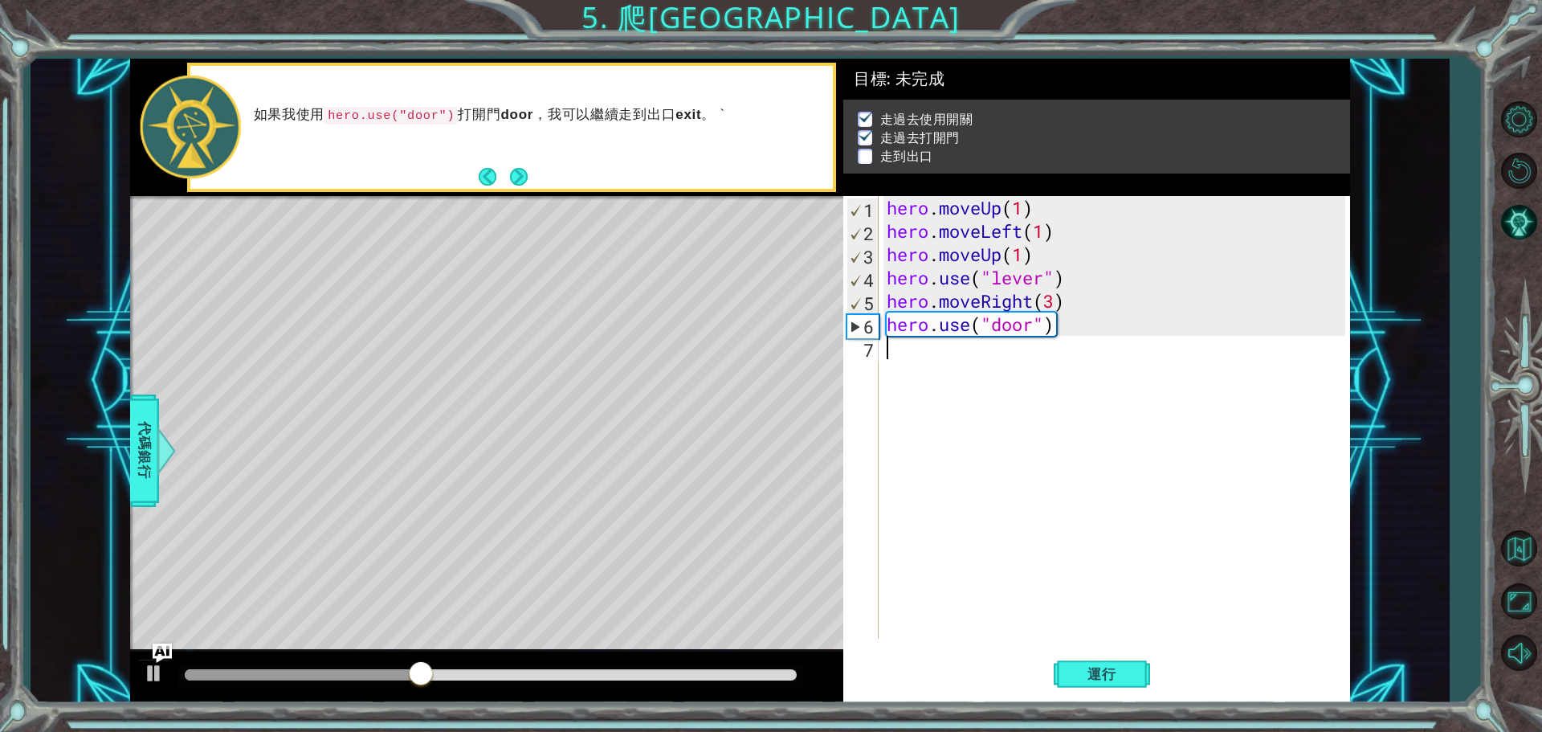
click at [950, 367] on div "hero . moveUp ( 1 ) hero . moveLeft ( 1 ) hero . moveUp ( 1 ) hero . use ( "lev…" at bounding box center [1118, 440] width 470 height 489
type textarea "h"
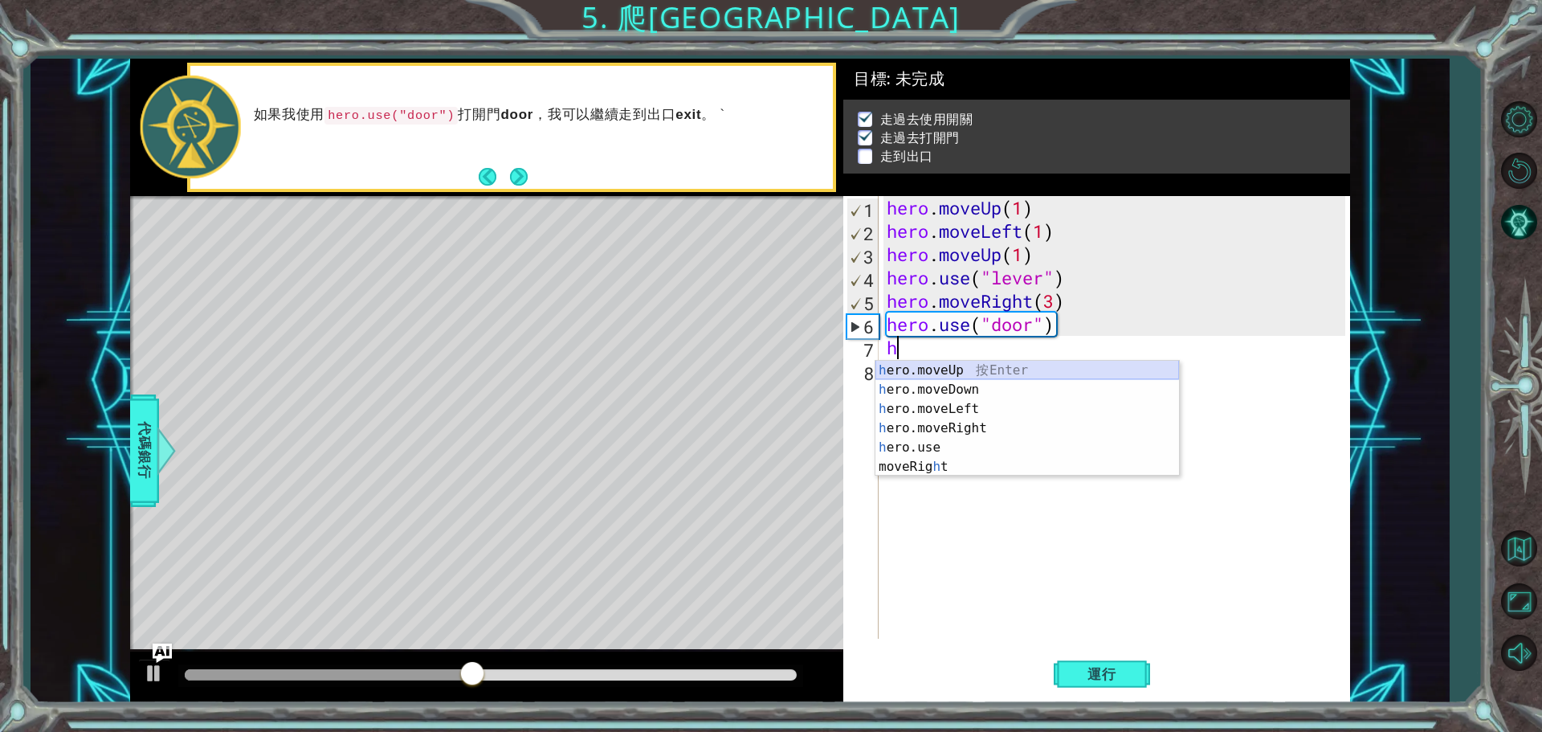
click at [962, 371] on div "h ero.moveUp 按 Enter h ero.moveDown 按 Enter h ero.moveLeft 按 Enter h ero.moveRi…" at bounding box center [1027, 438] width 304 height 154
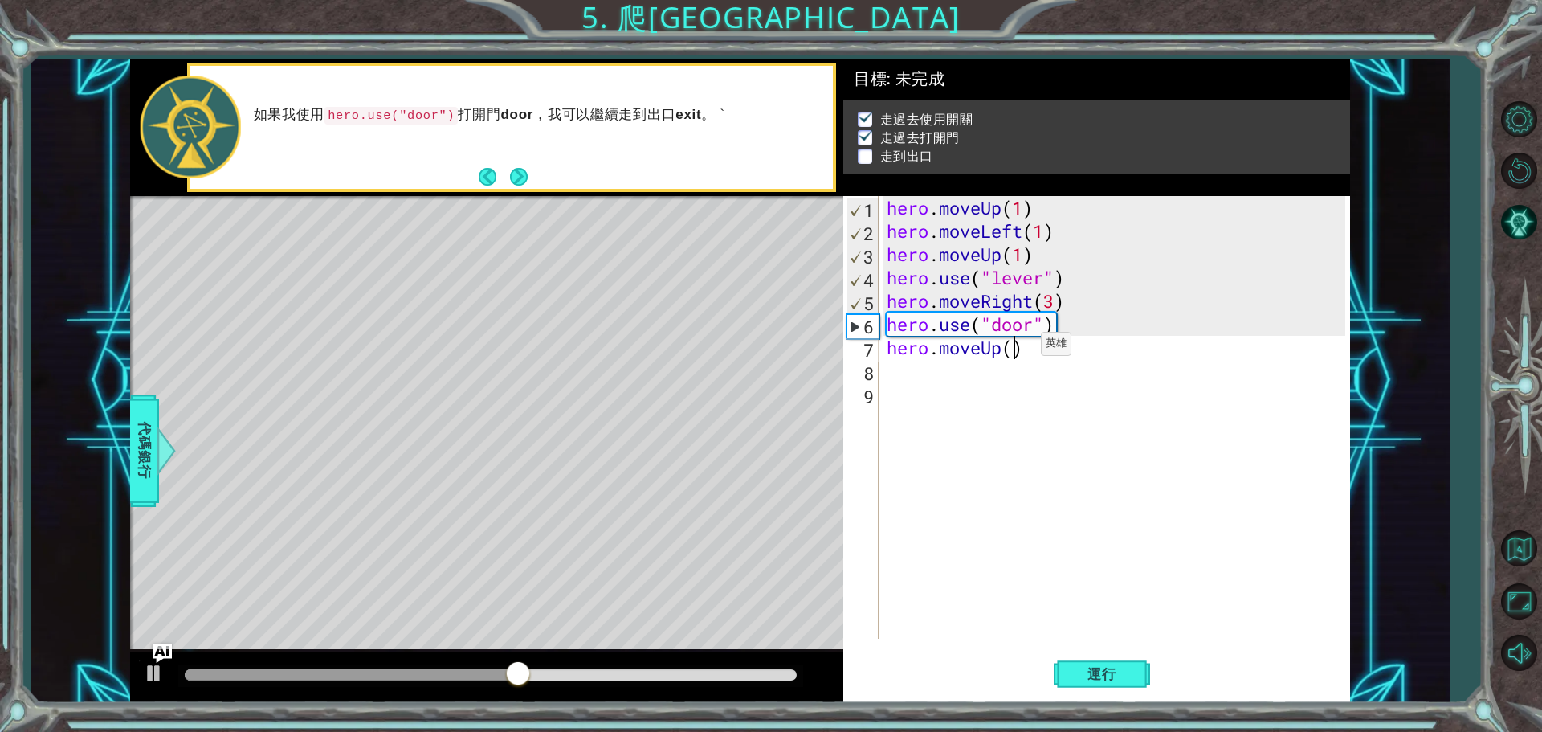
click at [1017, 348] on div "hero . moveUp ( 1 ) hero . moveLeft ( 1 ) hero . moveUp ( 1 ) hero . use ( "lev…" at bounding box center [1118, 440] width 470 height 489
type textarea "hero.moveUp(2)"
click at [963, 383] on div "hero . moveUp ( 1 ) hero . moveLeft ( 1 ) hero . moveUp ( 1 ) hero . use ( "lev…" at bounding box center [1118, 440] width 470 height 489
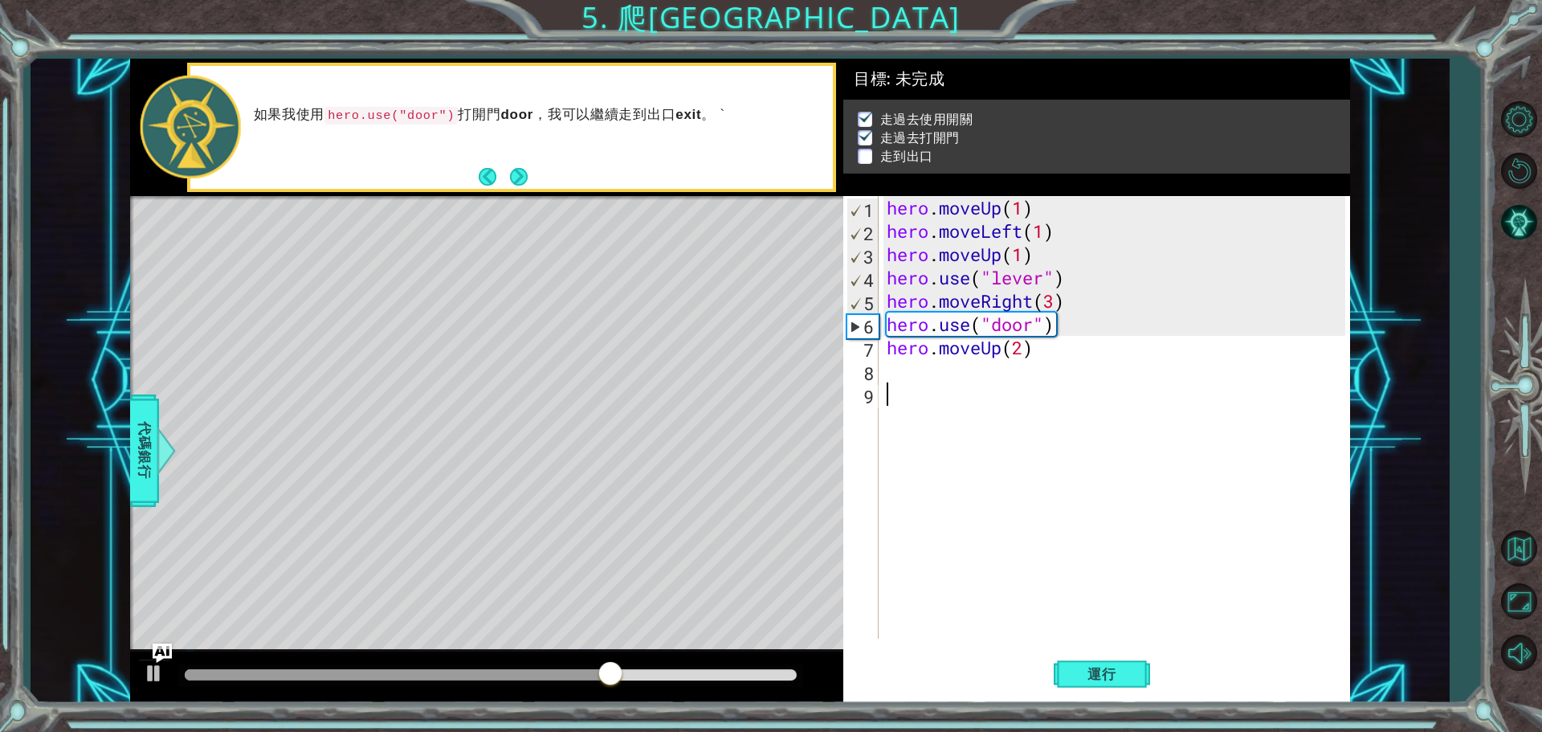
click at [953, 375] on div "hero . moveUp ( 1 ) hero . moveLeft ( 1 ) hero . moveUp ( 1 ) hero . use ( "lev…" at bounding box center [1118, 440] width 470 height 489
type textarea "h"
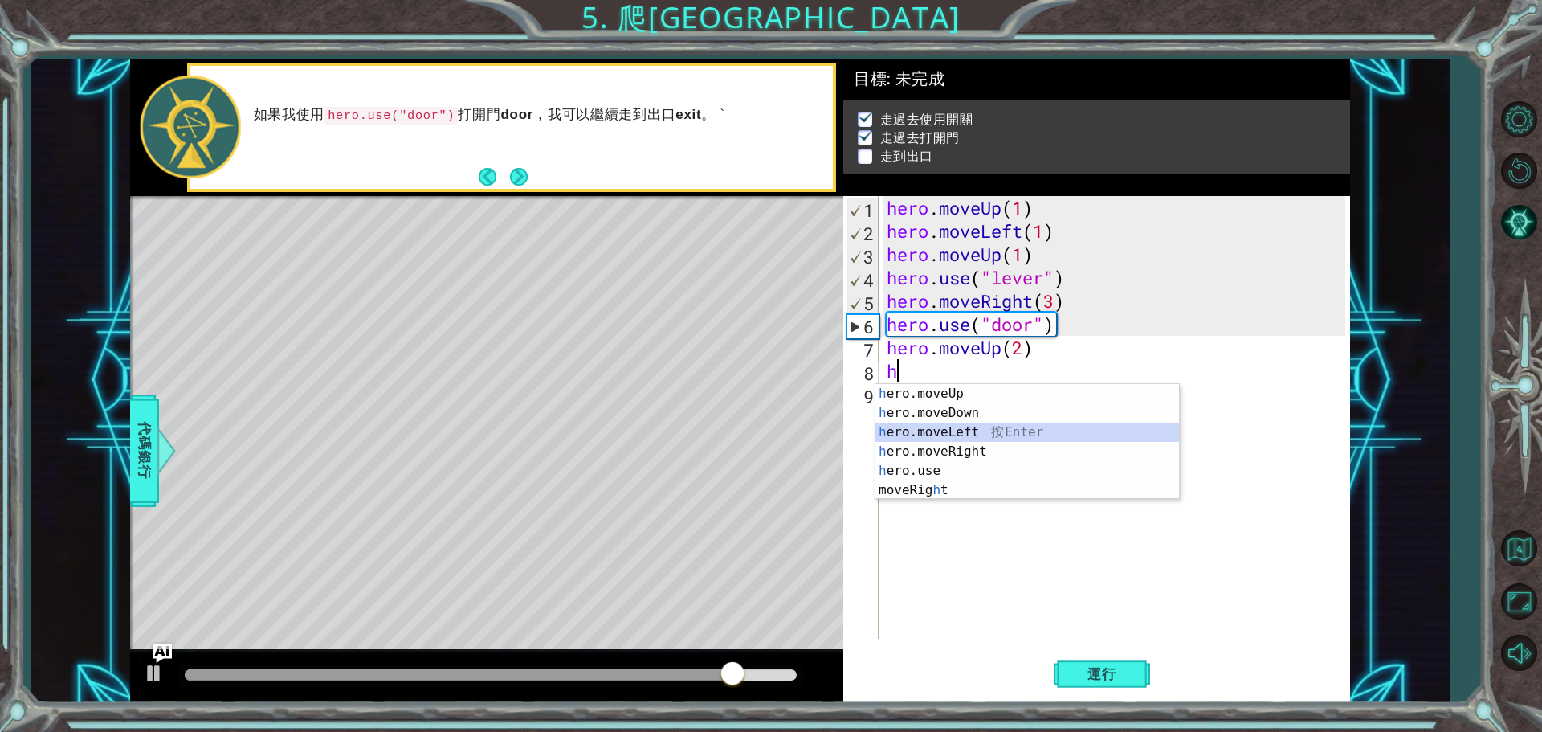
click at [954, 434] on div "h ero.moveUp 按 Enter h ero.moveDown 按 Enter h ero.moveLeft 按 Enter h ero.moveRi…" at bounding box center [1027, 461] width 304 height 154
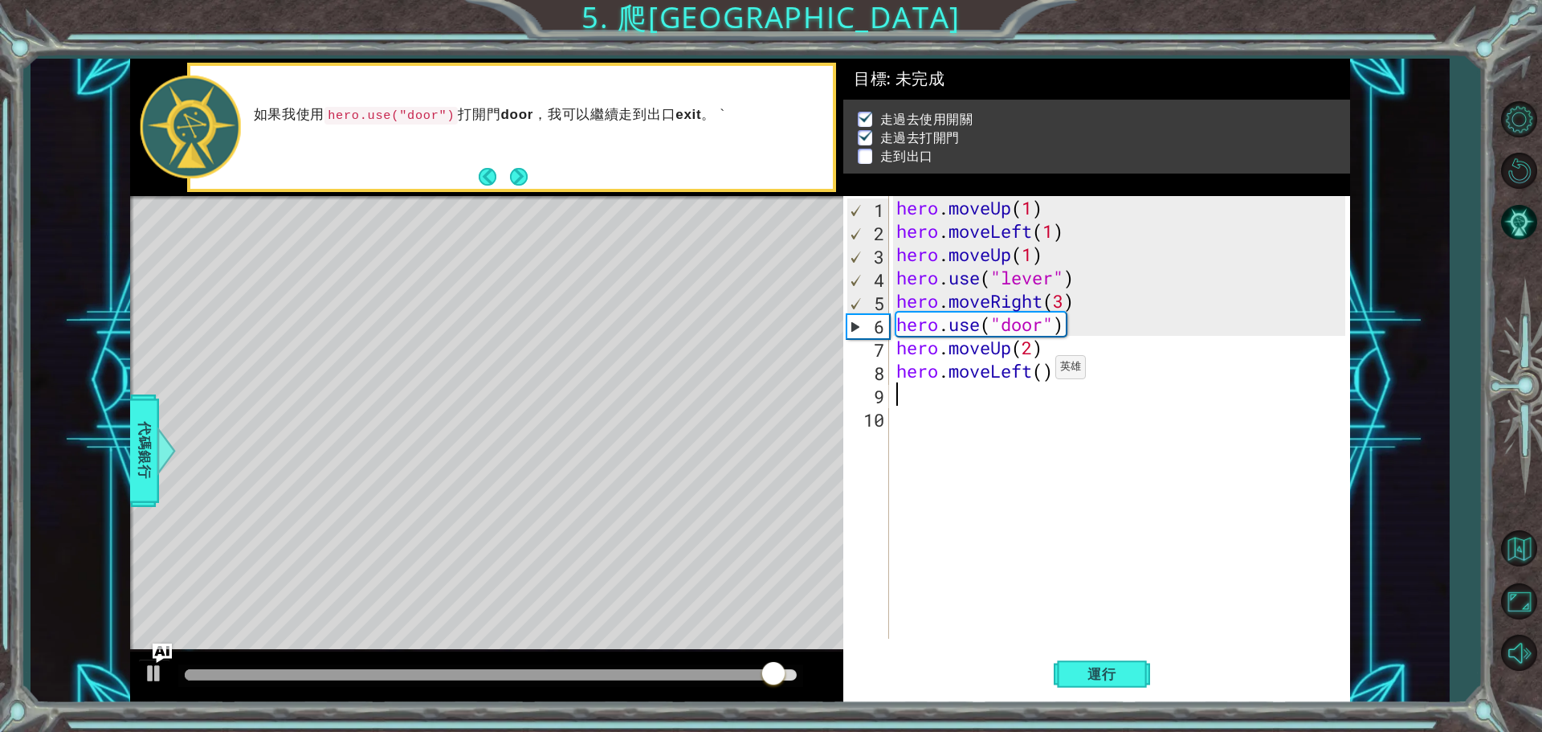
click at [1041, 371] on div "hero . moveUp ( 1 ) hero . moveLeft ( 1 ) hero . moveUp ( 1 ) hero . use ( "lev…" at bounding box center [1123, 440] width 460 height 489
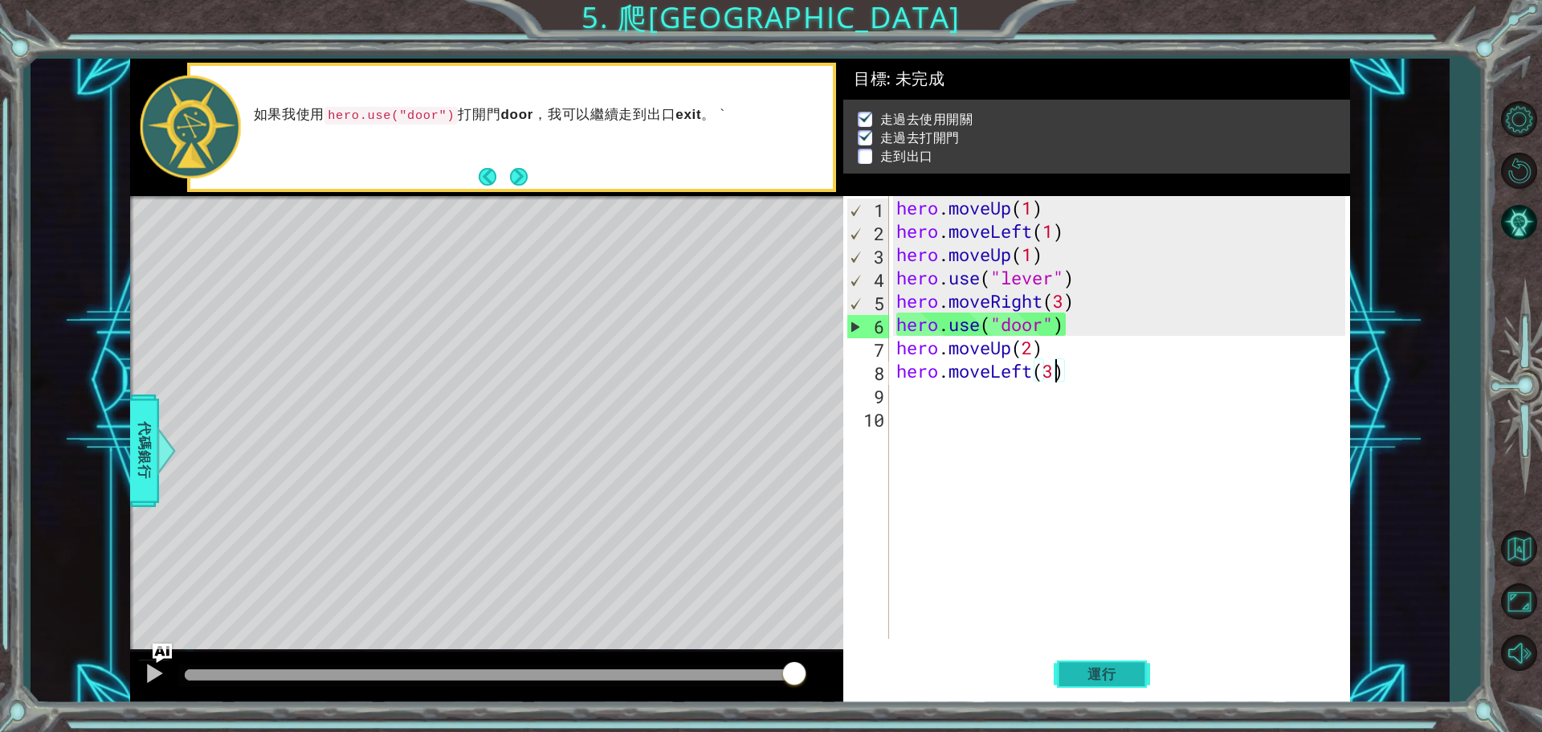
type textarea "hero.moveLeft(3)"
click at [1100, 679] on span "運行" at bounding box center [1101, 674] width 61 height 16
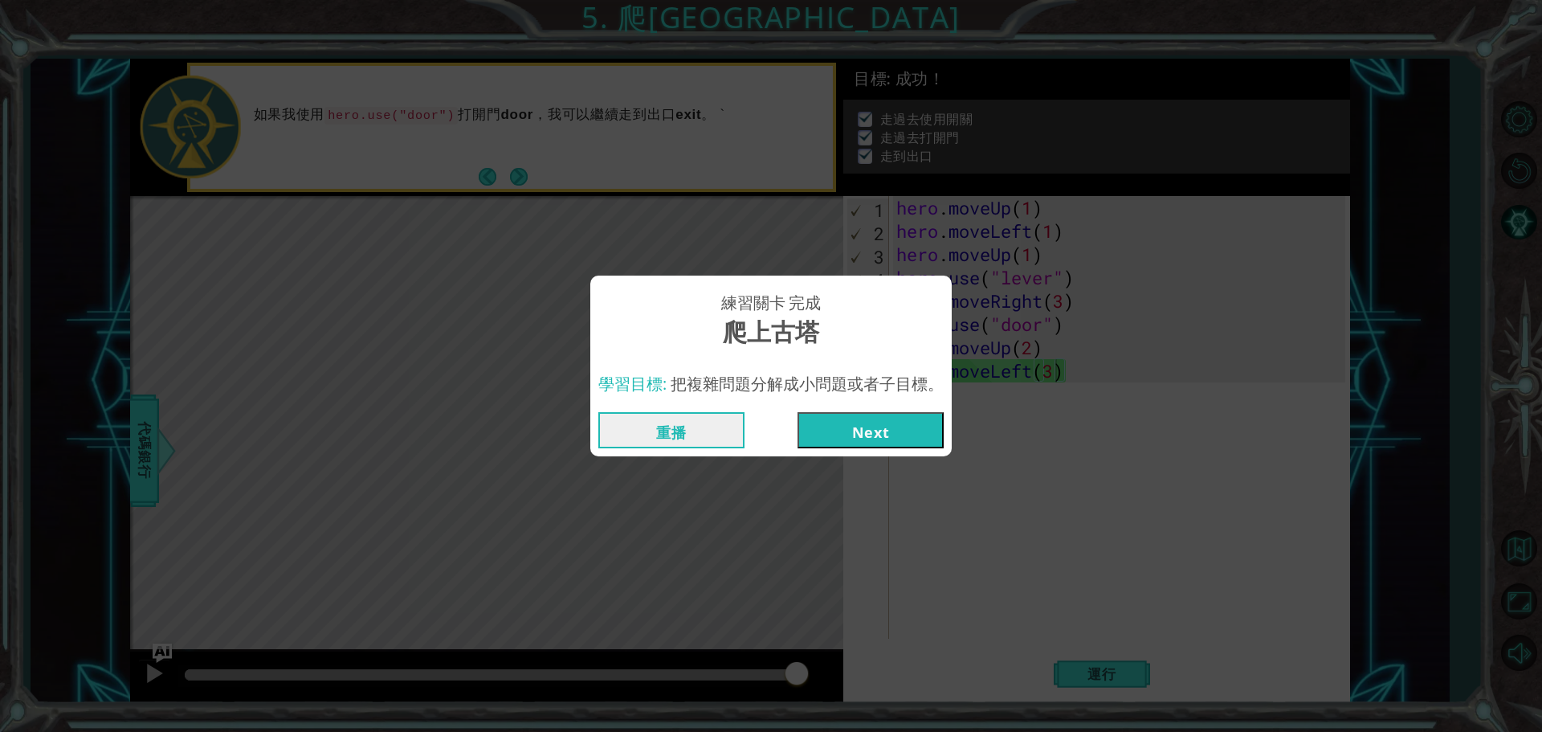
click at [868, 435] on button "Next" at bounding box center [870, 430] width 146 height 36
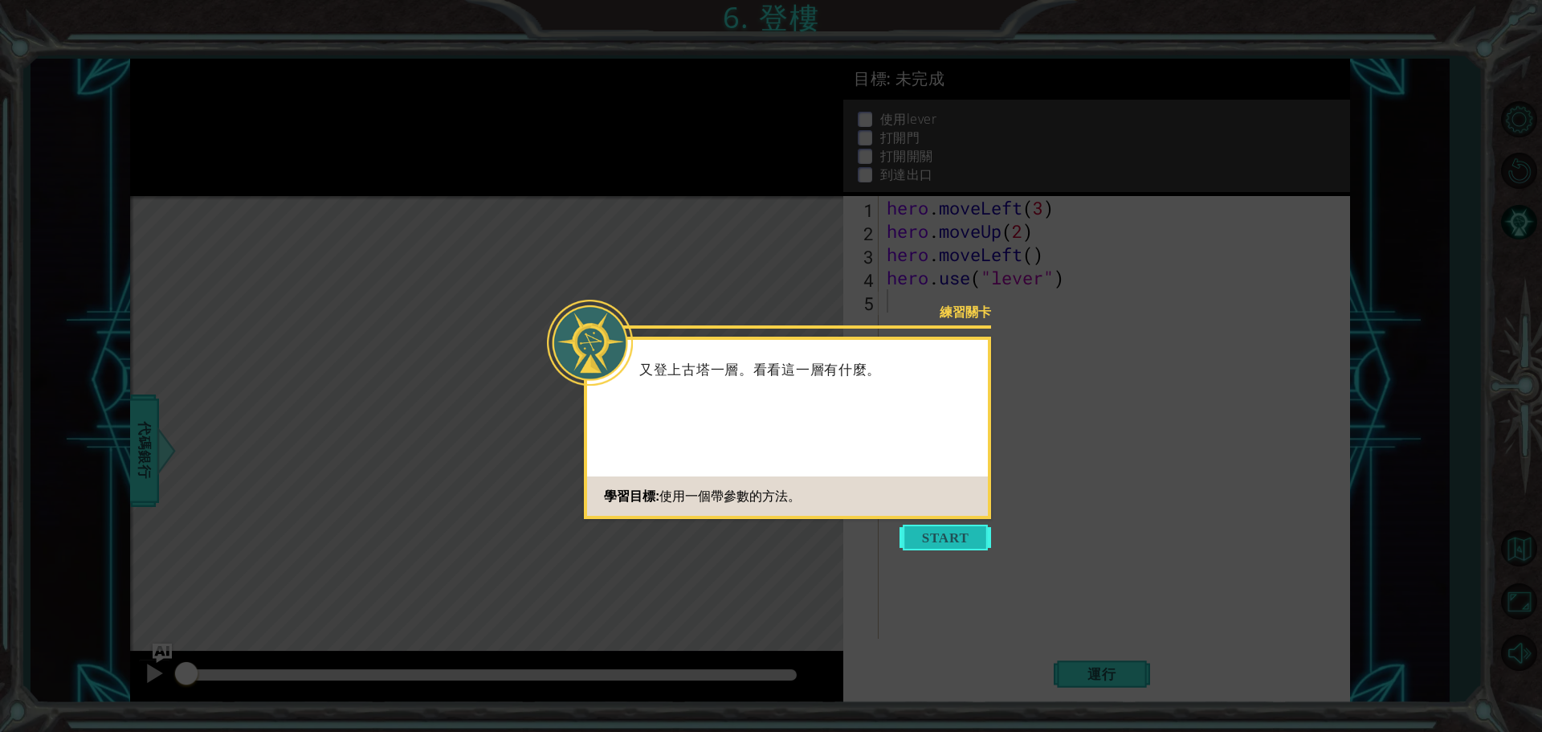
click at [966, 534] on button "Start" at bounding box center [945, 537] width 92 height 26
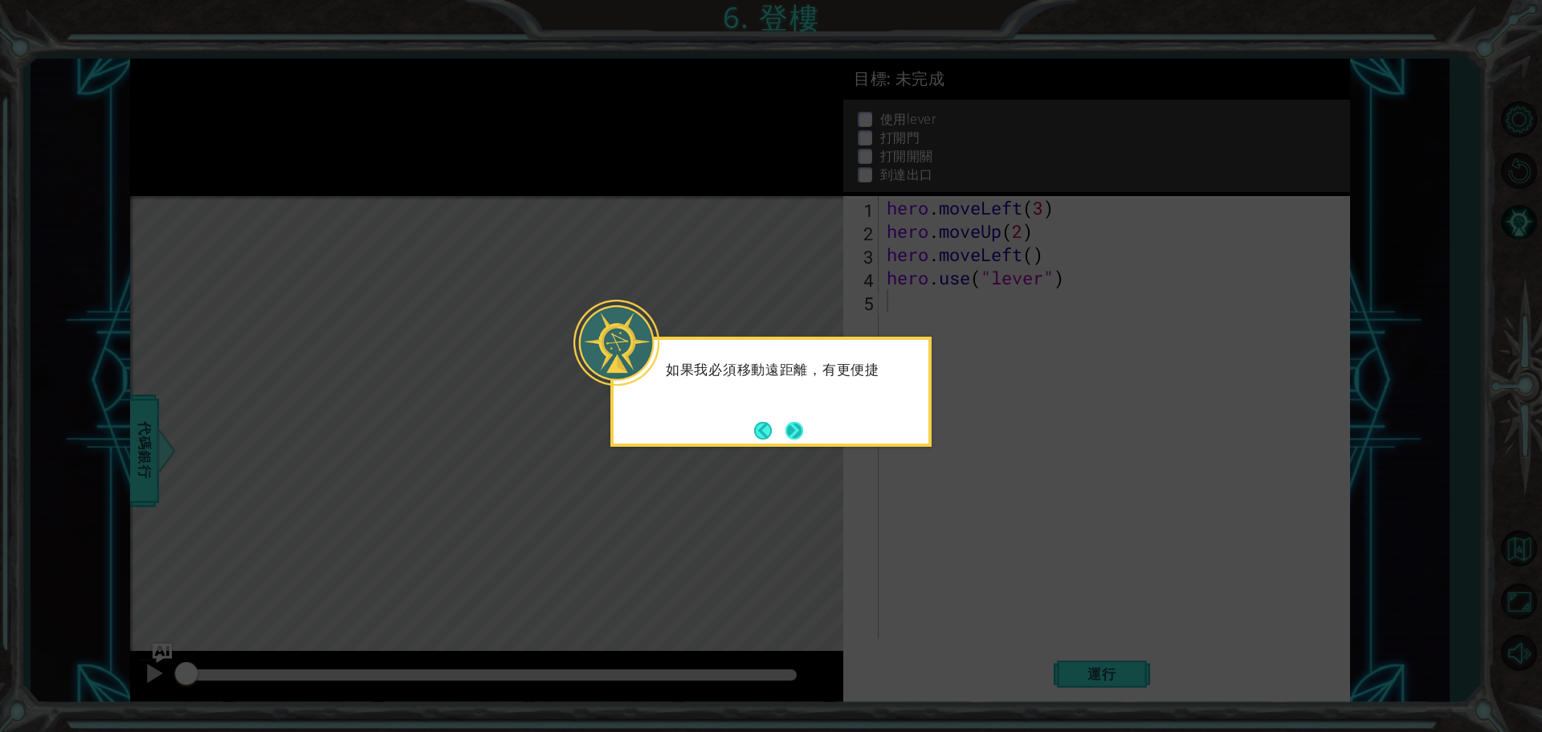
click at [789, 439] on button "Next" at bounding box center [794, 431] width 18 height 18
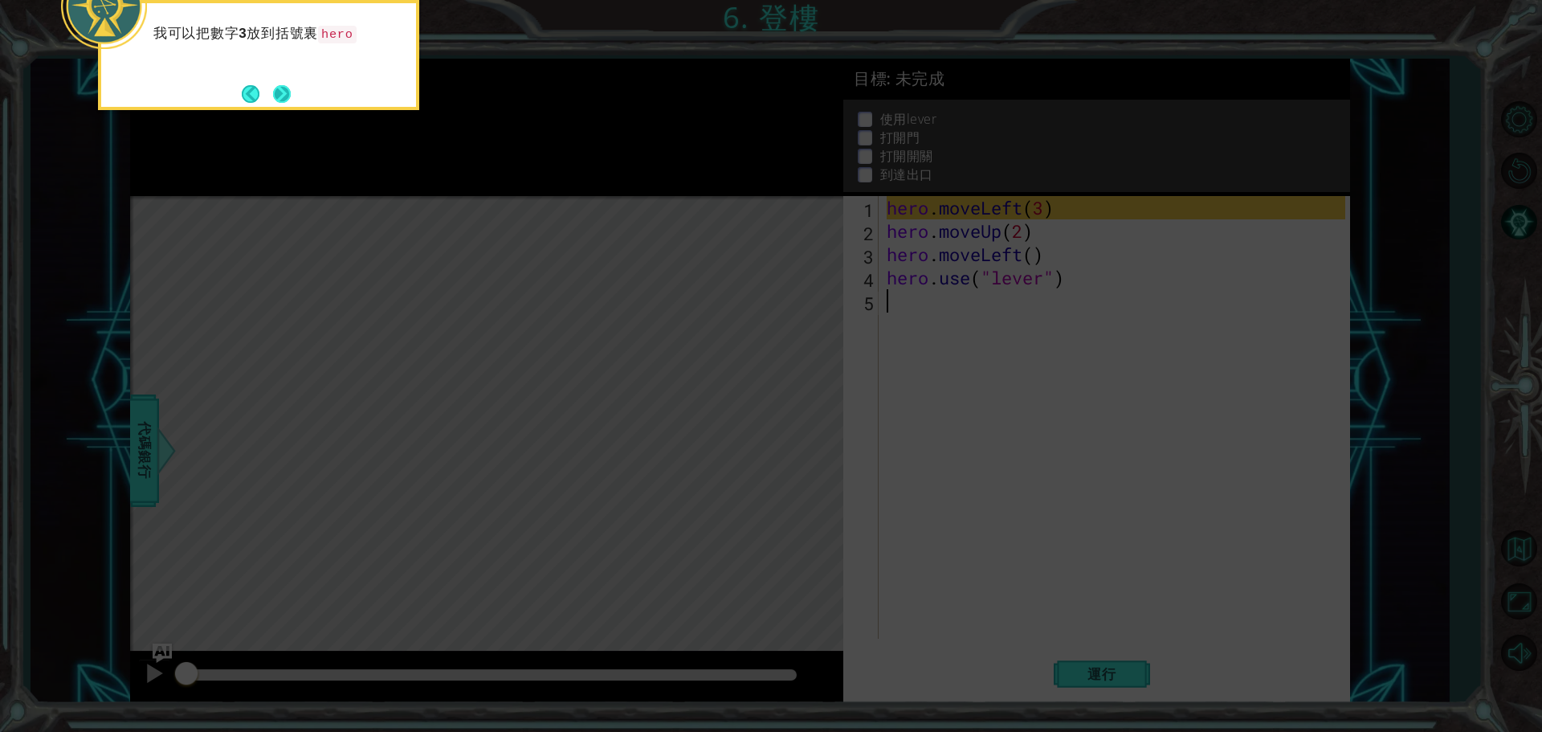
click at [291, 96] on button "Next" at bounding box center [282, 94] width 18 height 18
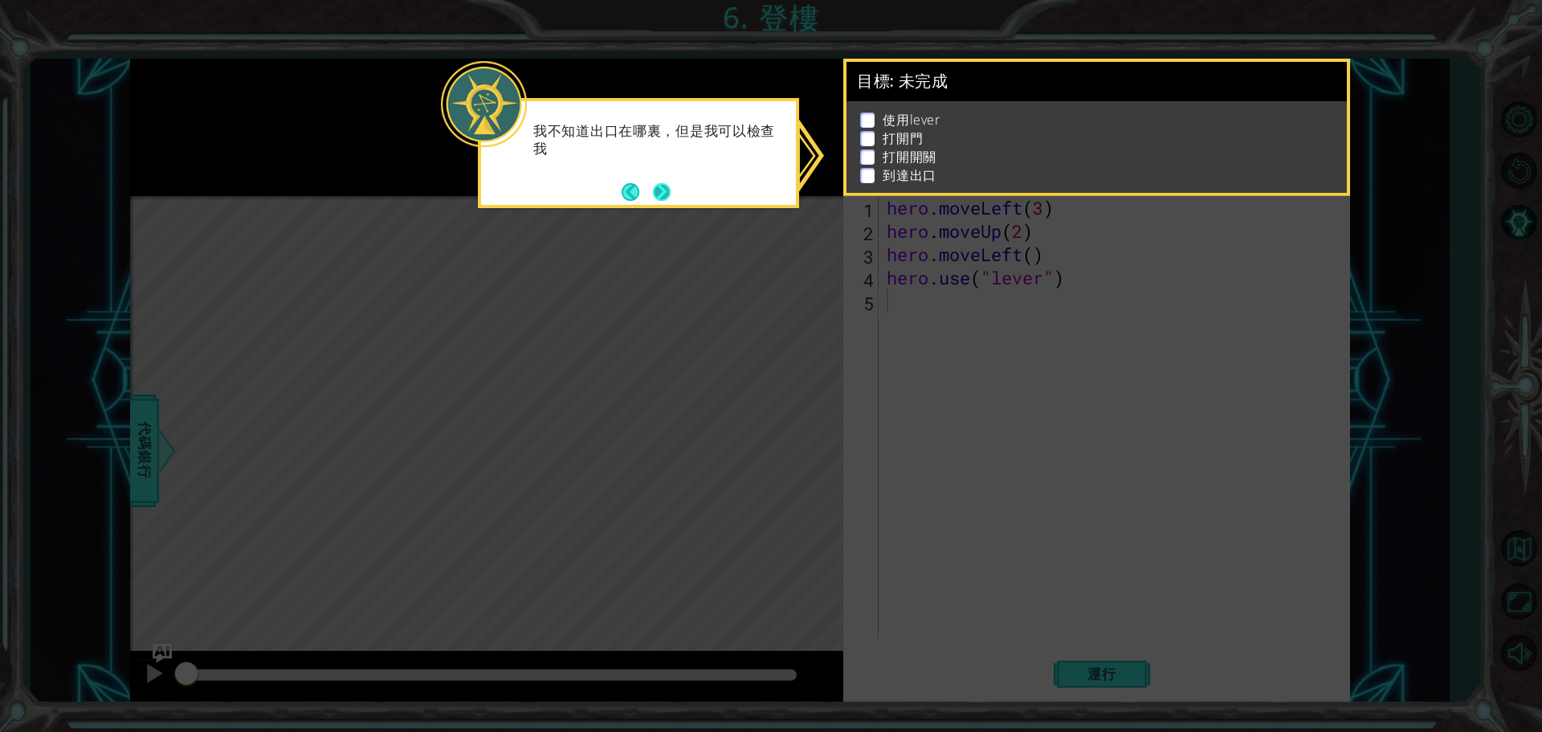
click at [653, 183] on button "Next" at bounding box center [662, 192] width 18 height 18
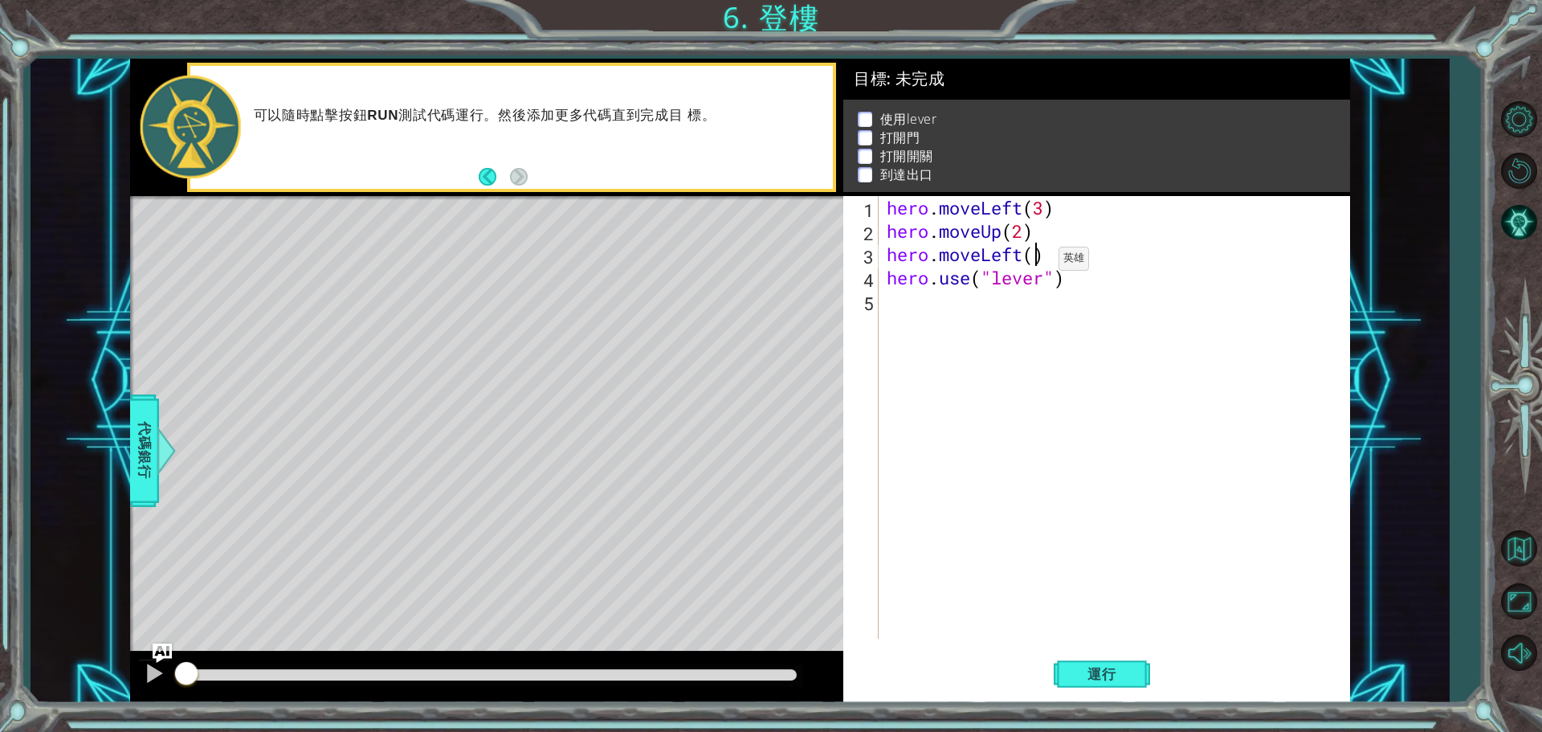
click at [1034, 263] on div "hero . moveLeft ( 3 ) hero . moveUp ( 2 ) hero . moveLeft ( ) hero . use ( "lev…" at bounding box center [1118, 440] width 470 height 489
type textarea "hero.moveLeft(1)"
click at [903, 304] on div "hero . moveLeft ( 3 ) hero . moveUp ( 2 ) hero . moveLeft ( 1 ) hero . use ( "l…" at bounding box center [1118, 440] width 470 height 489
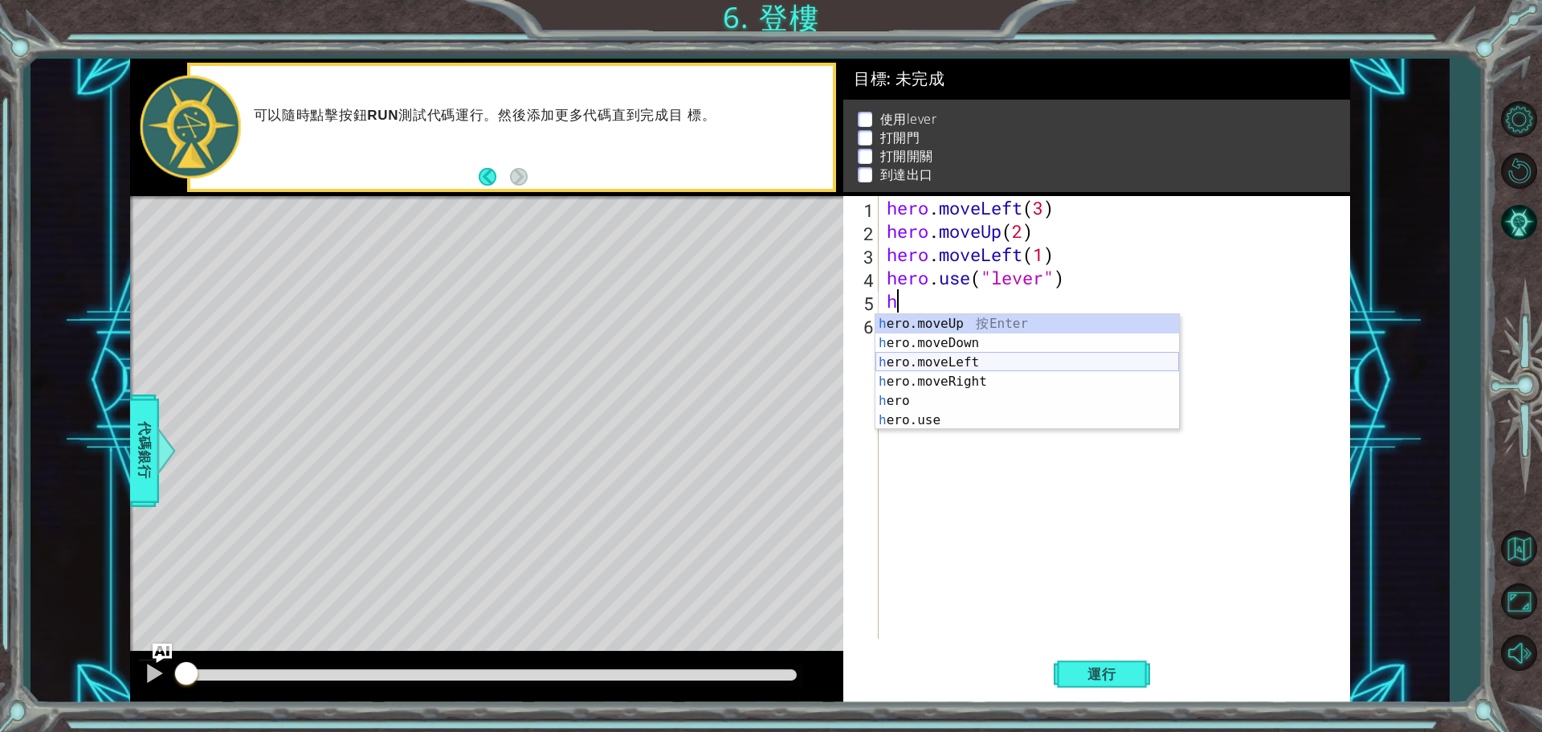
click at [949, 359] on div "h ero.moveUp 按 Enter h ero.moveDown 按 Enter h ero.moveLeft 按 Enter h ero.moveRi…" at bounding box center [1027, 391] width 304 height 154
type textarea "hero.moveLeft(1)"
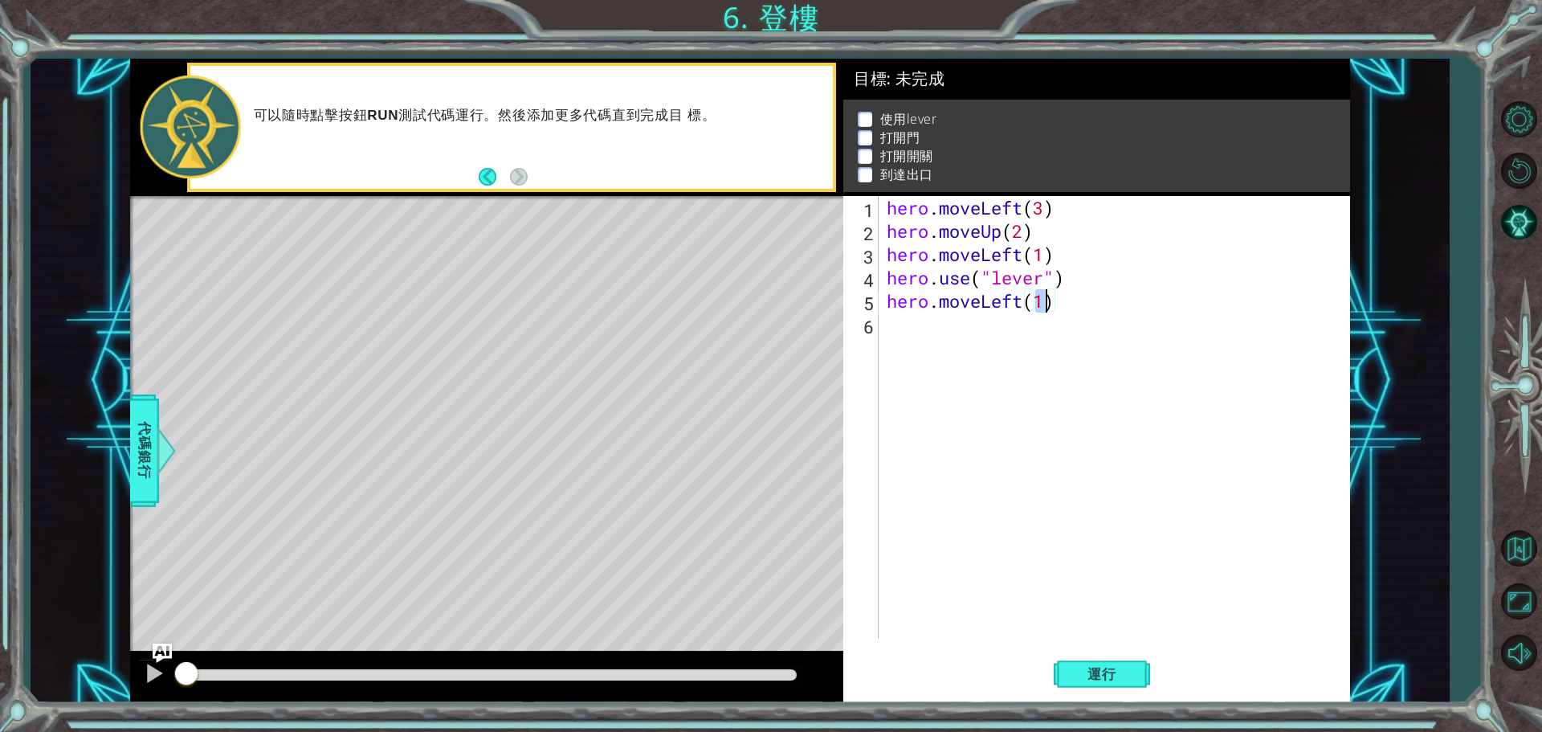
click at [950, 344] on div "hero . moveLeft ( 3 ) hero . moveUp ( 2 ) hero . moveLeft ( 1 ) hero . use ( "l…" at bounding box center [1118, 440] width 470 height 489
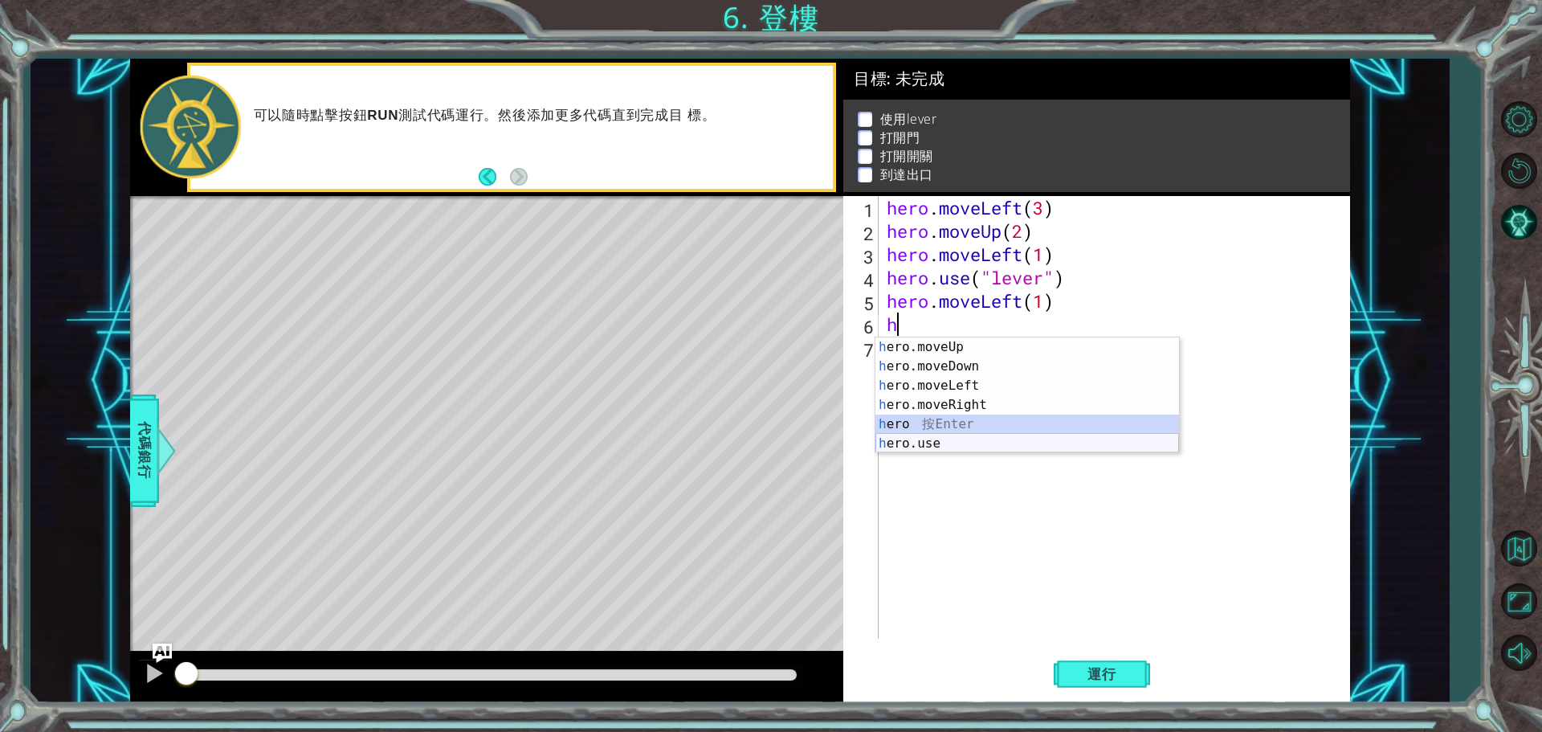
drag, startPoint x: 953, startPoint y: 416, endPoint x: 950, endPoint y: 446, distance: 29.9
click at [950, 446] on div "h ero.moveUp 按 Enter h ero.moveDown 按 Enter h ero.moveLeft 按 Enter h ero.moveRi…" at bounding box center [1027, 414] width 304 height 154
type textarea "hero"
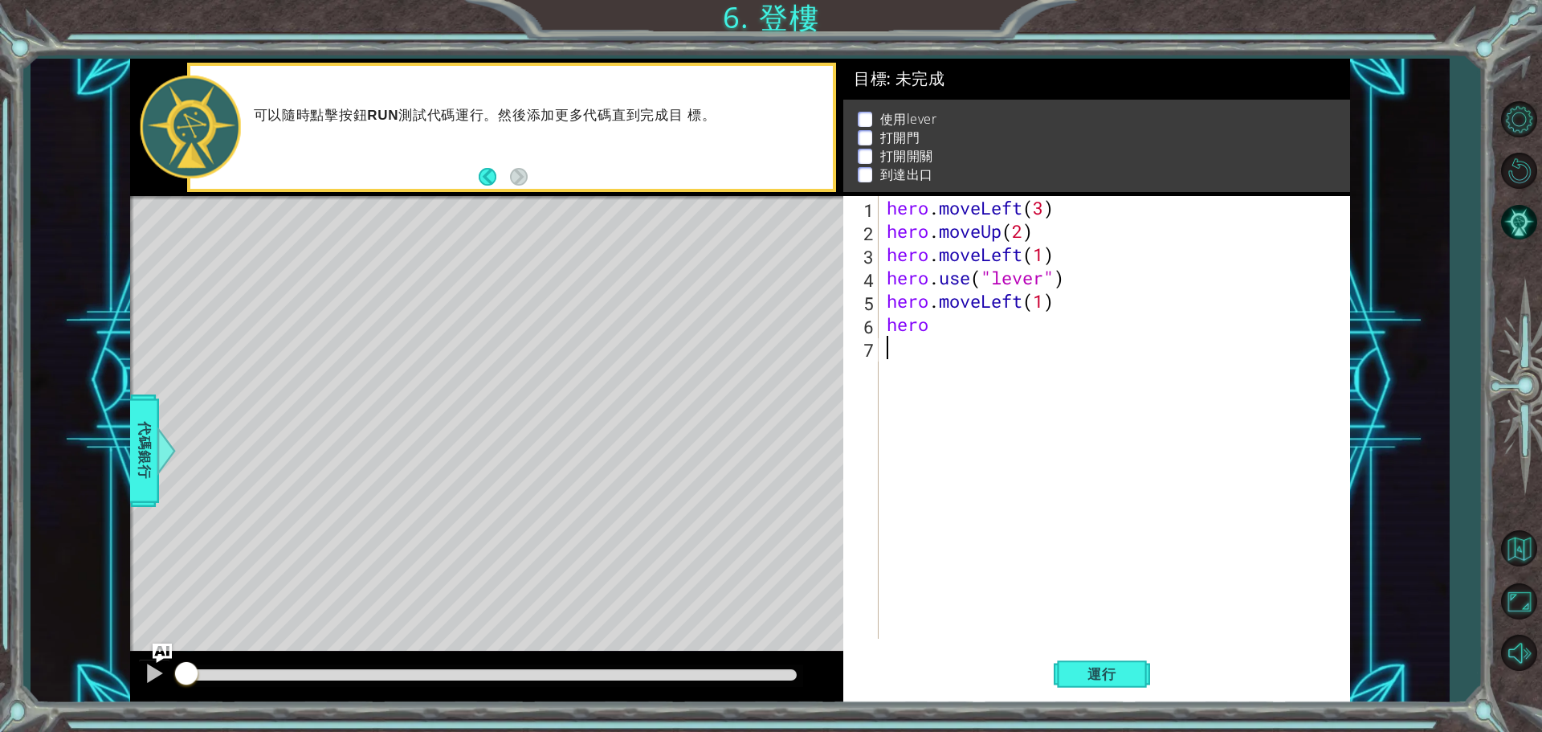
click at [950, 446] on div "hero . moveLeft ( 3 ) hero . moveUp ( 2 ) hero . moveLeft ( 1 ) hero . use ( "l…" at bounding box center [1118, 440] width 470 height 489
click at [963, 330] on div "hero . moveLeft ( 3 ) hero . moveUp ( 2 ) hero . moveLeft ( 1 ) hero . use ( "l…" at bounding box center [1118, 440] width 470 height 489
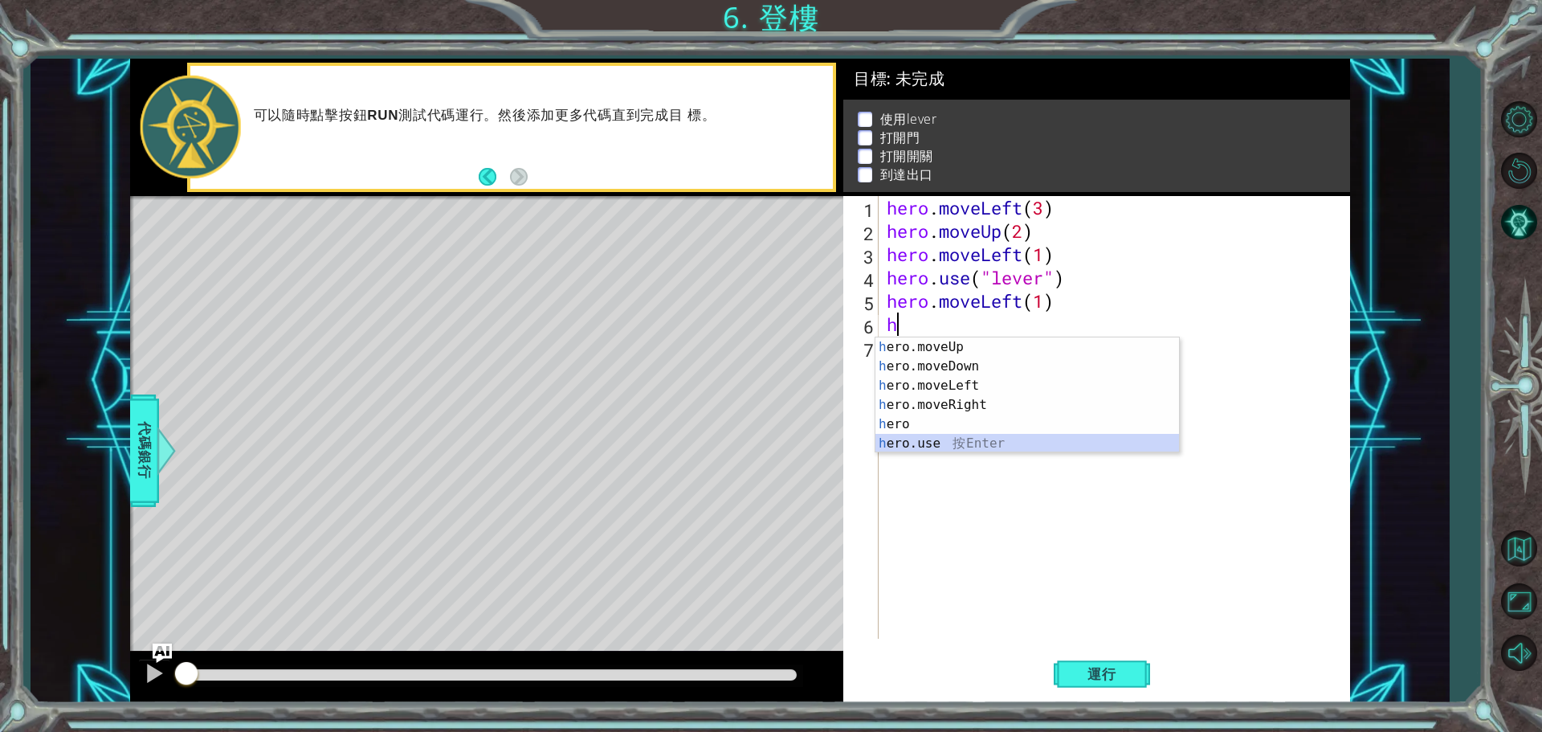
click at [948, 444] on div "h ero.moveUp 按 Enter h ero.moveDown 按 Enter h ero.moveLeft 按 Enter h ero.moveRi…" at bounding box center [1027, 414] width 304 height 154
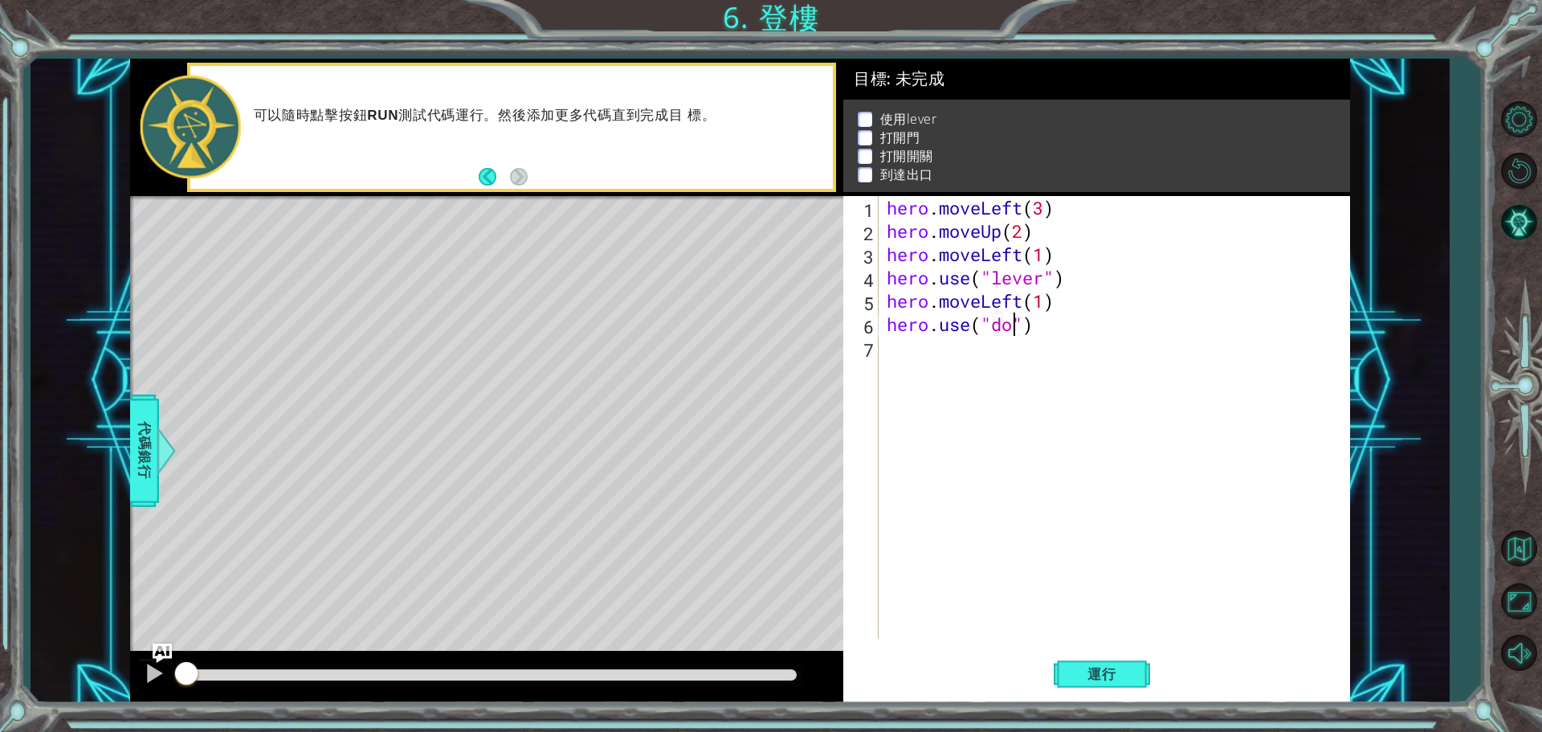
type textarea "hero.use("door")"
click at [922, 358] on div "hero . moveLeft ( 3 ) hero . moveUp ( 2 ) hero . moveLeft ( 1 ) hero . use ( "l…" at bounding box center [1118, 440] width 470 height 489
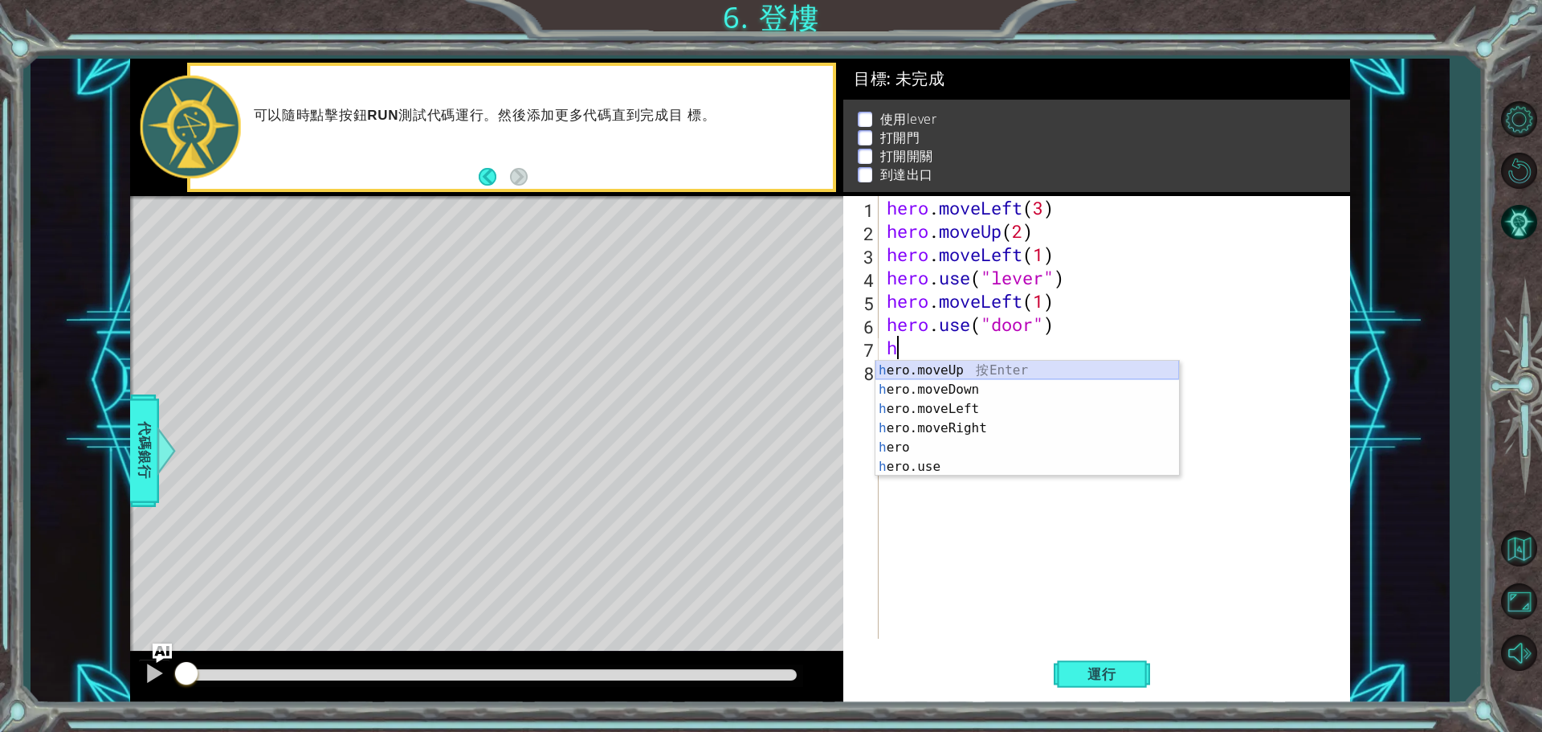
click at [981, 364] on div "h ero.moveUp 按 Enter h ero.moveDown 按 Enter h ero.moveLeft 按 Enter h ero.moveRi…" at bounding box center [1027, 438] width 304 height 154
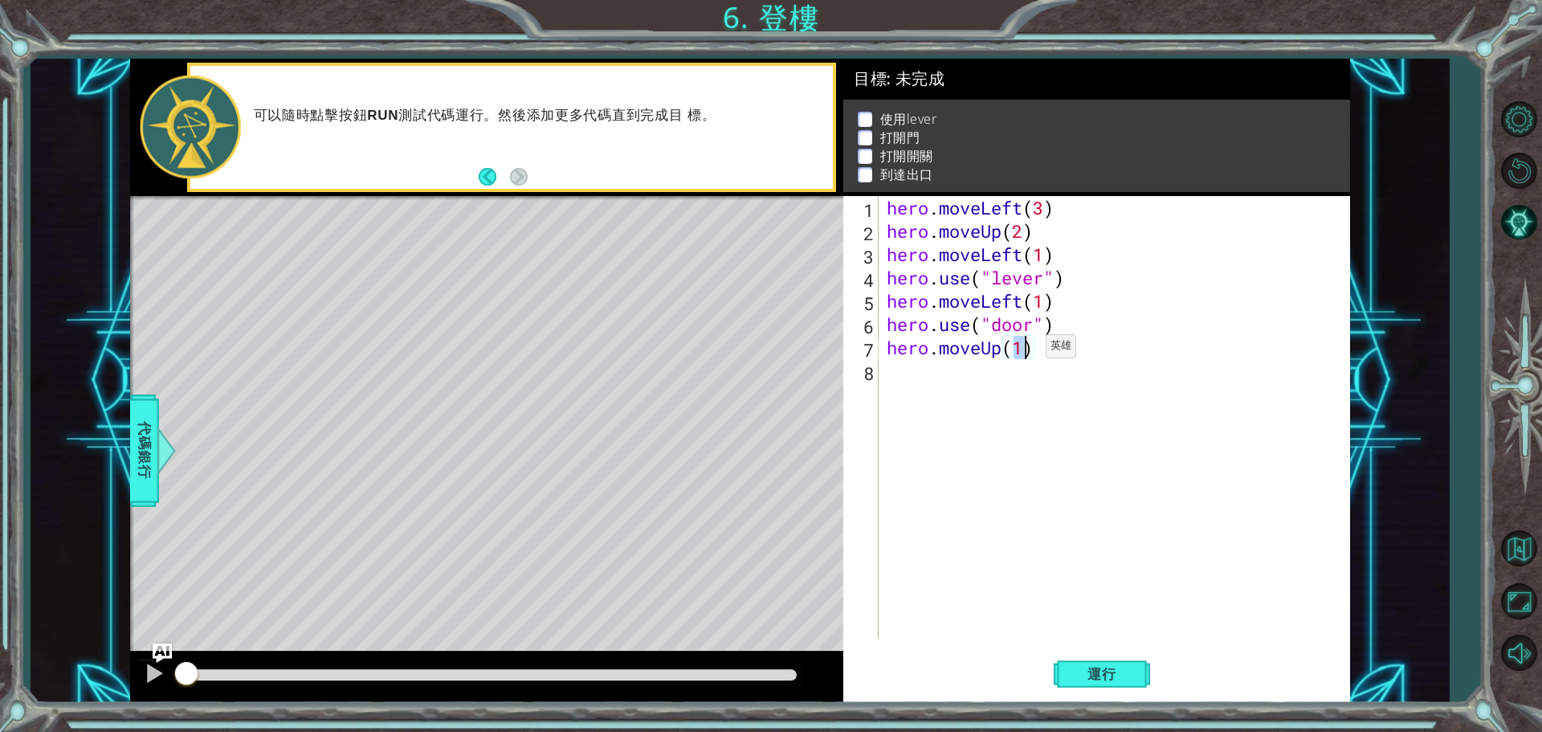
type textarea "hero.moveUp(2)"
click at [921, 387] on div "hero . moveLeft ( 3 ) hero . moveUp ( 2 ) hero . moveLeft ( 1 ) hero . use ( "l…" at bounding box center [1118, 440] width 470 height 489
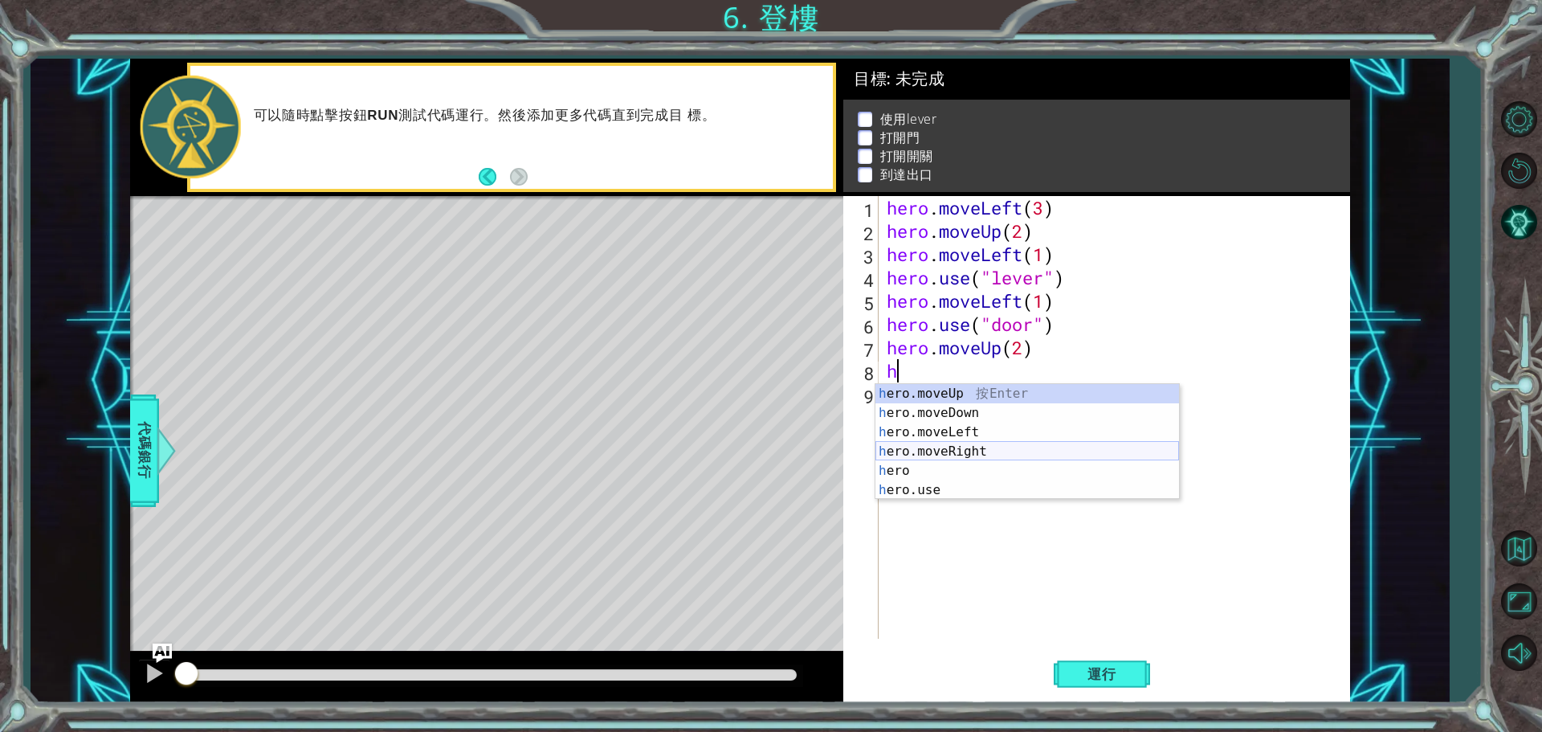
click at [964, 450] on div "h ero.moveUp 按 Enter h ero.moveDown 按 Enter h ero.moveLeft 按 Enter h ero.moveRi…" at bounding box center [1027, 461] width 304 height 154
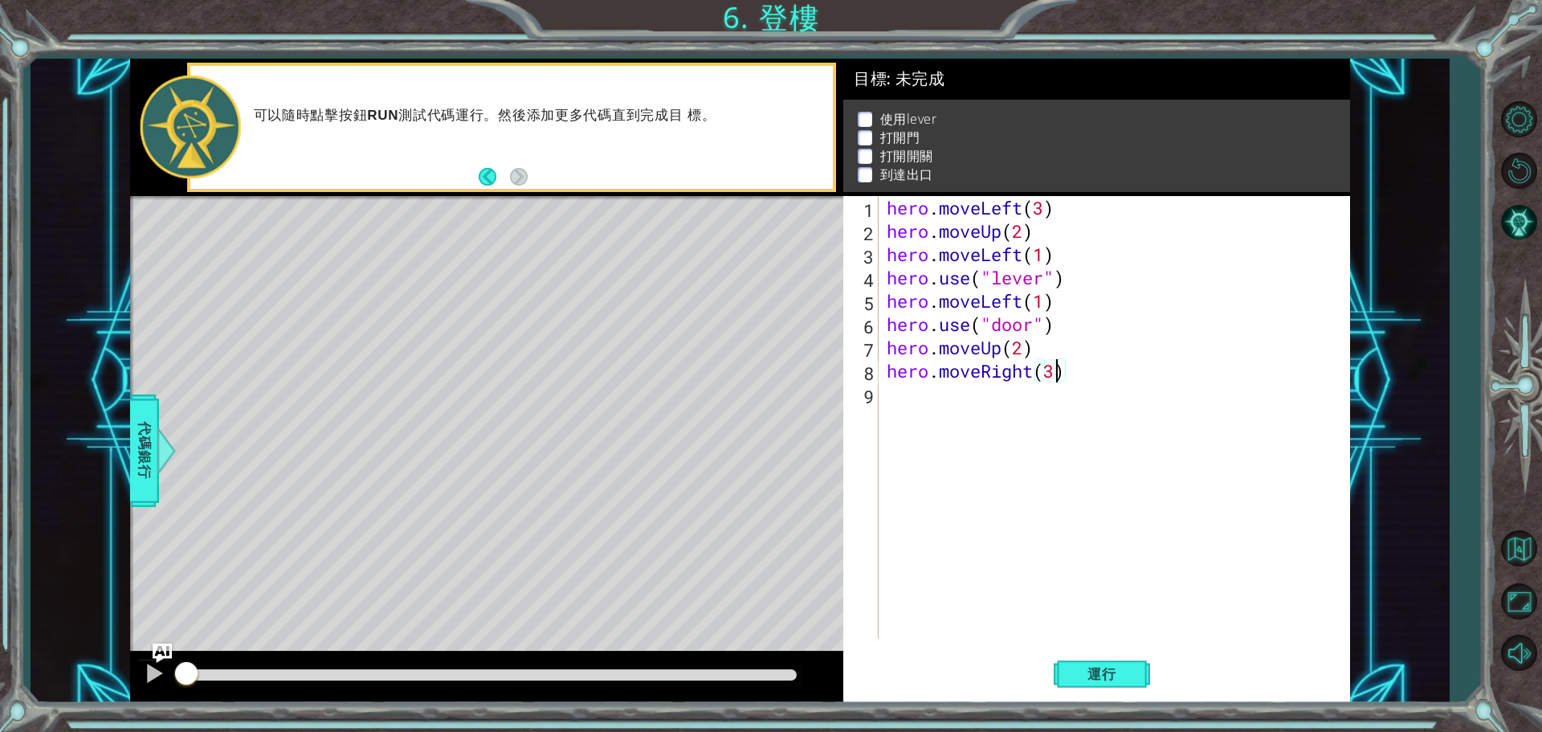
scroll to position [0, 7]
type textarea "hero.moveRight(3)"
drag, startPoint x: 1098, startPoint y: 670, endPoint x: 1059, endPoint y: 658, distance: 40.6
click at [1098, 665] on button "運行" at bounding box center [1101, 673] width 96 height 51
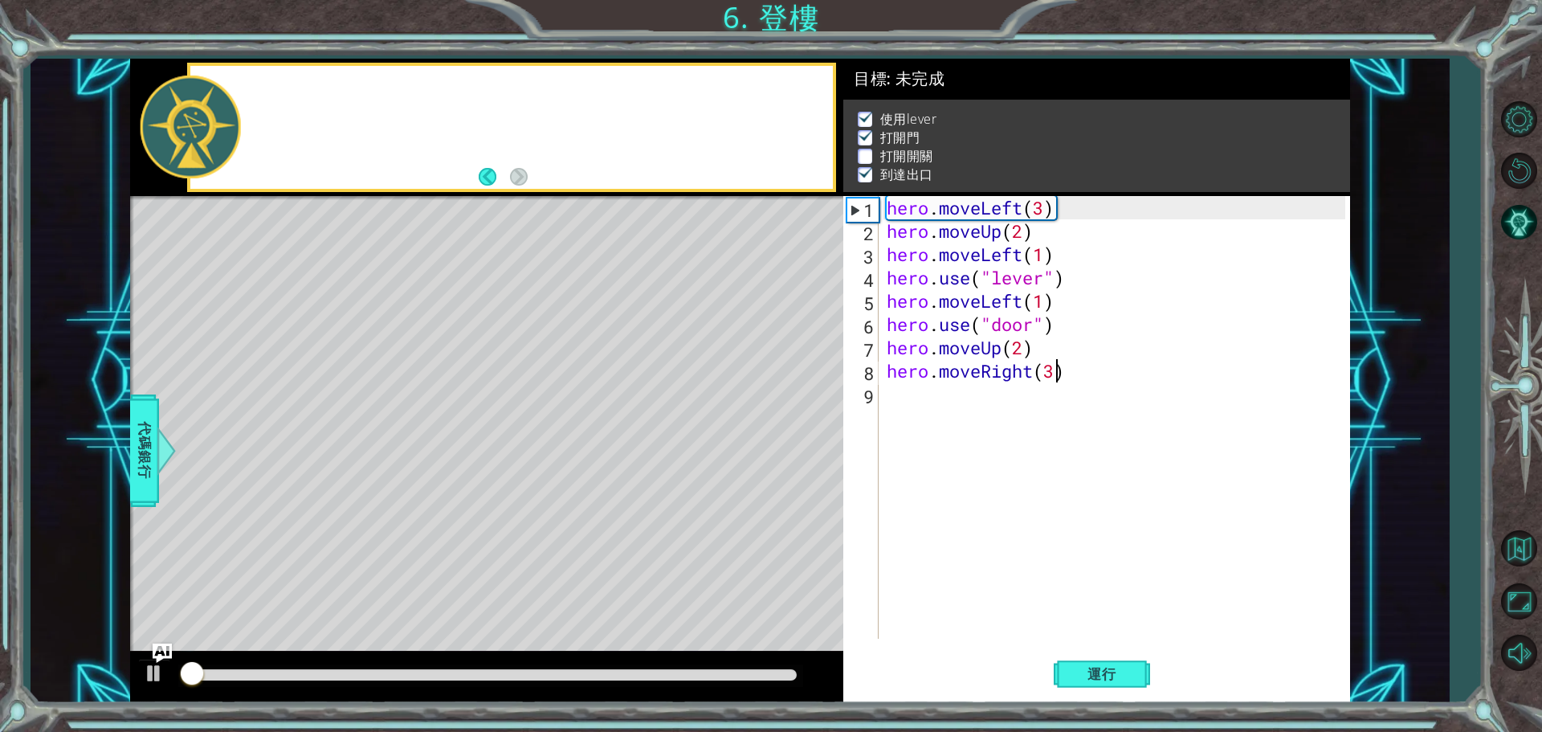
scroll to position [8, 0]
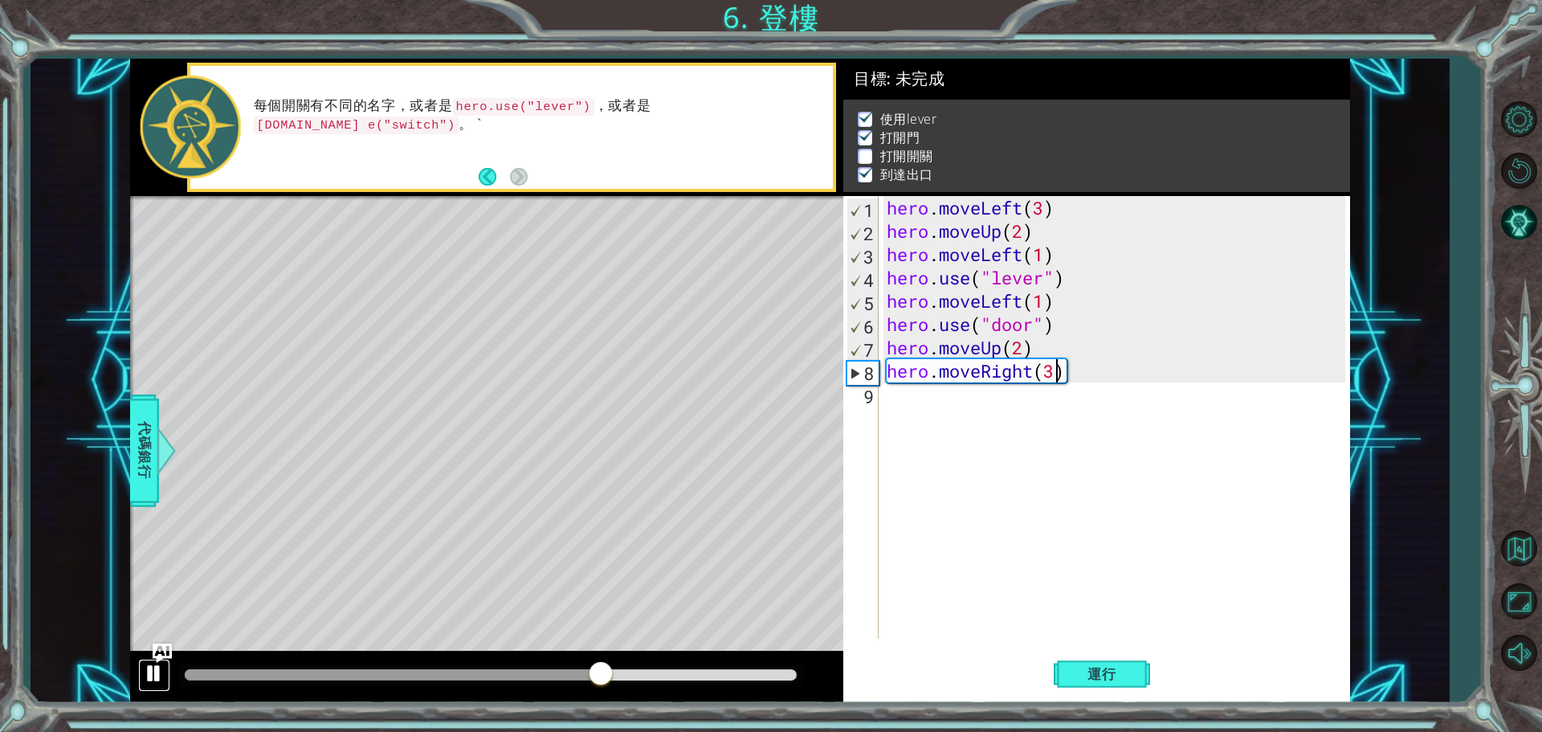
click at [156, 677] on div at bounding box center [154, 672] width 21 height 21
click at [941, 398] on div "hero . moveLeft ( 3 ) hero . moveUp ( 2 ) hero . moveLeft ( 1 ) hero . use ( "l…" at bounding box center [1118, 440] width 470 height 489
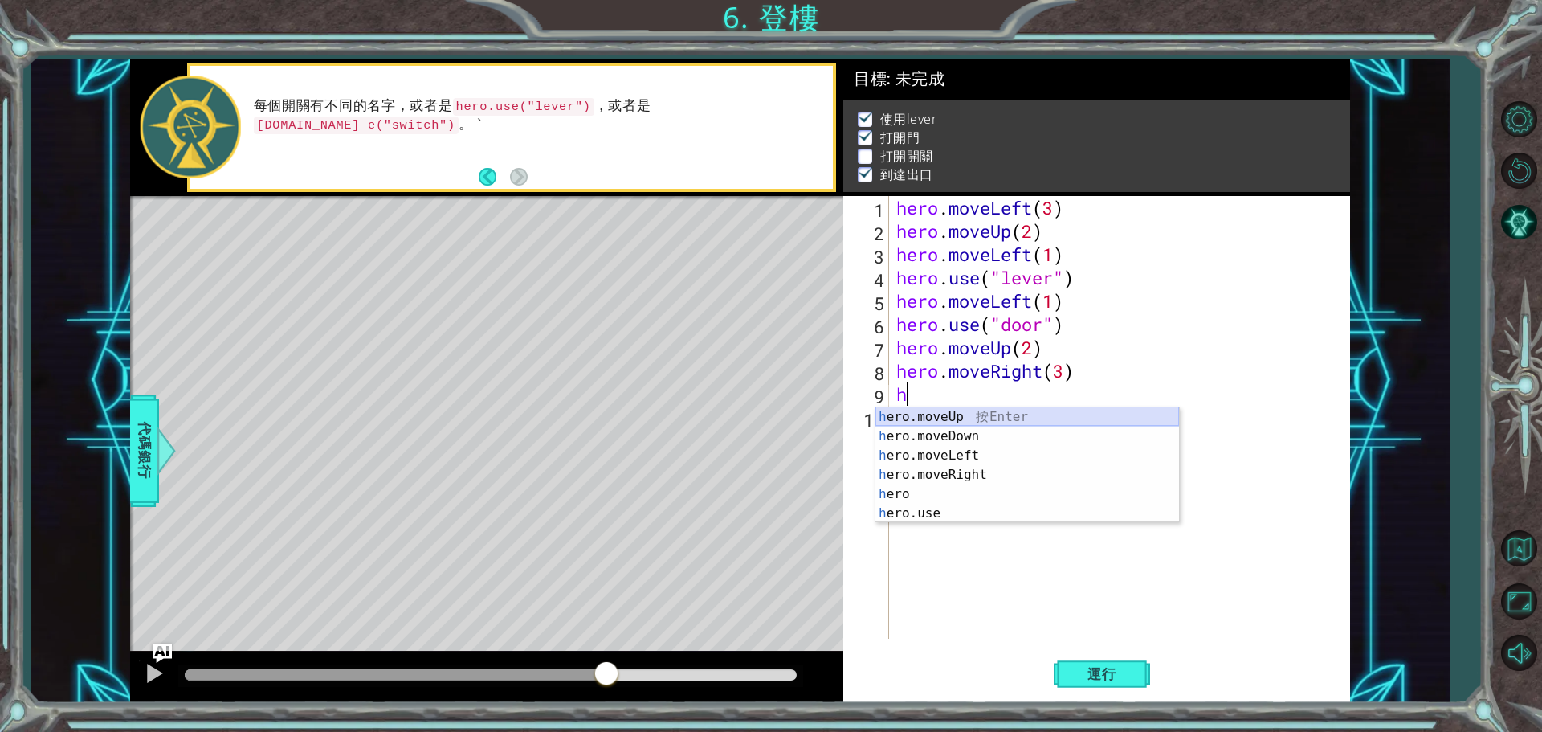
click at [950, 421] on div "h ero.moveUp 按 Enter h ero.moveDown 按 Enter h ero.moveLeft 按 Enter h ero.moveRi…" at bounding box center [1027, 484] width 304 height 154
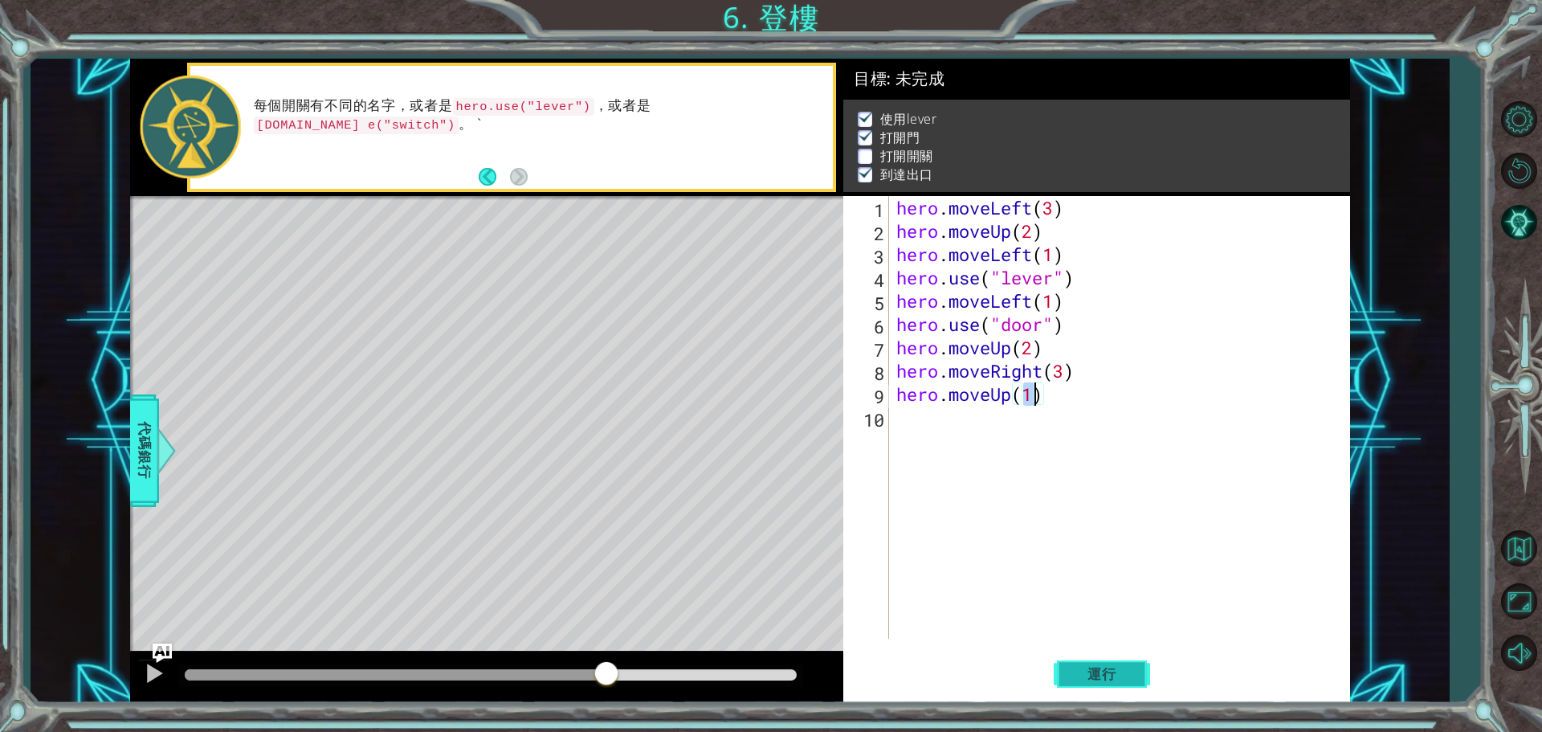
click at [1116, 679] on span "運行" at bounding box center [1101, 674] width 61 height 16
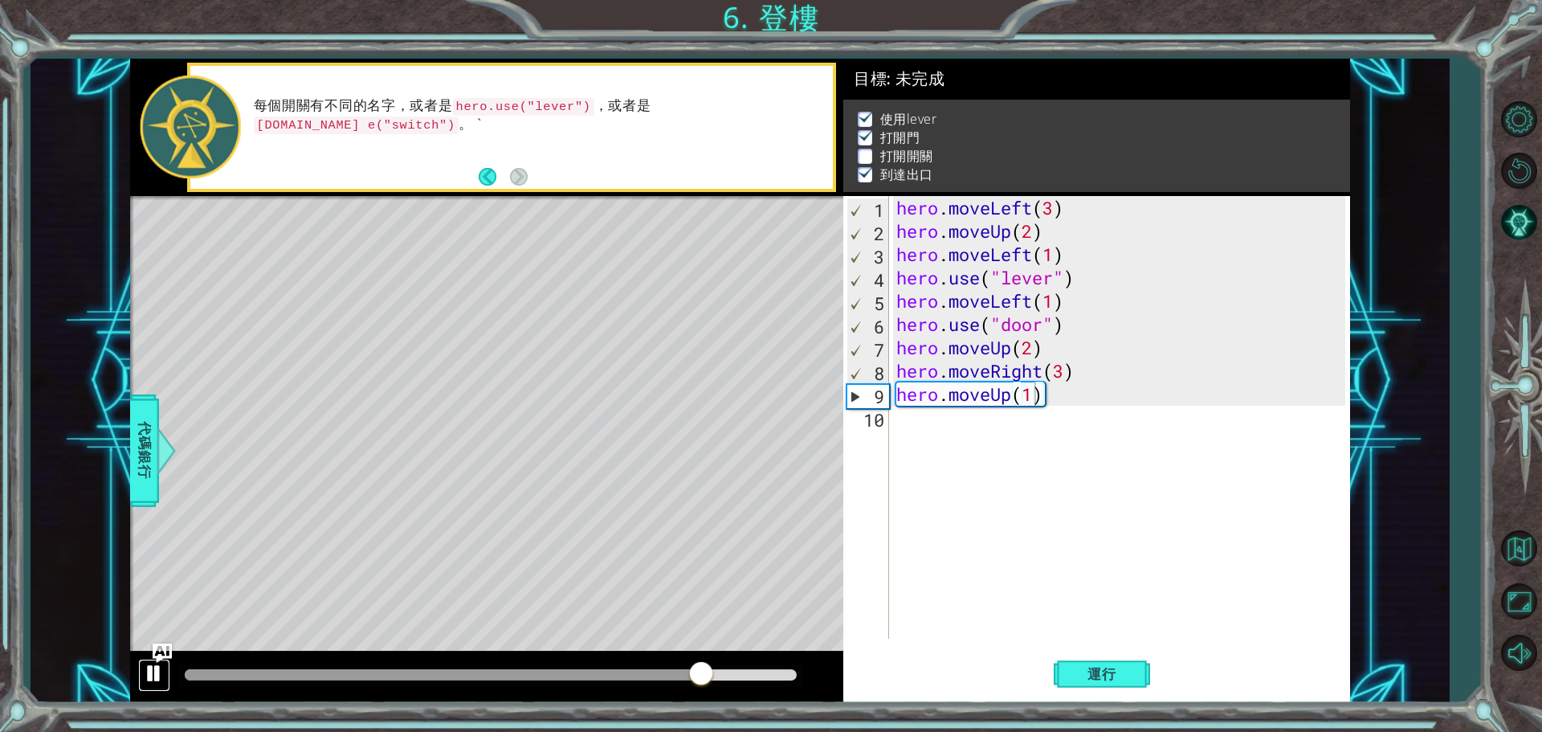
click at [149, 662] on div at bounding box center [154, 672] width 21 height 21
click at [1066, 369] on div "hero . moveLeft ( 3 ) hero . moveUp ( 2 ) hero . moveLeft ( 1 ) hero . use ( "l…" at bounding box center [1123, 440] width 460 height 489
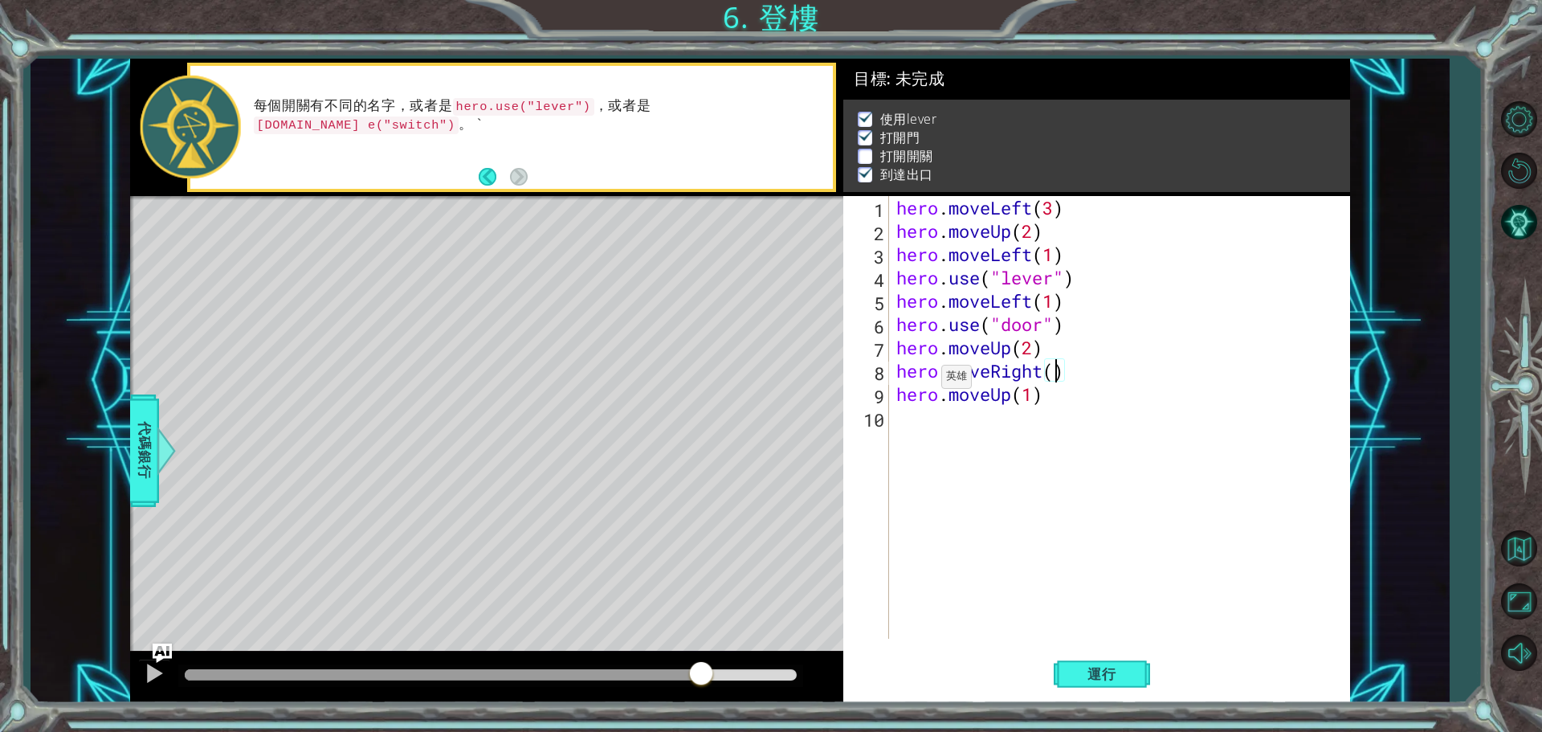
type textarea "hero.moveRight(2)"
click at [1082, 376] on div "hero . moveLeft ( 3 ) hero . moveUp ( 2 ) hero . moveLeft ( 1 ) hero . use ( "l…" at bounding box center [1123, 440] width 460 height 489
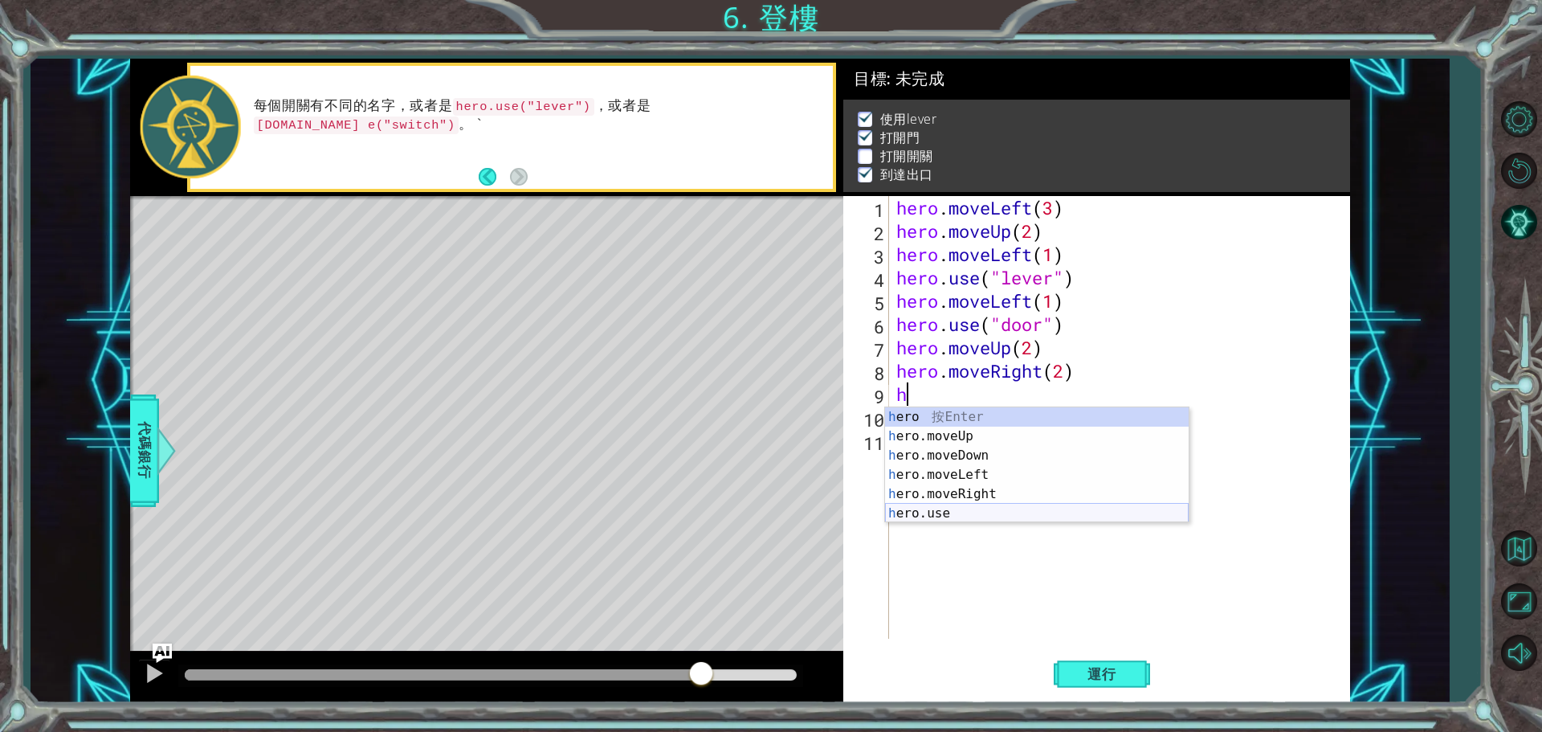
click at [970, 515] on div "h ero 按 Enter h ero.moveUp 按 Enter h ero.moveDown 按 Enter h ero.moveLeft 按 Ente…" at bounding box center [1037, 484] width 304 height 154
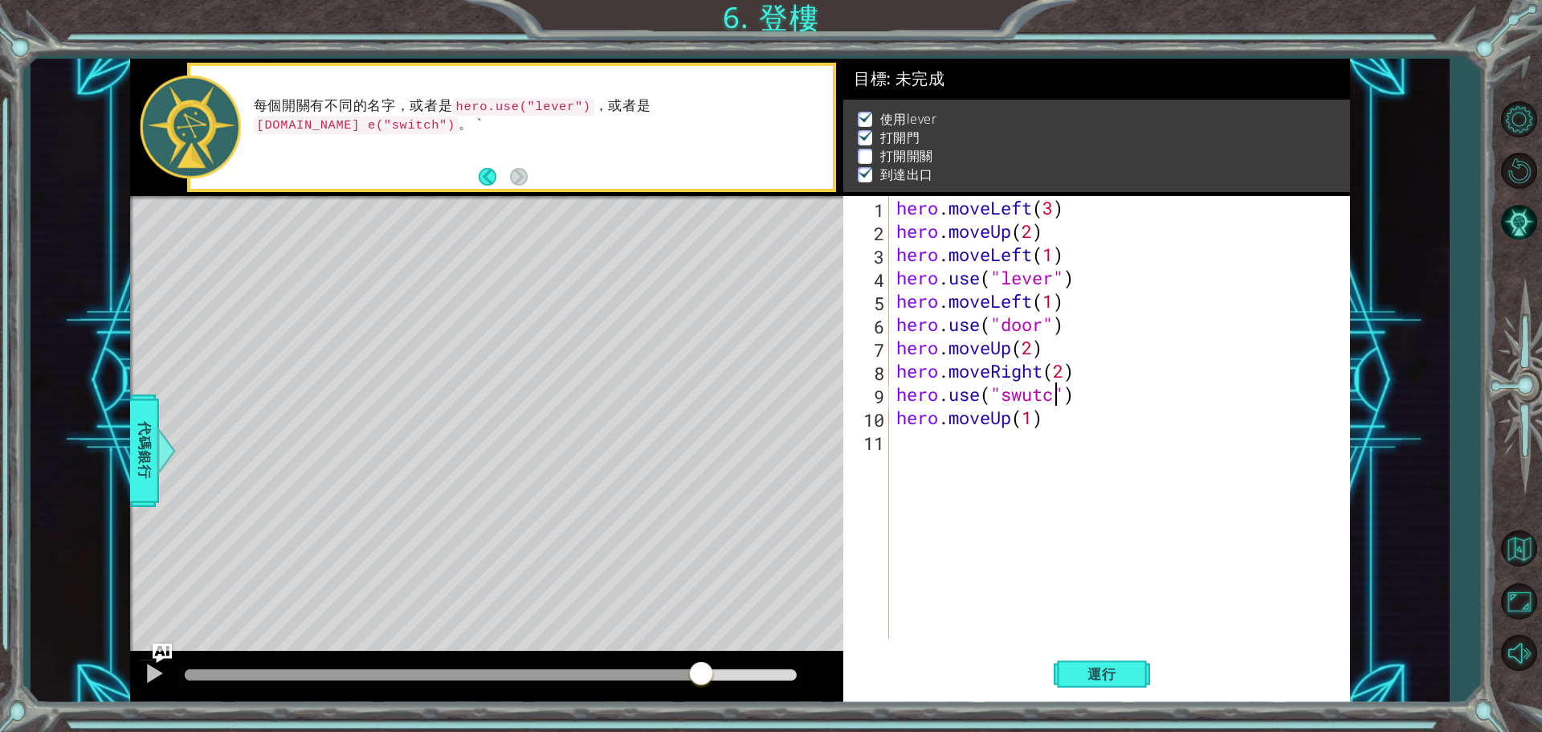
scroll to position [0, 7]
click at [1037, 394] on div "hero . moveLeft ( 3 ) hero . moveUp ( 2 ) hero . moveLeft ( 1 ) hero . use ( "l…" at bounding box center [1123, 440] width 460 height 489
type textarea "hero.use("switch")"
drag, startPoint x: 1108, startPoint y: 391, endPoint x: 1094, endPoint y: 390, distance: 13.7
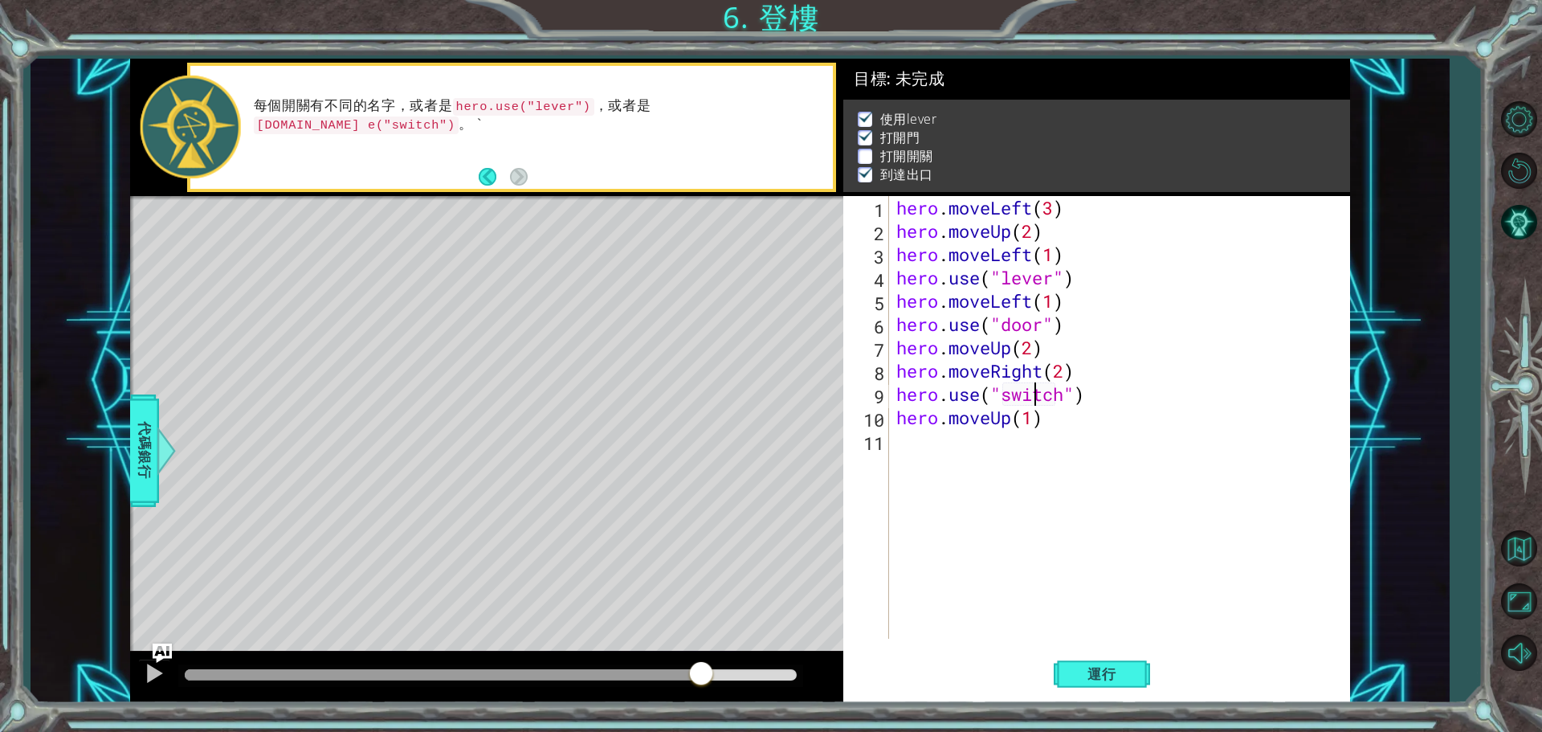
click at [1108, 390] on div "hero . moveLeft ( 3 ) hero . moveUp ( 2 ) hero . moveLeft ( 1 ) hero . use ( "l…" at bounding box center [1123, 440] width 460 height 489
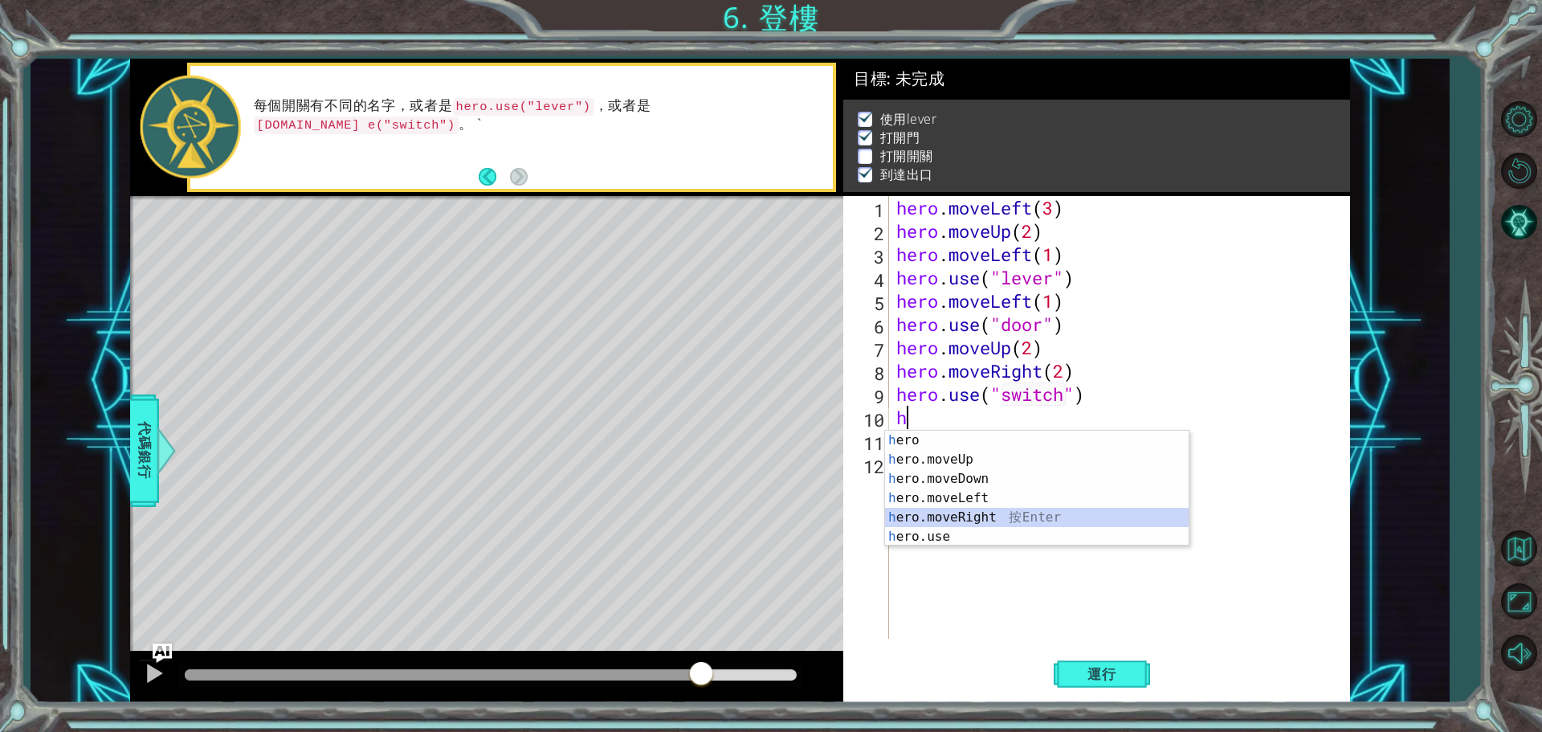
click at [1010, 512] on div "h ero 按 Enter h ero.moveUp 按 Enter h ero.moveDown 按 Enter h ero.moveLeft 按 Ente…" at bounding box center [1037, 507] width 304 height 154
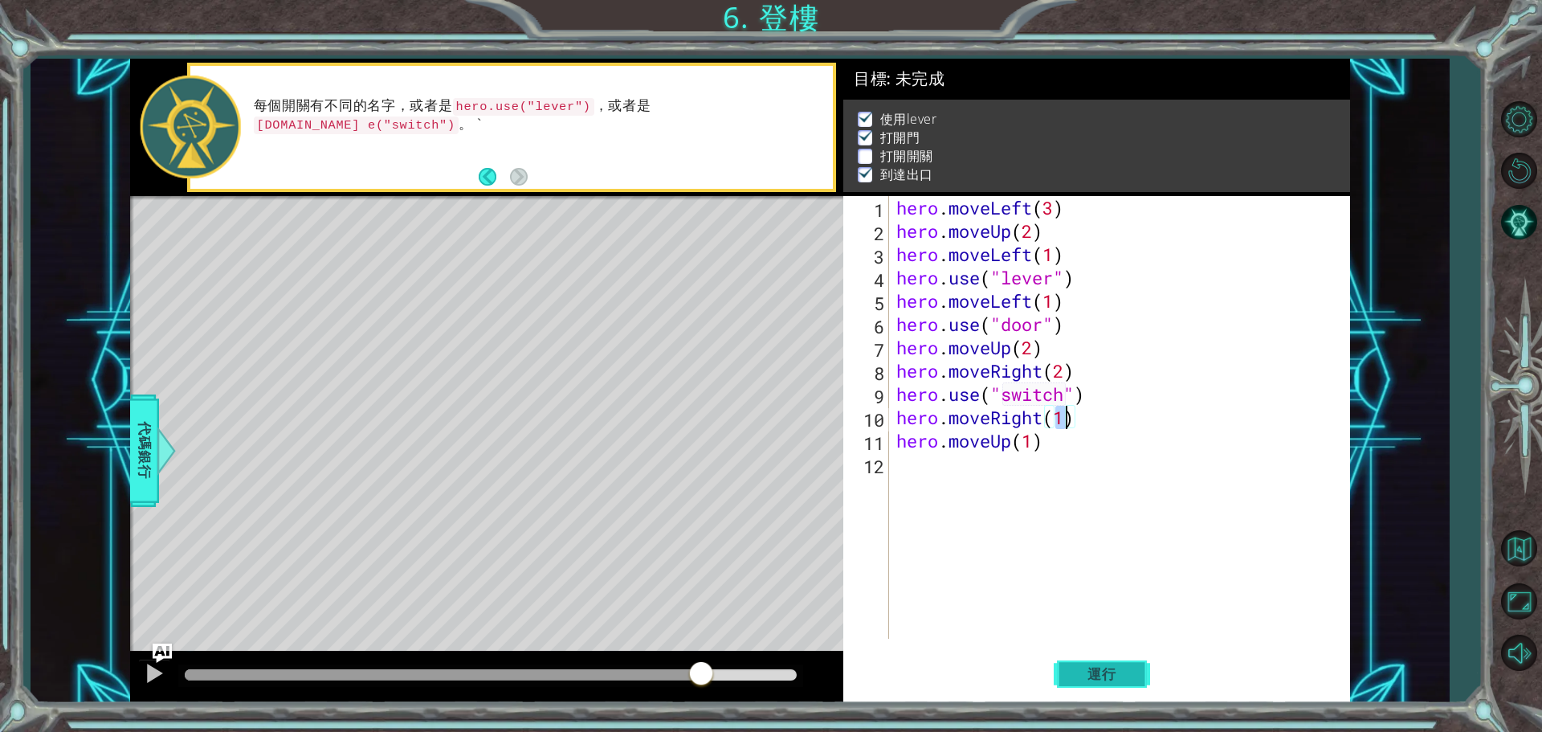
type textarea "hero.moveRight(1)"
click at [1134, 662] on button "運行" at bounding box center [1101, 673] width 96 height 51
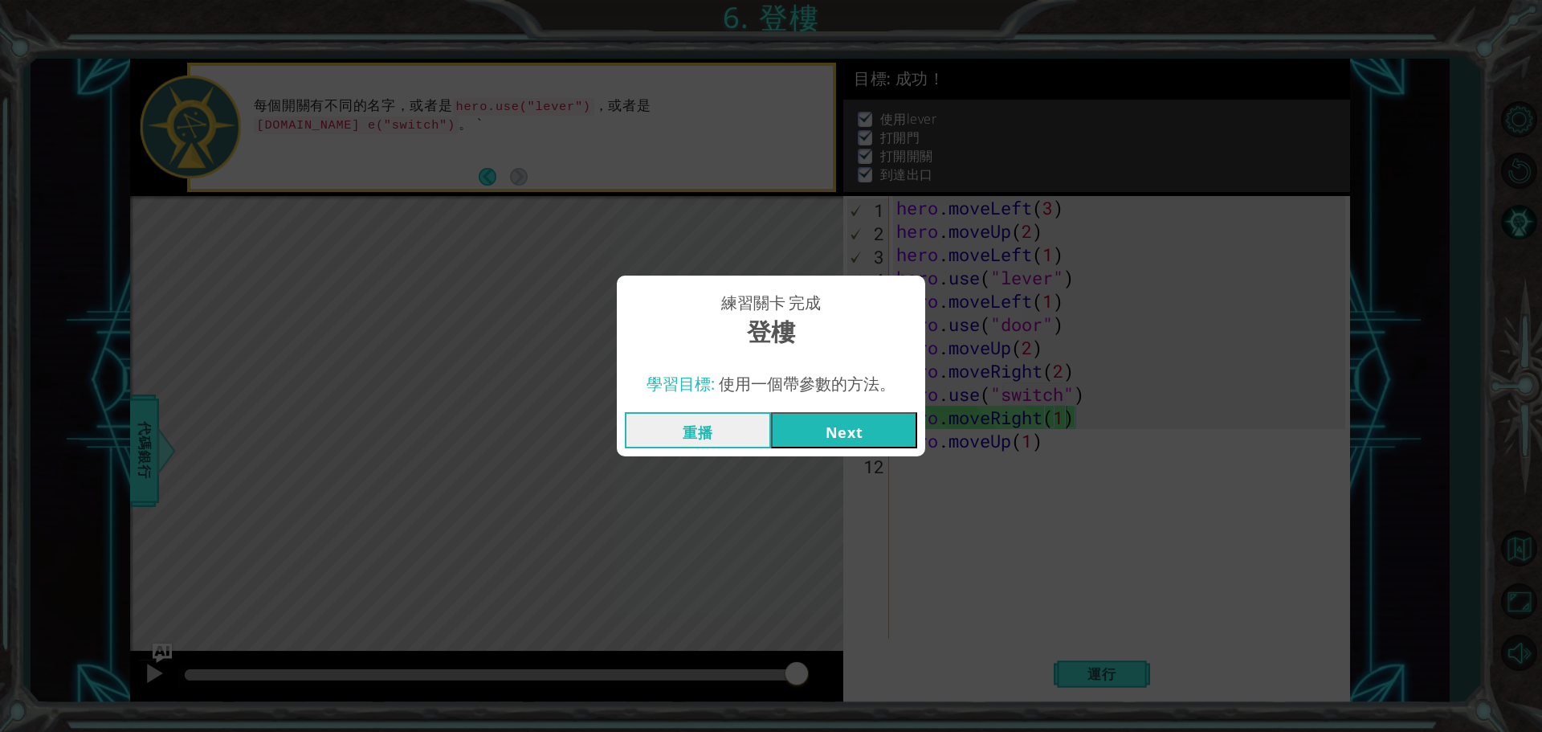
click at [849, 424] on button "Next" at bounding box center [844, 430] width 146 height 36
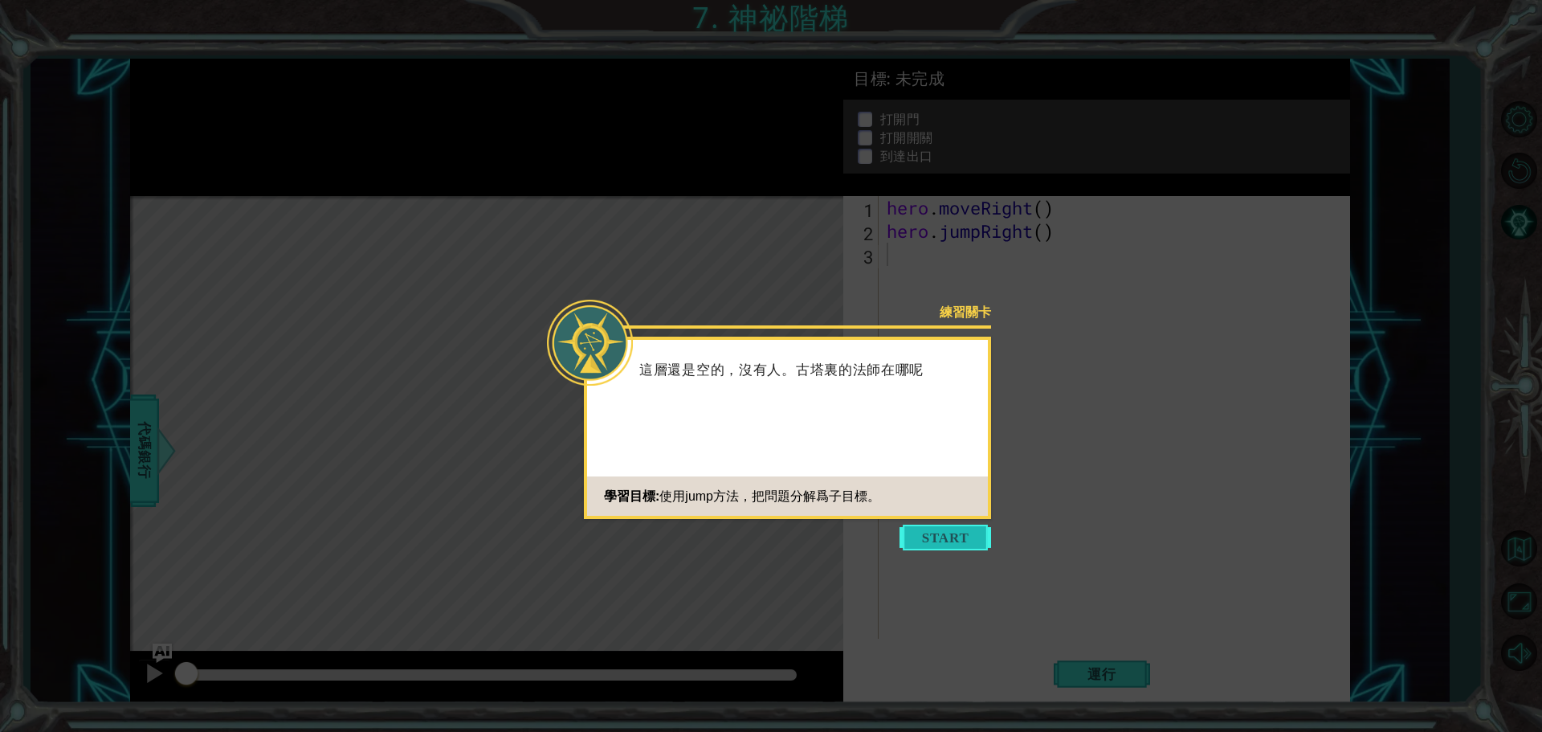
click at [968, 534] on button "Start" at bounding box center [945, 537] width 92 height 26
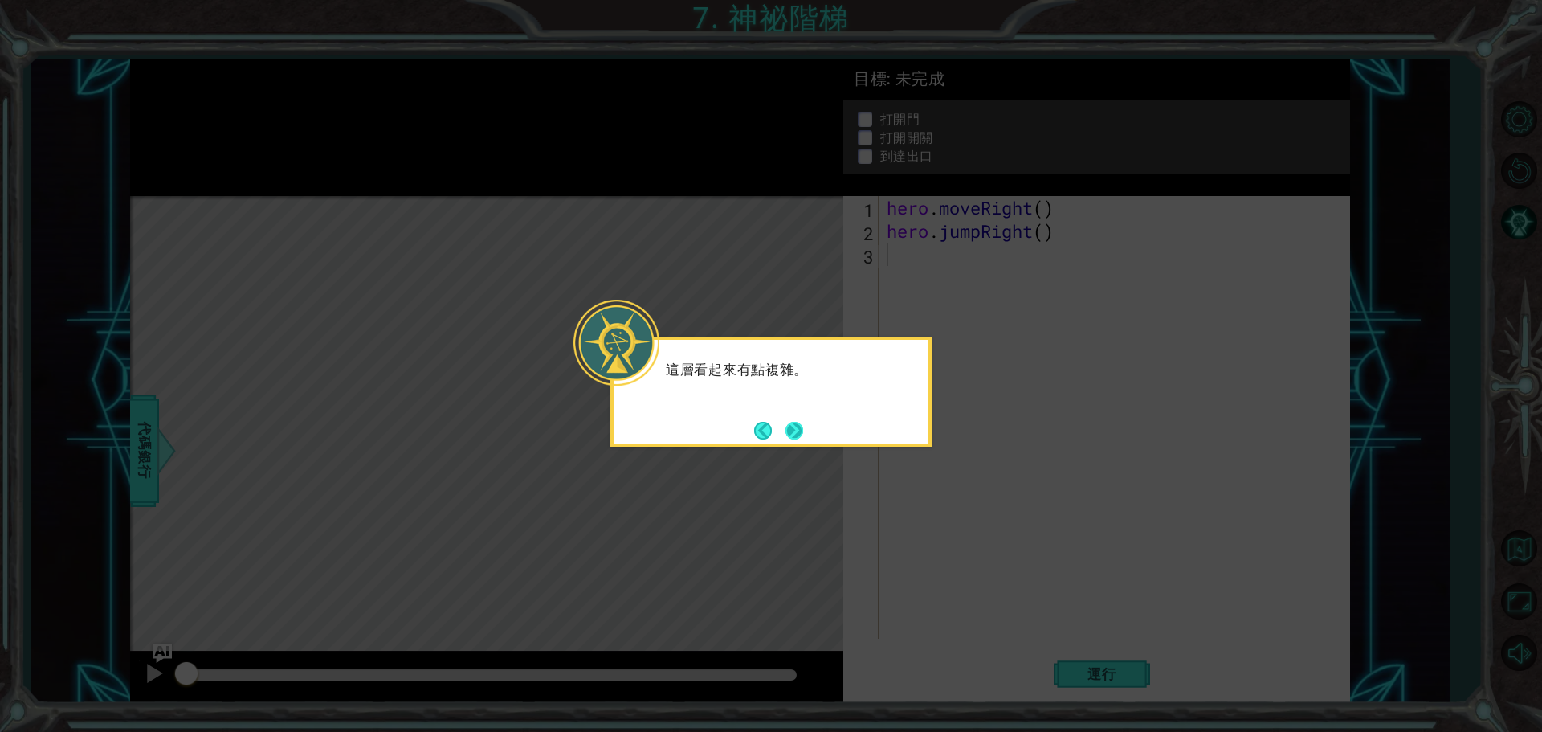
click at [793, 422] on button "Next" at bounding box center [794, 431] width 18 height 18
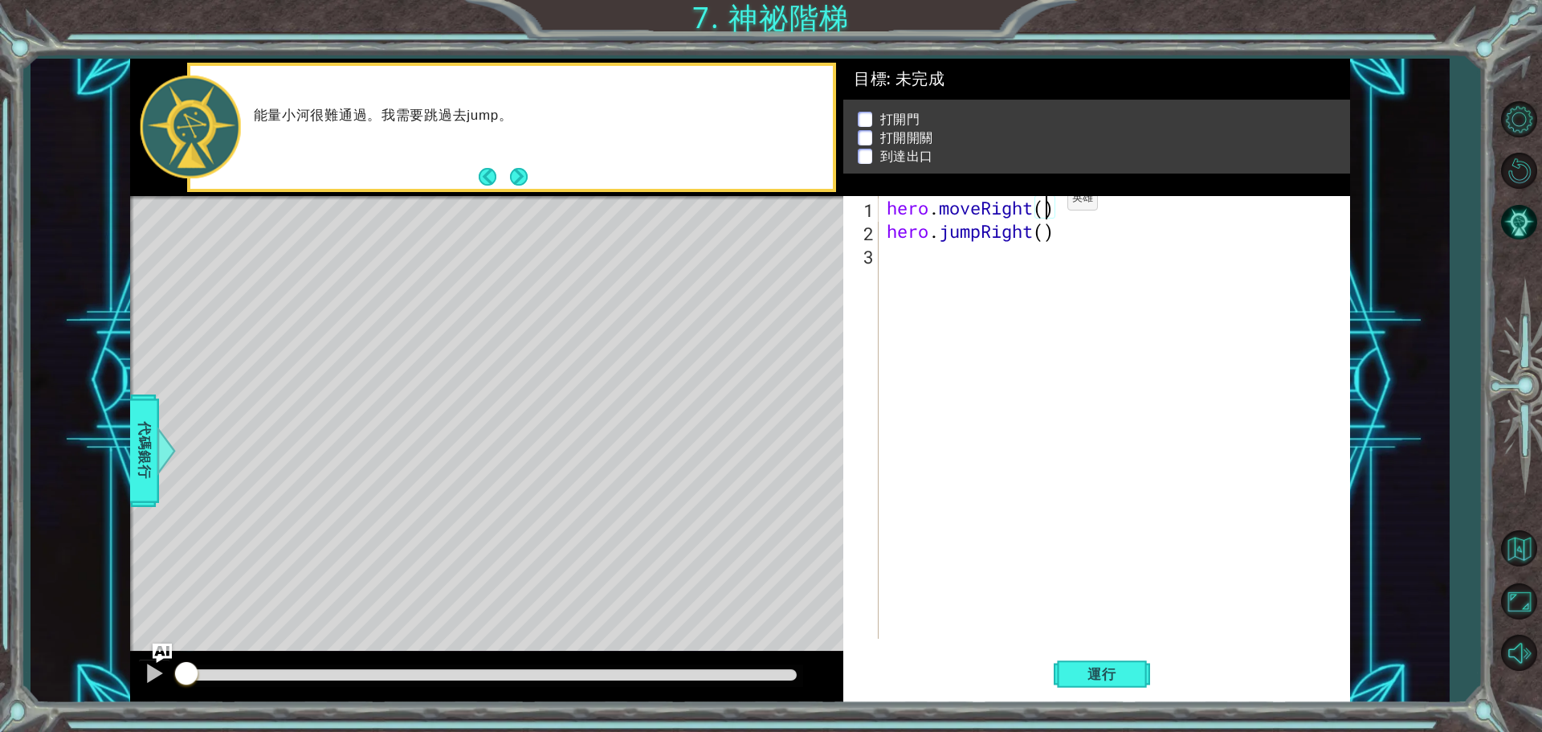
click at [1043, 202] on div "hero . moveRight ( ) hero . jumpRight ( )" at bounding box center [1118, 440] width 470 height 489
click at [1048, 230] on div "hero . moveRight ( 1 ) hero . jumpRight ( )" at bounding box center [1118, 440] width 470 height 489
type textarea "hero.jumpRight(1)"
click at [919, 263] on div "hero . moveRight ( 1 ) hero . jumpRight ( 1 )" at bounding box center [1118, 440] width 470 height 489
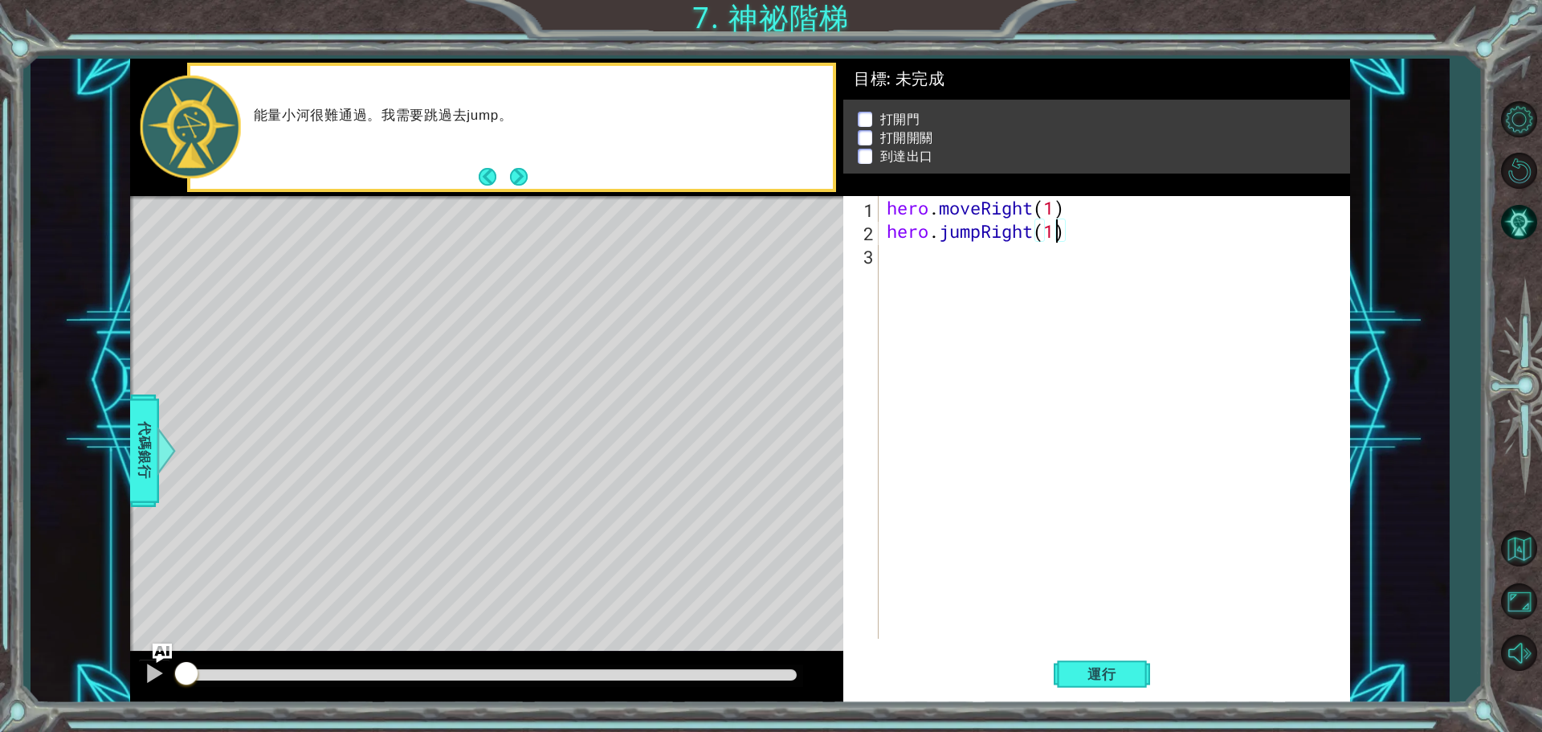
scroll to position [0, 0]
type textarea "h"
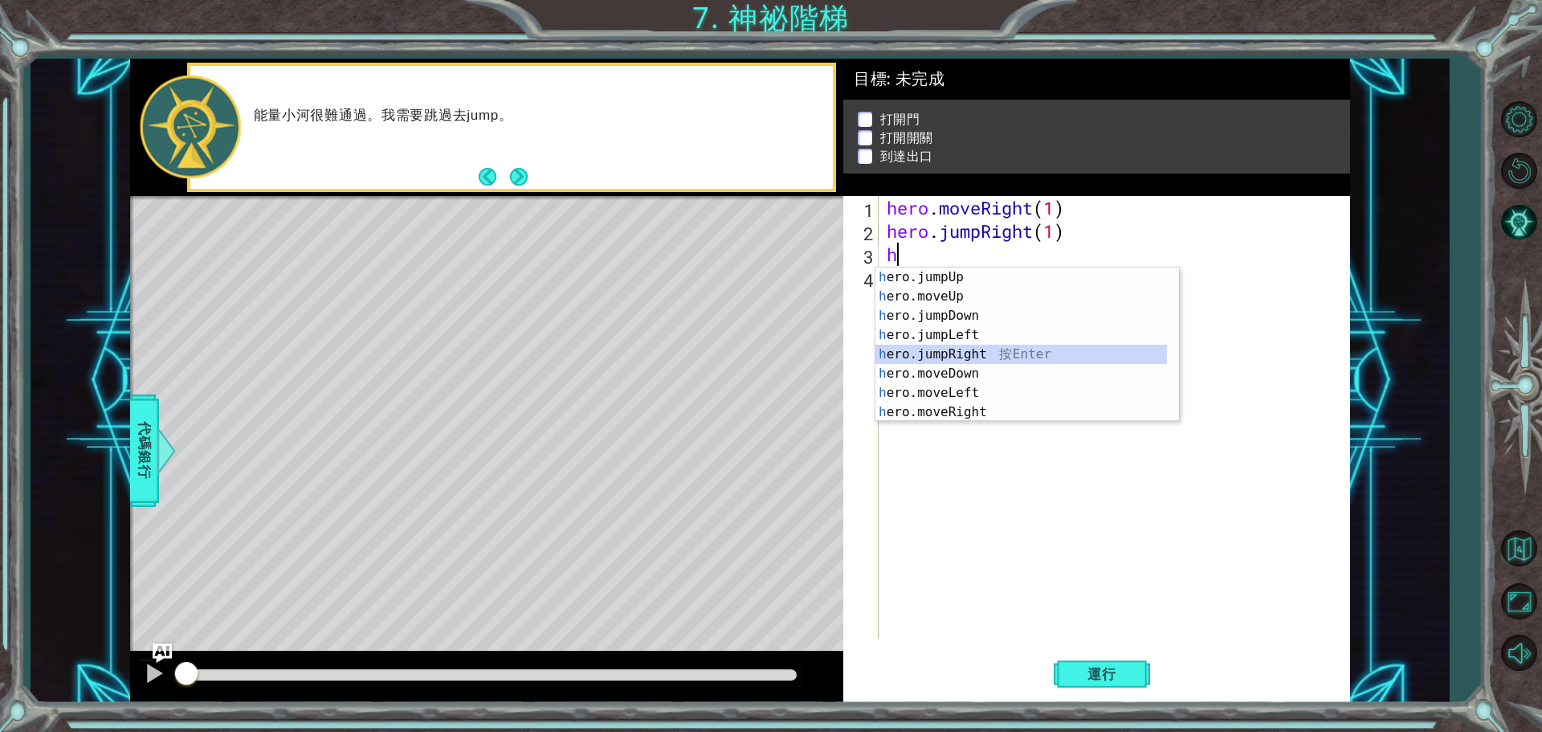
click at [982, 348] on div "h ero.jumpUp 按 Enter h ero.moveUp 按 Enter h ero.jumpDown 按 Enter h ero.jumpLeft…" at bounding box center [1020, 363] width 291 height 193
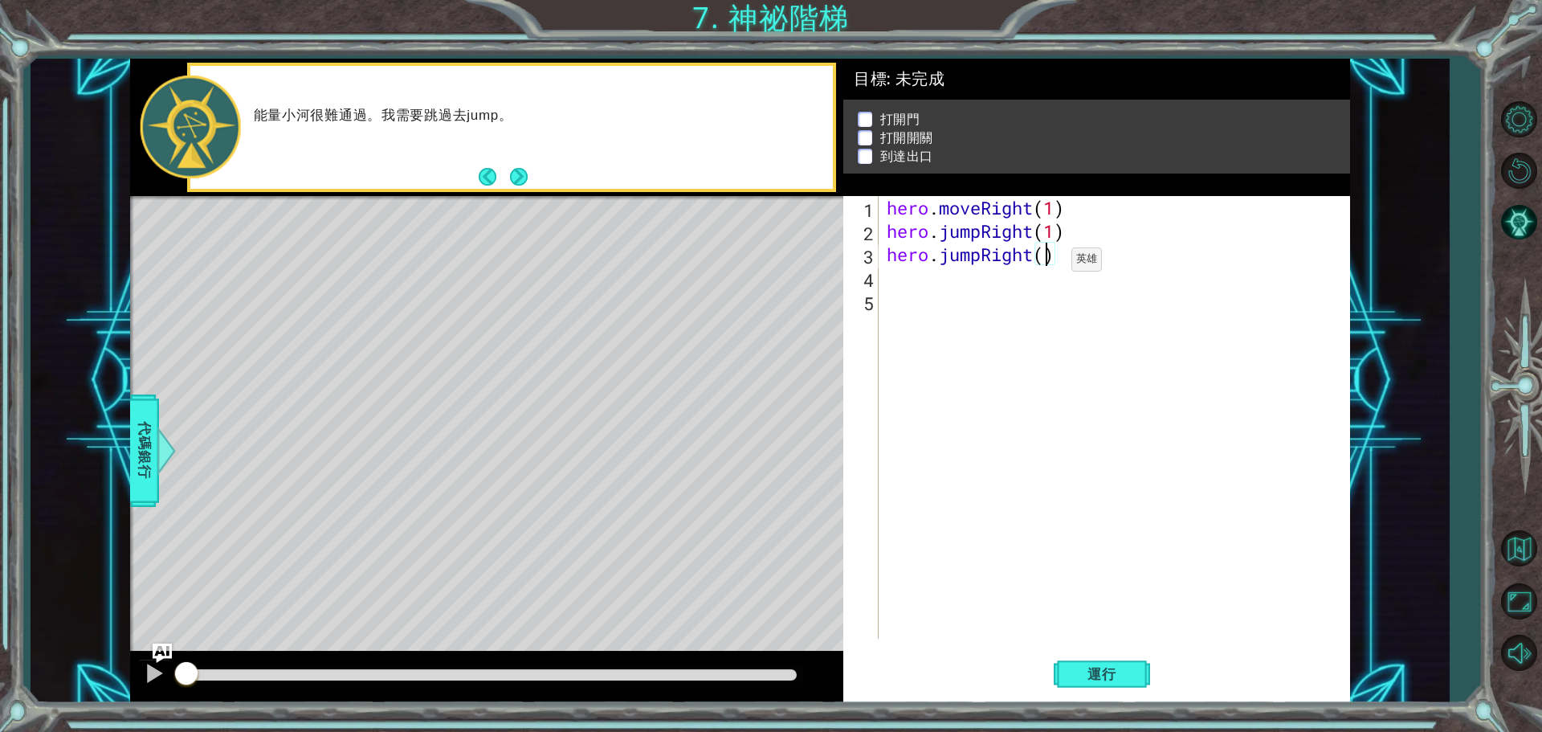
click at [1047, 263] on div "hero . moveRight ( 1 ) hero . jumpRight ( 1 ) hero . jumpRight ( )" at bounding box center [1118, 440] width 470 height 489
type textarea "hero.jumpRight(1)"
click at [922, 275] on div "hero . moveRight ( 1 ) hero . jumpRight ( 1 ) hero . jumpRight ( 1 )" at bounding box center [1118, 440] width 470 height 489
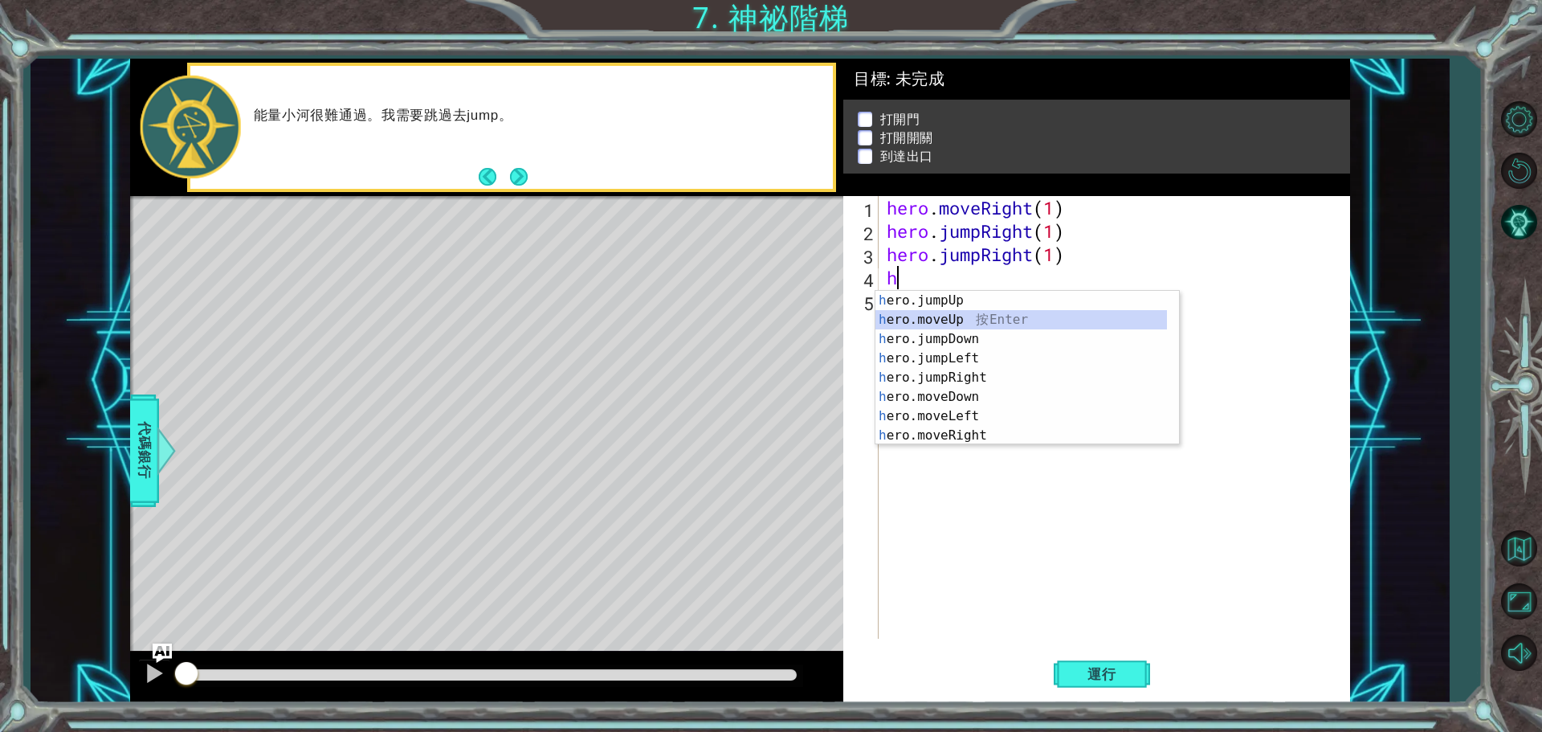
click at [963, 321] on div "h ero.jumpUp 按 Enter h ero.moveUp 按 Enter h ero.jumpDown 按 Enter h ero.jumpLeft…" at bounding box center [1020, 387] width 291 height 193
type textarea "hero.moveUp(1)"
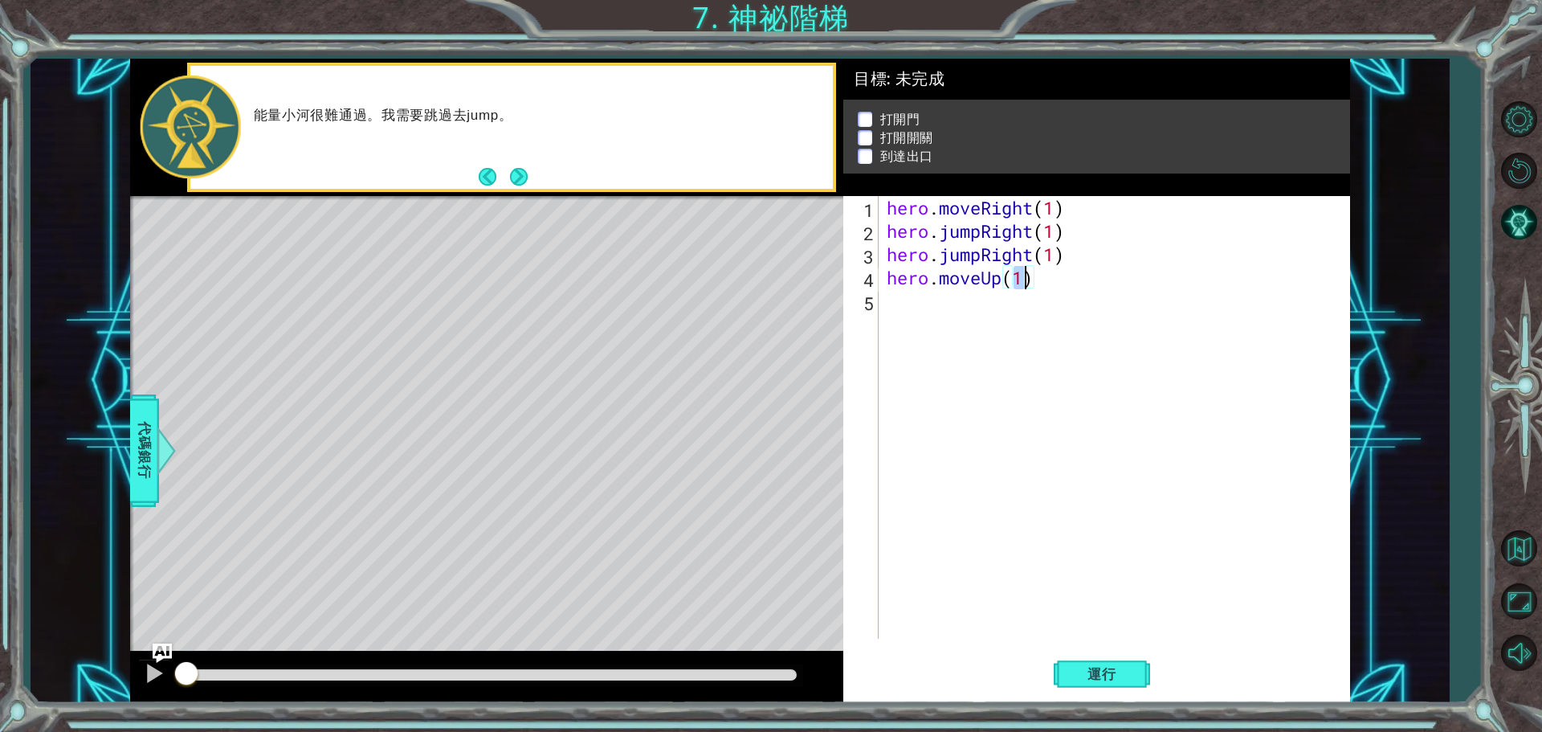
click at [940, 300] on div "hero . moveRight ( 1 ) hero . jumpRight ( 1 ) hero . jumpRight ( 1 ) hero . mov…" at bounding box center [1118, 440] width 470 height 489
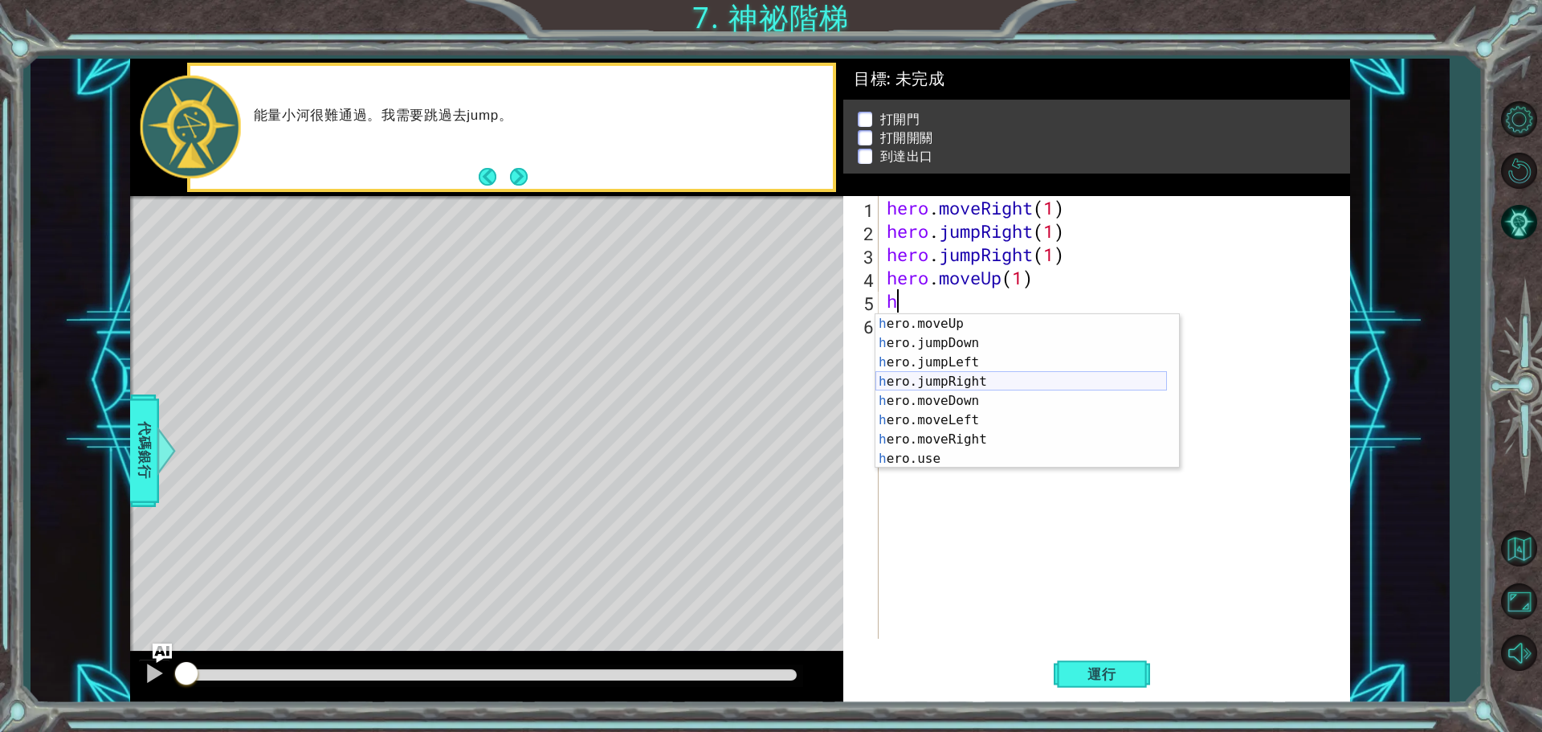
scroll to position [19, 0]
click at [955, 452] on div "h ero.moveUp 按 Enter h ero.jumpDown 按 Enter h ero.jumpLeft 按 Enter h ero.jumpRi…" at bounding box center [1020, 410] width 291 height 193
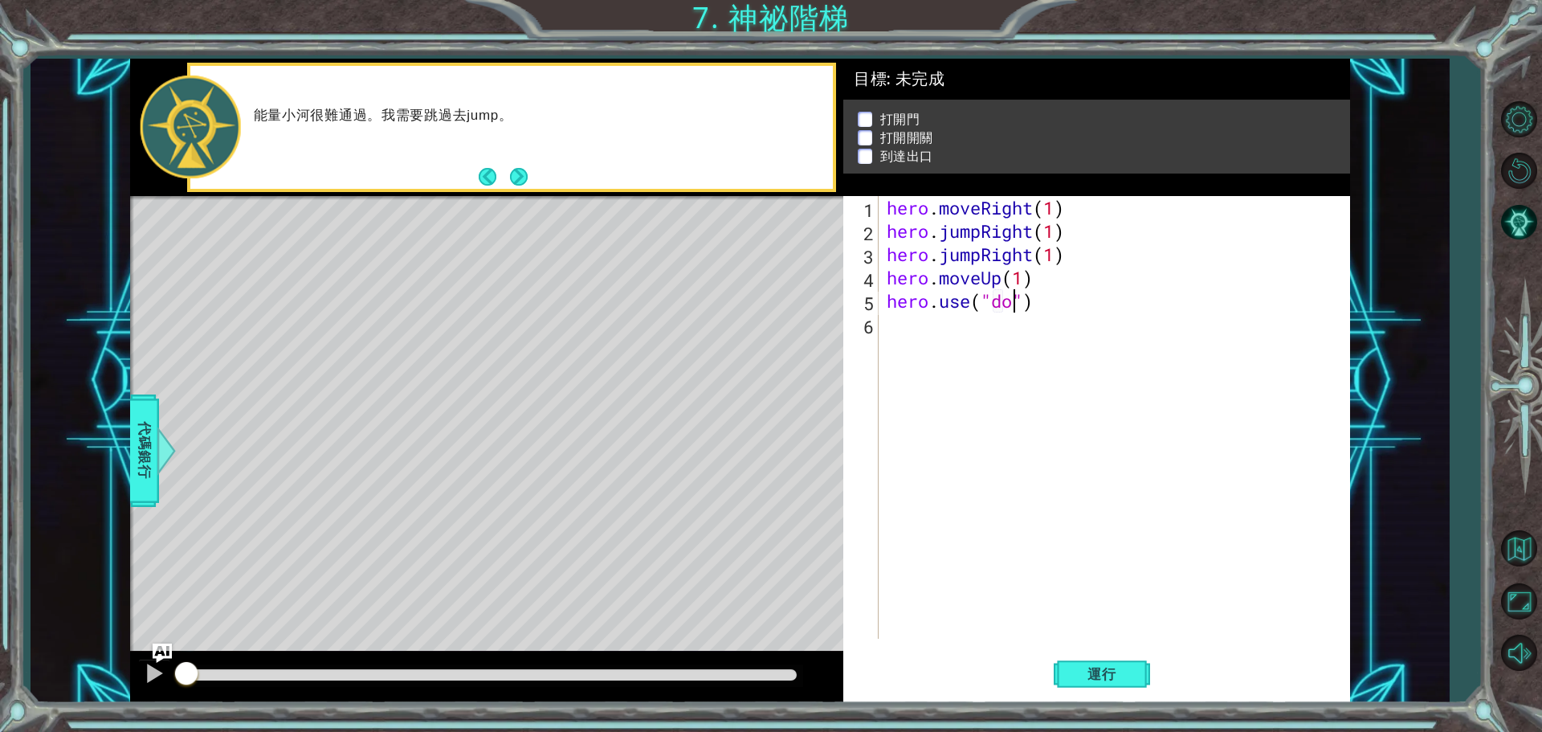
type textarea "hero.use("door")"
click at [889, 325] on div "hero . moveRight ( 1 ) hero . jumpRight ( 1 ) hero . jumpRight ( 1 ) hero . mov…" at bounding box center [1118, 440] width 470 height 489
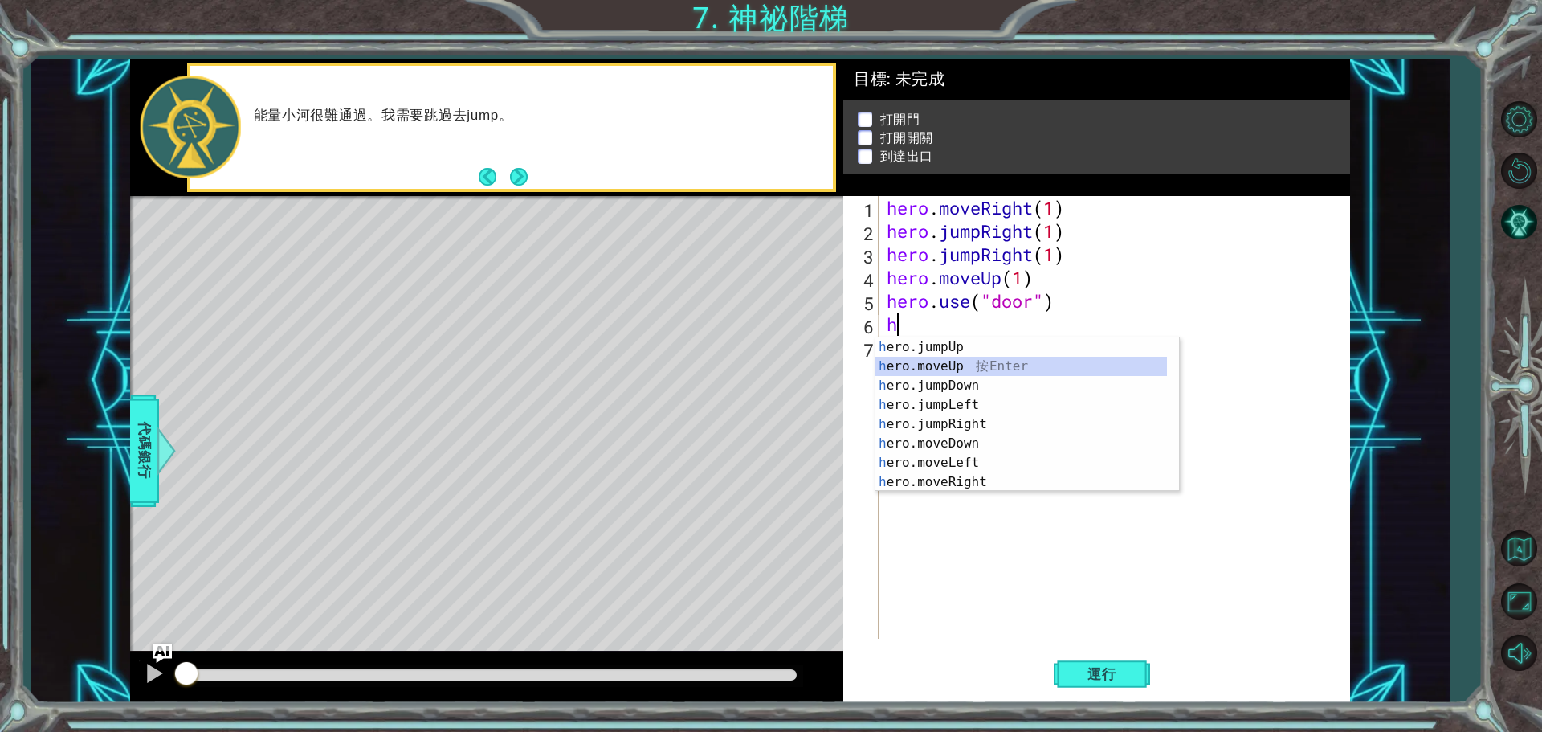
click at [986, 365] on div "h ero.jumpUp 按 Enter h ero.moveUp 按 Enter h ero.jumpDown 按 Enter h ero.jumpLeft…" at bounding box center [1020, 433] width 291 height 193
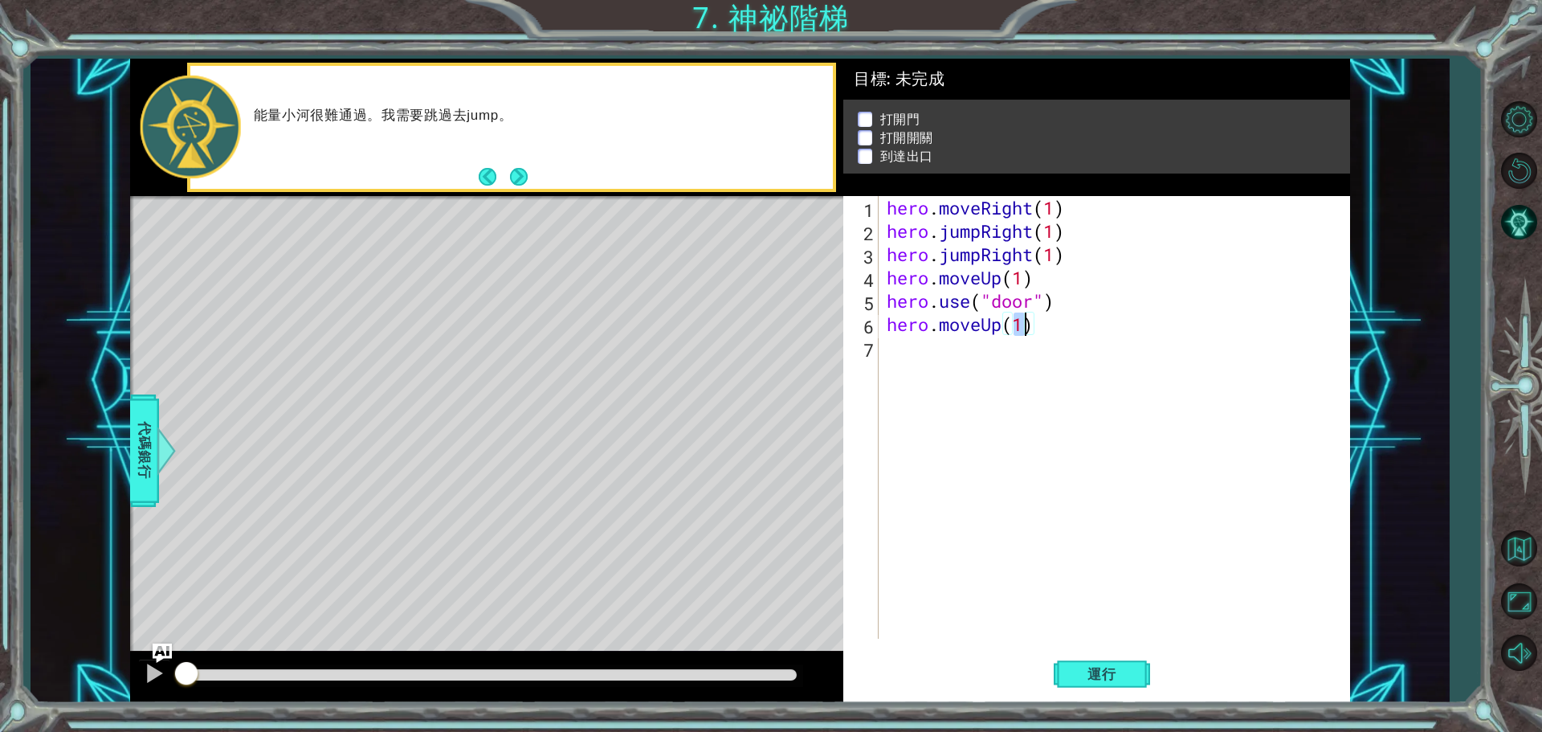
type textarea "hero.moveUp(2)"
click at [979, 359] on div "hero . moveRight ( 1 ) hero . jumpRight ( 1 ) hero . jumpRight ( 1 ) hero . mov…" at bounding box center [1118, 440] width 470 height 489
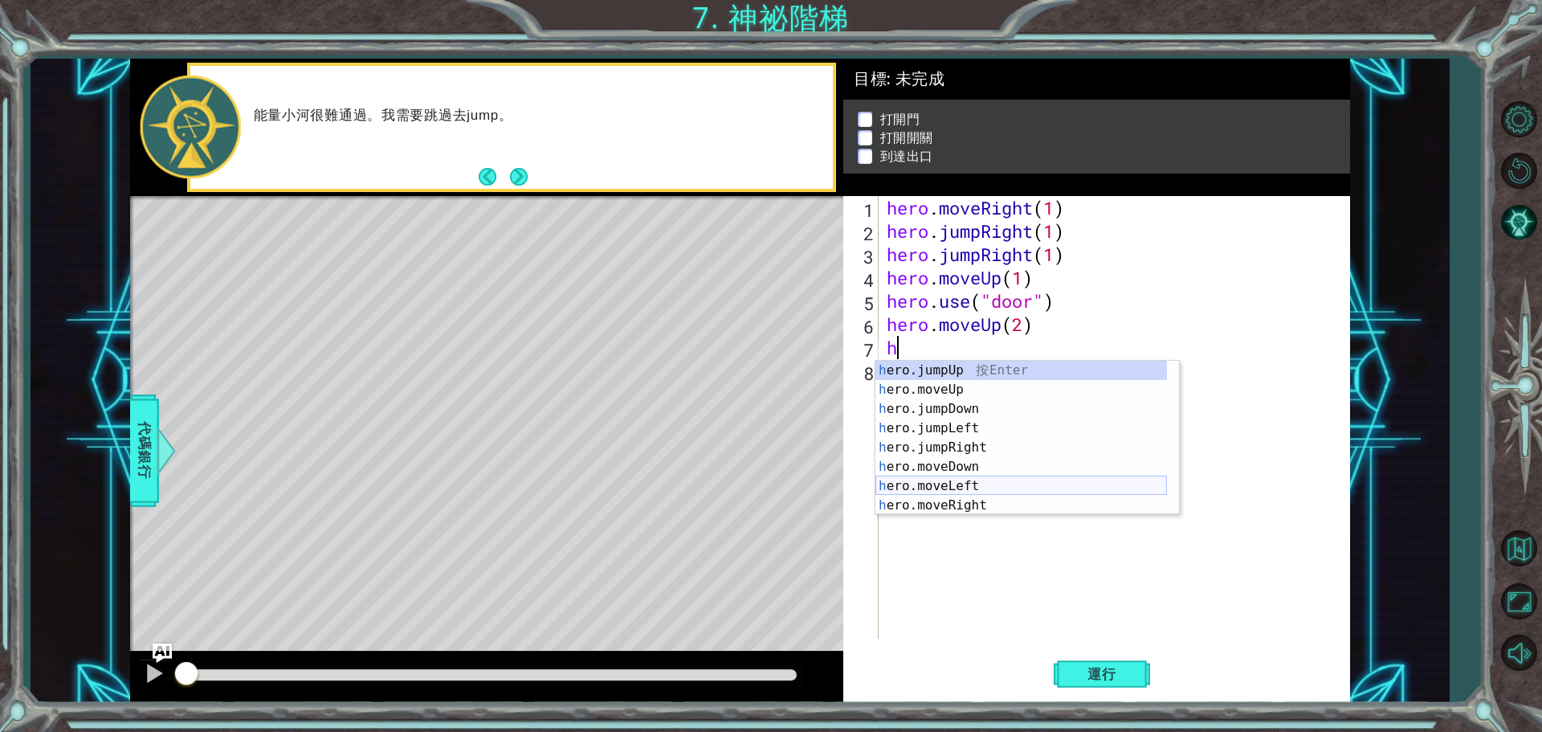
click at [974, 485] on div "h ero.jumpUp 按 Enter h ero.moveUp 按 Enter h ero.jumpDown 按 Enter h ero.jumpLeft…" at bounding box center [1020, 457] width 291 height 193
type textarea "hero.moveLeft(1)"
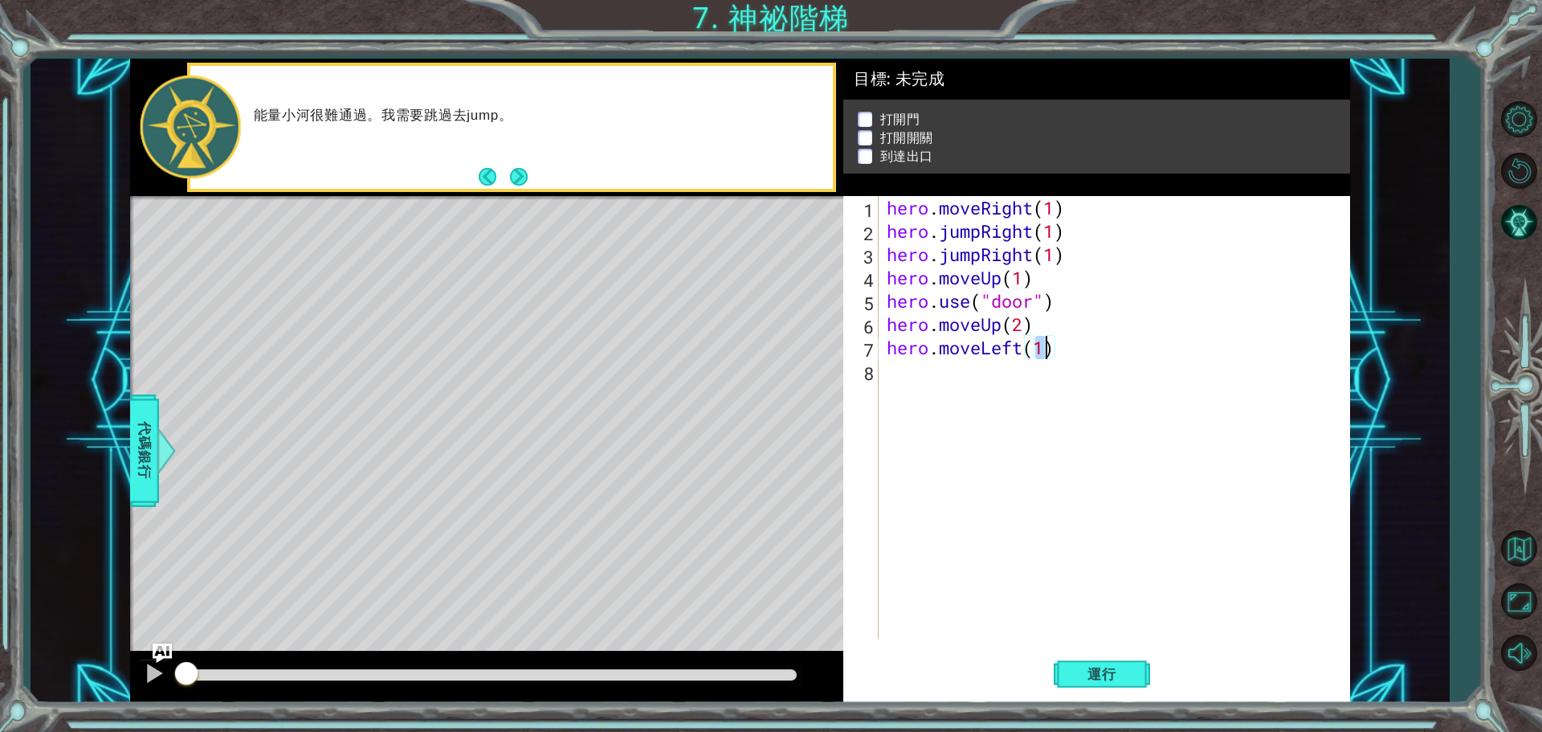
click at [914, 378] on div "hero . moveRight ( 1 ) hero . jumpRight ( 1 ) hero . jumpRight ( 1 ) hero . mov…" at bounding box center [1118, 440] width 470 height 489
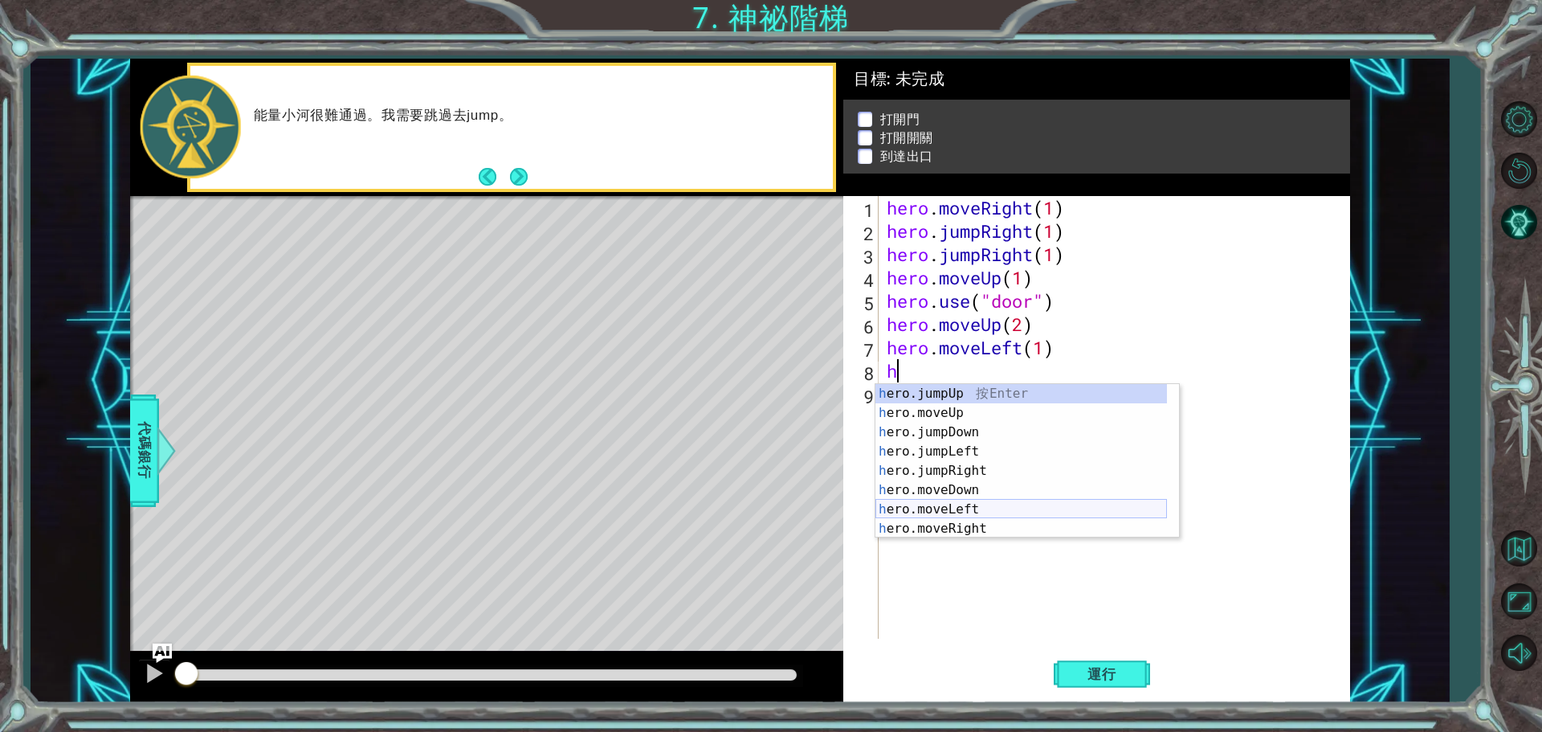
scroll to position [19, 0]
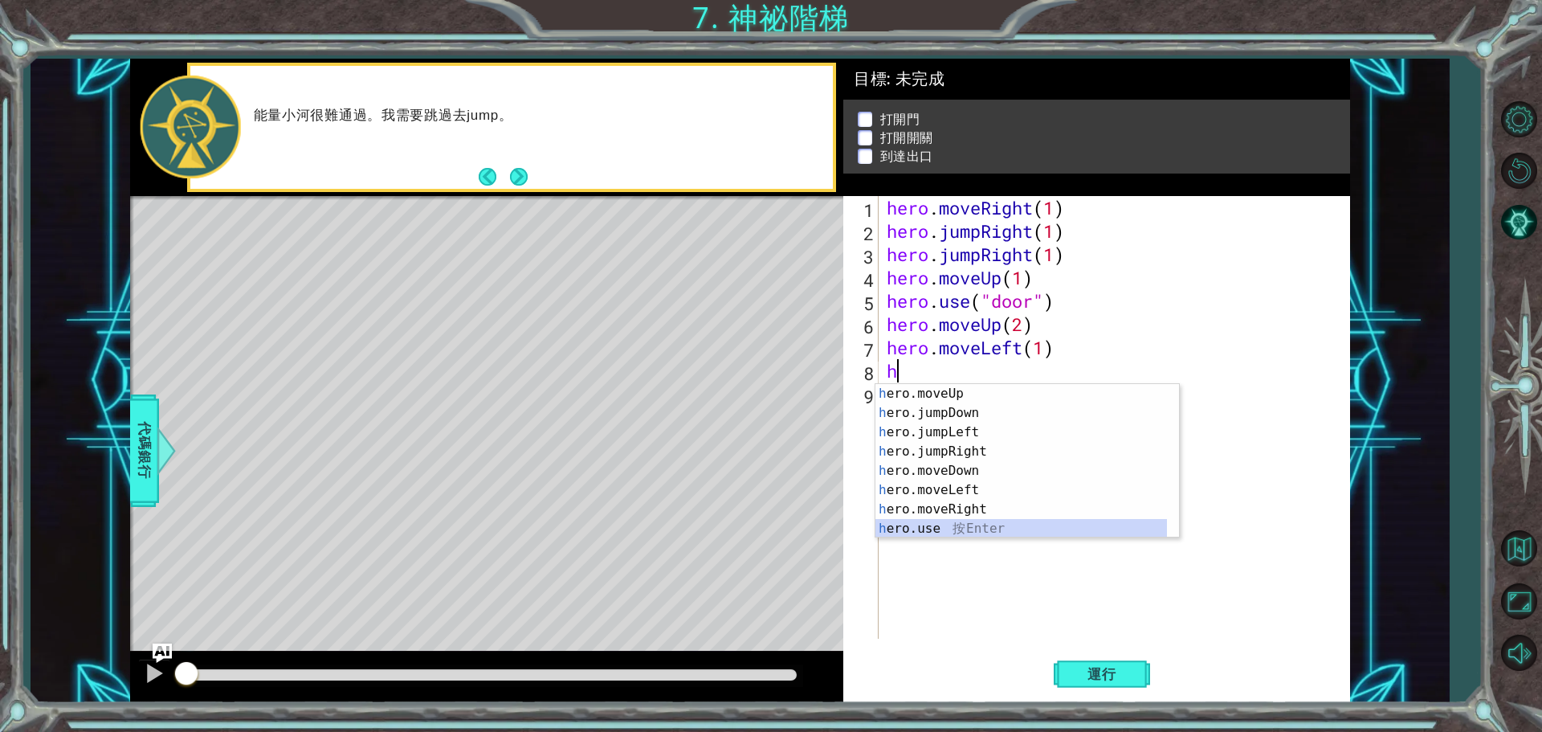
click at [960, 530] on div "h ero.moveUp 按 Enter h ero.jumpDown 按 Enter h ero.jumpLeft 按 Enter h ero.jumpRi…" at bounding box center [1020, 480] width 291 height 193
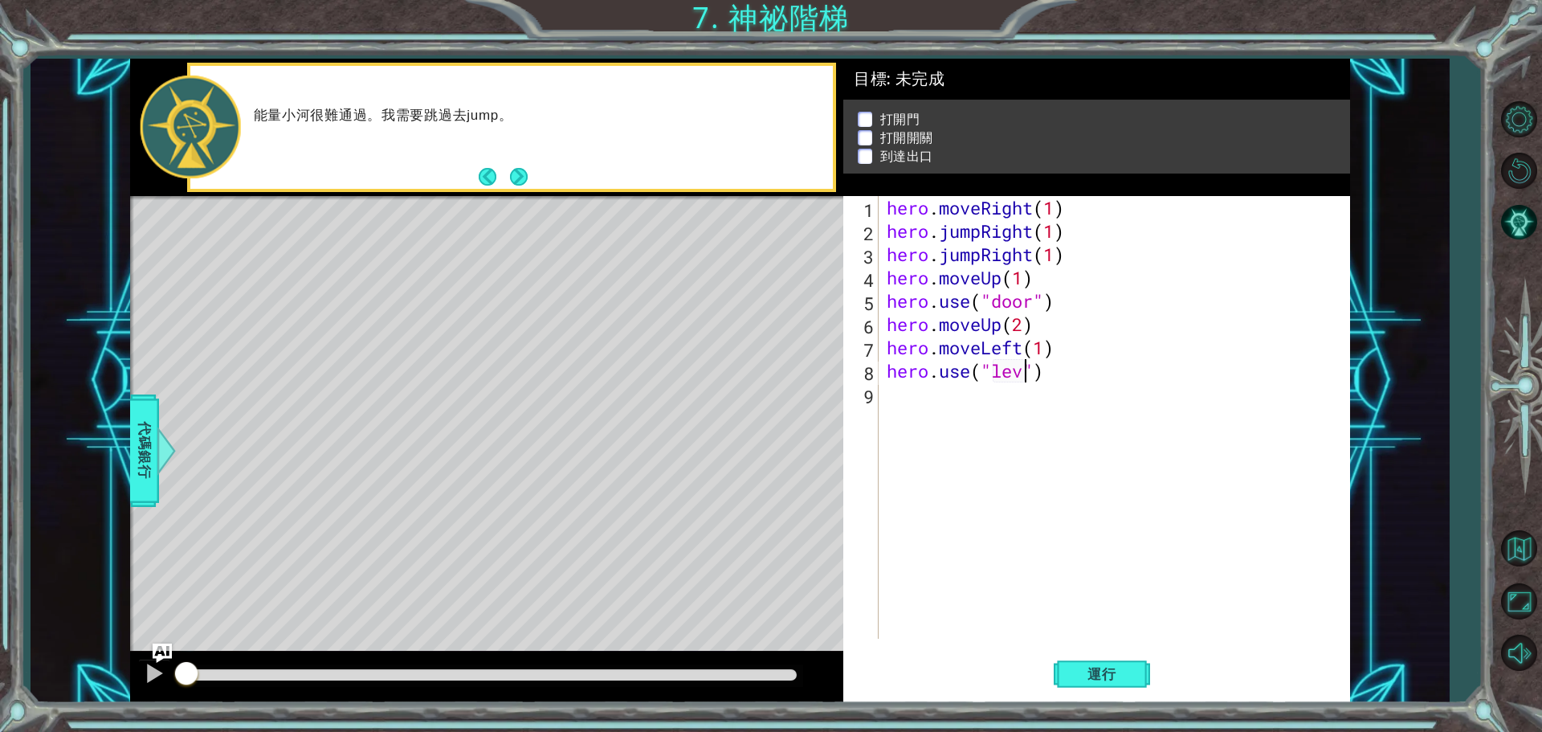
scroll to position [0, 7]
type textarea "hero.use("lever")"
click at [971, 393] on div "hero . moveRight ( 1 ) hero . jumpRight ( 1 ) hero . jumpRight ( 1 ) hero . mov…" at bounding box center [1118, 440] width 470 height 489
type textarea "h"
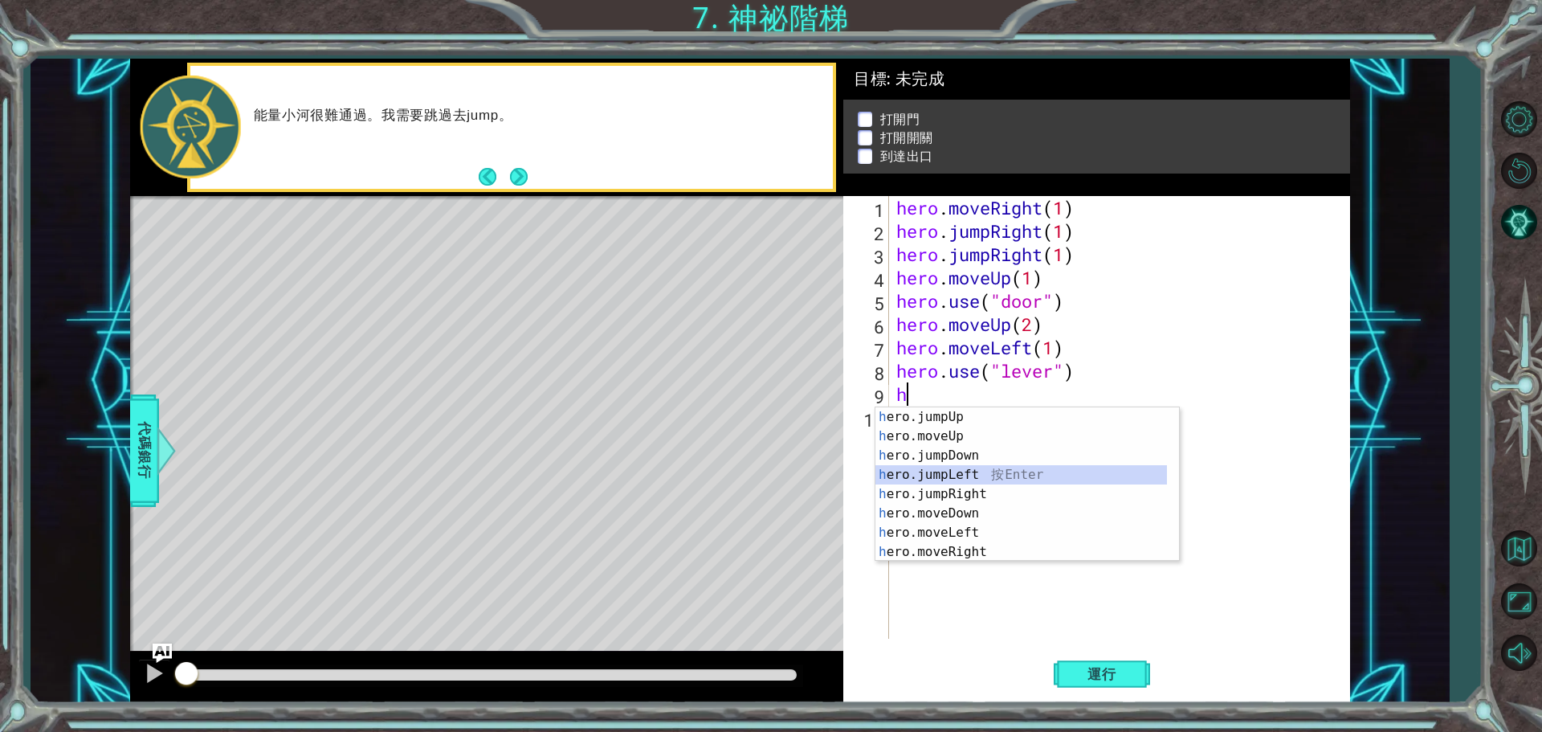
click at [988, 478] on div "h ero.jumpUp 按 Enter h ero.moveUp 按 Enter h ero.jumpDown 按 Enter h ero.jumpLeft…" at bounding box center [1020, 503] width 291 height 193
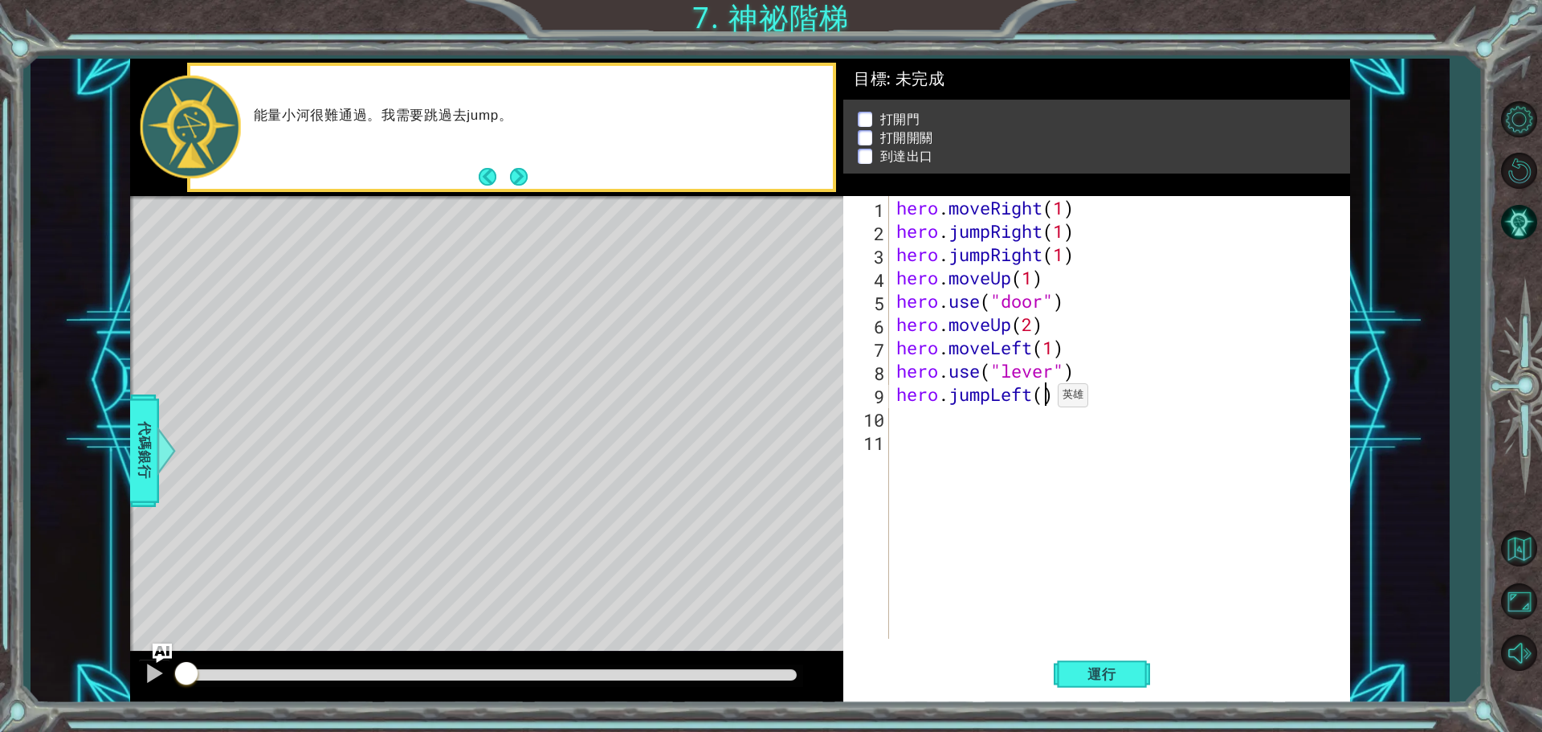
click at [1043, 399] on div "hero . moveRight ( 1 ) hero . jumpRight ( 1 ) hero . jumpRight ( 1 ) hero . mov…" at bounding box center [1123, 440] width 460 height 489
type textarea "hero.jumpLeft(2)"
click at [936, 430] on div "hero . moveRight ( 1 ) hero . jumpRight ( 1 ) hero . jumpRight ( 1 ) hero . mov…" at bounding box center [1123, 440] width 460 height 489
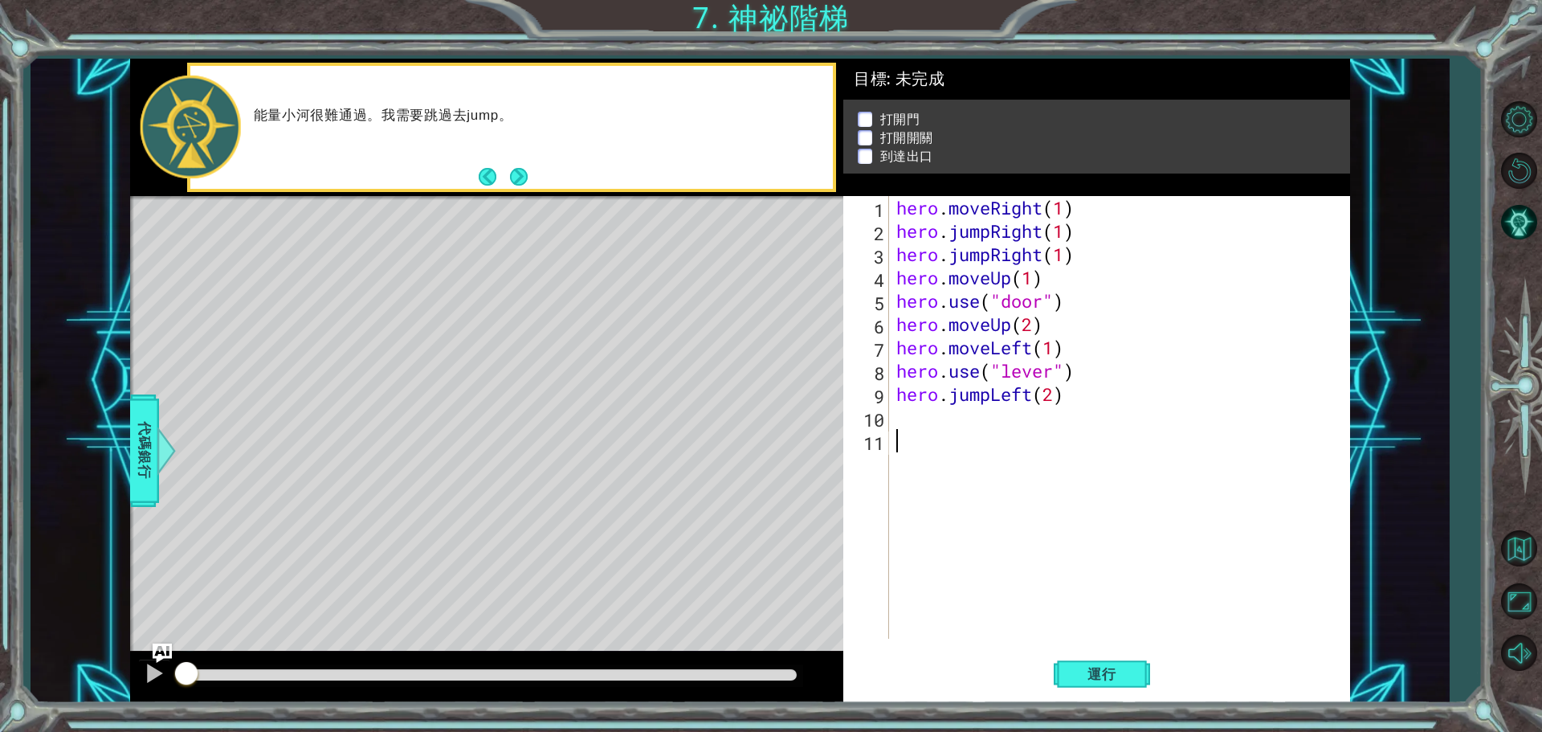
type textarea "h"
click at [907, 419] on div "hero . moveRight ( 1 ) hero . jumpRight ( 1 ) hero . jumpRight ( 1 ) hero . mov…" at bounding box center [1123, 440] width 460 height 489
type textarea "h"
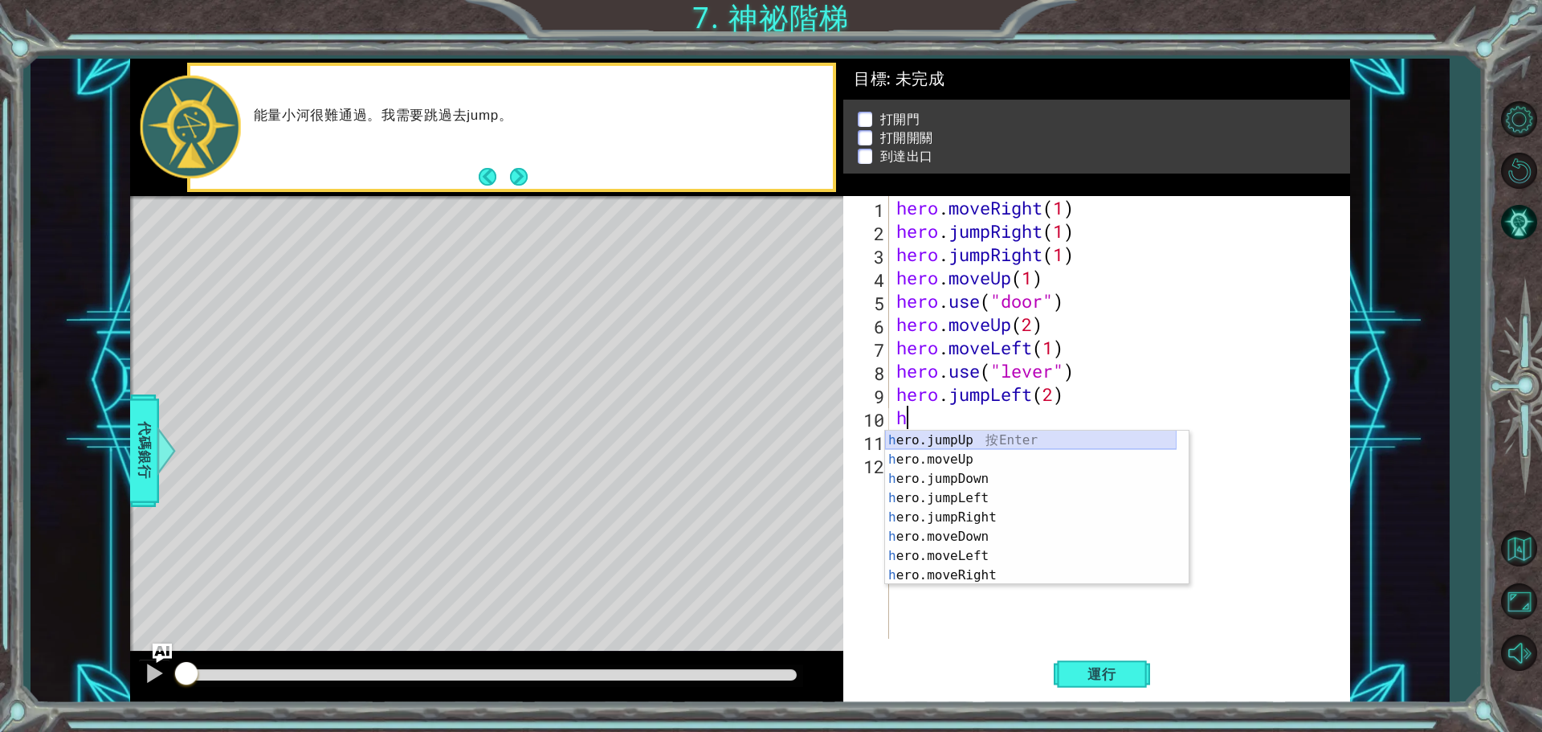
click at [1001, 437] on div "h ero.jumpUp 按 Enter h ero.moveUp 按 Enter h ero.jumpDown 按 Enter h ero.jumpLeft…" at bounding box center [1030, 526] width 291 height 193
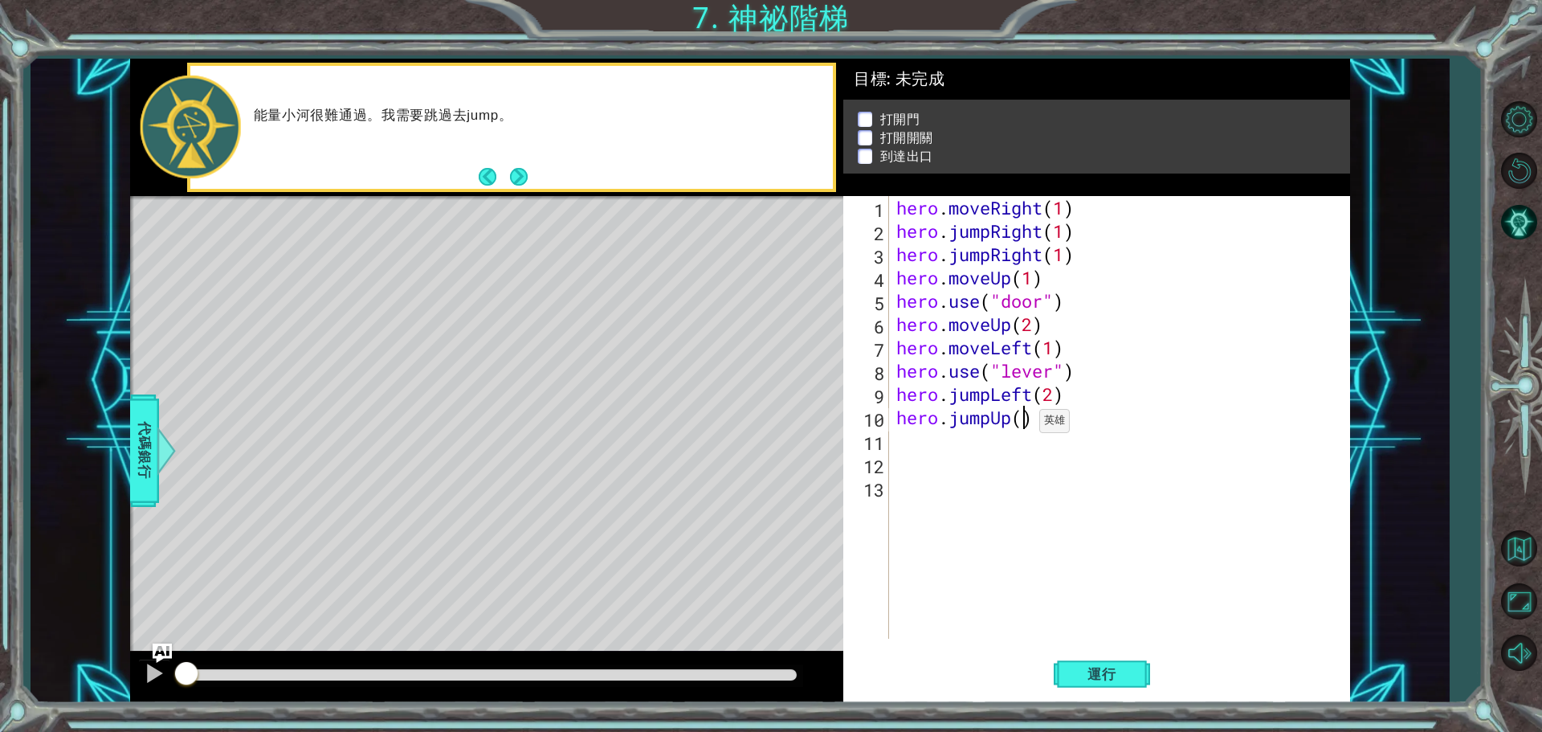
click at [1025, 425] on div "hero . moveRight ( 1 ) hero . jumpRight ( 1 ) hero . jumpRight ( 1 ) hero . mov…" at bounding box center [1123, 440] width 460 height 489
type textarea "hero.jumpUp(1)"
click at [899, 445] on div "hero . moveRight ( 1 ) hero . jumpRight ( 1 ) hero . jumpRight ( 1 ) hero . mov…" at bounding box center [1123, 440] width 460 height 489
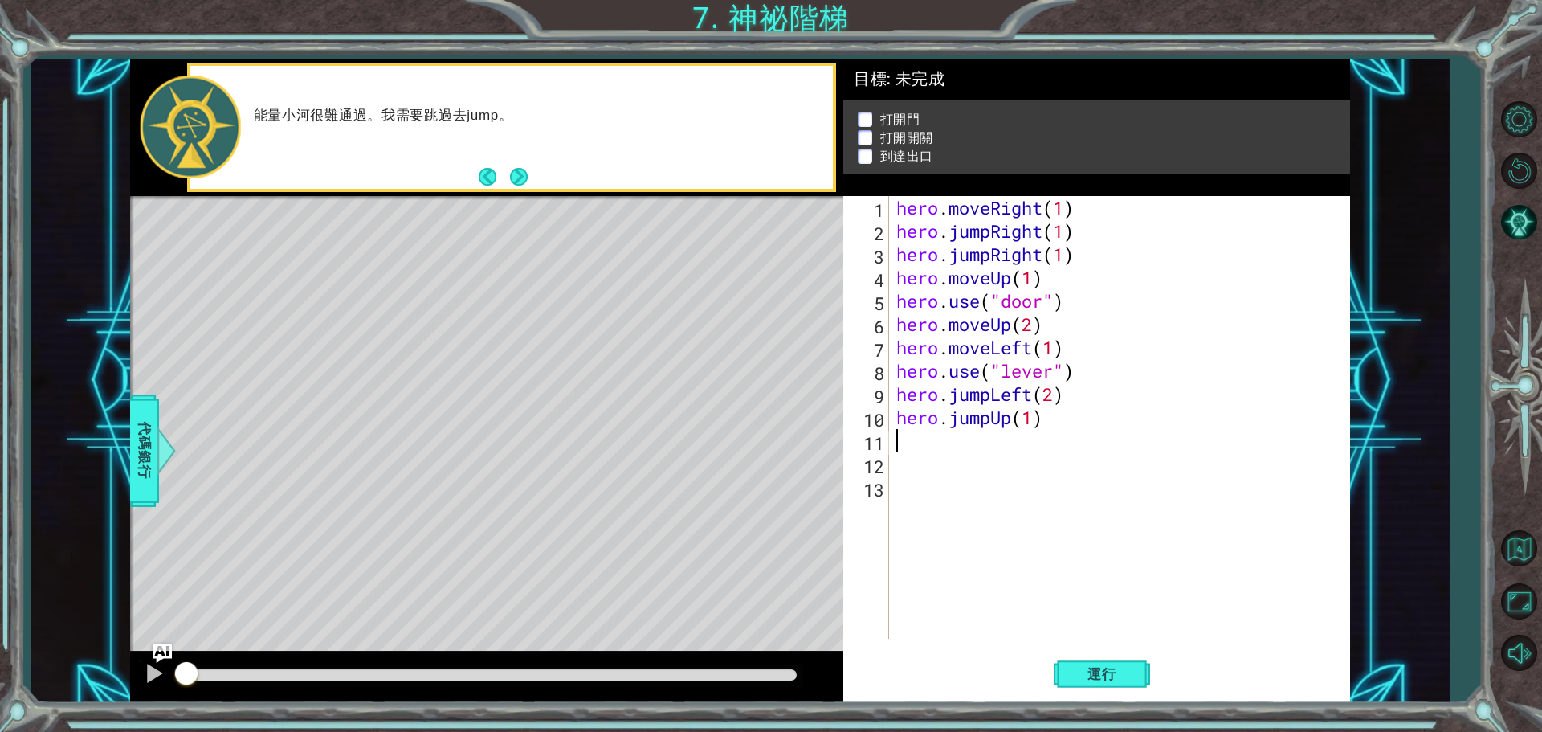
type textarea "h"
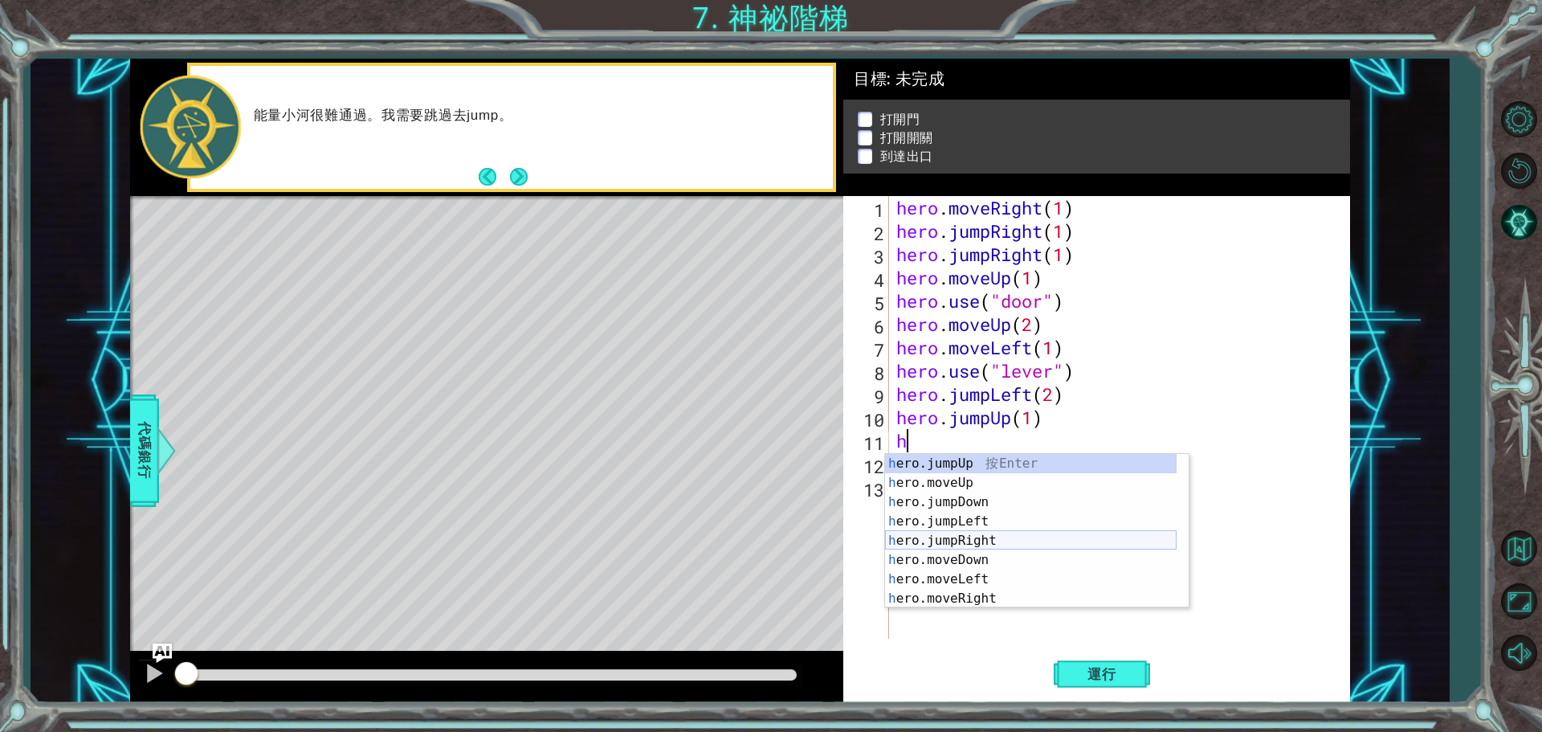
click at [986, 536] on div "h ero.jumpUp 按 Enter h ero.moveUp 按 Enter h ero.jumpDown 按 Enter h ero.jumpLeft…" at bounding box center [1030, 550] width 291 height 193
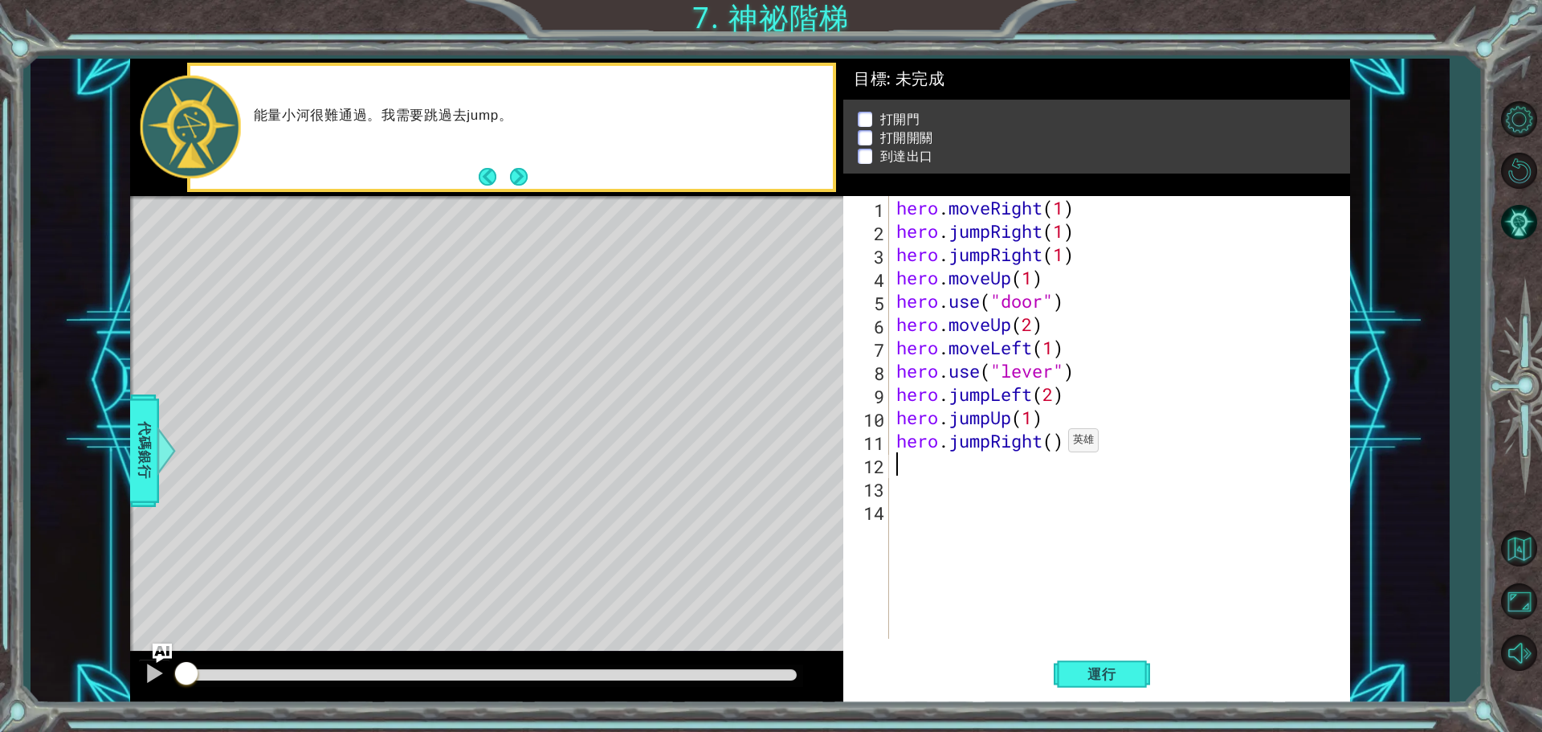
drag, startPoint x: 1053, startPoint y: 444, endPoint x: 1073, endPoint y: 448, distance: 19.7
click at [1054, 444] on div "hero . moveRight ( 1 ) hero . jumpRight ( 1 ) hero . jumpRight ( 1 ) hero . mov…" at bounding box center [1123, 440] width 460 height 489
click at [1105, 679] on span "運行" at bounding box center [1101, 674] width 61 height 16
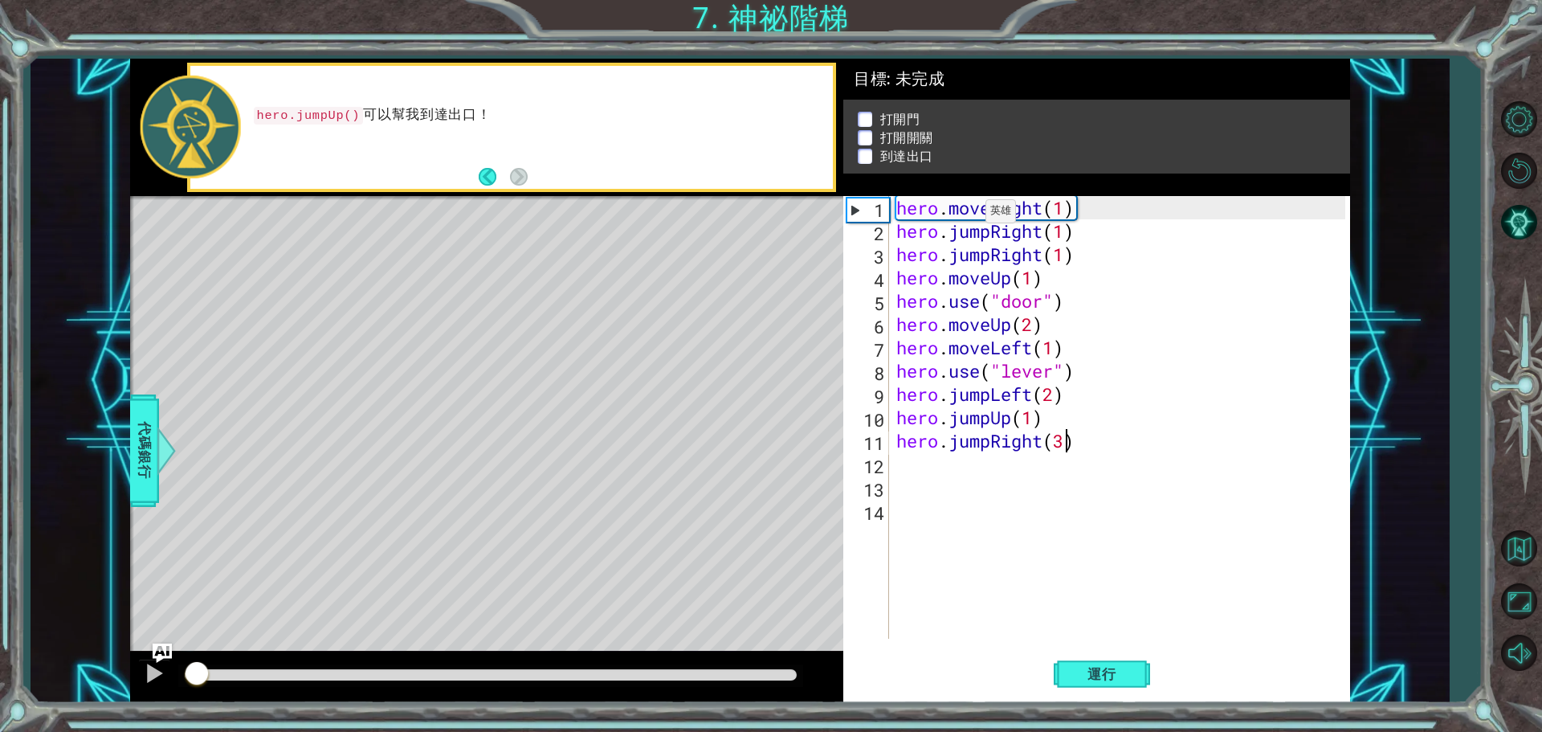
drag, startPoint x: 196, startPoint y: 674, endPoint x: 238, endPoint y: 652, distance: 48.1
click at [197, 670] on div at bounding box center [191, 674] width 12 height 11
click at [989, 240] on div "hero . moveRight ( 1 ) hero . jumpRight ( 1 ) hero . jumpRight ( 1 ) hero . mov…" at bounding box center [1123, 440] width 460 height 489
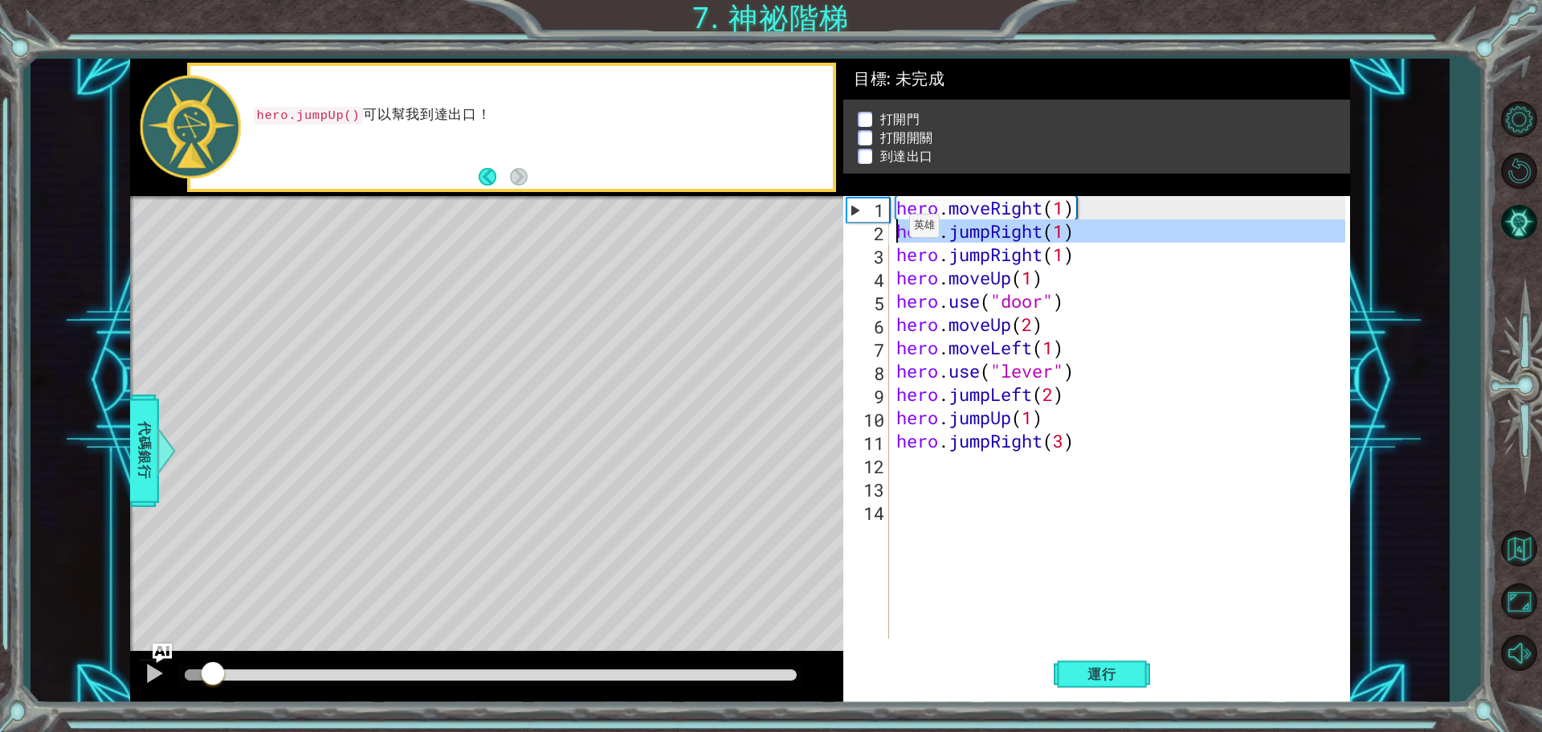
click at [867, 231] on div "2" at bounding box center [867, 233] width 43 height 23
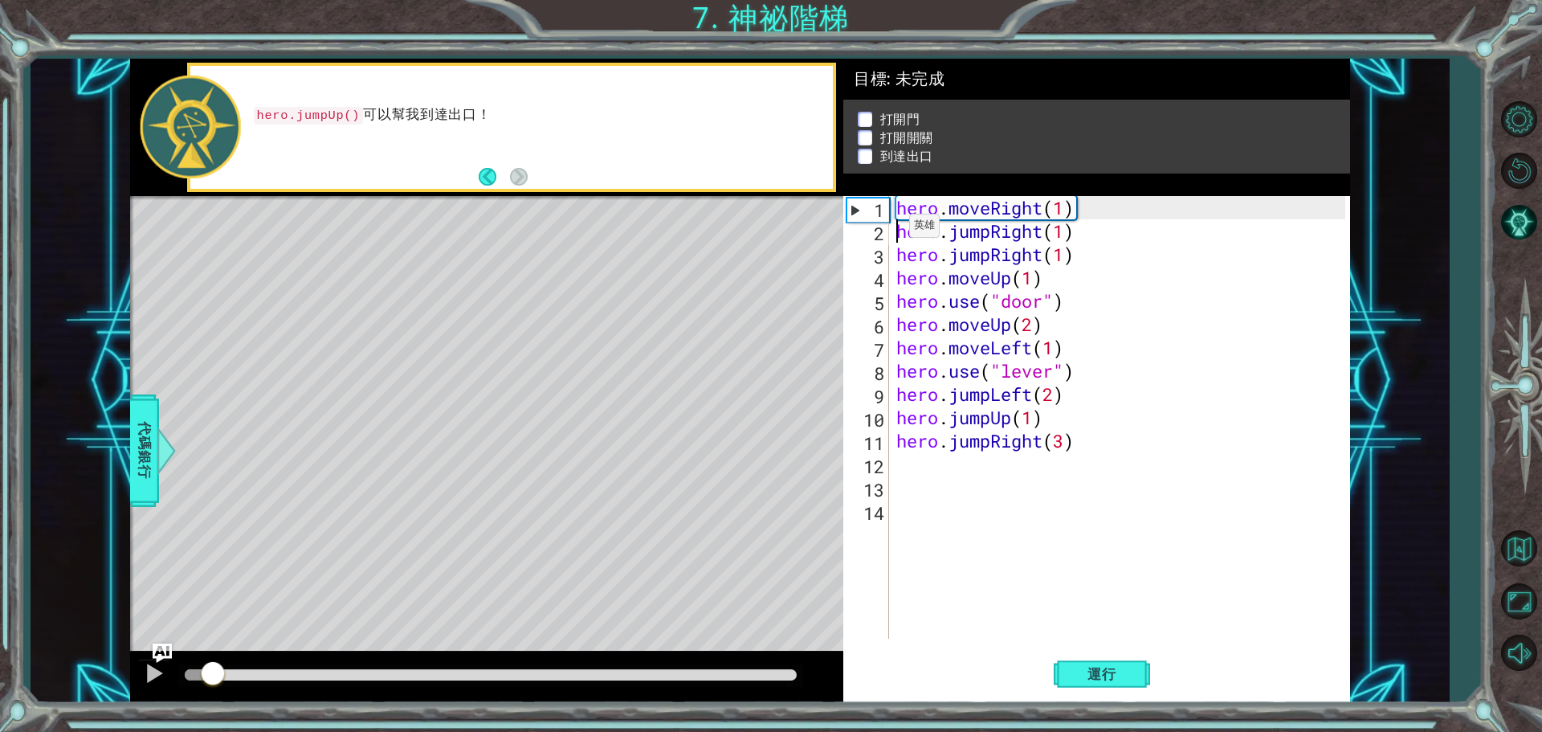
click at [871, 226] on div "2" at bounding box center [867, 233] width 43 height 23
click at [1098, 241] on div "hero . moveRight ( 1 ) hero . jumpRight ( 1 ) hero . jumpRight ( 1 ) hero . mov…" at bounding box center [1123, 440] width 460 height 489
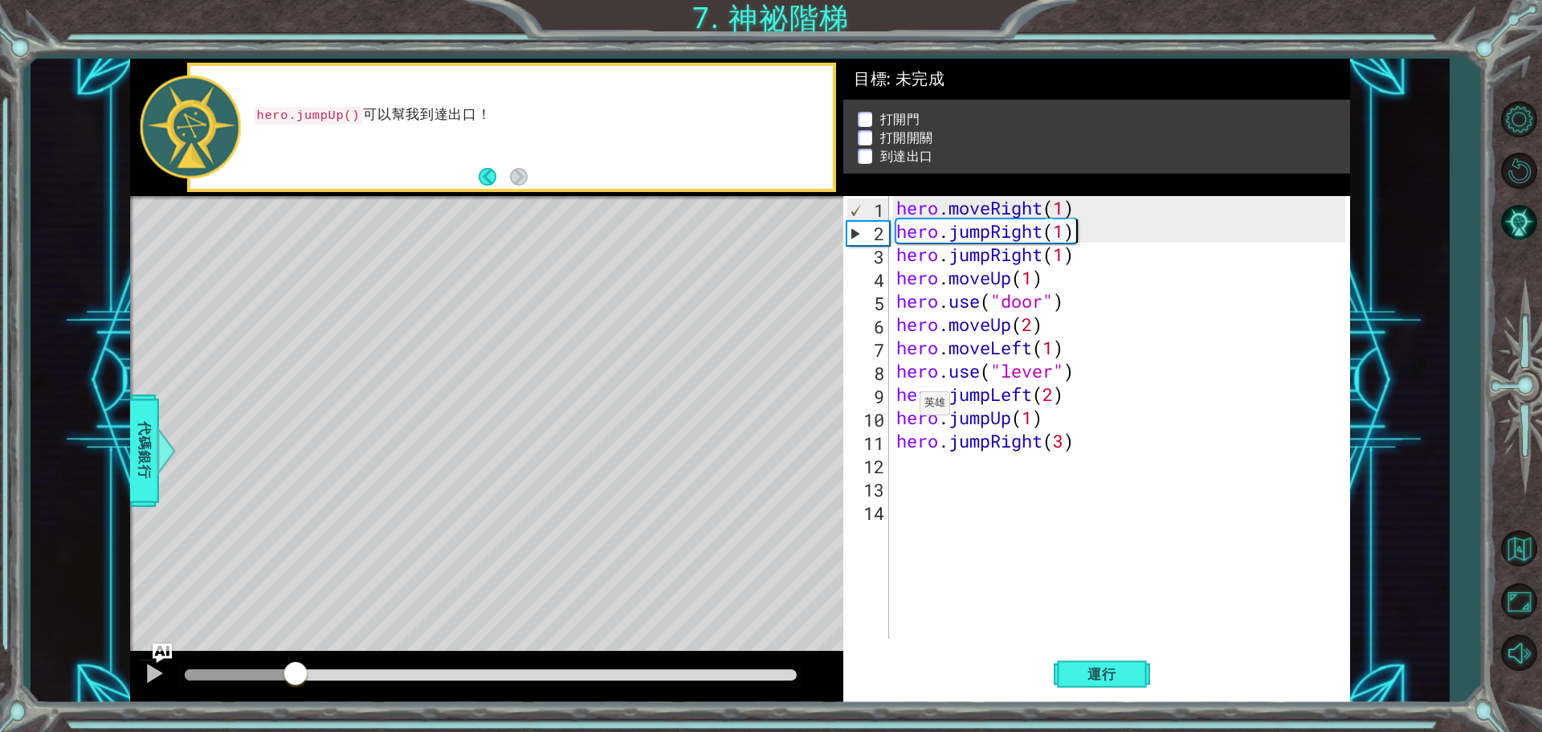
drag, startPoint x: 214, startPoint y: 672, endPoint x: 290, endPoint y: 658, distance: 77.6
click at [290, 658] on div at bounding box center [486, 676] width 713 height 51
click at [988, 262] on div "hero . moveRight ( 1 ) hero . jumpRight ( 1 ) hero . jumpRight ( 1 ) hero . mov…" at bounding box center [1123, 440] width 460 height 489
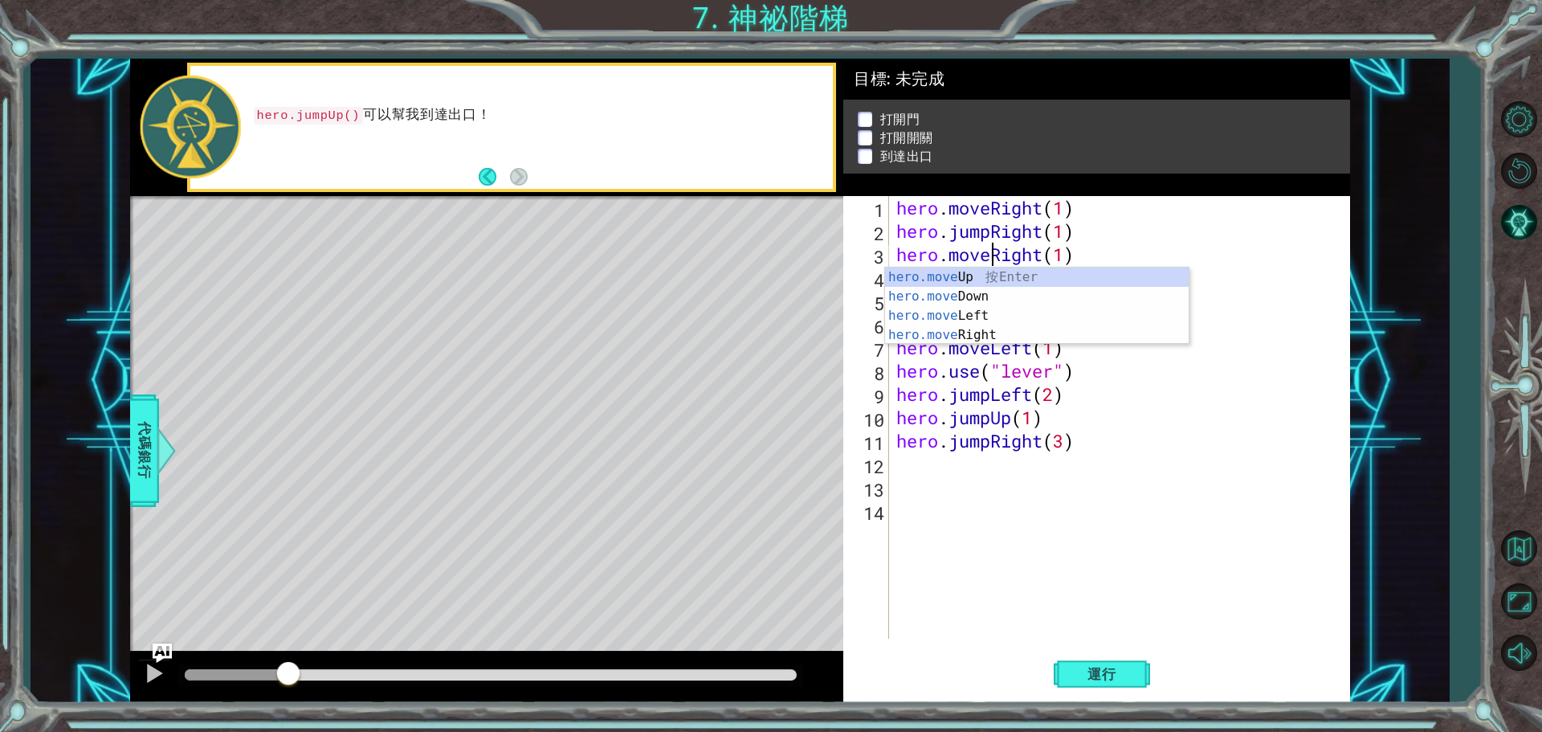
scroll to position [0, 4]
click at [1146, 401] on div "hero . moveRight ( 1 ) hero . jumpRight ( 1 ) hero . moveRight ( 1 ) hero . mov…" at bounding box center [1123, 440] width 460 height 489
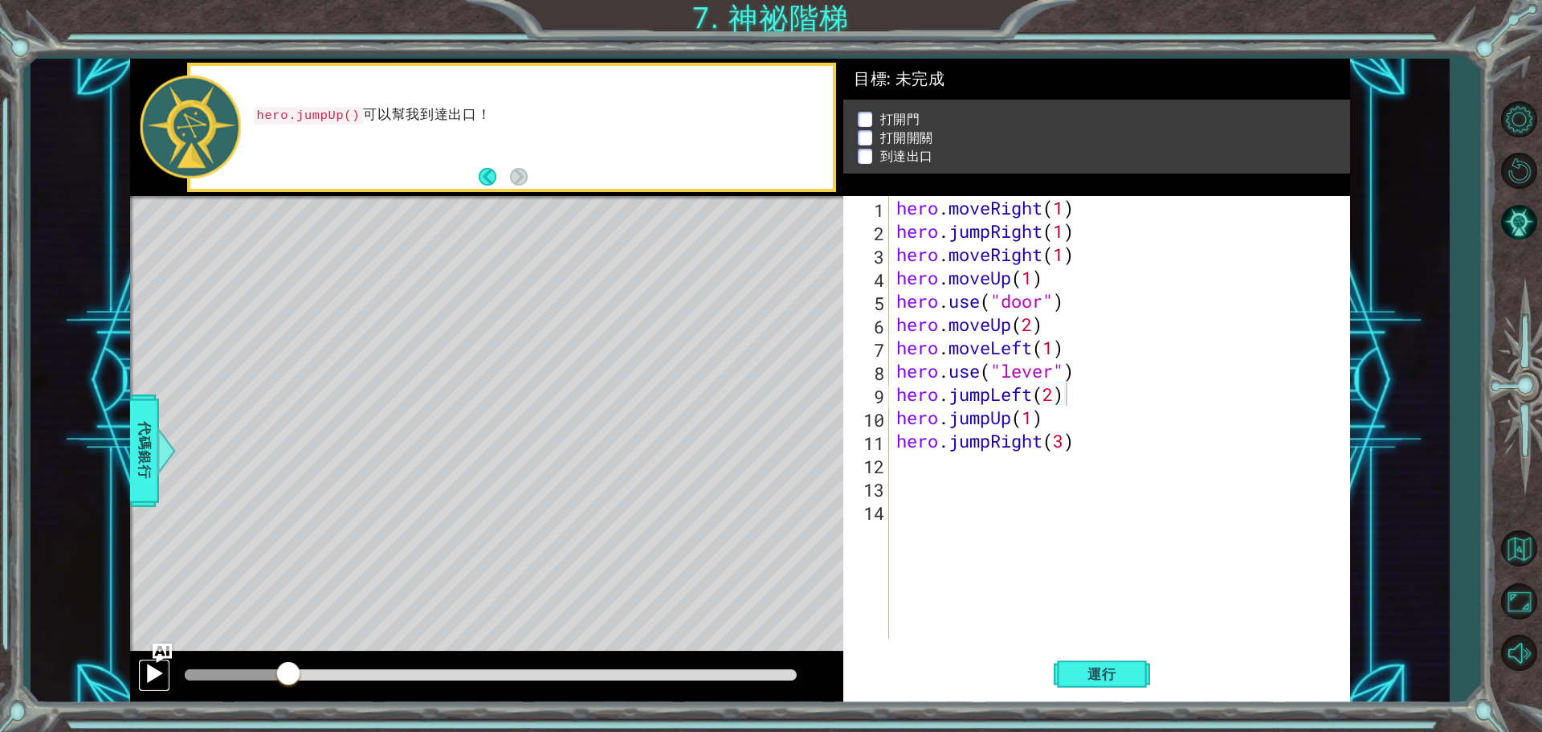
click at [157, 679] on div at bounding box center [154, 672] width 21 height 21
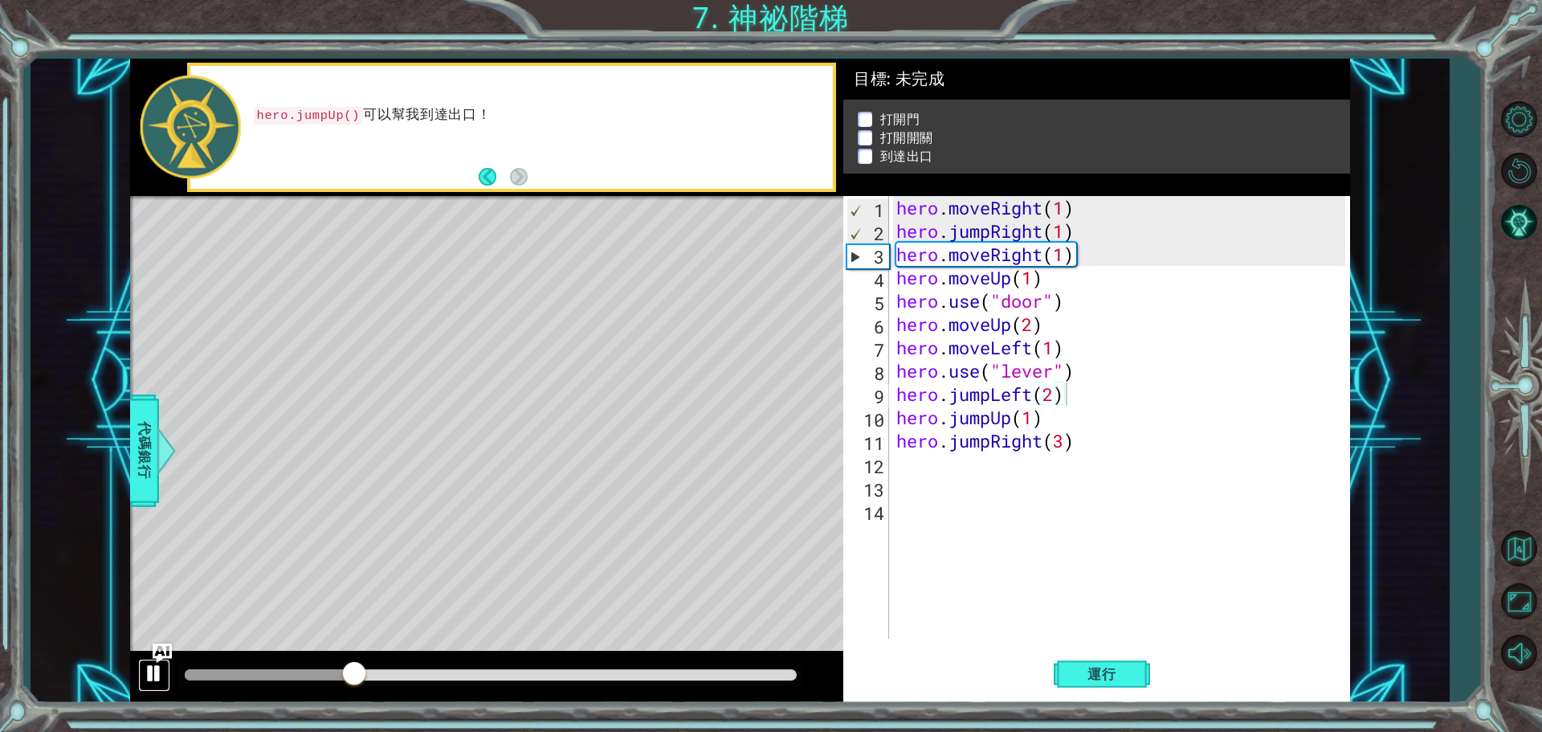
click at [154, 676] on div at bounding box center [154, 672] width 21 height 21
drag, startPoint x: 1086, startPoint y: 254, endPoint x: 902, endPoint y: 261, distance: 184.0
click at [902, 261] on div "hero . moveRight ( 1 ) hero . jumpRight ( 1 ) hero . moveRight ( 1 ) hero . mov…" at bounding box center [1123, 440] width 460 height 489
type textarea "hero.moveRight(1)"
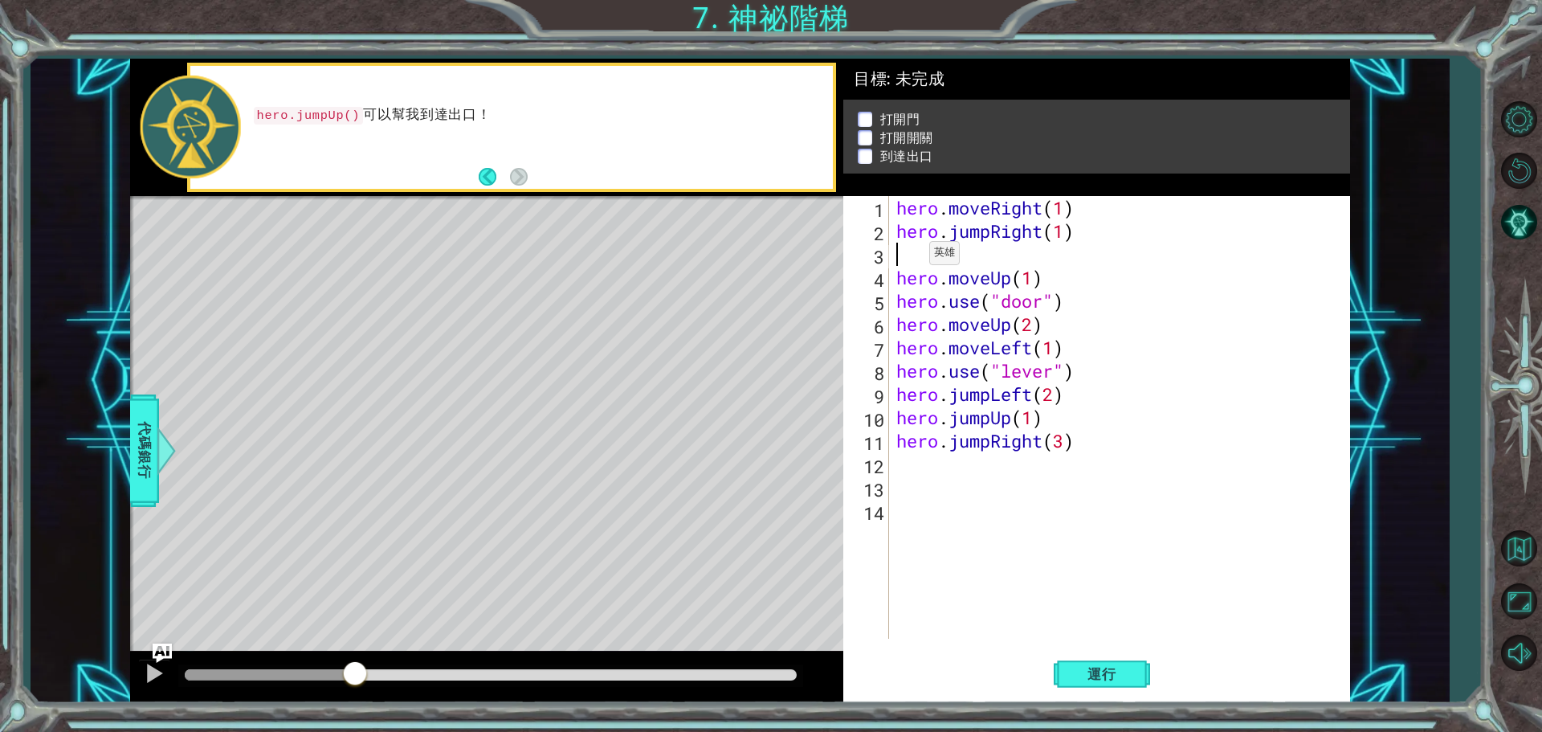
scroll to position [0, 0]
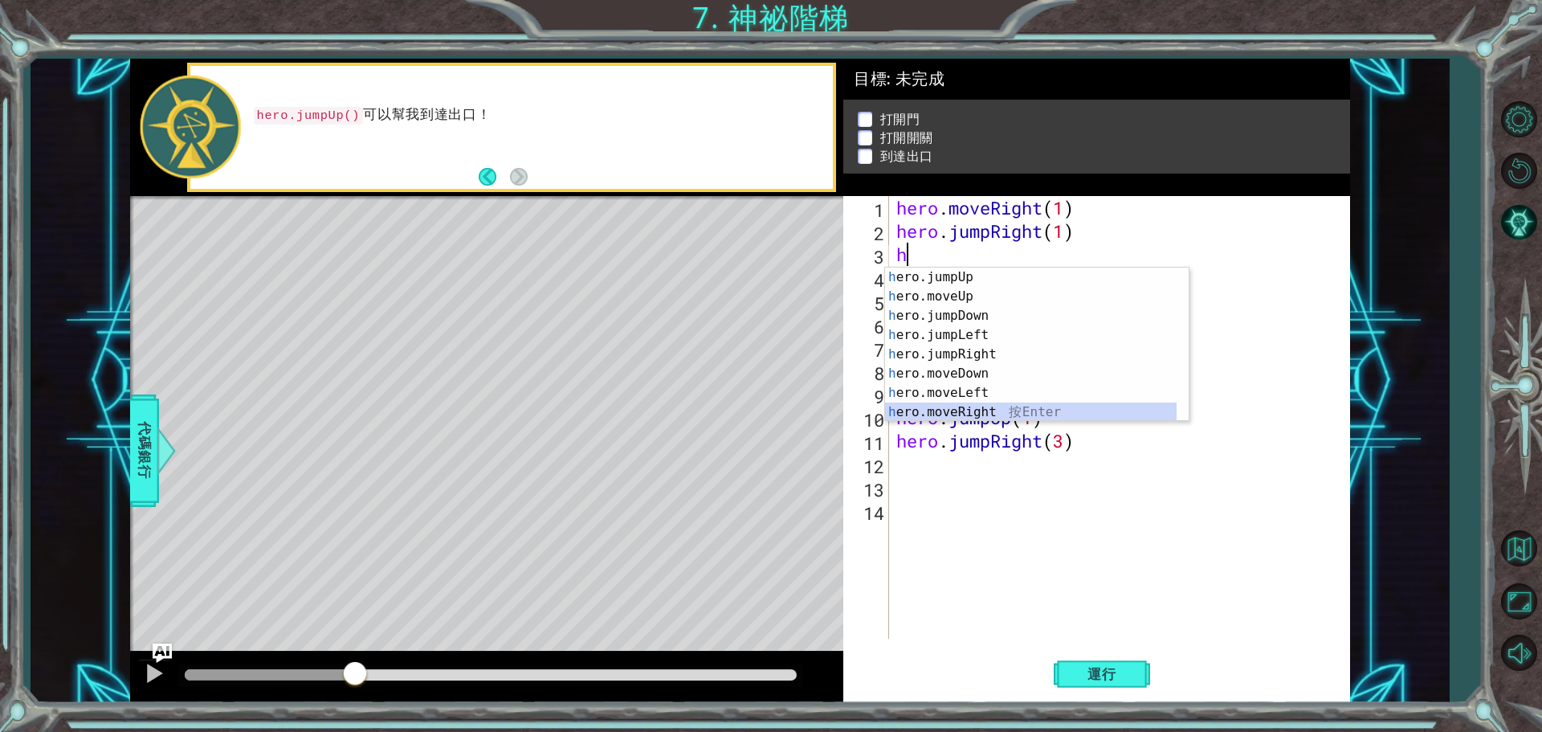
click at [972, 406] on div "h ero.jumpUp 按 Enter h ero.moveUp 按 Enter h ero.jumpDown 按 Enter h ero.jumpLeft…" at bounding box center [1030, 363] width 291 height 193
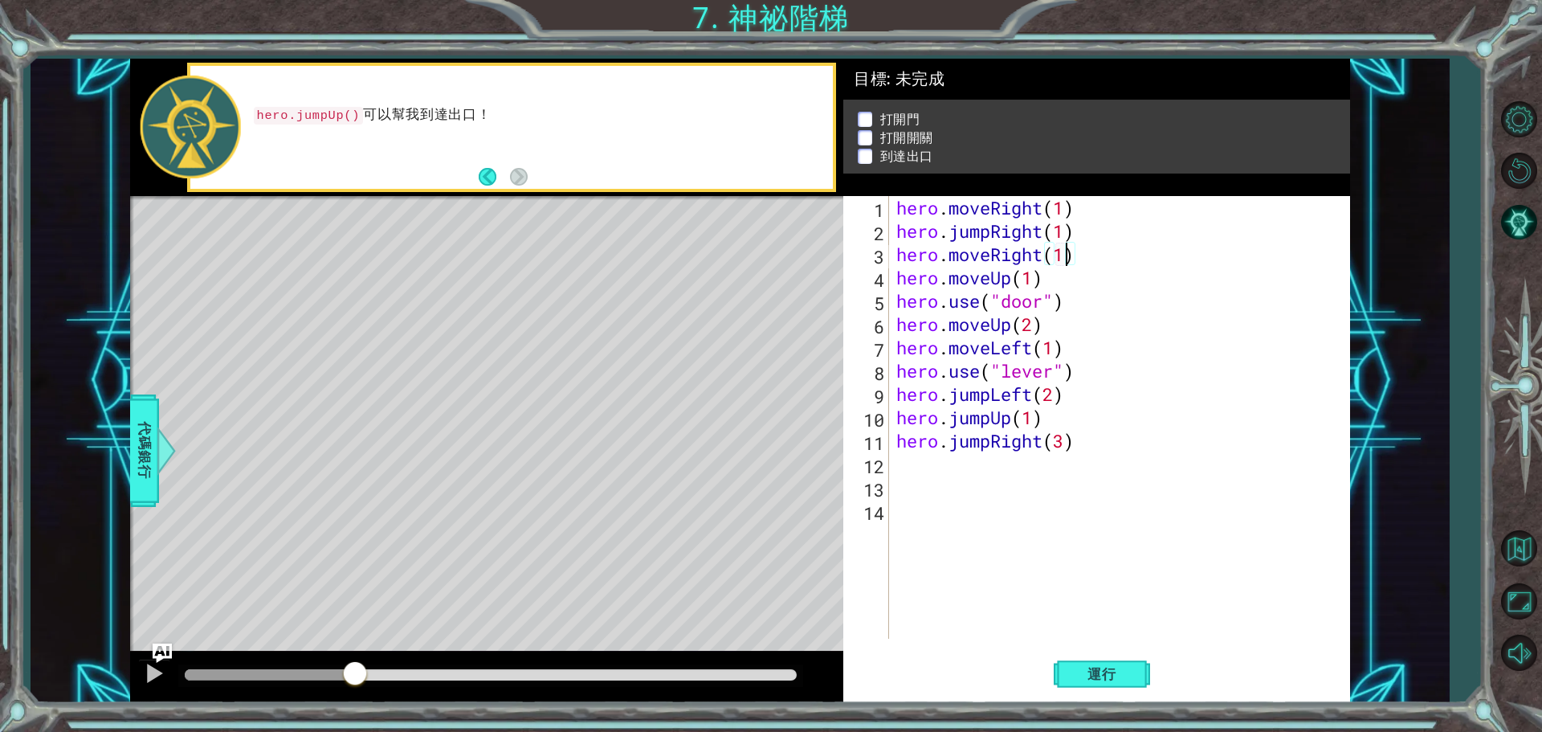
scroll to position [0, 7]
type textarea "hero.moveRight(1)"
